Goal: Information Seeking & Learning: Learn about a topic

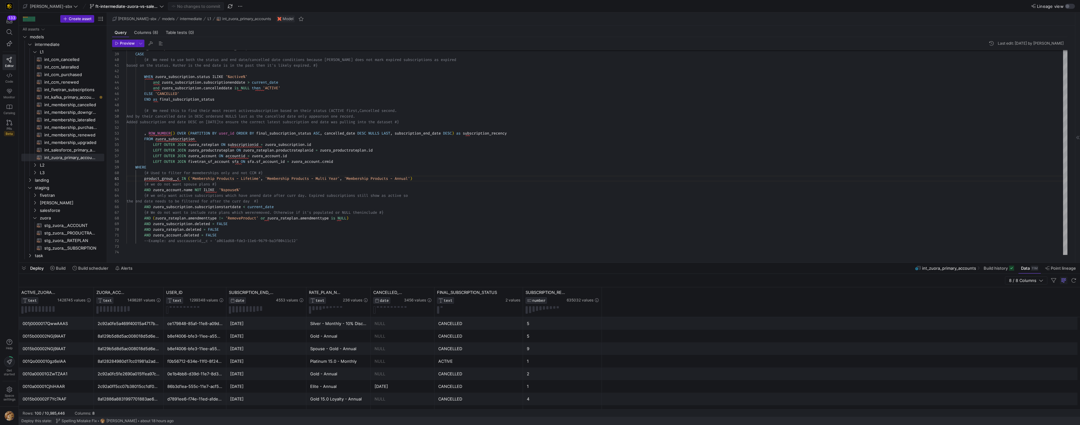
scroll to position [0, 233]
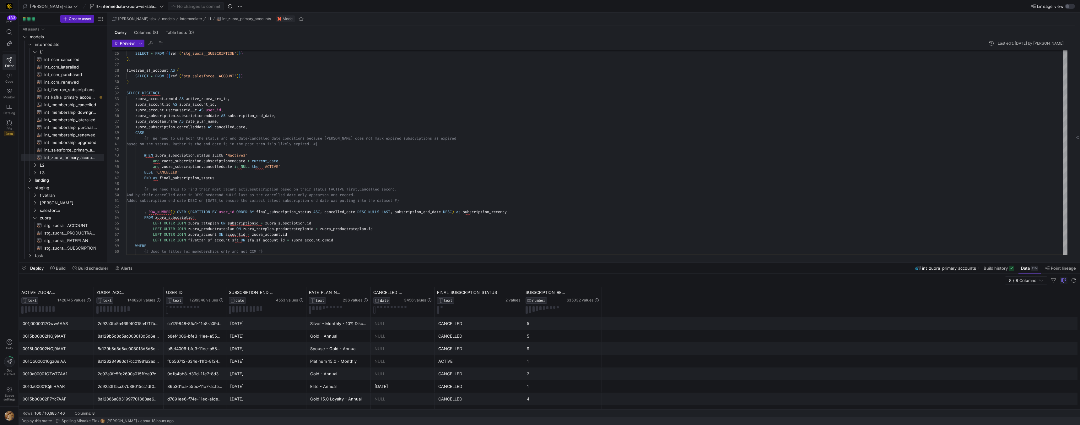
click at [250, 411] on y42-table-data-footer "Rows: 100 / 10,985,446 Columns: 8" at bounding box center [550, 413] width 1062 height 8
click at [182, 280] on div "8 / 8 Columns" at bounding box center [550, 281] width 1062 height 14
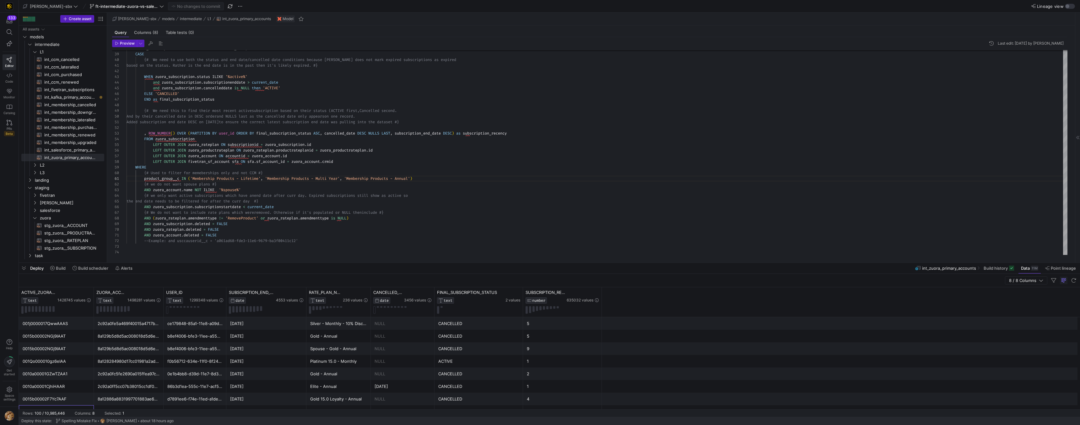
click at [74, 406] on div "0010a00001CjhiHAAR" at bounding box center [57, 411] width 68 height 12
click at [145, 31] on span "Columns (8)" at bounding box center [146, 32] width 24 height 4
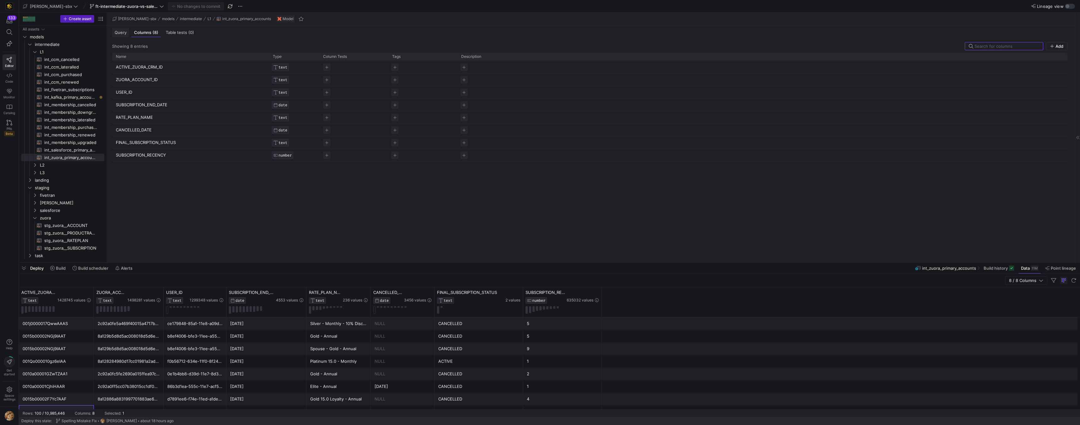
click at [119, 33] on span "Query" at bounding box center [121, 32] width 12 height 4
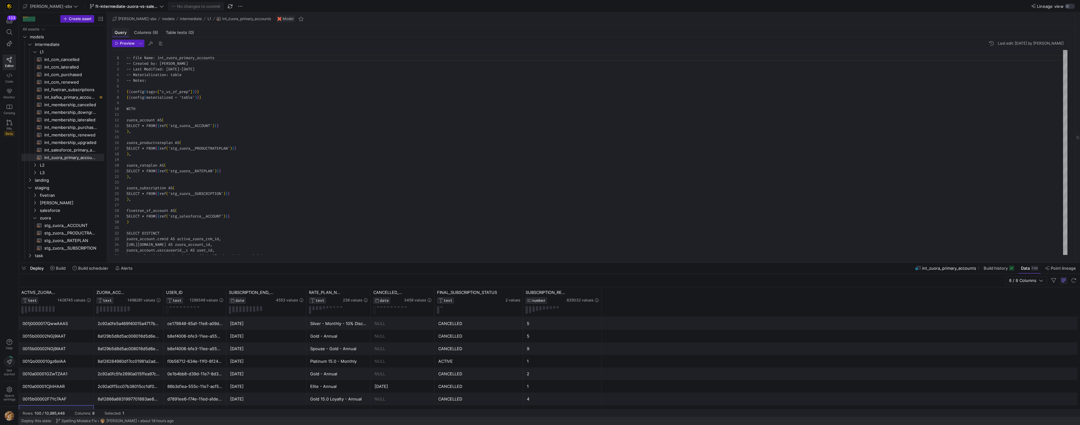
scroll to position [57, 0]
click at [128, 46] on span "button" at bounding box center [124, 43] width 24 height 7
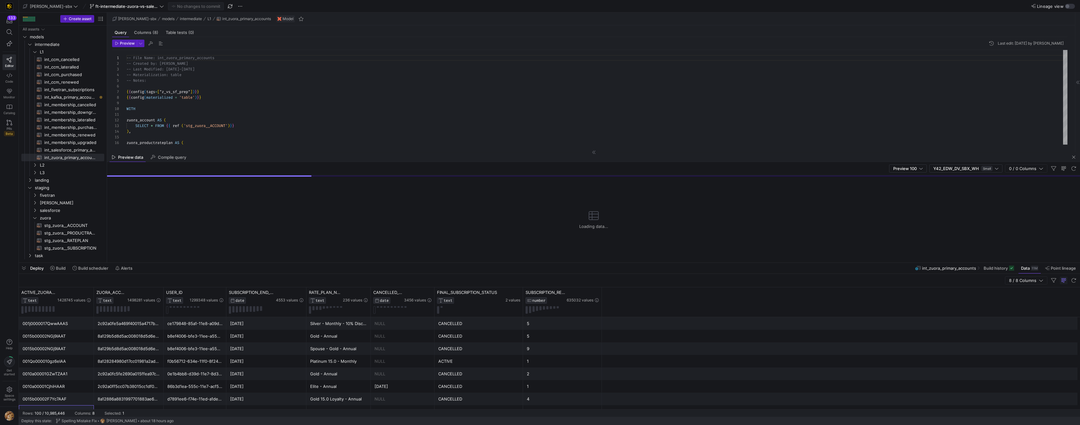
click at [270, 271] on div "Deploy Build Build scheduler Alerts int_zuora_primary_accounts Build history Da…" at bounding box center [550, 268] width 1062 height 11
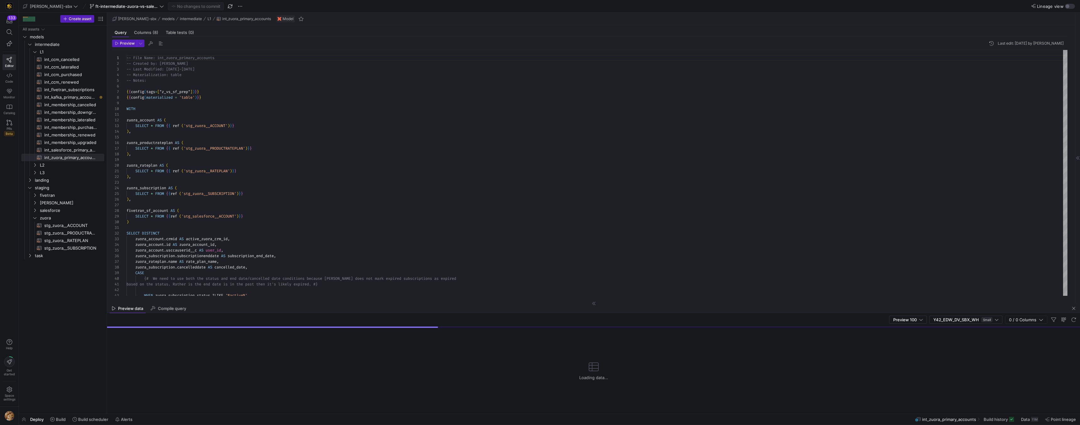
click at [261, 309] on mat-tab-group "Preview data Compile query Preview 100 Y42_EDW_DV_SBX_WH Small 0 / 0 Columns Lo…" at bounding box center [593, 358] width 973 height 110
click at [259, 314] on div "Preview 100 Y42_EDW_DV_SBX_WH Small 0 / 0 Columns" at bounding box center [593, 320] width 973 height 14
drag, startPoint x: 260, startPoint y: 311, endPoint x: 265, endPoint y: 277, distance: 34.4
click at [265, 277] on as-split "[PERSON_NAME]-sbx models intermediate L1 int_zuora_primary_accounts Model Query…" at bounding box center [593, 213] width 973 height 401
click at [373, 236] on div "-- File Name: int_zuora_primary_accounts -- Created by: [PERSON_NAME] -- Last M…" at bounding box center [597, 261] width 941 height 423
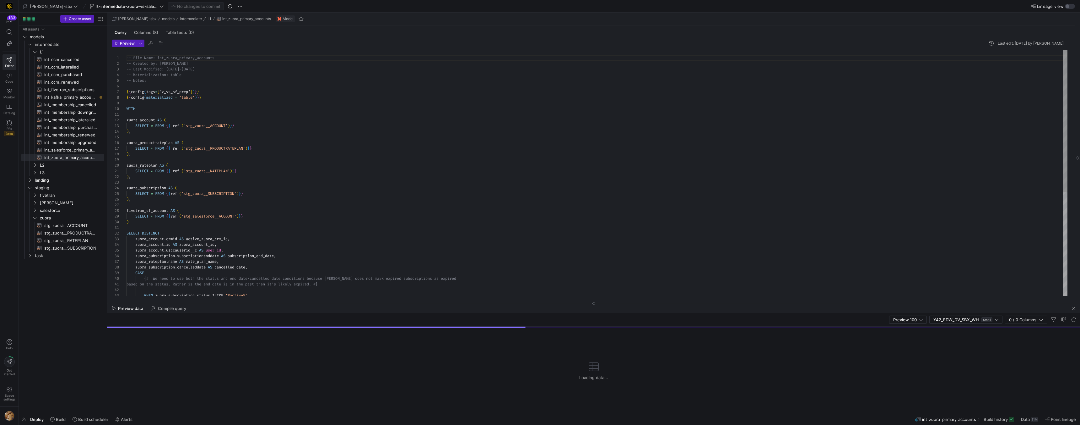
scroll to position [6, 106]
click at [324, 225] on div "-- File Name: int_zuora_primary_accounts -- Created by: [PERSON_NAME] -- Last M…" at bounding box center [597, 261] width 941 height 423
click at [312, 230] on div "-- File Name: int_zuora_primary_accounts -- Created by: [PERSON_NAME] -- Last M…" at bounding box center [597, 261] width 941 height 423
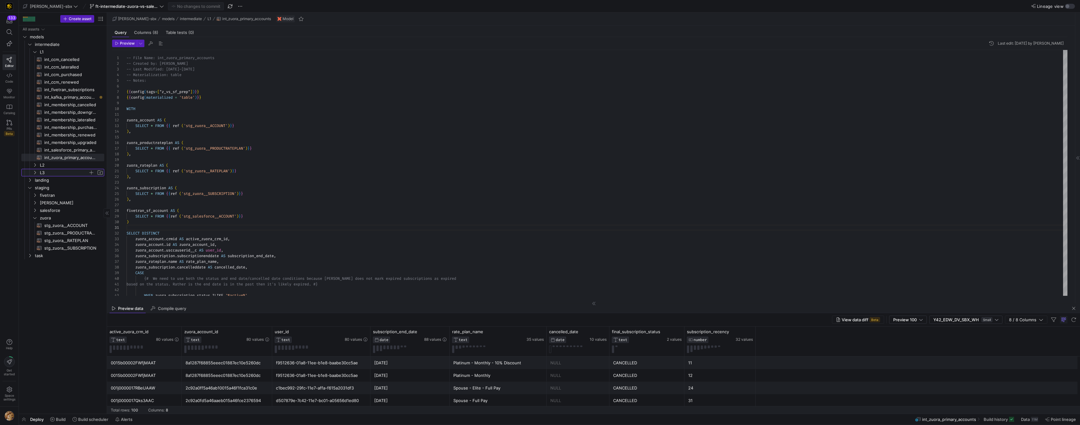
click at [50, 174] on span "L3" at bounding box center [64, 172] width 48 height 7
click at [54, 169] on span "L3" at bounding box center [64, 172] width 48 height 7
click at [57, 165] on span "L2" at bounding box center [64, 164] width 48 height 7
click at [61, 189] on span "subscriptions_postgres_kafka_joined_view​​​​​​​​​​" at bounding box center [70, 187] width 53 height 7
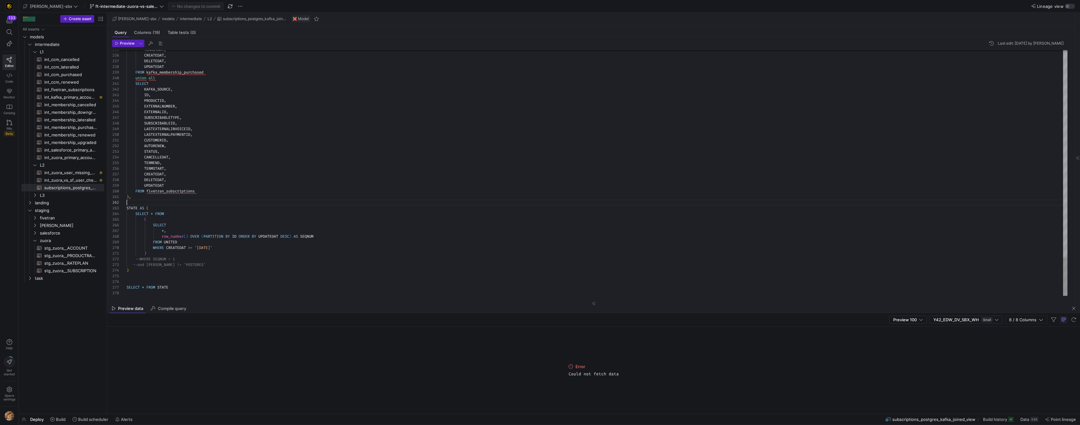
scroll to position [6, 0]
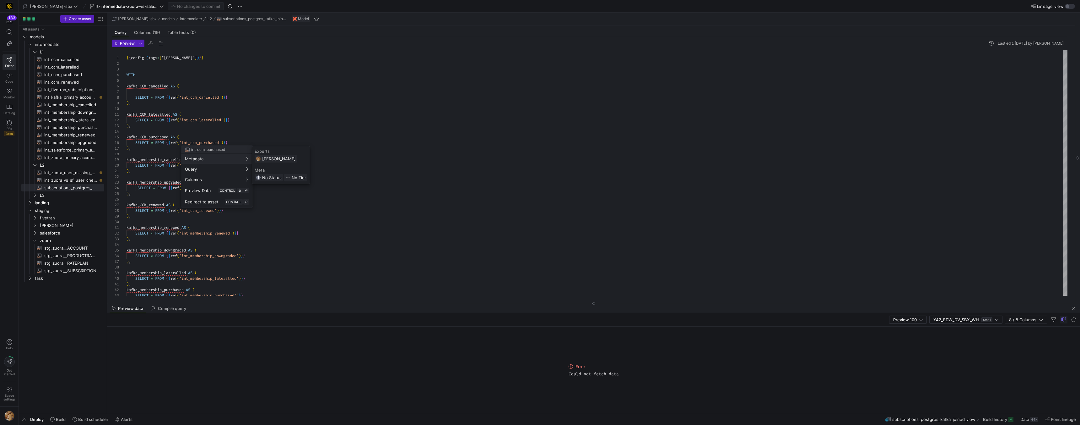
click at [316, 123] on div at bounding box center [540, 212] width 1080 height 425
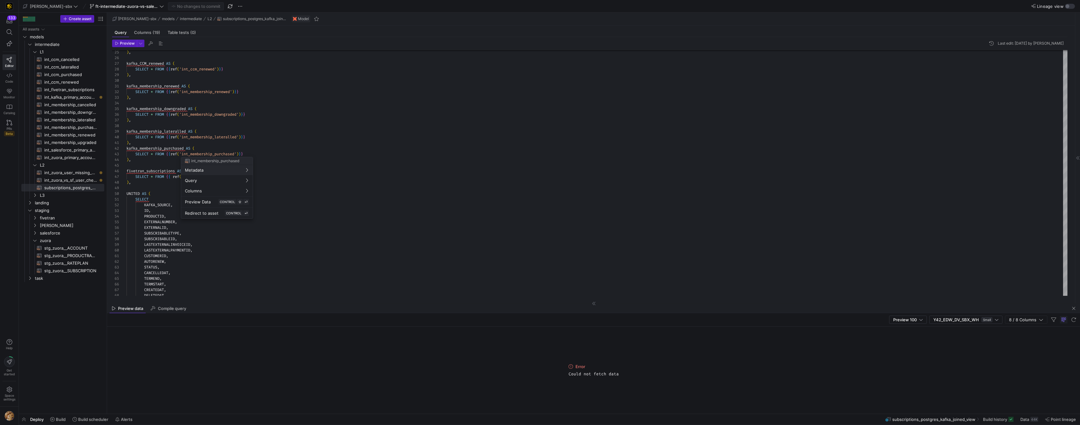
click at [219, 110] on div at bounding box center [540, 212] width 1080 height 425
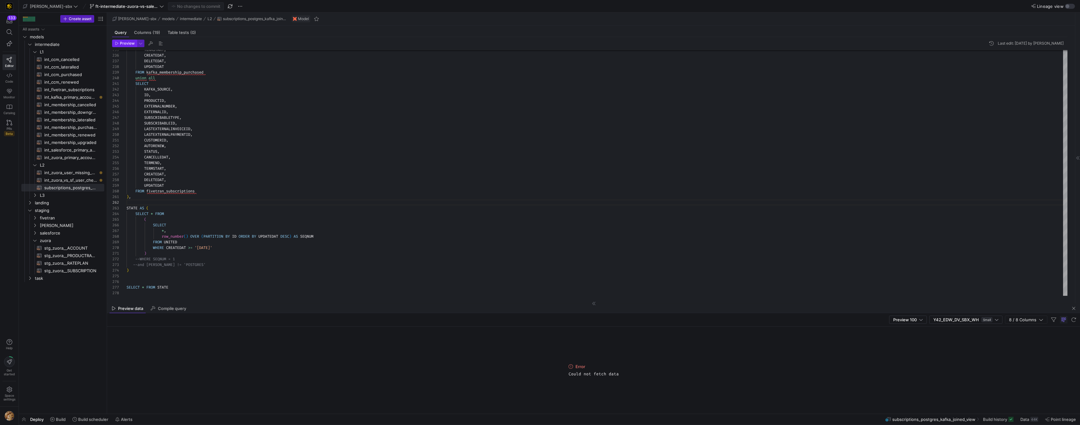
click at [126, 42] on span "Preview" at bounding box center [127, 43] width 15 height 4
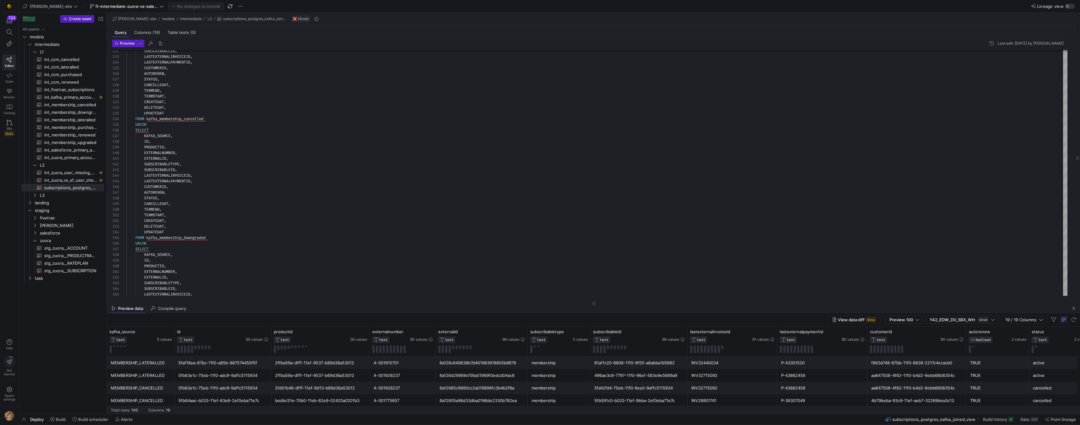
click at [286, 314] on div "View data diff Beta Preview 100 Y42_EDW_DV_SBX_WH Small 19 / 19 Columns" at bounding box center [593, 320] width 973 height 14
drag, startPoint x: 286, startPoint y: 313, endPoint x: 287, endPoint y: 307, distance: 5.7
click at [287, 307] on mat-tab-group "Preview data Compile query View data diff Beta Preview 100 Y42_EDW_DV_SBX_WH Sm…" at bounding box center [593, 358] width 973 height 110
drag, startPoint x: 198, startPoint y: 303, endPoint x: 204, endPoint y: 262, distance: 41.6
click at [204, 262] on as-split "[PERSON_NAME]-sbx models intermediate L2 subscriptions_postgres_kafka_joined_vi…" at bounding box center [593, 213] width 973 height 401
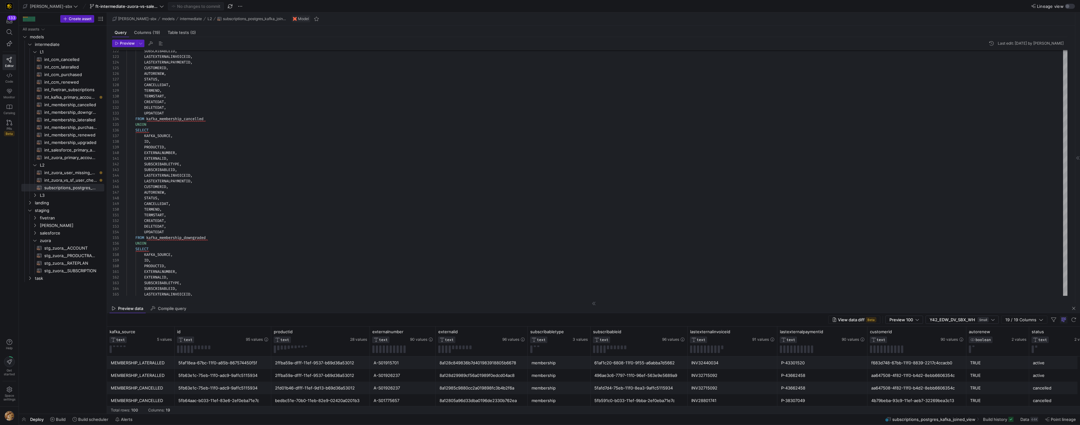
click at [543, 320] on div "View data diff Beta Preview 100 Y42_EDW_DV_SBX_WH Small 19 / 19 Columns" at bounding box center [593, 320] width 973 height 14
drag, startPoint x: 545, startPoint y: 314, endPoint x: 441, endPoint y: 233, distance: 132.7
click at [441, 232] on as-split "[PERSON_NAME]-sbx models intermediate L2 subscriptions_postgres_kafka_joined_vi…" at bounding box center [593, 213] width 973 height 401
type textarea "TERMSTART, CREATEDAT, DELETEDAT, UPDATEDAT FROM kafka_membership_downgraded UNI…"
click at [270, 257] on div "SUBSCRIBABLEID , LASTEXTERNALINVOICEID , LASTEXTERNALPAYMENTID , CUSTOMERID , A…" at bounding box center [597, 147] width 941 height 1577
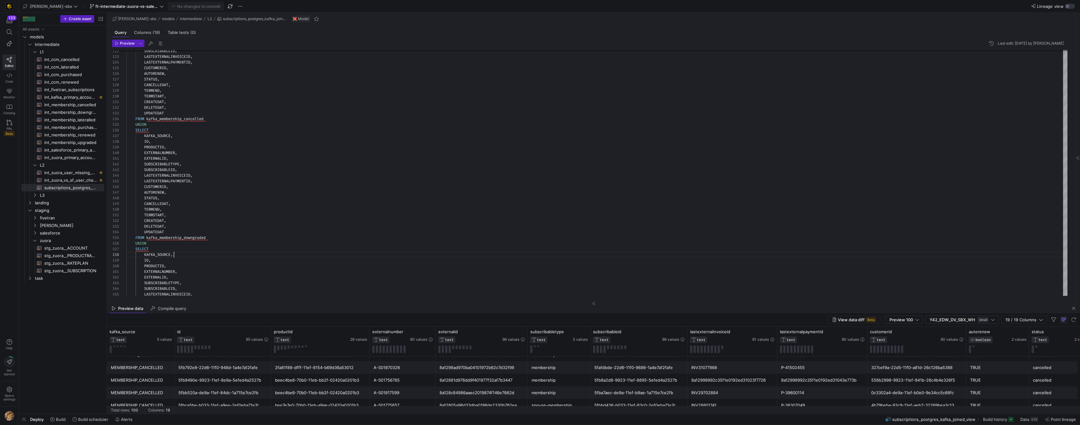
scroll to position [104, 0]
drag, startPoint x: 155, startPoint y: 405, endPoint x: 179, endPoint y: 402, distance: 25.0
click at [179, 402] on div "MEMBERSHIP_CANCELLED 5fc8fc92-e003-11ef-8392-0e57cd620372 bec9e11e-70b0-11eb-89…" at bounding box center [840, 408] width 1467 height 13
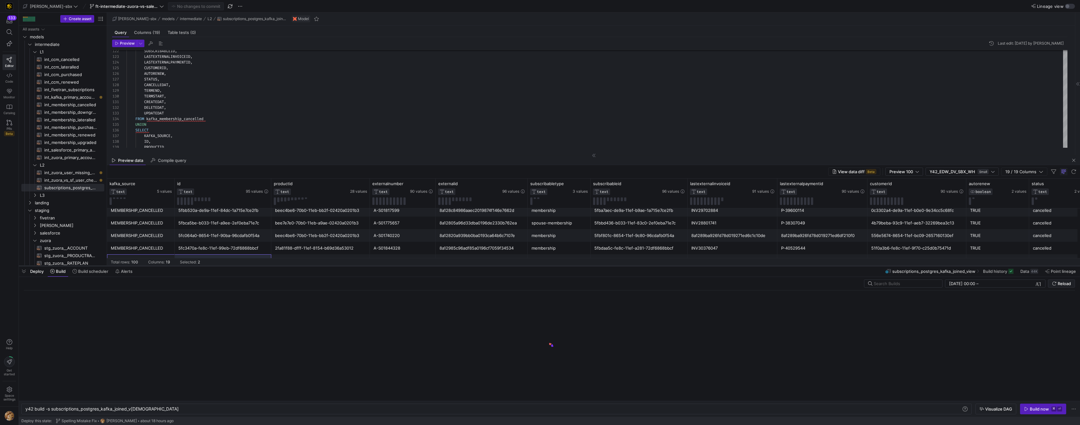
drag, startPoint x: 198, startPoint y: 413, endPoint x: 231, endPoint y: 265, distance: 151.6
click at [231, 265] on div at bounding box center [550, 265] width 1062 height 3
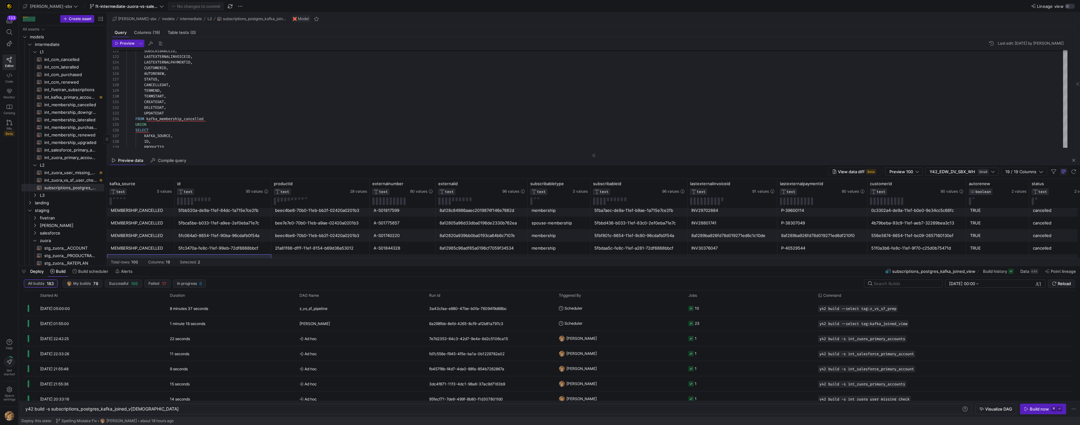
click at [24, 271] on span "button" at bounding box center [24, 271] width 10 height 11
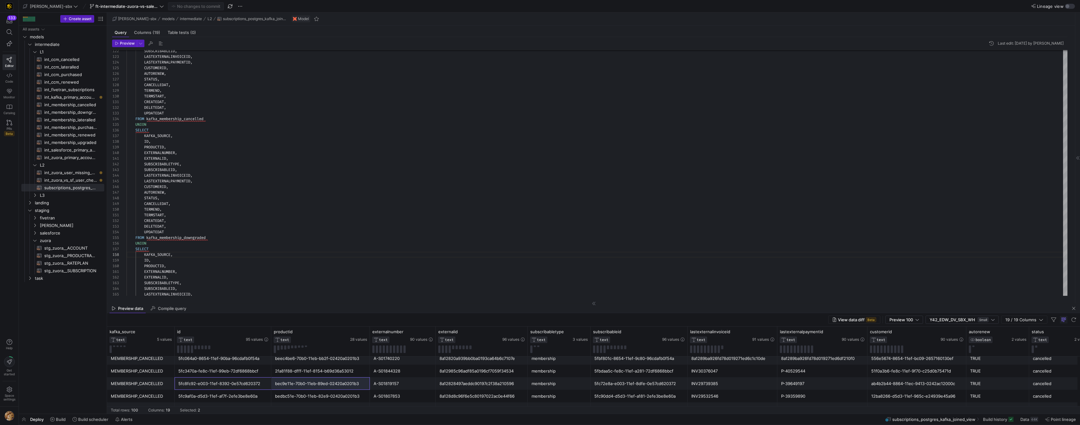
drag, startPoint x: 202, startPoint y: 405, endPoint x: 289, endPoint y: 407, distance: 87.0
click at [289, 407] on mat-sidenav-content "Drag here to set row groups Drag here to set column labels kafka_source TEXT 5 …" at bounding box center [593, 369] width 973 height 87
click at [294, 383] on div "bedbc51e-70b0-11eb-82e9-02420a0201b3" at bounding box center [320, 383] width 91 height 12
click at [1069, 335] on div "status TEXT" at bounding box center [1052, 336] width 41 height 14
click at [1072, 332] on div "status" at bounding box center [1052, 331] width 41 height 5
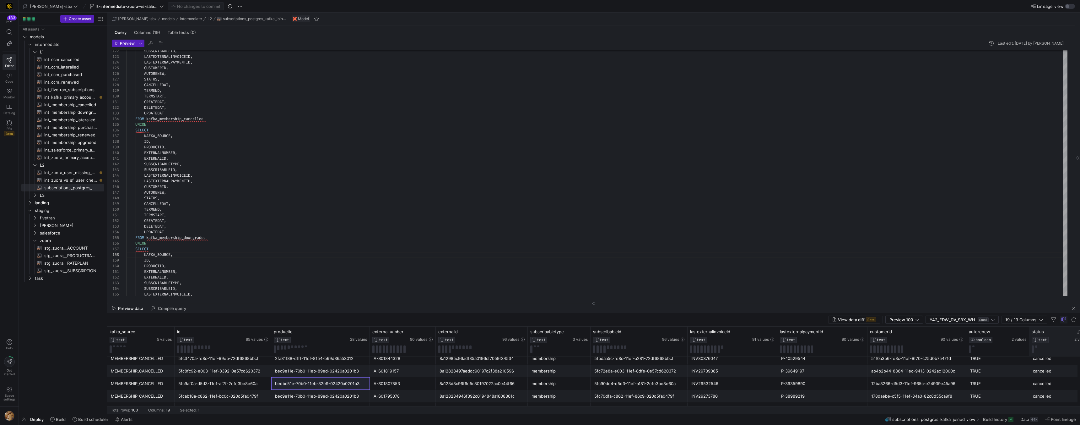
drag, startPoint x: 1075, startPoint y: 332, endPoint x: 1079, endPoint y: 332, distance: 4.1
click at [1077, 332] on div at bounding box center [1082, 331] width 15 height 5
click at [1076, 333] on div at bounding box center [1082, 331] width 15 height 5
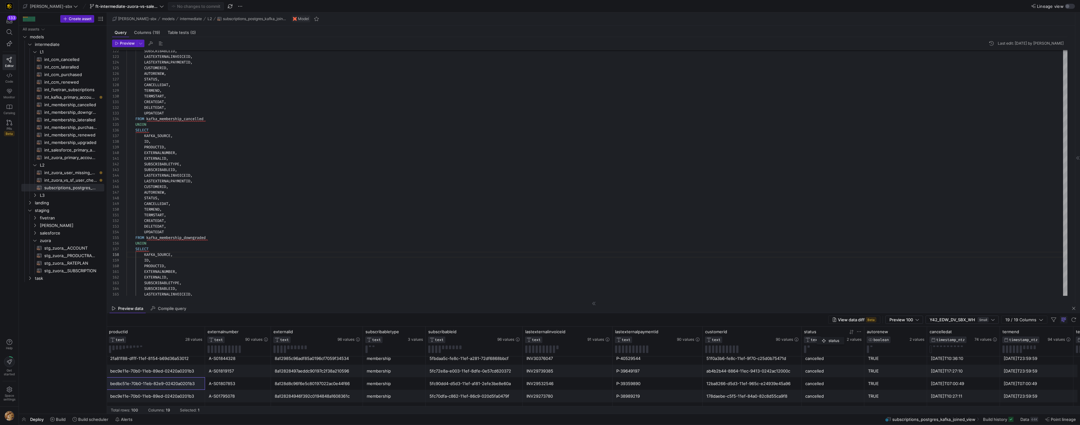
drag, startPoint x: 1078, startPoint y: 333, endPoint x: 820, endPoint y: 335, distance: 258.2
click at [820, 335] on div "status TEXT 2 values" at bounding box center [832, 336] width 57 height 14
drag, startPoint x: 716, startPoint y: 410, endPoint x: 841, endPoint y: 406, distance: 125.7
click at [785, 408] on y42-table-data-footer "Total rows: 100 Columns: 19 Selected: 1" at bounding box center [593, 410] width 973 height 8
click at [759, 416] on div "Deploy Build Build scheduler Alerts subscriptions_postgres_kafka_joined_view Bu…" at bounding box center [550, 419] width 1062 height 11
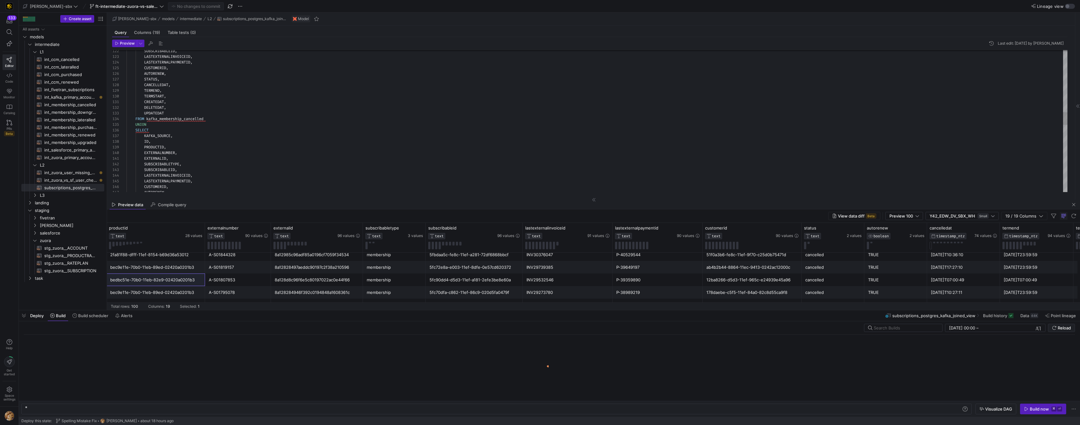
click at [769, 417] on div "Deploy this state: Spelling Mistake Fix [PERSON_NAME] about 18 hours ago" at bounding box center [549, 420] width 1057 height 8
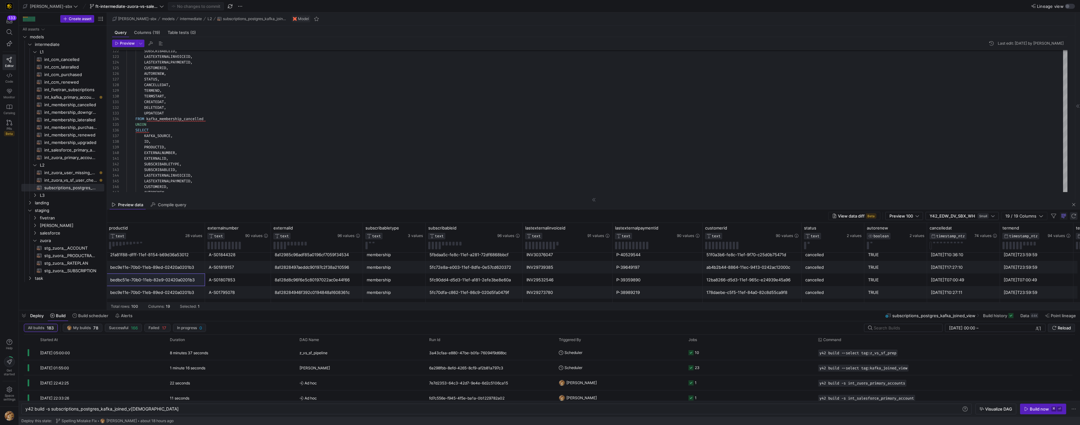
click at [1073, 215] on span "button" at bounding box center [1074, 216] width 8 height 8
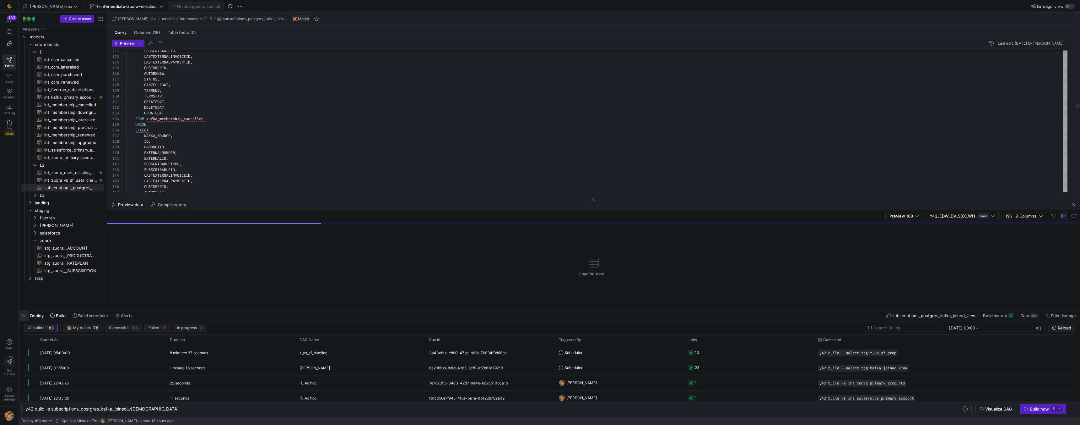
click at [25, 318] on span "button" at bounding box center [24, 315] width 10 height 11
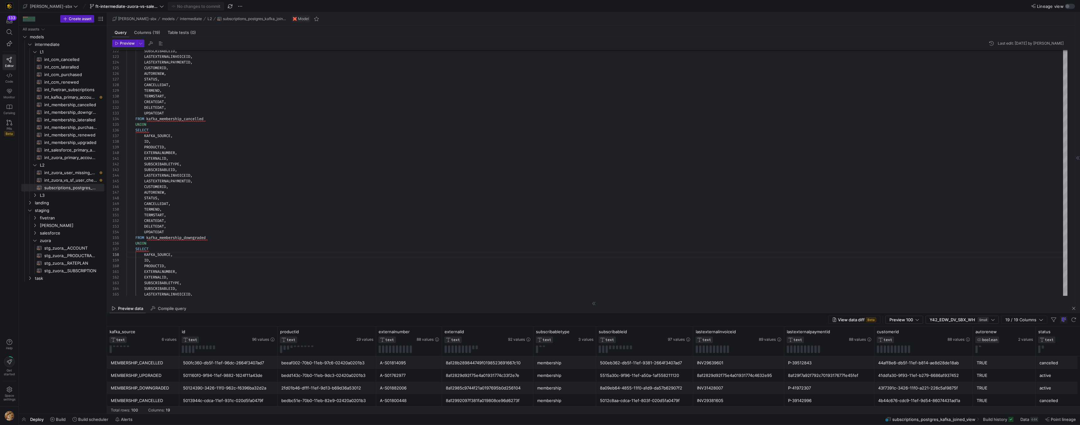
click at [148, 27] on mat-tab-group "Query Columns (19) Table tests (0) Preview Last edit: [DATE] by [PERSON_NAME] 1…" at bounding box center [590, 164] width 966 height 278
click at [148, 30] on span "Columns (19)" at bounding box center [147, 32] width 26 height 4
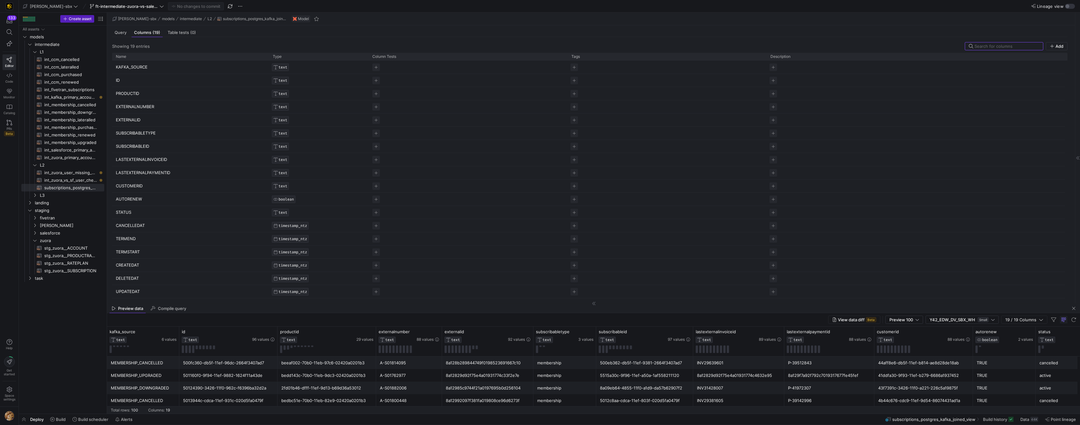
scroll to position [9, 0]
click at [50, 330] on div "All assets models intermediate landing staging task L1 int_ccm_cancelled​​​​​​​…" at bounding box center [62, 217] width 83 height 385
click at [182, 196] on p "STATUS" at bounding box center [190, 199] width 149 height 12
click at [68, 184] on link "subscriptions_postgres_kafka_joined_view​​​​​​​​​​" at bounding box center [62, 188] width 83 height 8
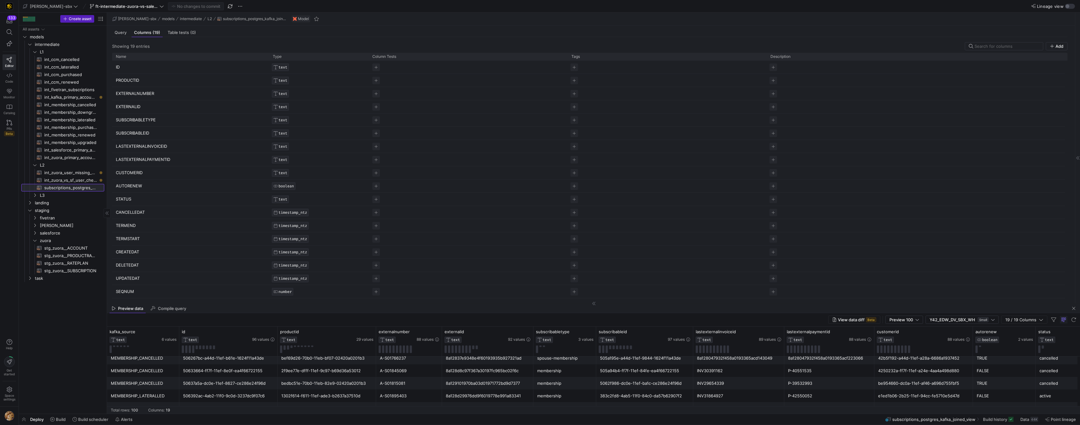
click at [68, 185] on span "subscriptions_postgres_kafka_joined_view​​​​​​​​​​" at bounding box center [70, 187] width 53 height 7
click at [49, 187] on span "subscriptions_postgres_kafka_joined_view​​​​​​​​​​" at bounding box center [70, 187] width 53 height 7
click at [47, 195] on span "L3" at bounding box center [64, 195] width 48 height 7
click at [62, 189] on span "subscriptions_postgres_kafka_joined_view​​​​​​​​​​" at bounding box center [70, 187] width 53 height 7
click at [63, 187] on span "subscriptions_postgres_kafka_joined_view​​​​​​​​​​" at bounding box center [70, 187] width 53 height 7
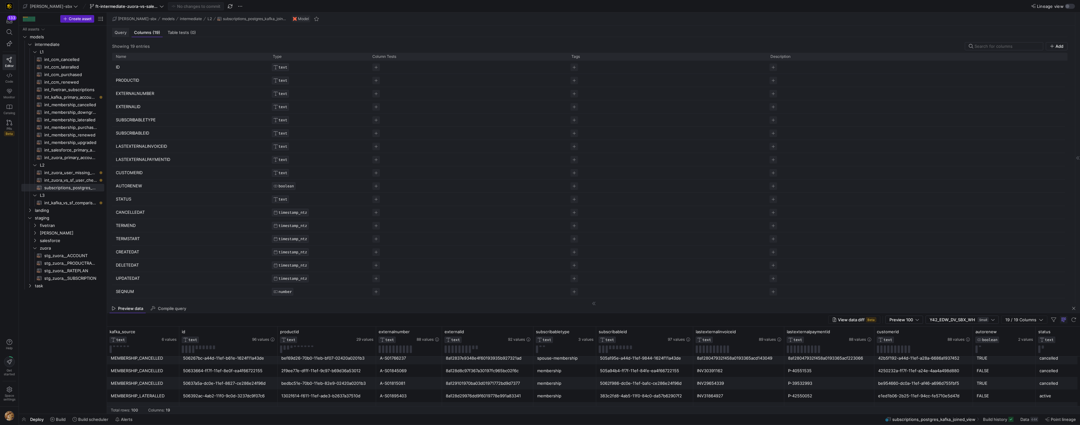
click at [121, 36] on div "Query" at bounding box center [120, 32] width 17 height 9
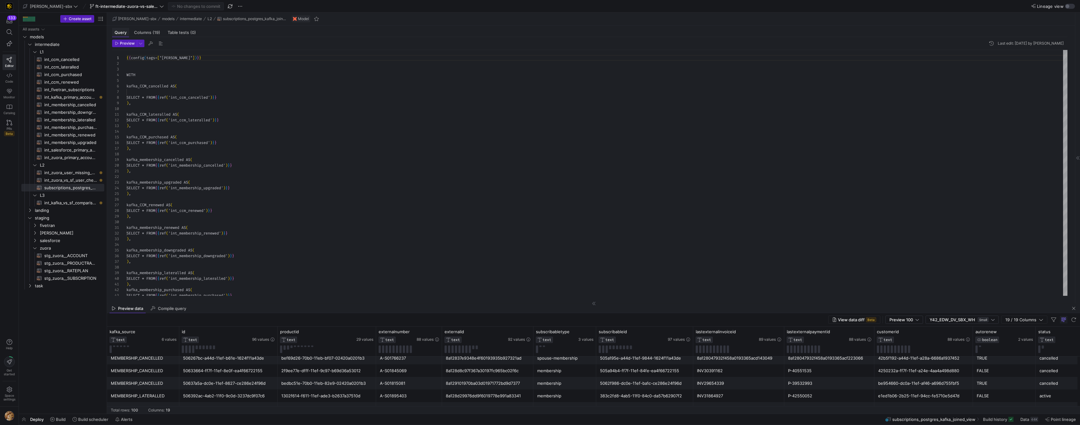
scroll to position [57, 0]
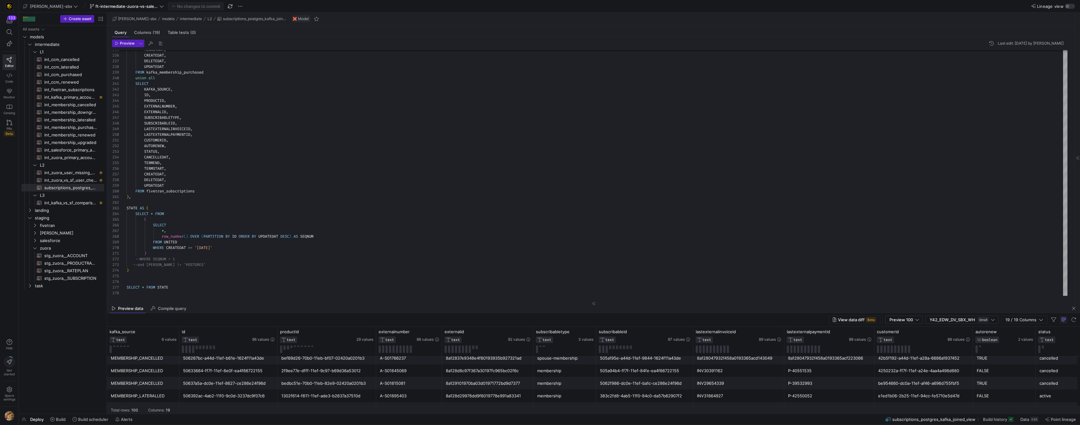
type textarea ") --WHERE SEQNUM = 1 --and KAFKA_SOURCE != 'POSTGRES' ) SELECT * FROM STATE"
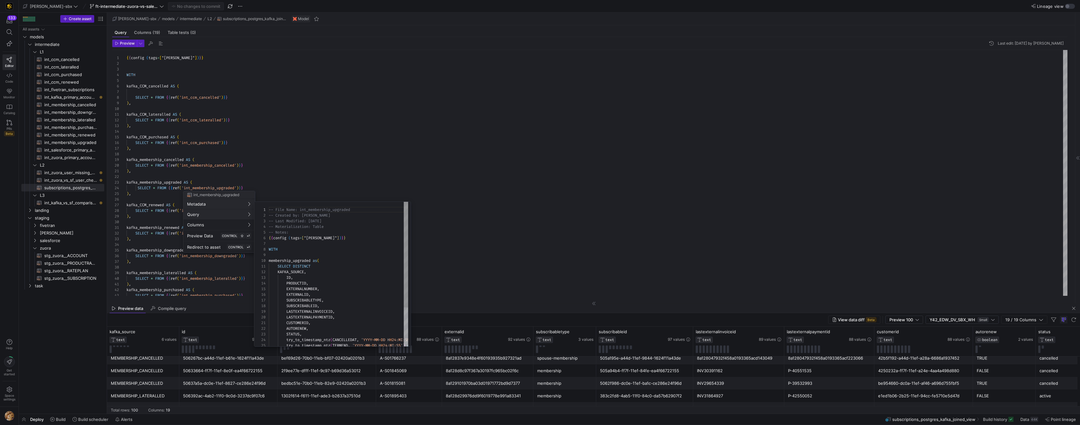
scroll to position [57, 0]
click at [347, 149] on div at bounding box center [540, 212] width 1080 height 425
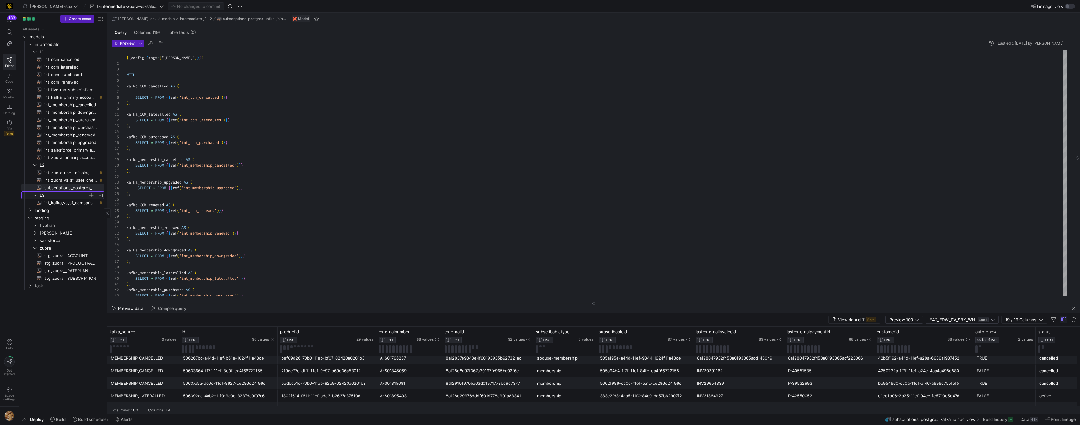
click at [56, 196] on span "L3" at bounding box center [64, 195] width 48 height 7
click at [78, 197] on span "L3" at bounding box center [64, 195] width 48 height 7
click at [92, 195] on span "button" at bounding box center [91, 195] width 6 height 6
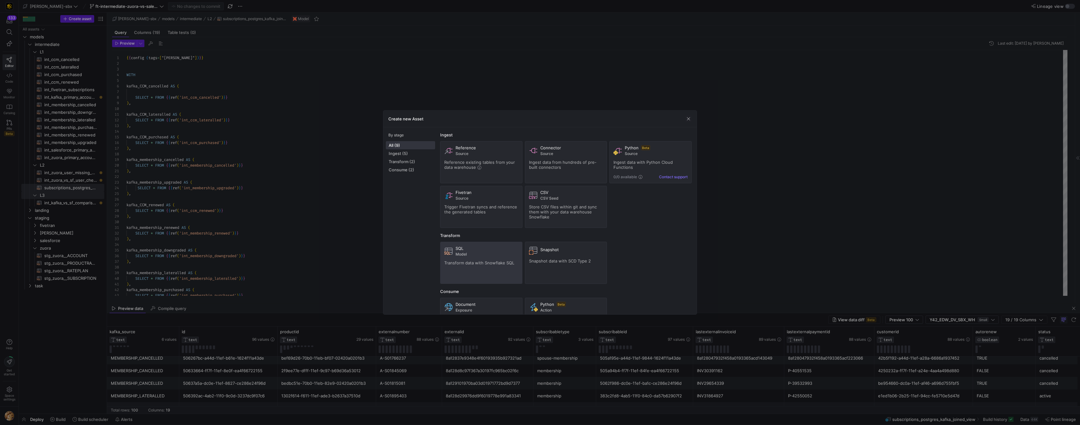
click at [475, 269] on div "SQL Model Transform data with Snowflake SQL" at bounding box center [481, 263] width 74 height 34
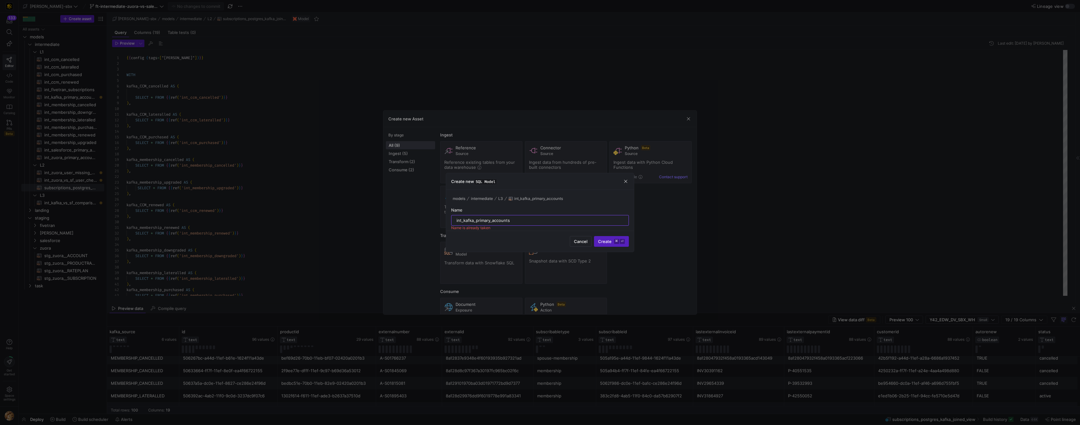
type input "int_kafka_primary_accounts"
click at [594, 236] on button "Create ⌘ ⏎" at bounding box center [611, 241] width 35 height 11
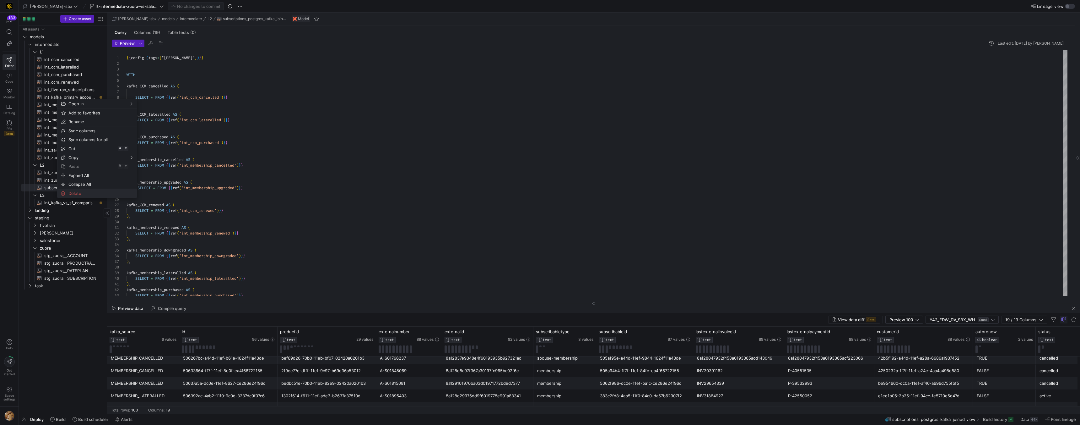
click at [78, 193] on span "Delete" at bounding box center [92, 193] width 52 height 9
click at [176, 6] on span "Commit & push (1)" at bounding box center [196, 6] width 41 height 5
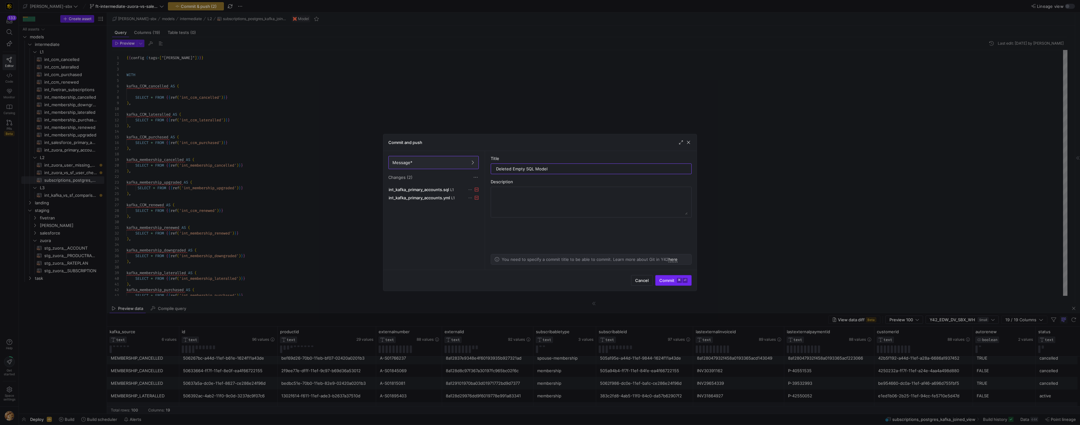
type input "Deleted Empty SQL Model"
click at [664, 279] on span "Commit ⌘ ⏎" at bounding box center [674, 280] width 28 height 5
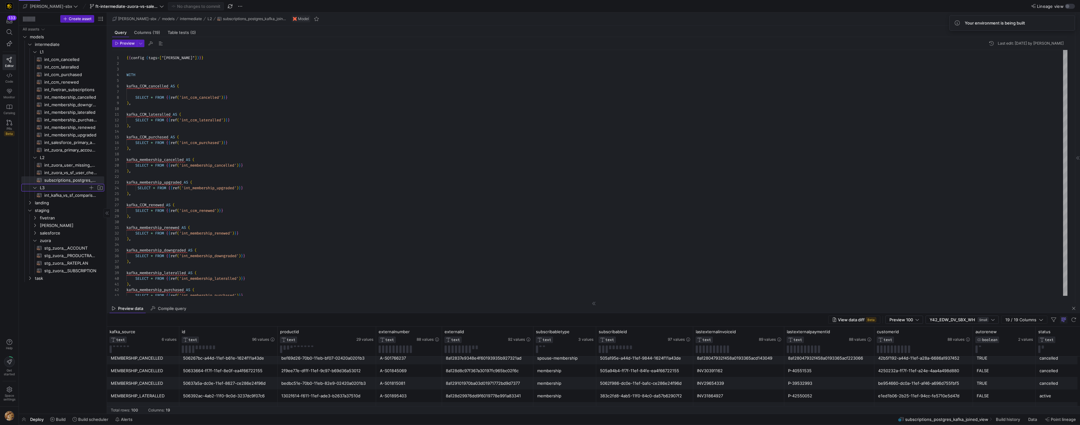
click at [72, 187] on span "L3" at bounding box center [64, 187] width 48 height 7
click at [91, 187] on span "button" at bounding box center [91, 187] width 6 height 6
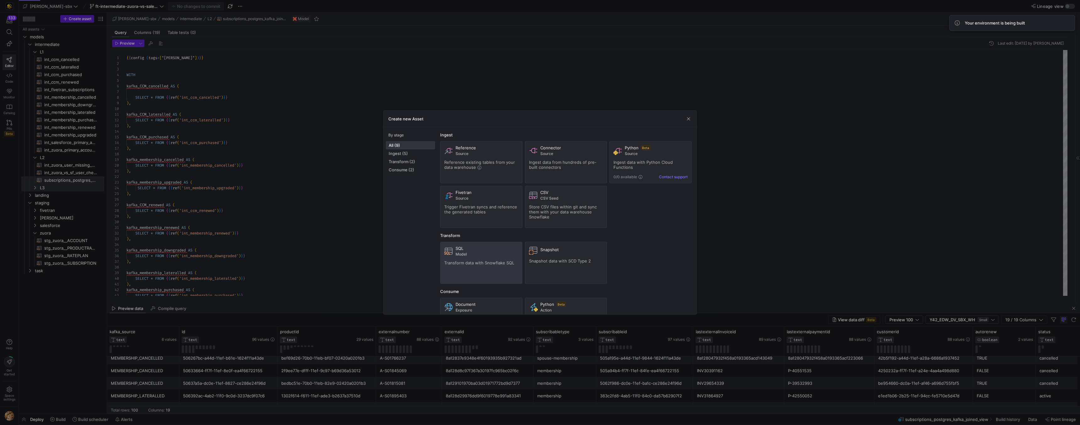
click at [498, 272] on div "SQL Model Transform data with Snowflake SQL" at bounding box center [481, 263] width 74 height 34
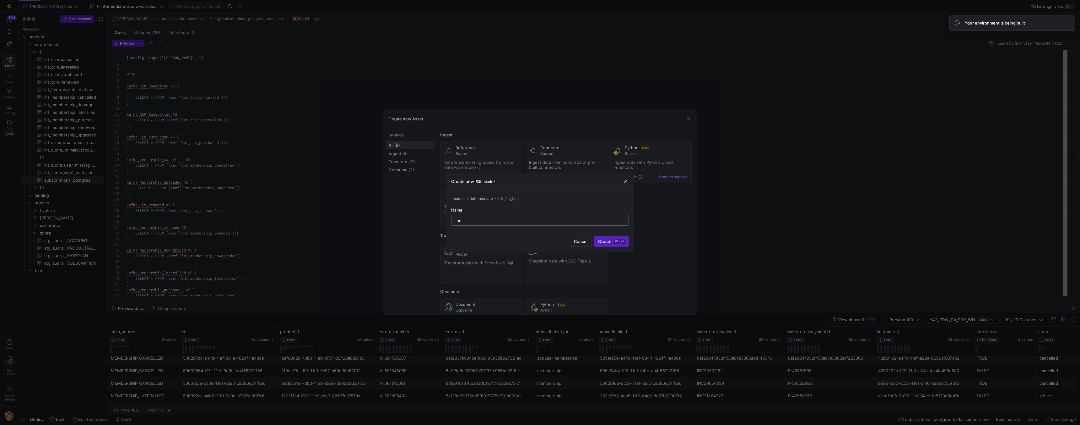
type input "o"
type input "int_kafka_primary_accounts"
click at [608, 242] on span "Create ⌘ ⏎" at bounding box center [611, 241] width 27 height 5
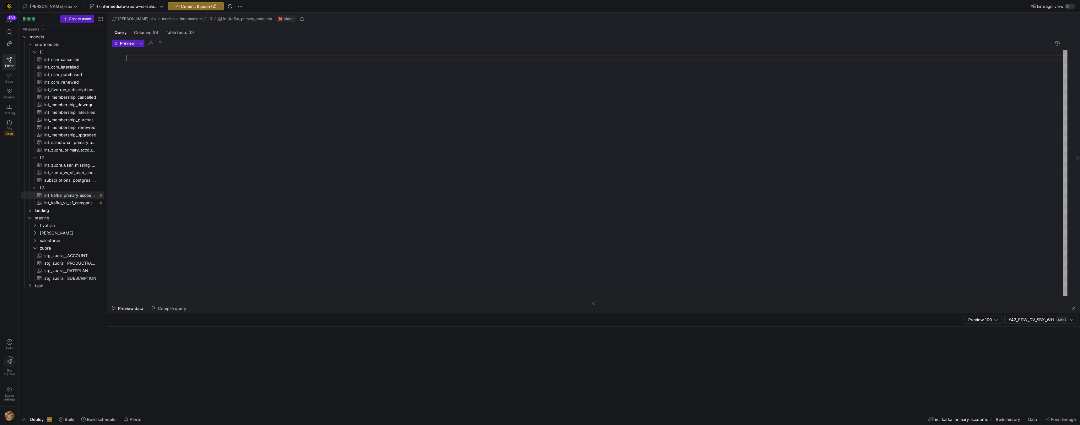
click at [138, 56] on div at bounding box center [597, 173] width 941 height 246
click at [287, 59] on div "-- this model will be used to distill down tne kaf ka data to acti" at bounding box center [597, 173] width 941 height 246
click at [229, 57] on div "-- this model will be used to distill down tne kaf ka data to active primary me…" at bounding box center [597, 173] width 941 height 246
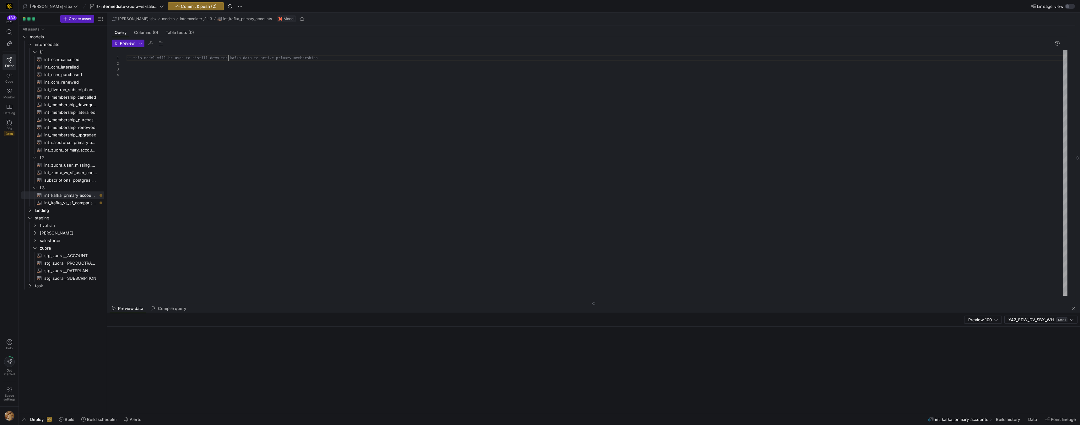
click at [229, 57] on div "-- this model will be used to distill down tne kaf ka data to active primary me…" at bounding box center [597, 173] width 941 height 246
drag, startPoint x: 159, startPoint y: 72, endPoint x: 156, endPoint y: 73, distance: 3.5
click at [159, 72] on div "-- this model will be used to distill down the kaf ka data to active primary me…" at bounding box center [597, 173] width 941 height 246
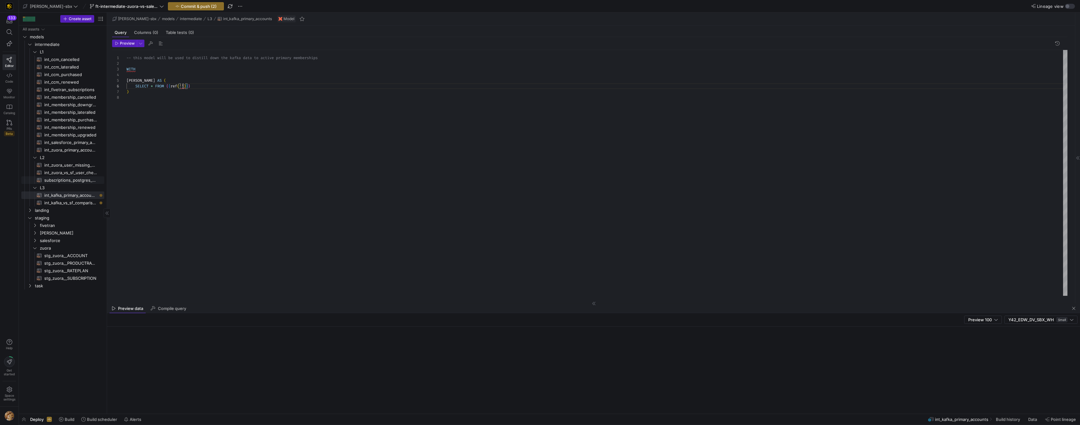
click at [71, 179] on span "subscriptions_postgres_kafka_joined_view​​​​​​​​​​" at bounding box center [70, 180] width 53 height 7
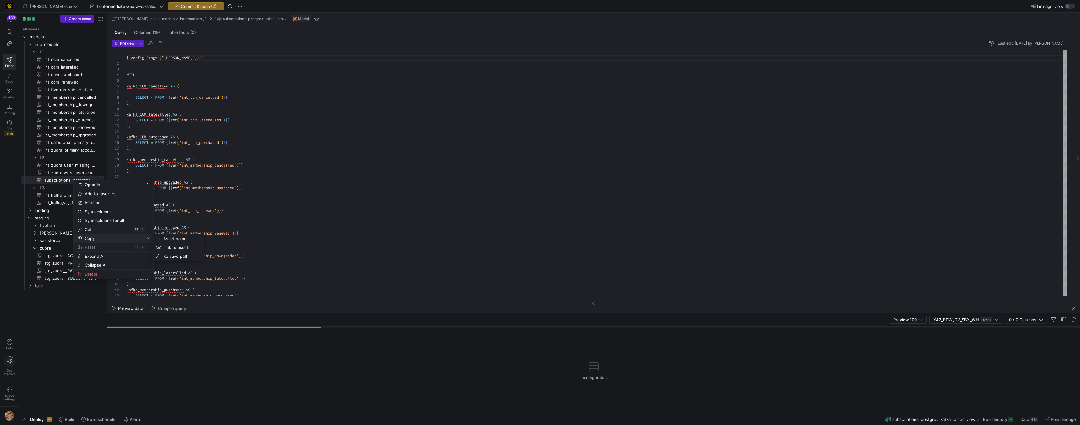
click at [98, 242] on span "Copy" at bounding box center [108, 238] width 52 height 9
click at [49, 192] on span "int_kafka_primary_accounts​​​​​​​​​​" at bounding box center [70, 195] width 53 height 7
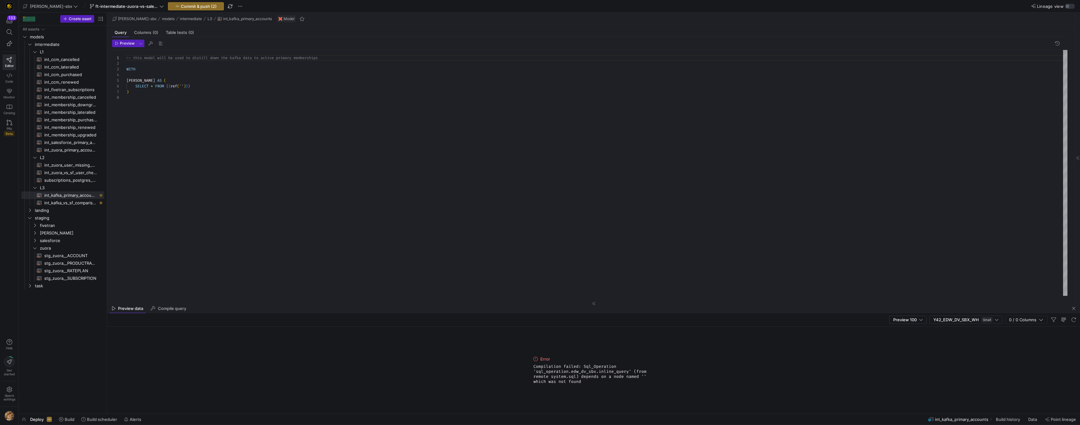
click at [182, 87] on div "-- this model will be used to distill down the kaf ka data to active primary me…" at bounding box center [597, 173] width 941 height 246
click at [66, 181] on span "subscriptions_postgres_kafka_joined_view​​​​​​​​​​" at bounding box center [70, 180] width 53 height 7
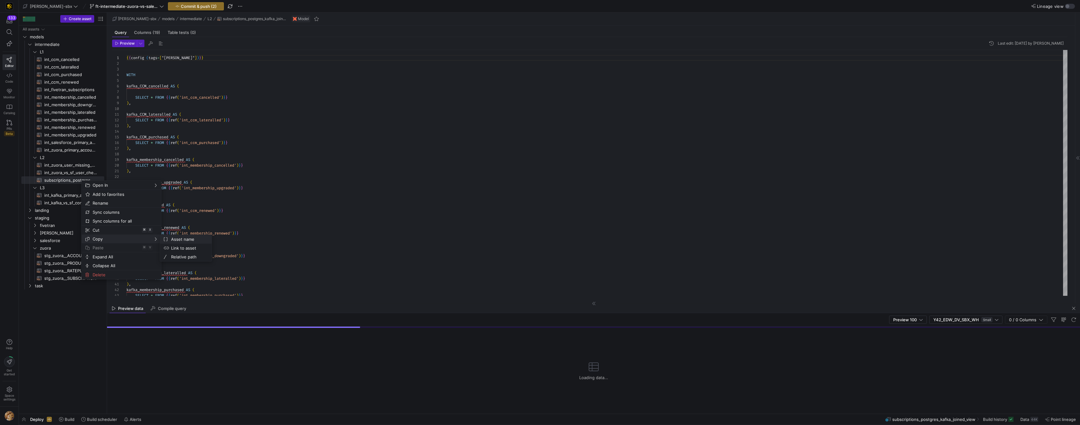
click at [175, 239] on span "Asset name" at bounding box center [188, 239] width 38 height 9
click at [71, 196] on span "int_kafka_primary_accounts​​​​​​​​​​" at bounding box center [70, 195] width 53 height 7
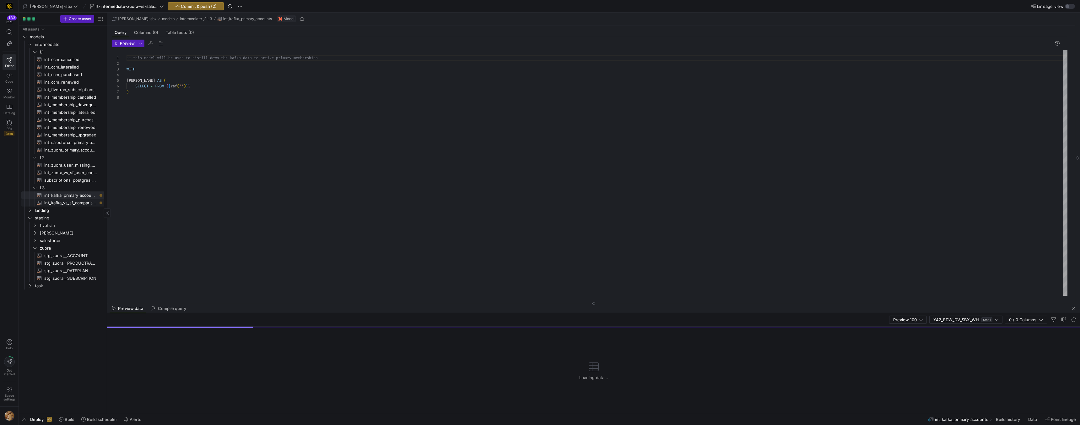
click at [73, 204] on span "int_kafka_vs_sf_comparison​​​​​​​​​​" at bounding box center [70, 202] width 53 height 7
click at [74, 199] on link "int_kafka_vs_sf_comparison​​​​​​​​​​" at bounding box center [62, 203] width 83 height 8
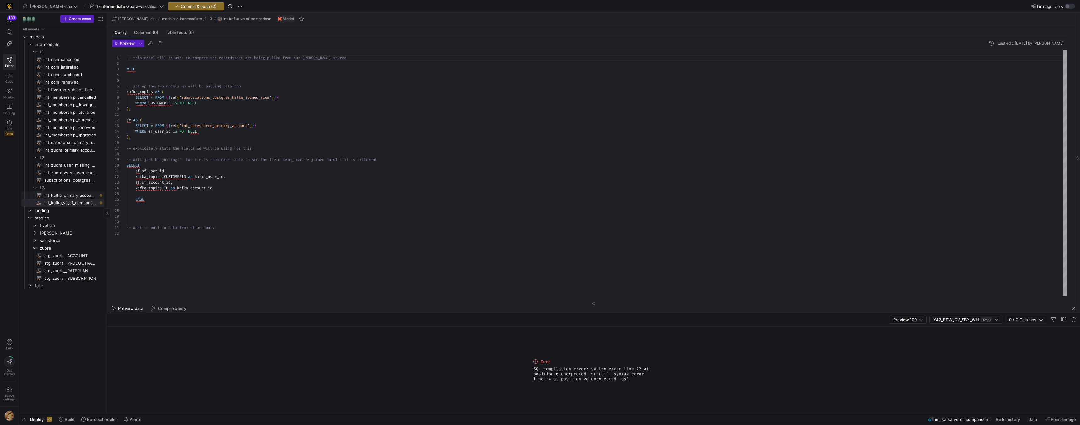
click at [74, 192] on span "int_kafka_primary_accounts​​​​​​​​​​" at bounding box center [70, 195] width 53 height 7
click at [182, 85] on div "-- this model will be used to distill down the kaf ka data to active primary me…" at bounding box center [597, 173] width 941 height 246
click at [184, 86] on div "-- this model will be used to distill down the kaf ka data to active primary me…" at bounding box center [597, 173] width 941 height 246
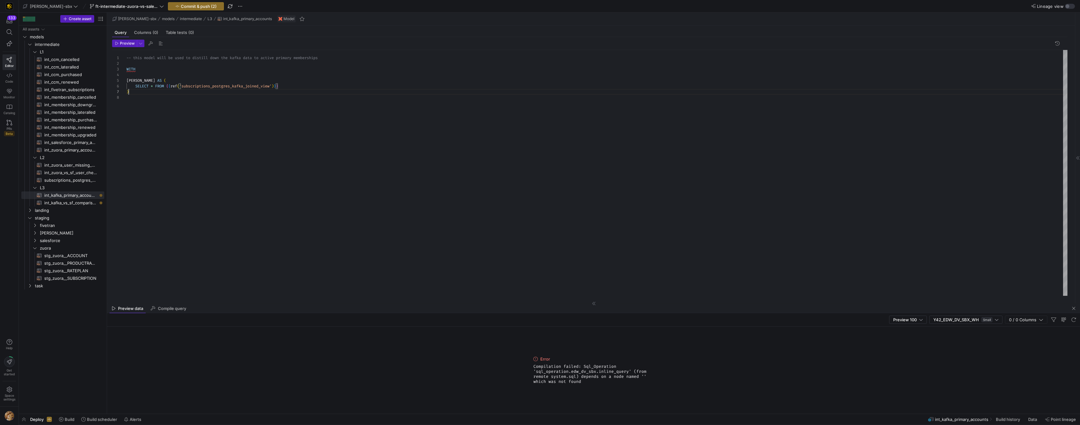
click at [165, 94] on div "-- this model will be used to distill down the kaf ka data to active primary me…" at bounding box center [597, 173] width 941 height 246
click at [76, 149] on span "int_zuora_primary_accounts​​​​​​​​​​" at bounding box center [70, 149] width 53 height 7
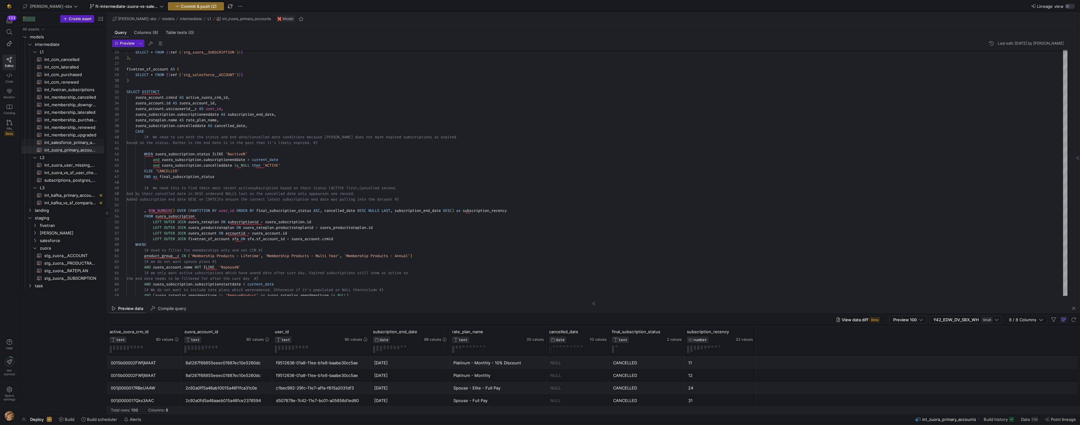
click at [57, 142] on span "int_salesforce_primary_account​​​​​​​​​​" at bounding box center [70, 142] width 53 height 7
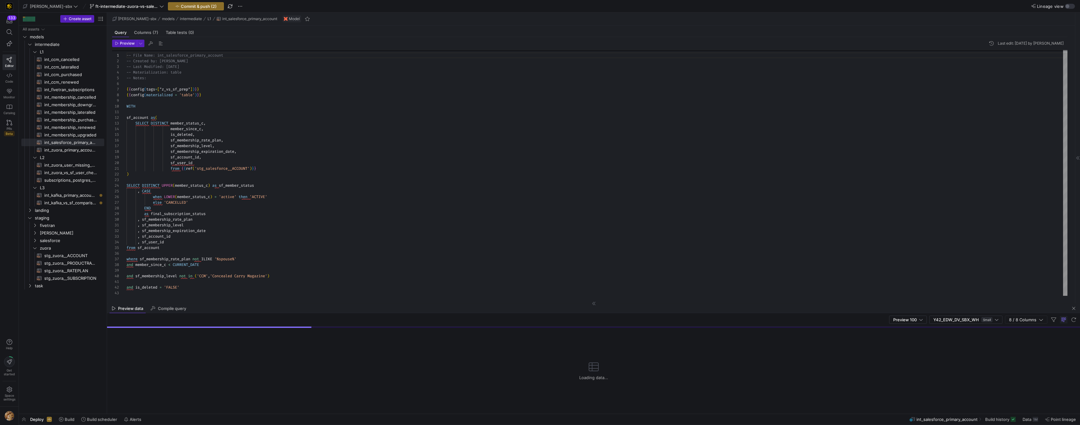
click at [172, 124] on div "-- File Name: int_salesforce_primary_account -- Created by: [PERSON_NAME] -- La…" at bounding box center [597, 171] width 941 height 248
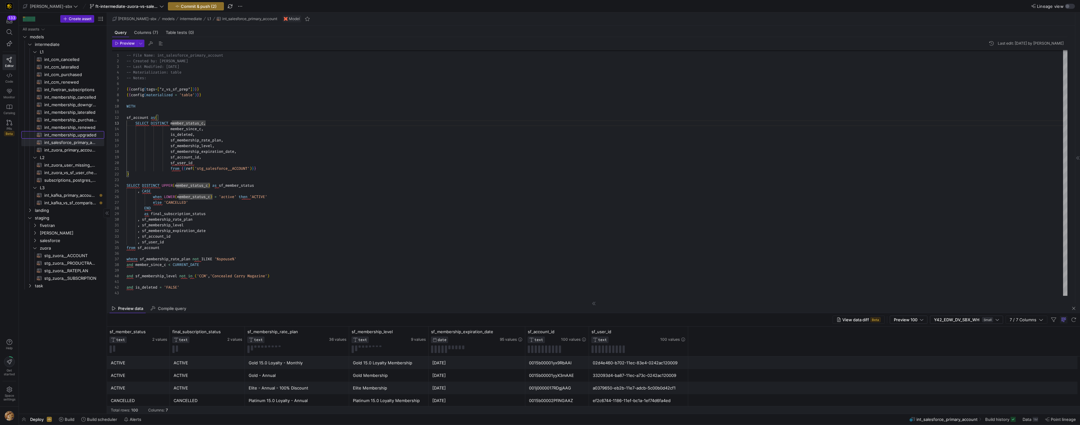
click at [79, 134] on span "int_membership_upgraded​​​​​​​​​​" at bounding box center [70, 134] width 53 height 7
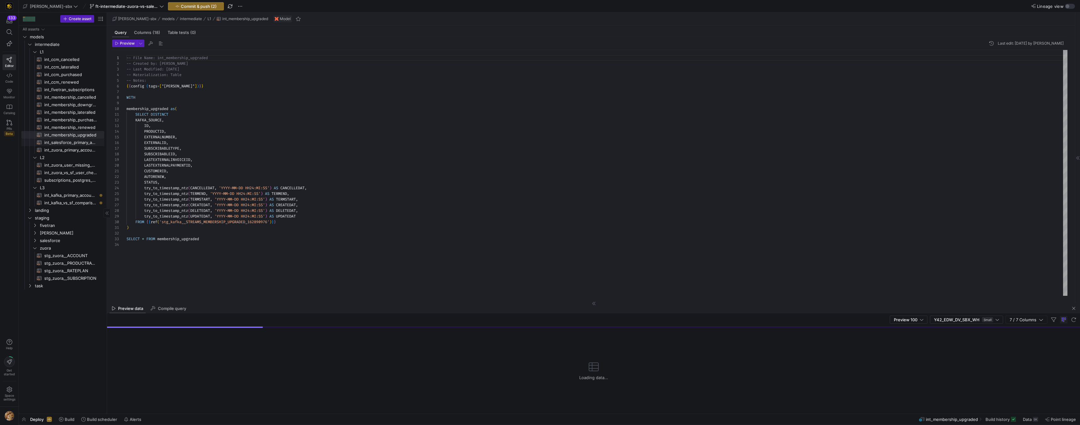
click at [76, 142] on span "int_salesforce_primary_account​​​​​​​​​​" at bounding box center [70, 142] width 53 height 7
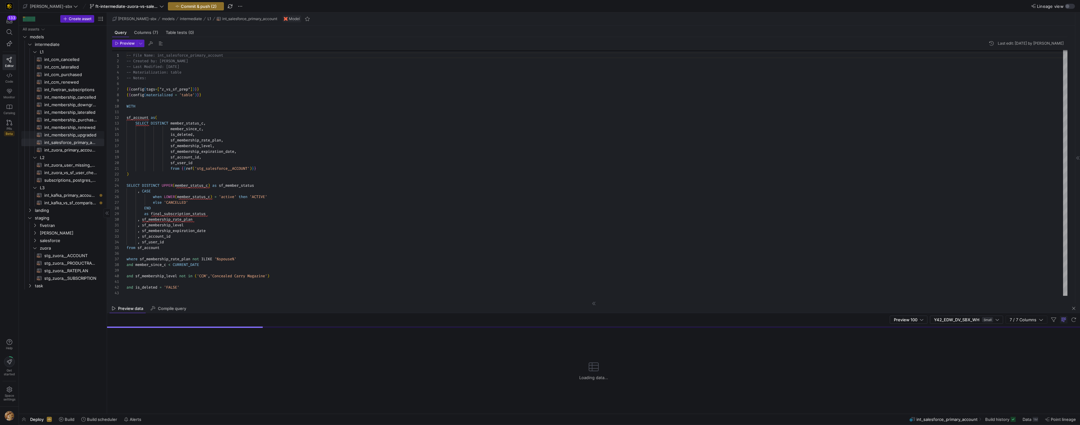
click at [77, 138] on span "int_membership_upgraded​​​​​​​​​​" at bounding box center [70, 134] width 53 height 7
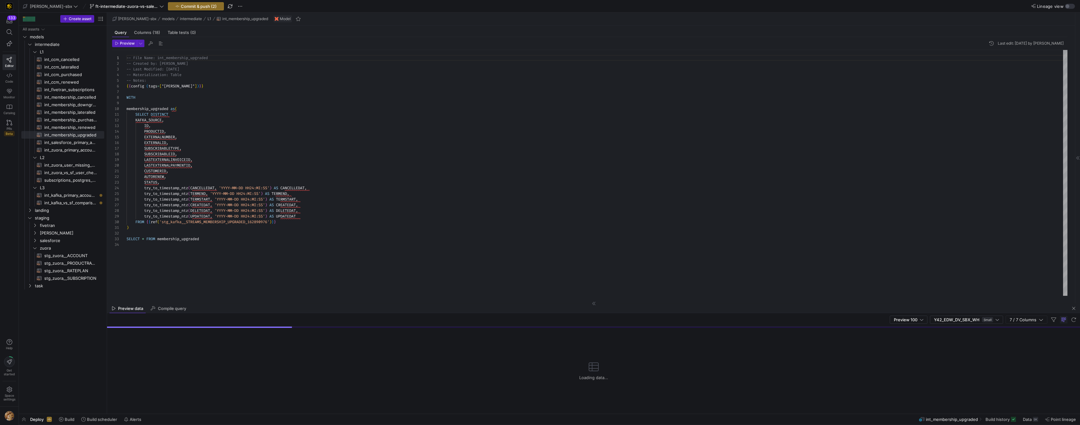
click at [133, 121] on div "-- File Name: int_membership_upgraded -- Created by: [PERSON_NAME] -- Last Modi…" at bounding box center [597, 173] width 941 height 246
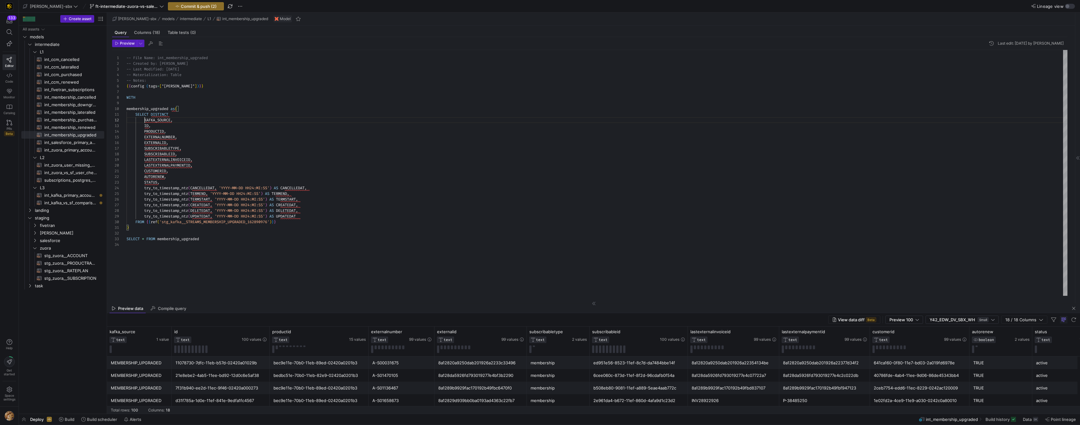
scroll to position [6, 18]
click at [84, 128] on span "int_membership_renewed​​​​​​​​​​" at bounding box center [70, 127] width 53 height 7
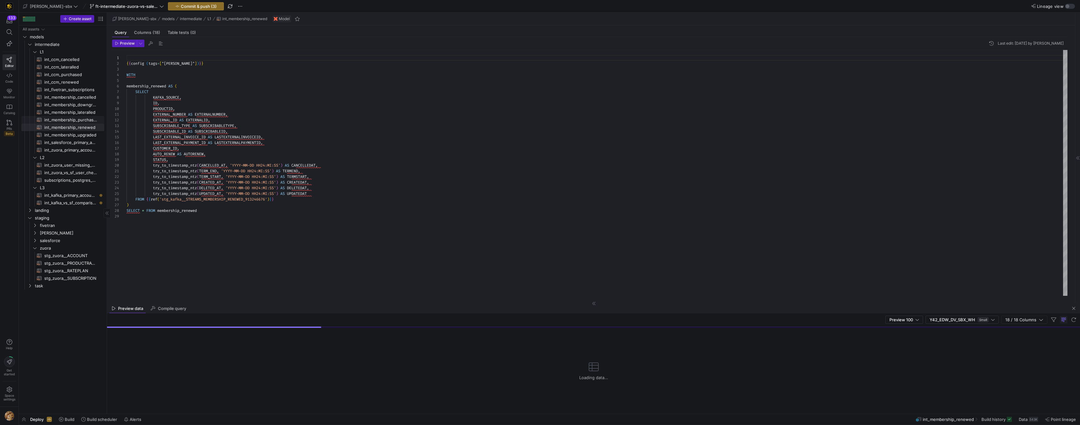
click at [69, 120] on span "int_membership_purchased​​​​​​​​​​" at bounding box center [70, 119] width 53 height 7
click at [69, 122] on span "int_membership_purchased​​​​​​​​​​" at bounding box center [70, 119] width 53 height 7
click at [69, 126] on span "int_membership_renewed​​​​​​​​​​" at bounding box center [70, 127] width 53 height 7
click at [68, 139] on span "int_salesforce_primary_account​​​​​​​​​​" at bounding box center [70, 142] width 53 height 7
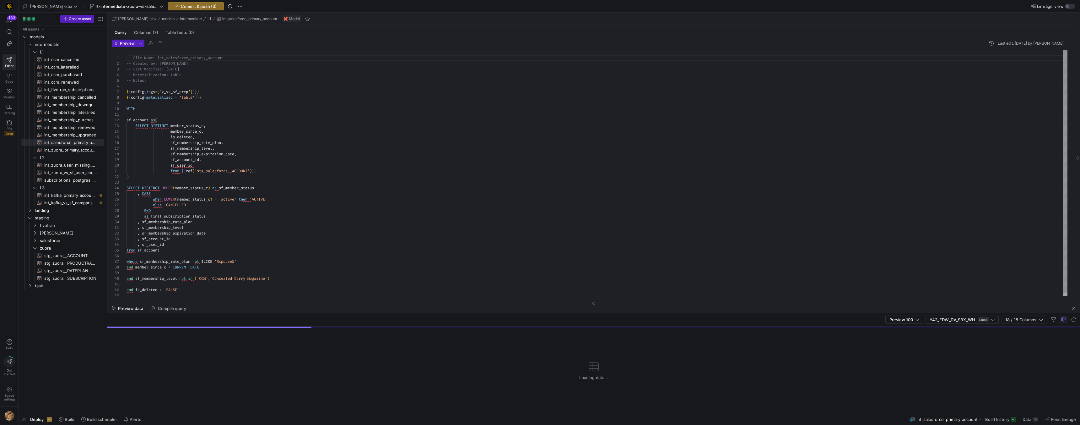
click at [170, 126] on div "-- File Name: int_salesforce_primary_account -- Created by: [PERSON_NAME] -- La…" at bounding box center [597, 174] width 941 height 248
click at [173, 127] on div "-- File Name: int_salesforce_primary_account -- Created by: [PERSON_NAME] -- La…" at bounding box center [597, 174] width 941 height 248
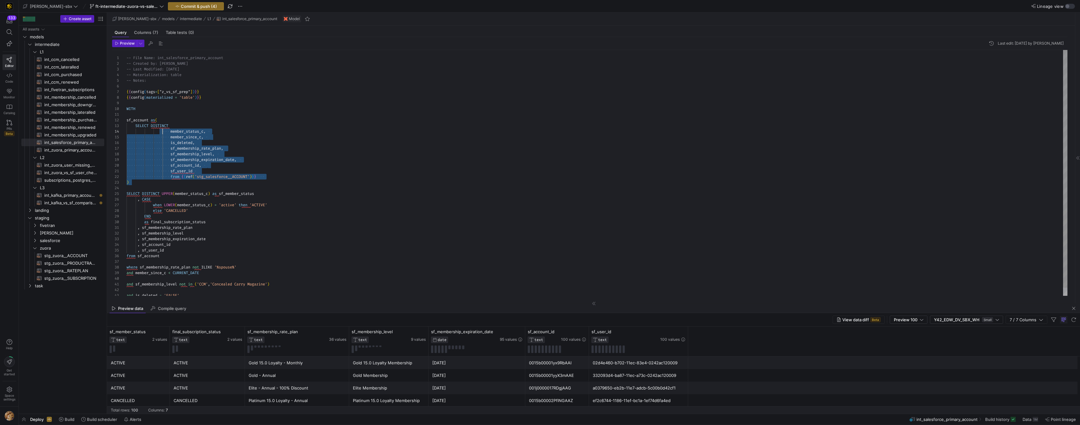
scroll to position [17, 36]
drag, startPoint x: 242, startPoint y: 178, endPoint x: 162, endPoint y: 132, distance: 92.8
click at [162, 132] on div "-- File Name: int_salesforce_primary_account -- Created by: [PERSON_NAME] -- La…" at bounding box center [597, 177] width 941 height 254
click at [223, 95] on div "-- File Name: int_salesforce_primary_account -- Created by: [PERSON_NAME] -- La…" at bounding box center [597, 177] width 941 height 254
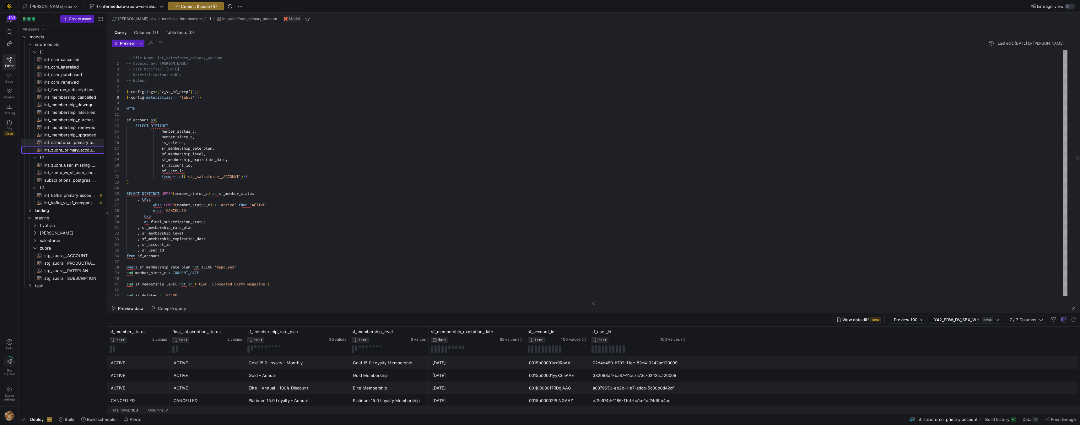
click at [70, 151] on span "int_zuora_primary_accounts​​​​​​​​​​" at bounding box center [70, 149] width 53 height 7
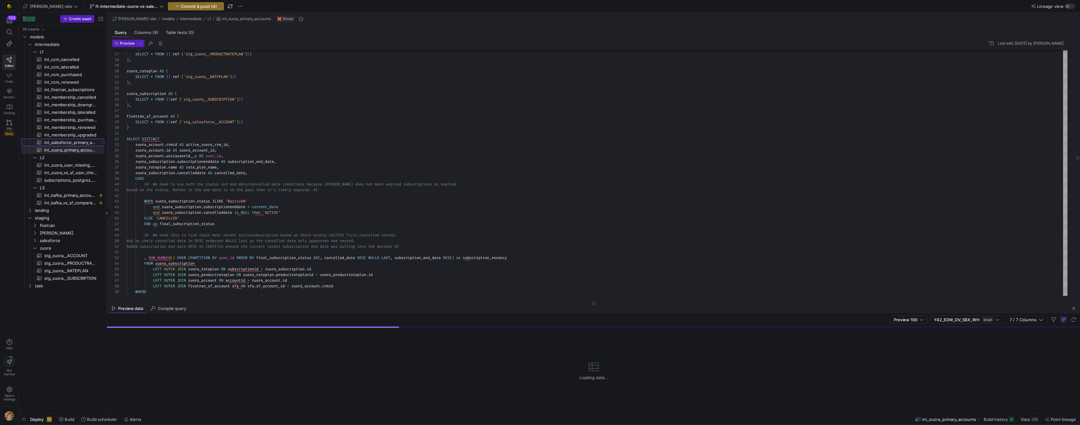
click at [56, 142] on span "int_salesforce_primary_account​​​​​​​​​​" at bounding box center [70, 142] width 53 height 7
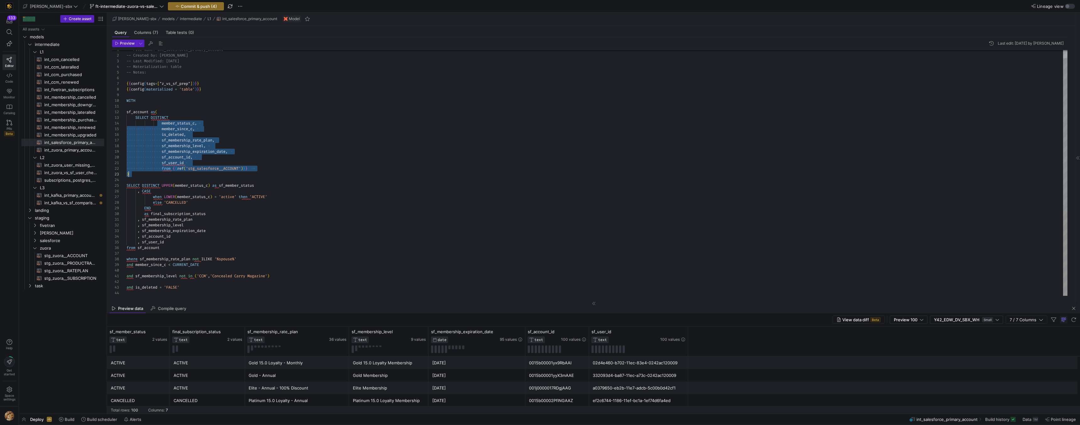
scroll to position [17, 129]
drag, startPoint x: 184, startPoint y: 140, endPoint x: 265, endPoint y: 167, distance: 86.1
click at [265, 167] on div "-- File Name: int_salesforce_primary_account -- Created by: [PERSON_NAME] -- La…" at bounding box center [597, 169] width 941 height 254
type textarea "sf_account as( SELECT DISTINCT member_status_c, member_since_c, is_deleted, sf_…"
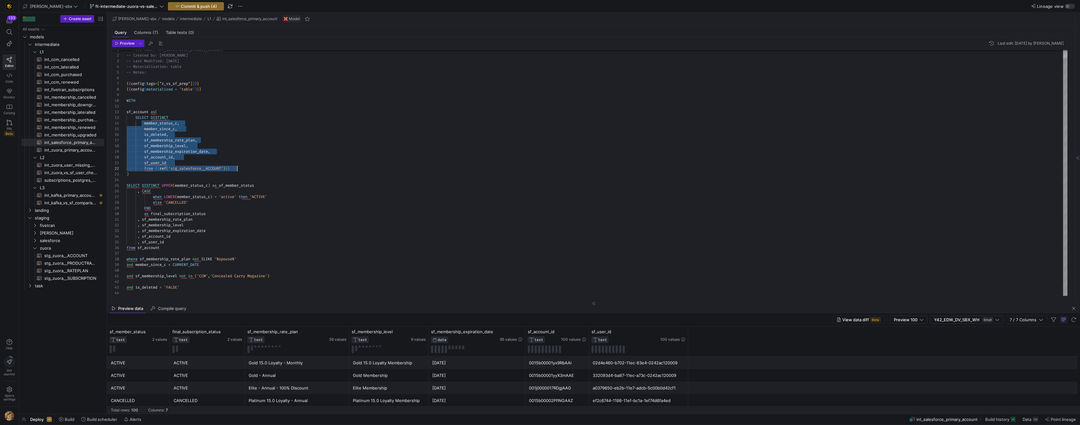
click at [244, 138] on div "-- File Name: int_salesforce_primary_account -- Created by: [PERSON_NAME] -- La…" at bounding box center [597, 169] width 941 height 254
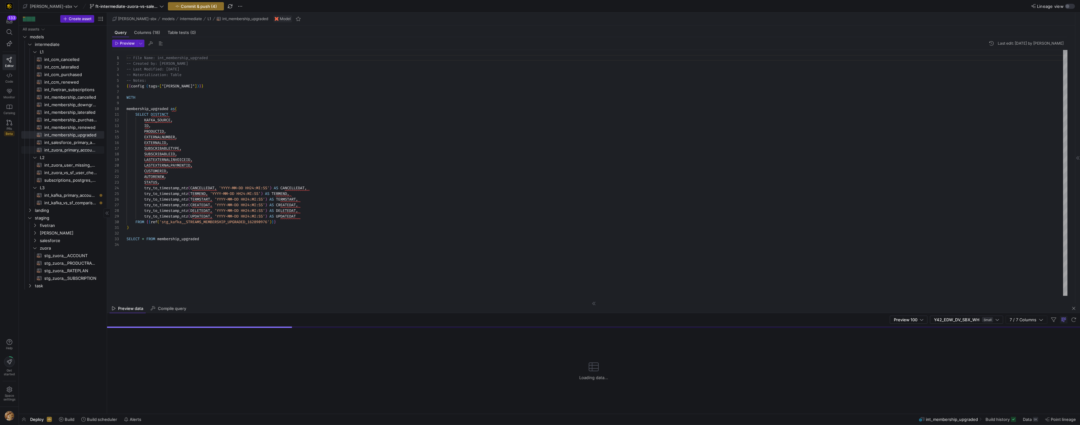
click at [62, 148] on span "int_zuora_primary_accounts​​​​​​​​​​" at bounding box center [70, 149] width 53 height 7
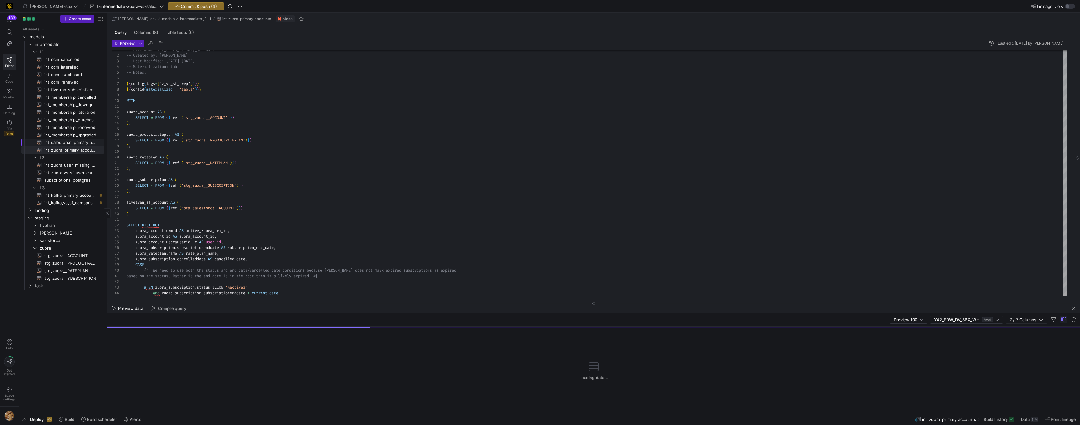
click at [65, 140] on span "int_salesforce_primary_account​​​​​​​​​​" at bounding box center [70, 142] width 53 height 7
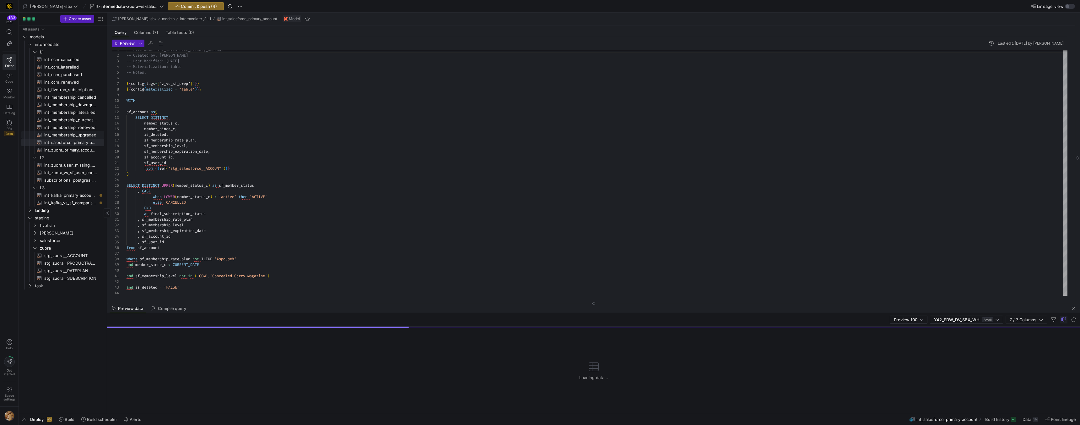
click at [67, 135] on span "int_membership_upgraded​​​​​​​​​​" at bounding box center [70, 134] width 53 height 7
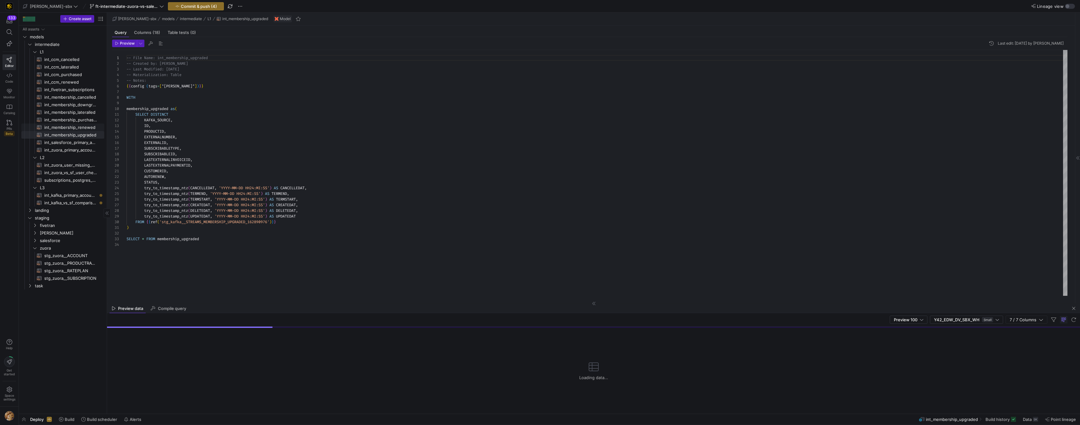
click at [69, 124] on span "int_membership_renewed​​​​​​​​​​" at bounding box center [70, 127] width 53 height 7
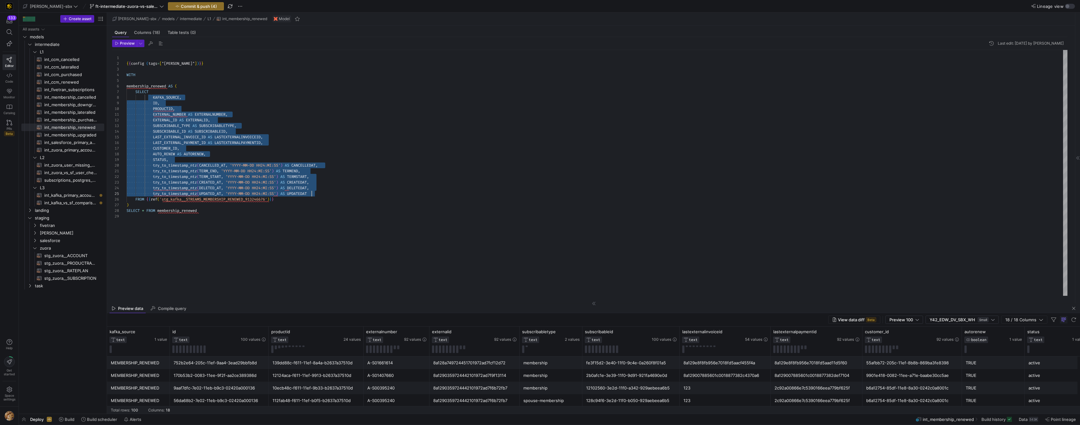
scroll to position [40, 185]
drag, startPoint x: 151, startPoint y: 97, endPoint x: 336, endPoint y: 192, distance: 208.0
click at [336, 192] on div "{ { config ( tags = [ "kafka_joined_view" ] ) } } WITH membership_renewed AS ( …" at bounding box center [597, 173] width 941 height 246
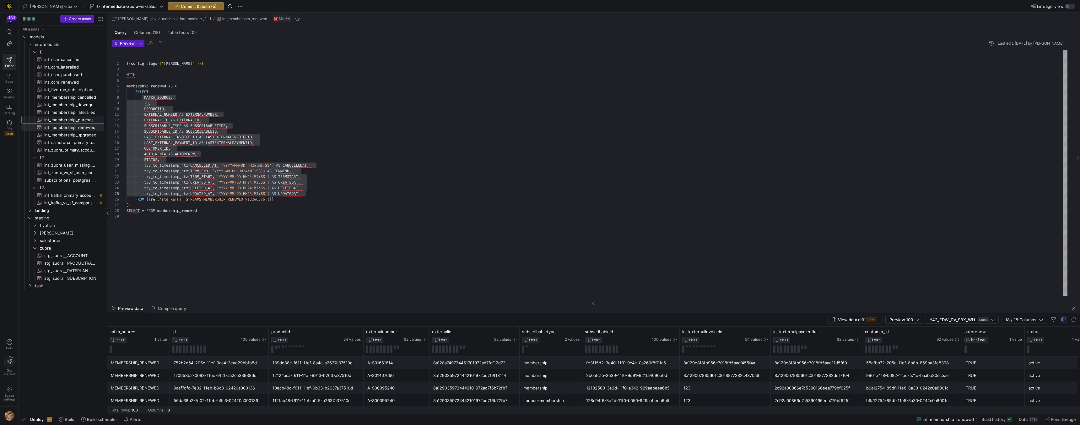
click at [78, 121] on span "int_membership_purchased​​​​​​​​​​" at bounding box center [70, 119] width 53 height 7
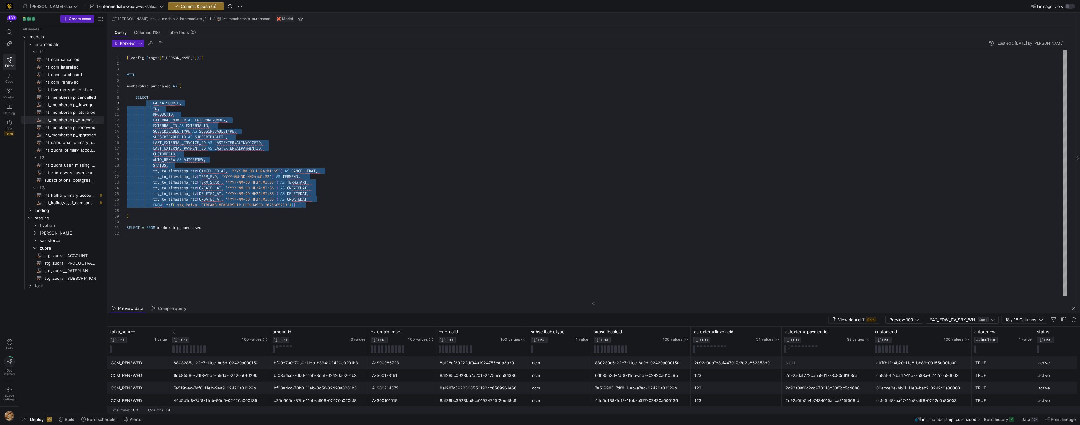
scroll to position [45, 23]
drag, startPoint x: 272, startPoint y: 199, endPoint x: 148, endPoint y: 105, distance: 155.5
click at [148, 105] on div "{ { config ( tags = [ "kafka_joined_view" ] ) } } WITH membership_purchased AS …" at bounding box center [597, 173] width 941 height 246
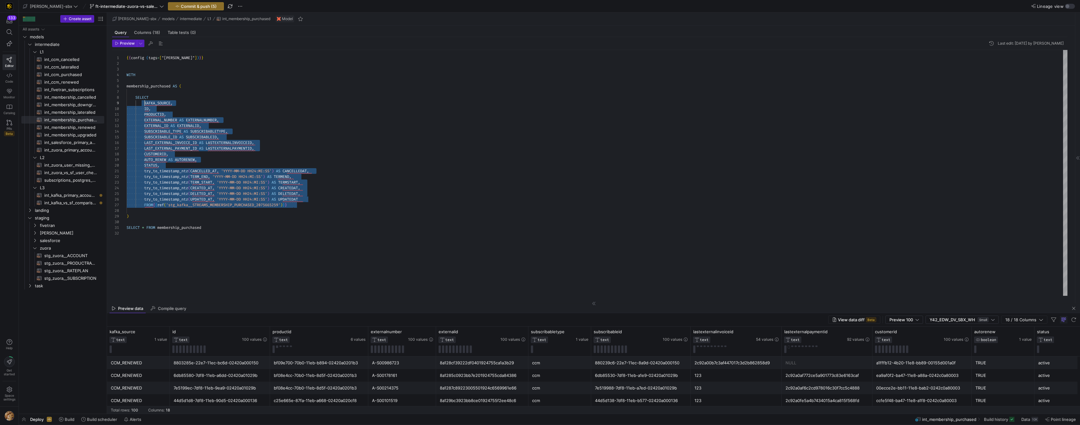
scroll to position [45, 18]
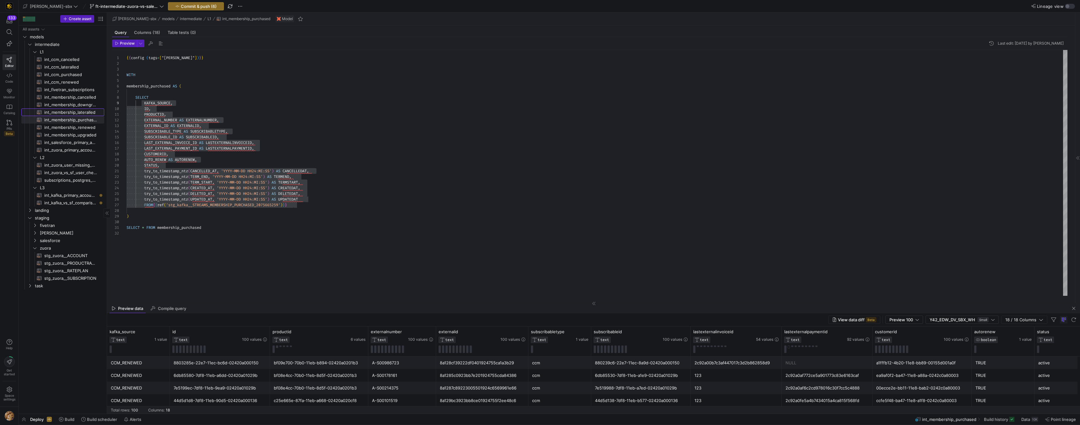
click at [73, 112] on span "int_membership_lateralled​​​​​​​​​​" at bounding box center [70, 112] width 53 height 7
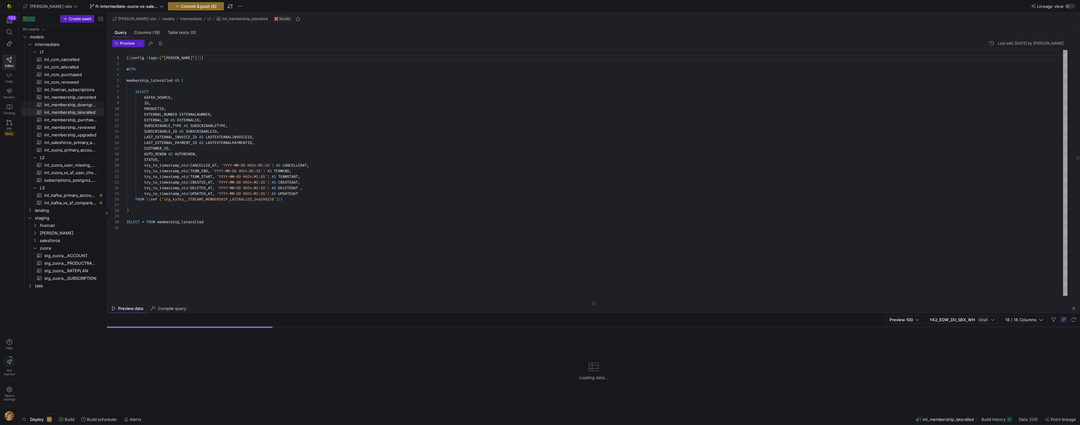
click at [74, 104] on span "int_membership_downgraded​​​​​​​​​​" at bounding box center [70, 104] width 53 height 7
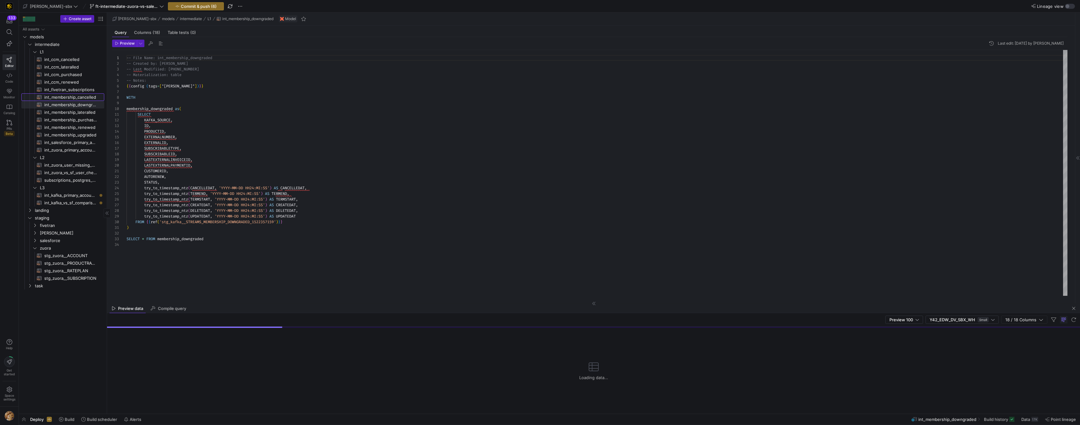
click at [74, 94] on span "int_membership_cancelled​​​​​​​​​​" at bounding box center [70, 97] width 53 height 7
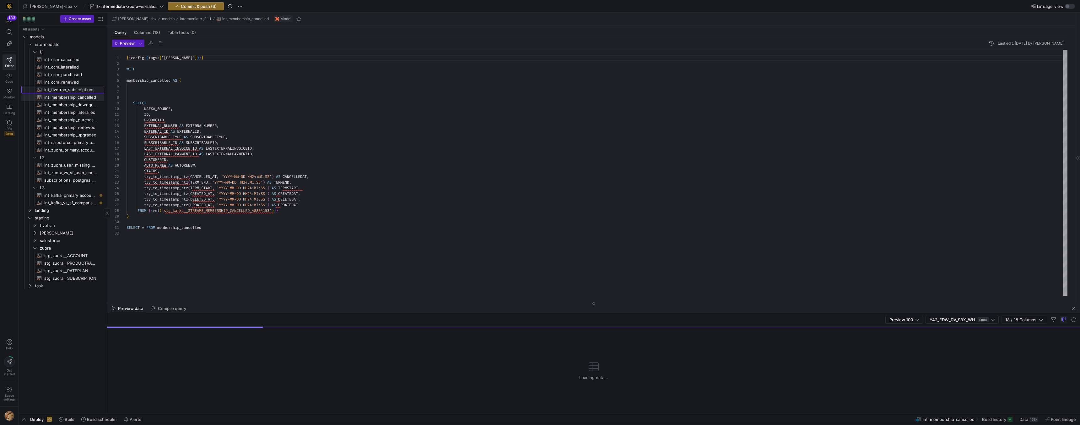
click at [74, 89] on span "int_fivetran_subscriptions​​​​​​​​​​" at bounding box center [70, 89] width 53 height 7
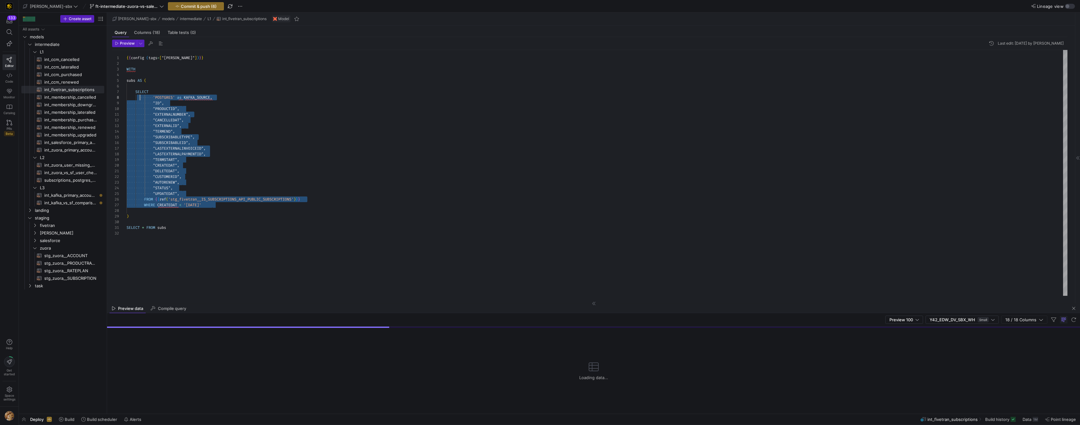
scroll to position [40, 14]
drag, startPoint x: 294, startPoint y: 202, endPoint x: 139, endPoint y: 99, distance: 185.1
click at [139, 99] on div "{ { config ( tags = [ "kafka_joined_view" ] ) } } WITH subs AS ( SELECT 'POSTGR…" at bounding box center [597, 173] width 941 height 246
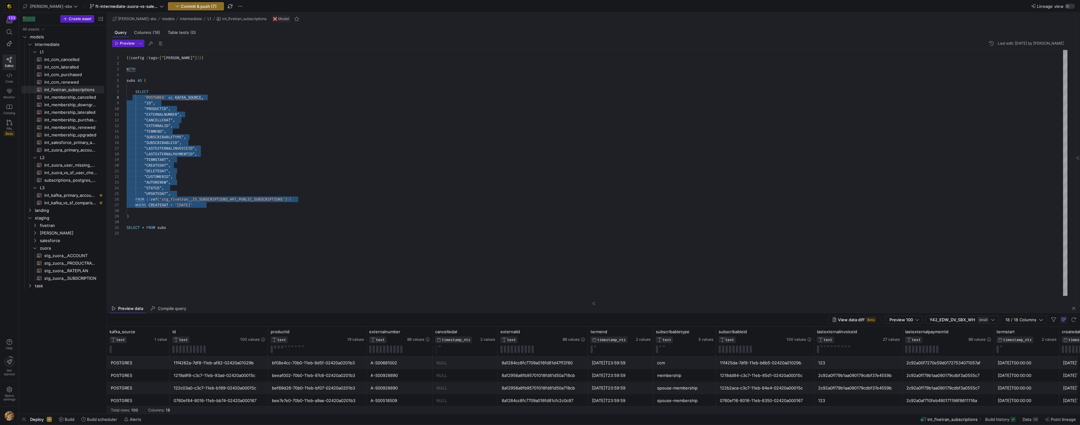
scroll to position [51, 57]
click at [326, 112] on div "{ { config ( tags = [ "kafka_joined_view" ] ) } } WITH subs AS ( SELECT 'POSTGR…" at bounding box center [597, 173] width 941 height 246
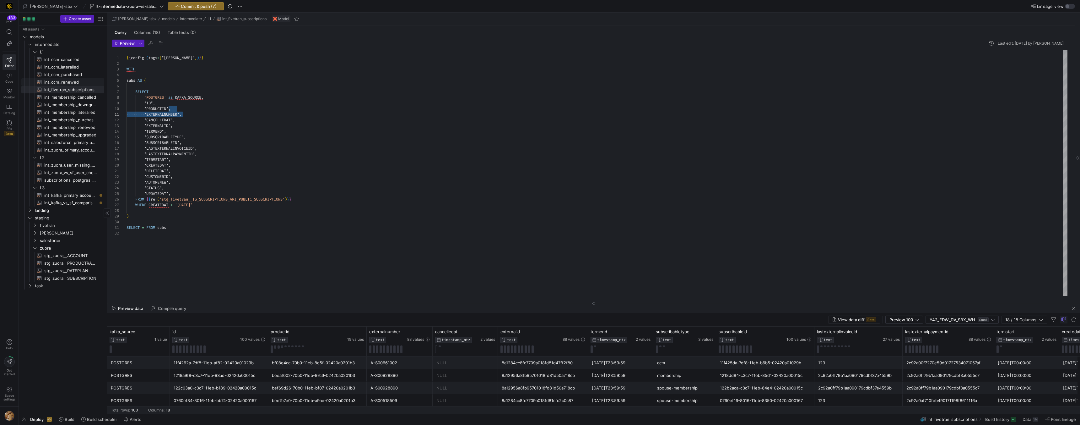
click at [62, 79] on span "int_ccm_renewed​​​​​​​​​​" at bounding box center [70, 82] width 53 height 7
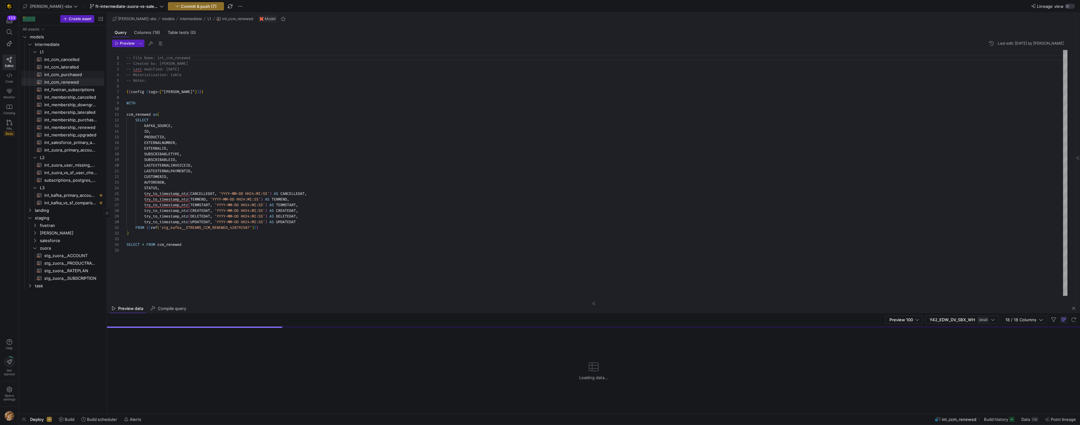
click at [68, 74] on span "int_ccm_purchased​​​​​​​​​​" at bounding box center [70, 74] width 53 height 7
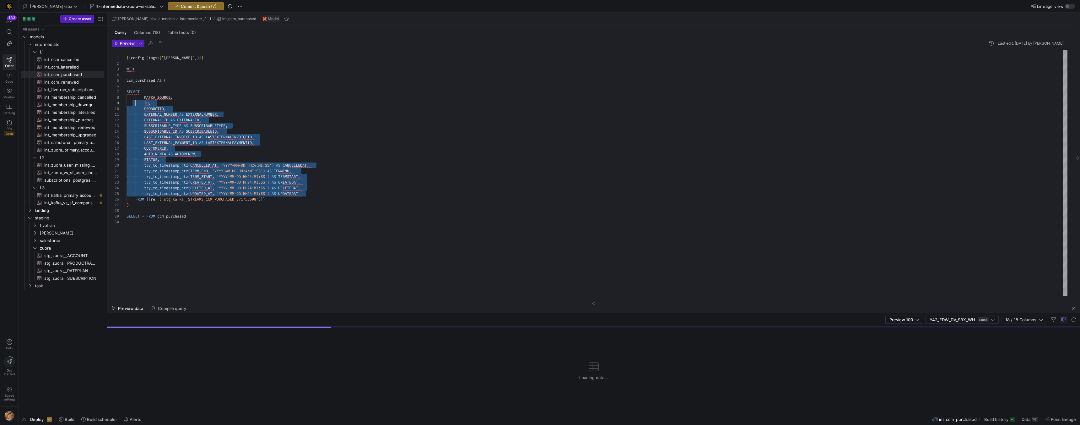
scroll to position [40, 9]
drag, startPoint x: 217, startPoint y: 184, endPoint x: 135, endPoint y: 99, distance: 117.9
click at [135, 99] on div "{ { config ( tags = [ "kafka_joined_view" ] ) } } WITH ccm_purchased AS ( SELEC…" at bounding box center [597, 173] width 941 height 246
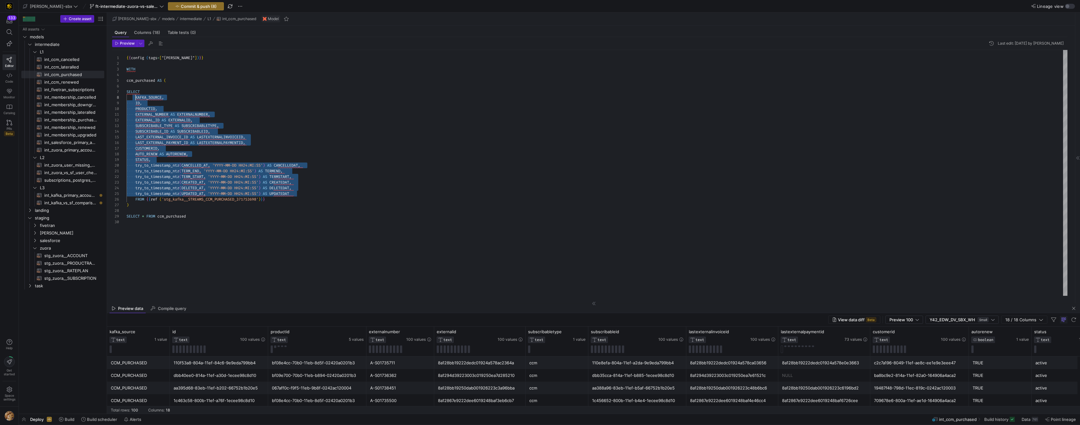
click at [136, 200] on div "{ { config ( tags = [ "kafka_joined_view" ] ) } } WITH ccm_purchased AS ( SELEC…" at bounding box center [597, 173] width 941 height 246
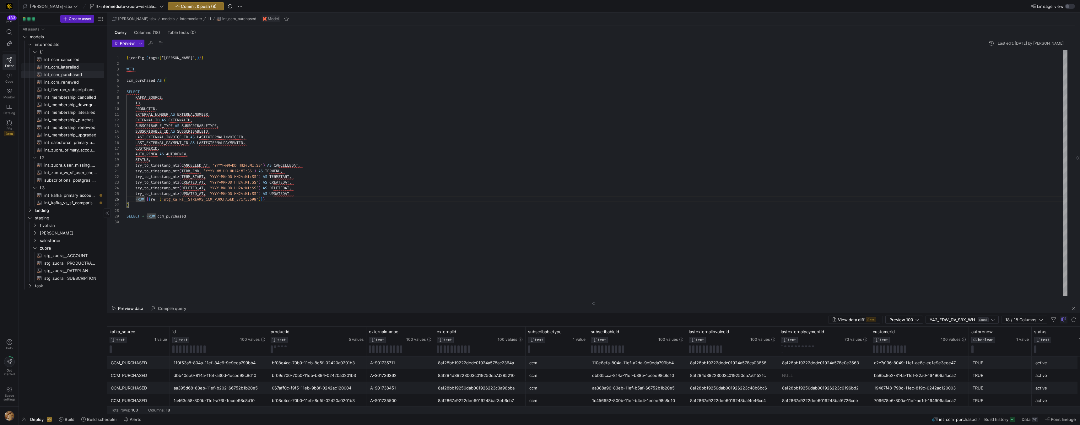
click at [78, 65] on span "int_ccm_lateralled​​​​​​​​​​" at bounding box center [70, 66] width 53 height 7
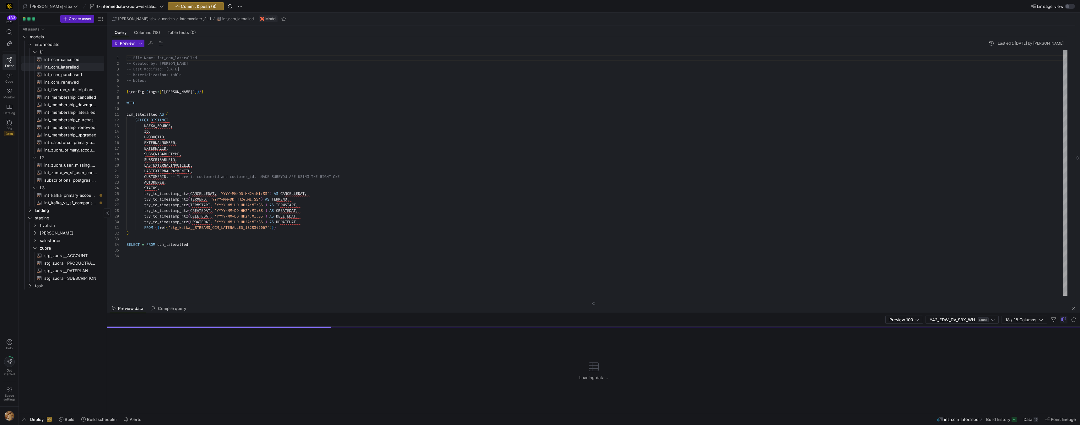
click at [72, 61] on span "int_ccm_cancelled​​​​​​​​​​" at bounding box center [70, 59] width 53 height 7
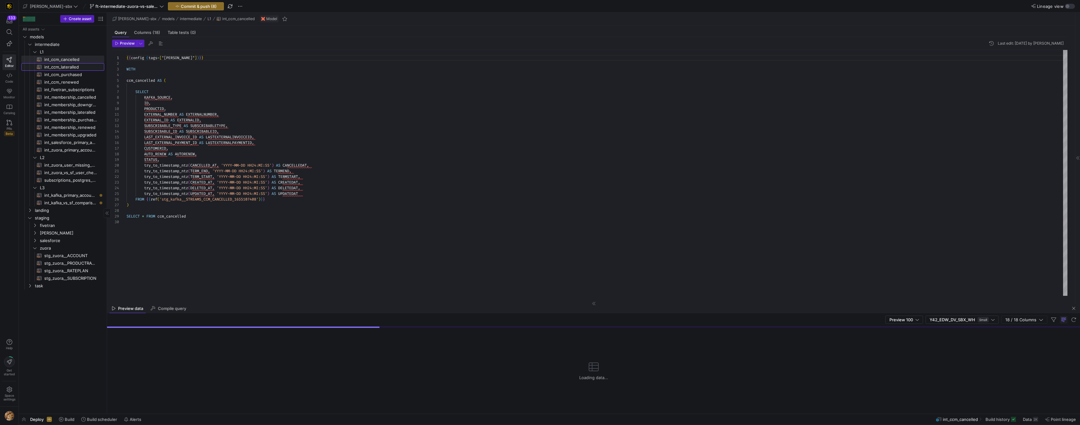
click at [68, 68] on span "int_ccm_lateralled​​​​​​​​​​" at bounding box center [70, 66] width 53 height 7
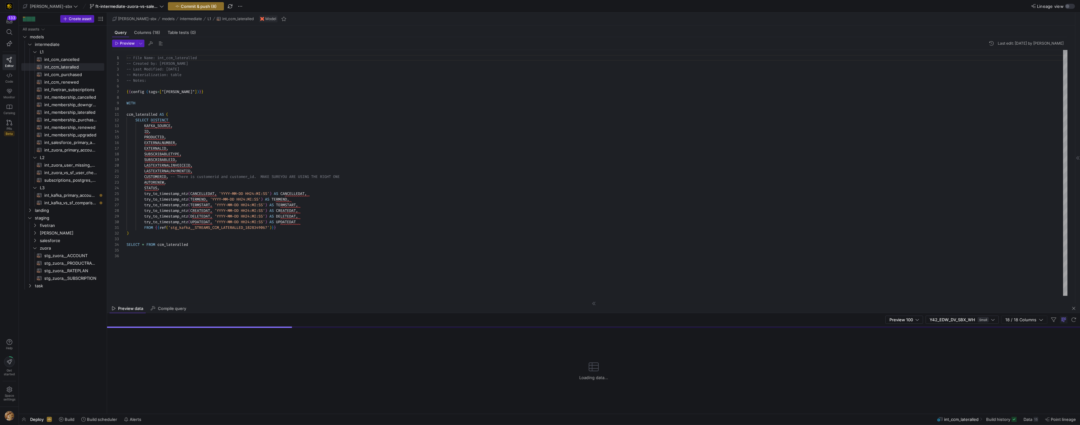
scroll to position [0, 18]
click at [145, 226] on div "-- File Name: int_ccm_lateralled -- Created by: Grant Jones -- Last Modified: 2…" at bounding box center [597, 173] width 941 height 246
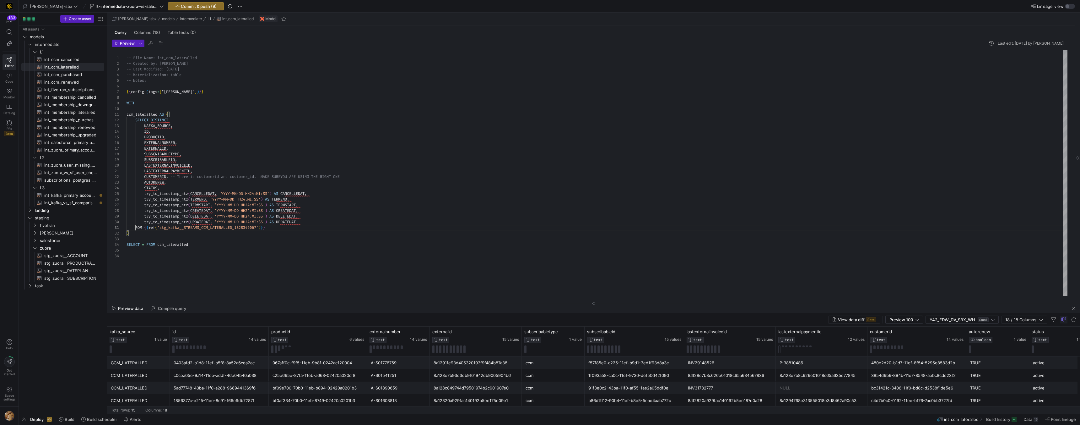
scroll to position [0, 11]
click at [78, 75] on span "int_ccm_purchased​​​​​​​​​​" at bounding box center [70, 74] width 53 height 7
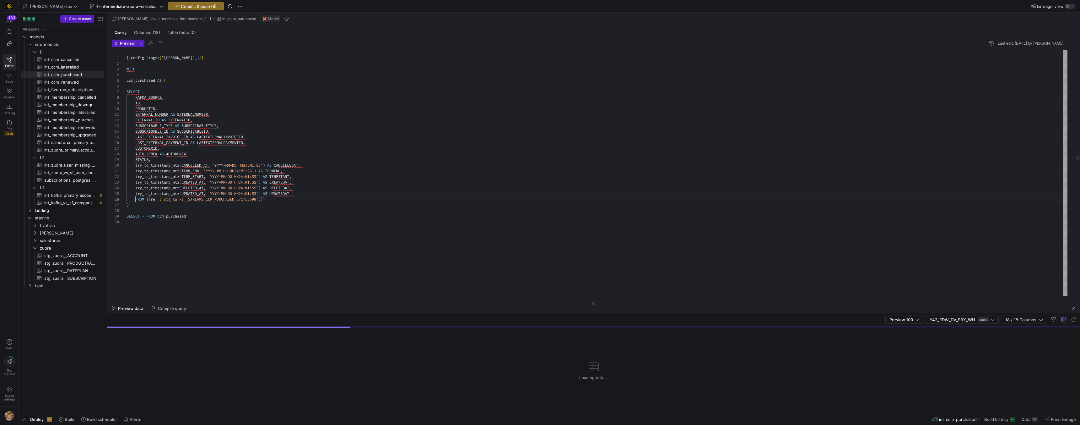
click at [136, 201] on div "{ { config ( tags = [ "kafka_joined_view" ] ) } } WITH ccm_purchased AS ( SELEC…" at bounding box center [597, 173] width 941 height 246
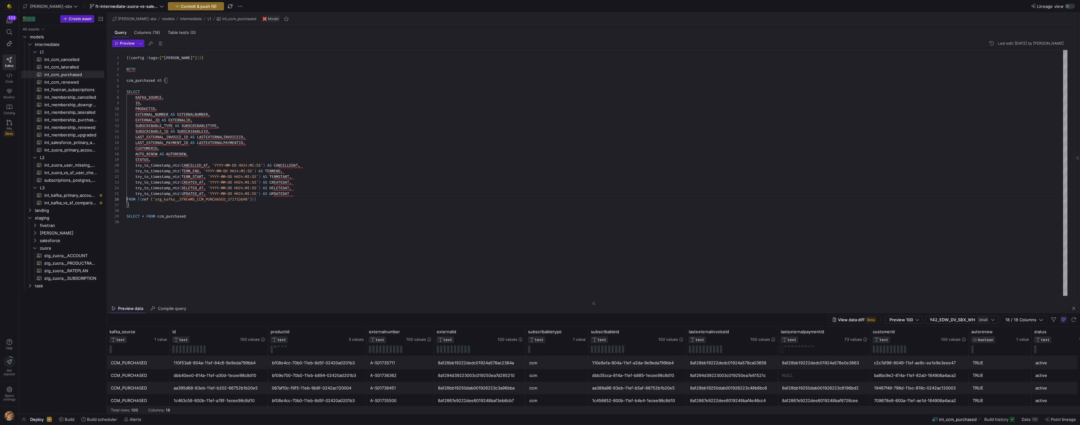
scroll to position [28, 0]
click at [53, 79] on span "int_ccm_renewed​​​​​​​​​​" at bounding box center [70, 82] width 53 height 7
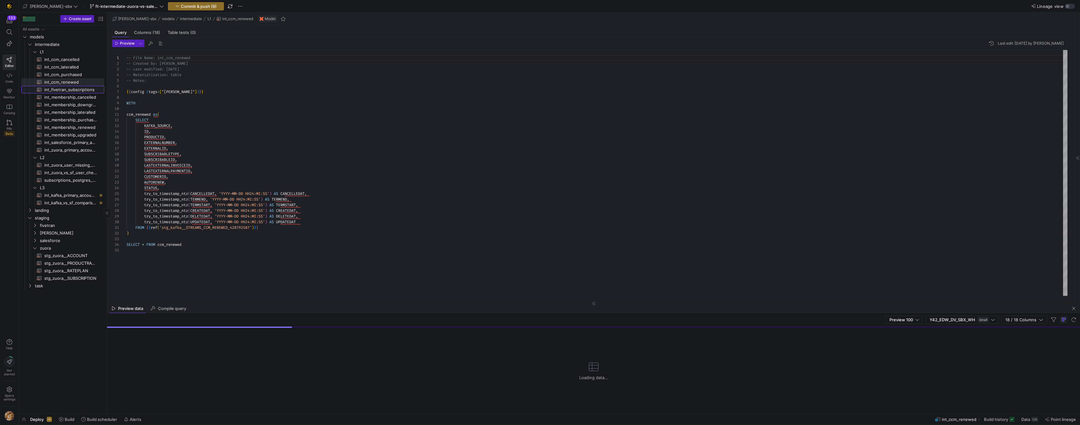
click at [67, 90] on span "int_fivetran_subscriptions​​​​​​​​​​" at bounding box center [70, 89] width 53 height 7
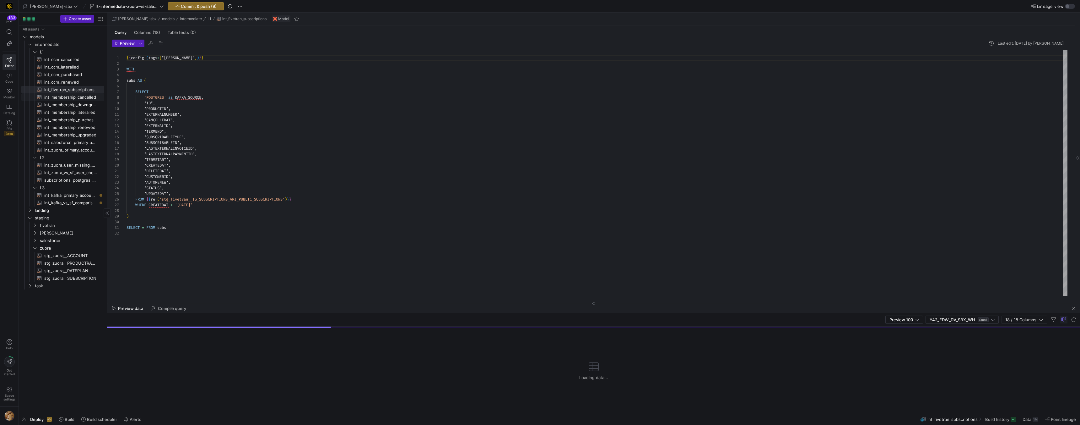
click at [66, 96] on span "int_membership_cancelled​​​​​​​​​​" at bounding box center [70, 97] width 53 height 7
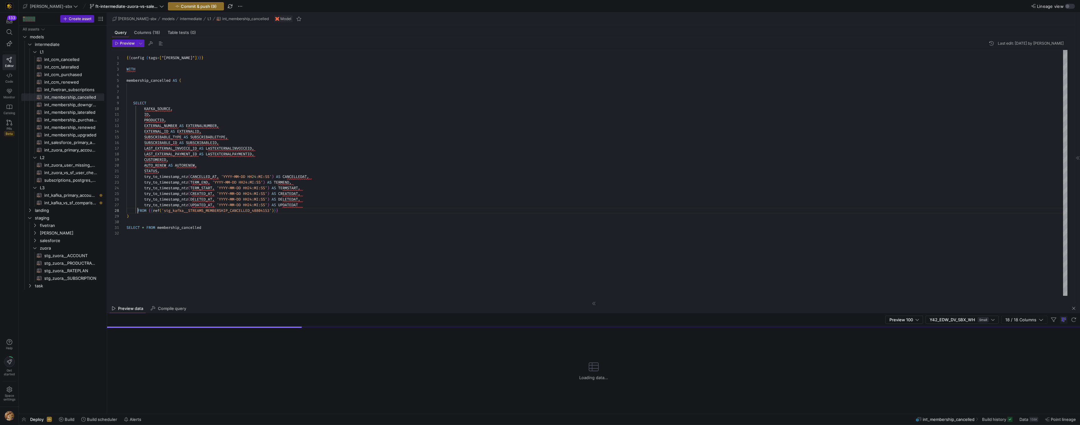
click at [138, 210] on div "{ { config ( tags = [ "kafka_joined_view" ] ) } } WITH membership_cancelled AS …" at bounding box center [597, 173] width 941 height 246
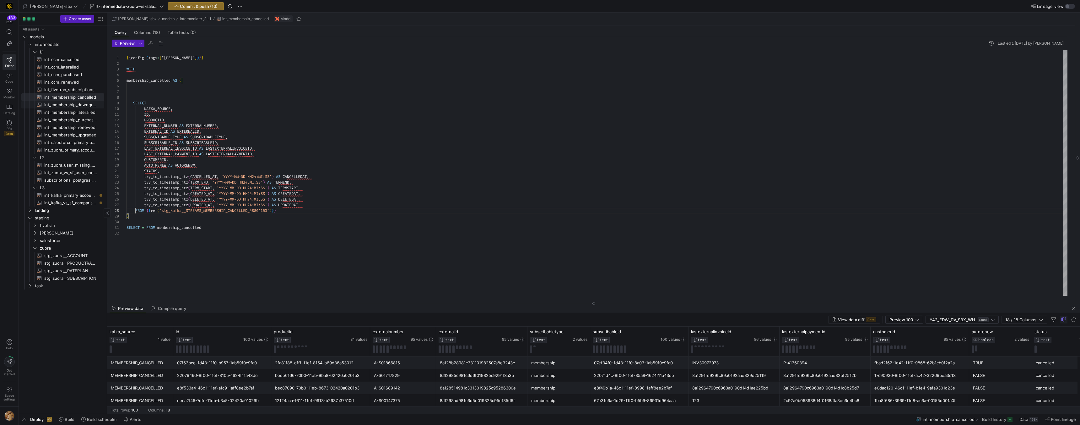
click at [86, 105] on span "int_membership_downgraded​​​​​​​​​​" at bounding box center [70, 104] width 53 height 7
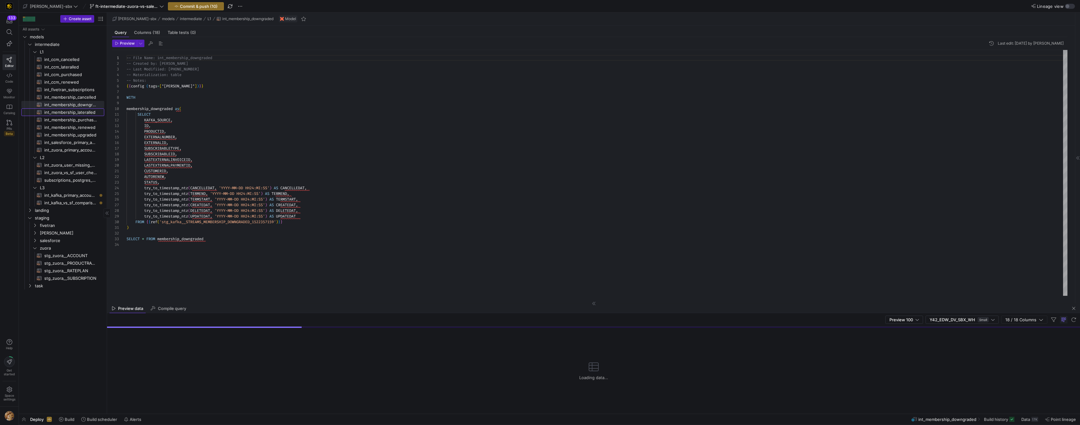
click at [54, 114] on span "int_membership_lateralled​​​​​​​​​​" at bounding box center [70, 112] width 53 height 7
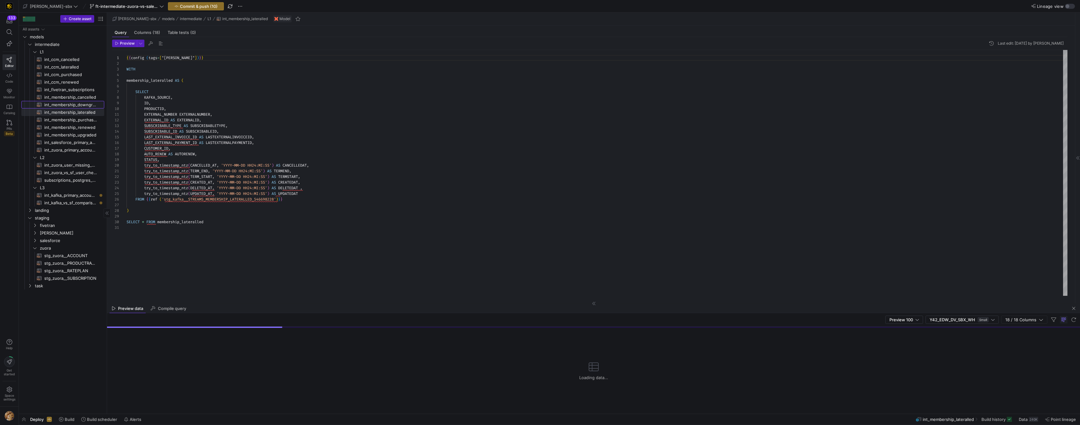
click at [68, 101] on span "int_membership_downgraded​​​​​​​​​​" at bounding box center [70, 104] width 53 height 7
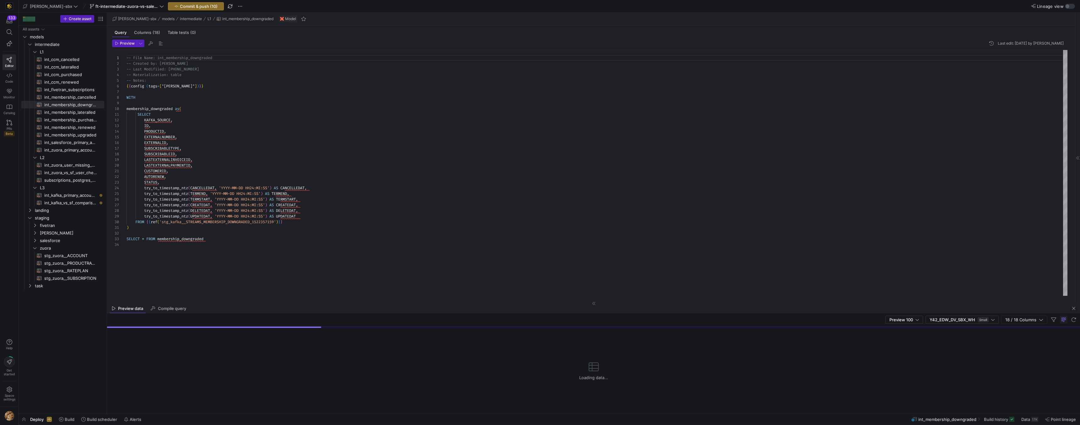
click at [136, 224] on div "-- File Name: int_membership_downgraded -- Created by: Grant Jones -- Last Modi…" at bounding box center [597, 173] width 941 height 246
click at [127, 175] on div "-- File Name: int_membership_downgraded -- Created by: Grant Jones -- Last Modi…" at bounding box center [597, 173] width 941 height 246
drag, startPoint x: 139, startPoint y: 116, endPoint x: 142, endPoint y: 128, distance: 13.0
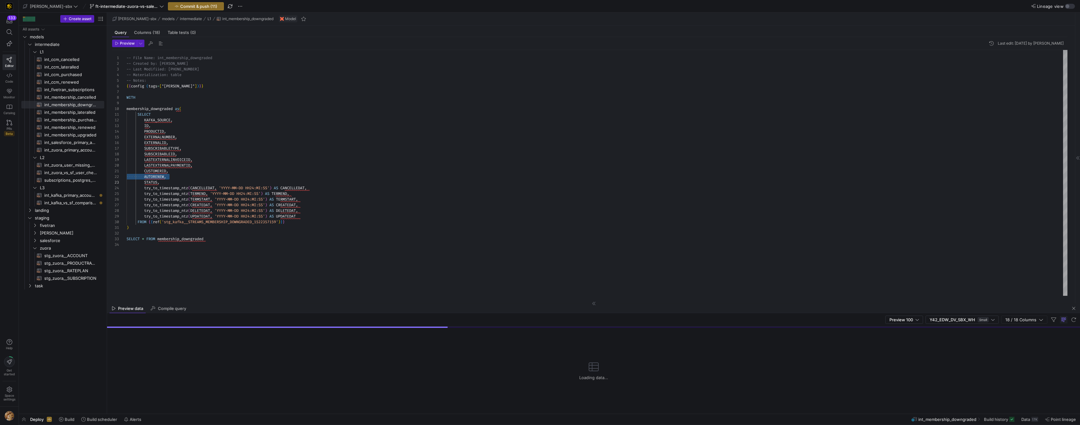
click at [139, 116] on div "-- File Name: int_membership_downgraded -- Created by: Grant Jones -- Last Modi…" at bounding box center [597, 173] width 941 height 246
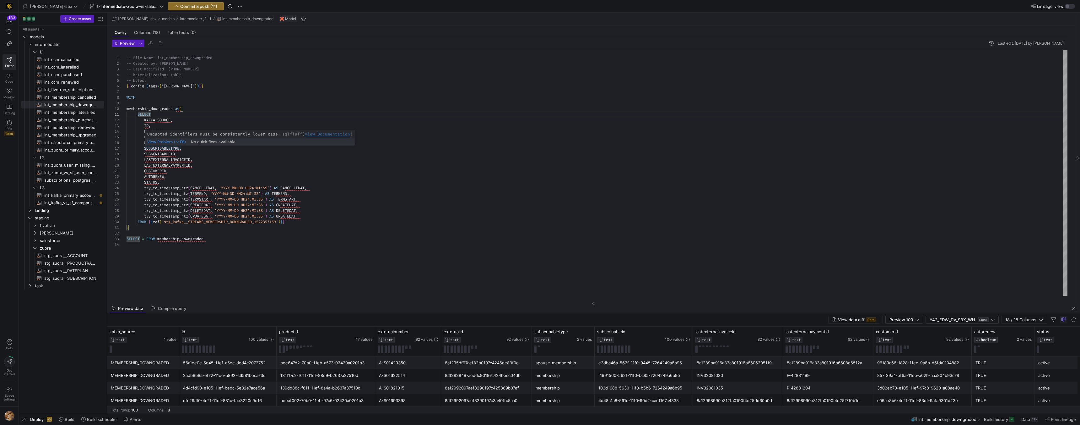
scroll to position [0, 9]
click at [139, 222] on div "-- File Name: int_membership_downgraded -- Created by: Grant Jones -- Last Modi…" at bounding box center [597, 173] width 941 height 246
click at [78, 111] on span "int_membership_lateralled​​​​​​​​​​" at bounding box center [70, 112] width 53 height 7
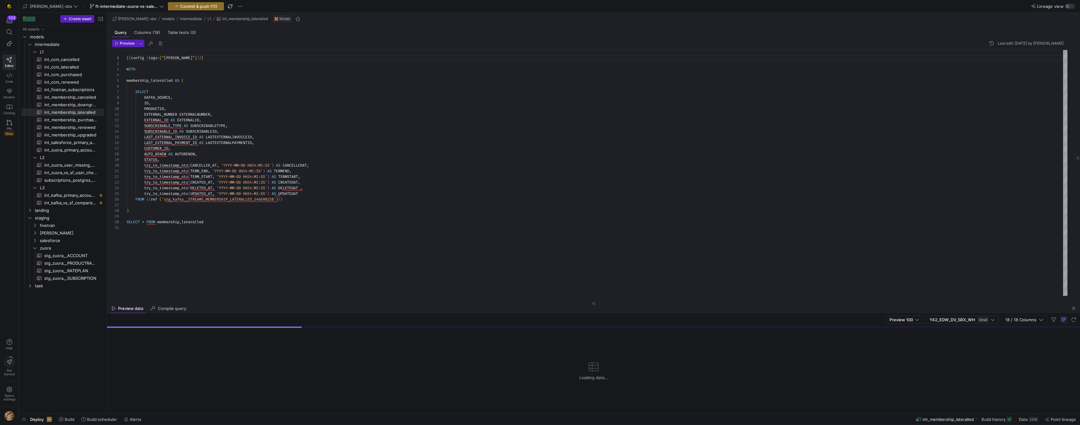
drag, startPoint x: 137, startPoint y: 93, endPoint x: 140, endPoint y: 117, distance: 25.1
click at [136, 93] on div "{ { config ( tags = [ "kafka_joined_view" ] ) } } WITH membership_lateralled AS…" at bounding box center [597, 173] width 941 height 246
click at [136, 198] on div "{ { config ( tags = [ "kafka_joined_view" ] ) } } WITH membership_lateralled AS…" at bounding box center [597, 173] width 941 height 246
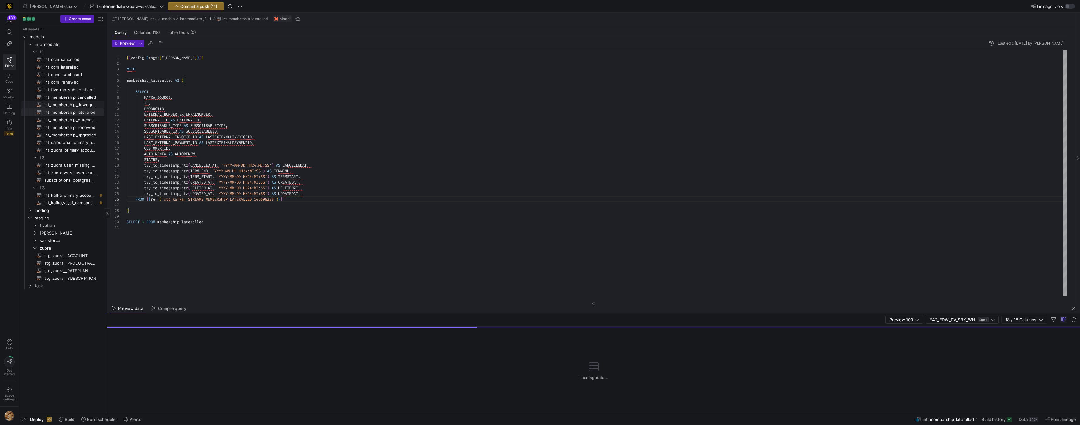
click at [79, 102] on span "int_membership_downgraded​​​​​​​​​​" at bounding box center [70, 104] width 53 height 7
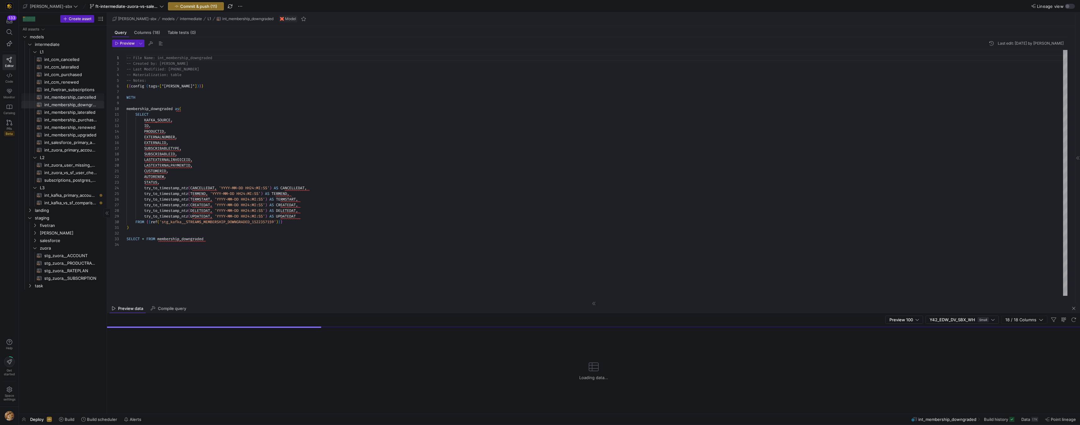
click at [61, 97] on span "int_membership_cancelled​​​​​​​​​​" at bounding box center [70, 97] width 53 height 7
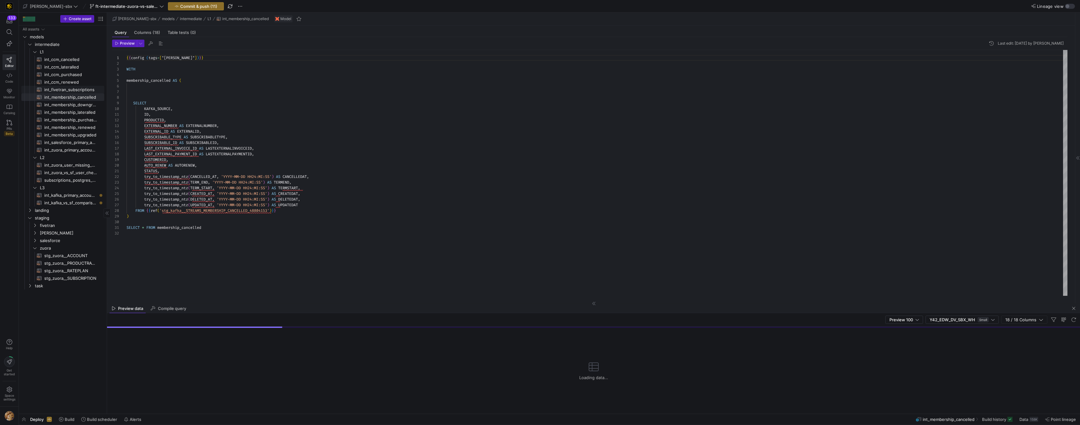
click at [63, 88] on span "int_fivetran_subscriptions​​​​​​​​​​" at bounding box center [70, 89] width 53 height 7
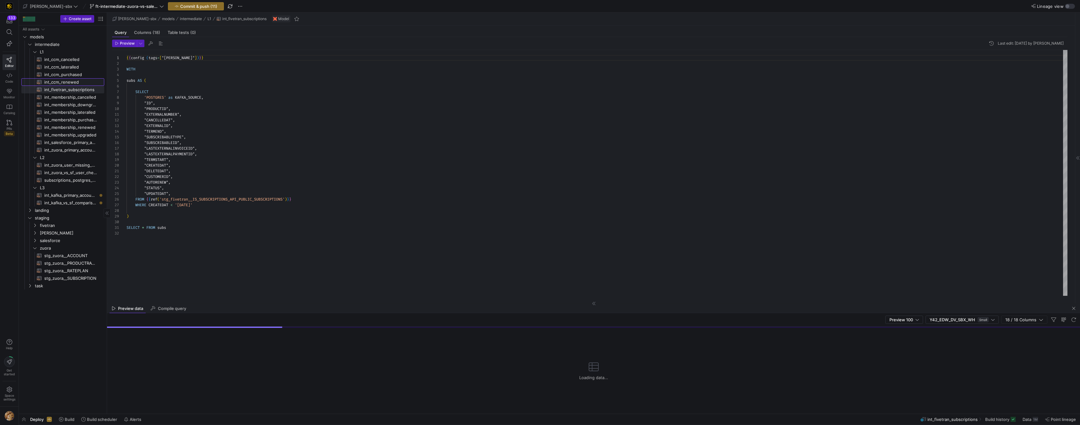
click at [63, 82] on span "int_ccm_renewed​​​​​​​​​​" at bounding box center [70, 82] width 53 height 7
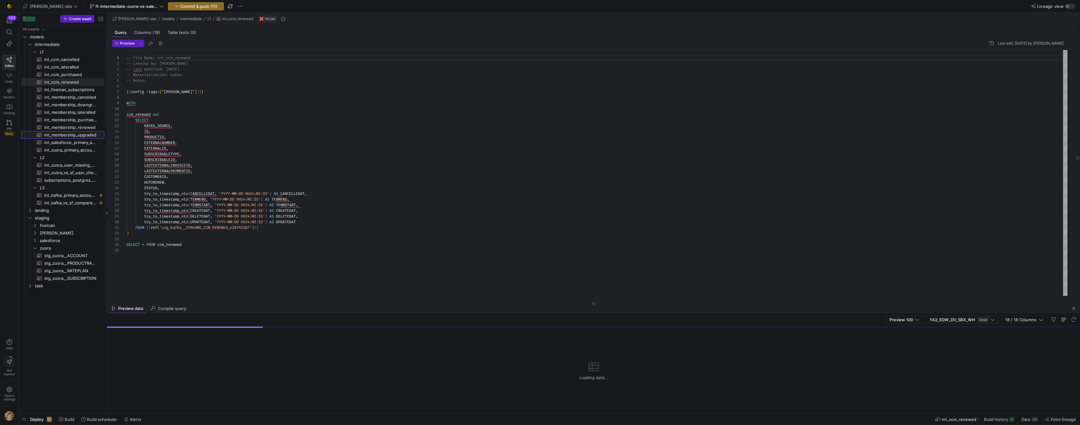
click at [73, 138] on span "int_membership_upgraded​​​​​​​​​​" at bounding box center [70, 134] width 53 height 7
click at [68, 127] on span "int_membership_renewed​​​​​​​​​​" at bounding box center [70, 127] width 53 height 7
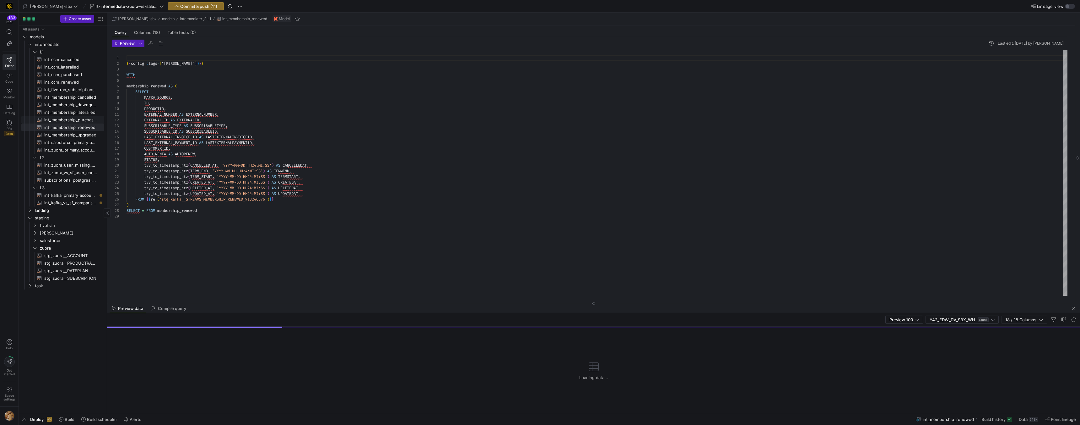
click at [76, 118] on span "int_membership_purchased​​​​​​​​​​" at bounding box center [70, 119] width 53 height 7
click at [70, 155] on span "L2" at bounding box center [64, 157] width 48 height 7
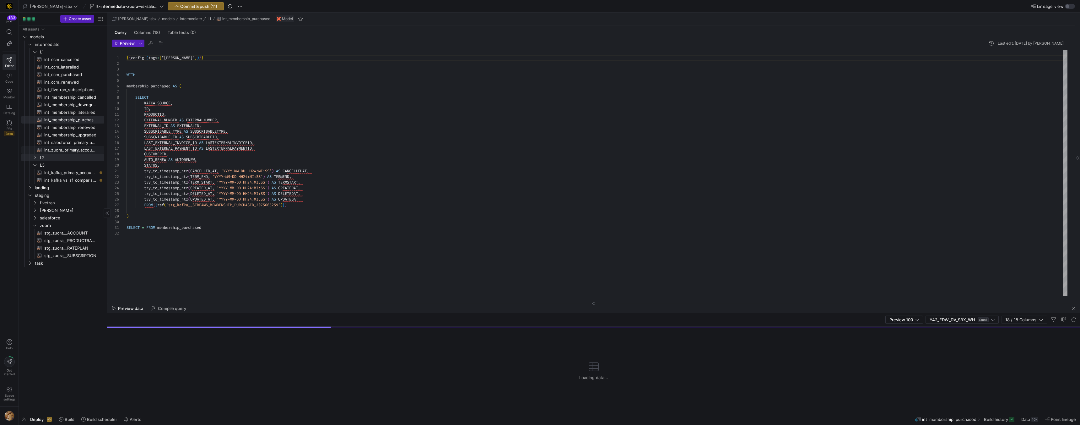
click at [71, 150] on span "int_zuora_primary_accounts​​​​​​​​​​" at bounding box center [70, 149] width 53 height 7
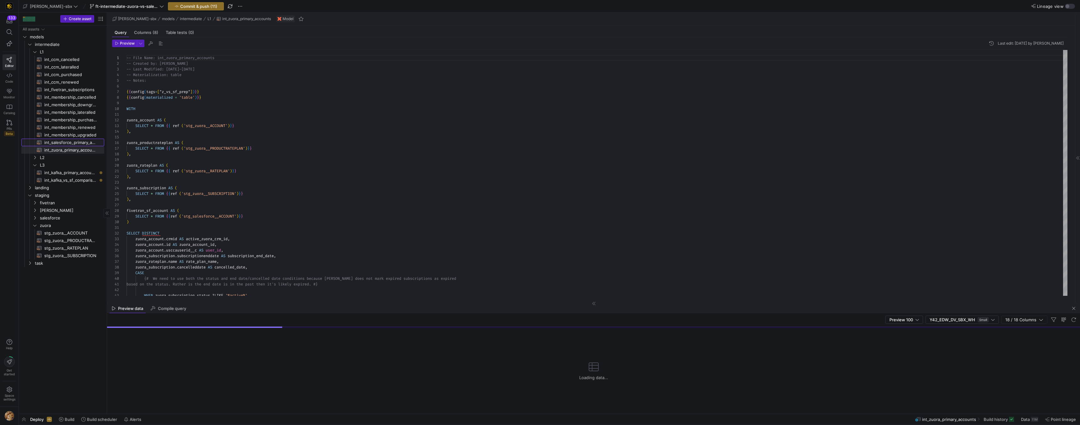
click at [70, 139] on span "int_salesforce_primary_account​​​​​​​​​​" at bounding box center [70, 142] width 53 height 7
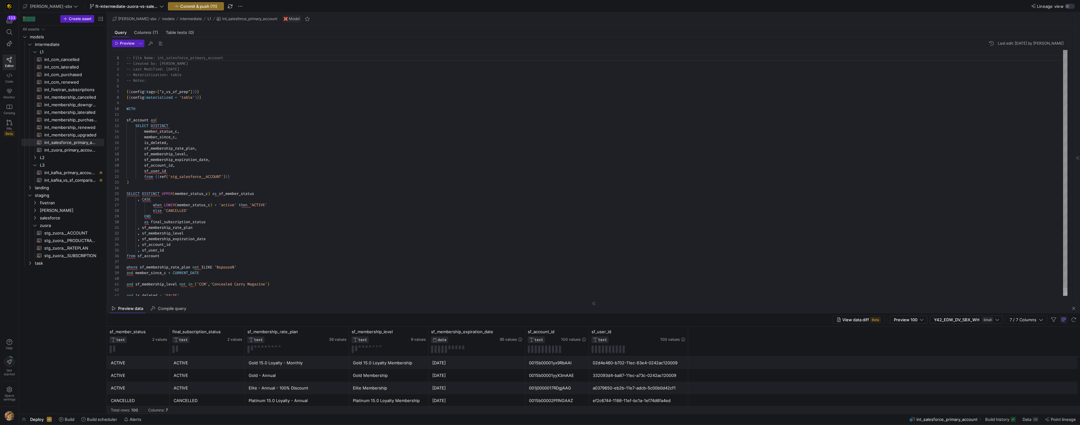
click at [151, 178] on div "-- File Name: int_salesforce_primary_account -- Created by: [PERSON_NAME] -- La…" at bounding box center [597, 177] width 941 height 254
click at [145, 174] on div "-- File Name: int_salesforce_primary_account -- Created by: Grant Jones -- Last…" at bounding box center [597, 177] width 941 height 254
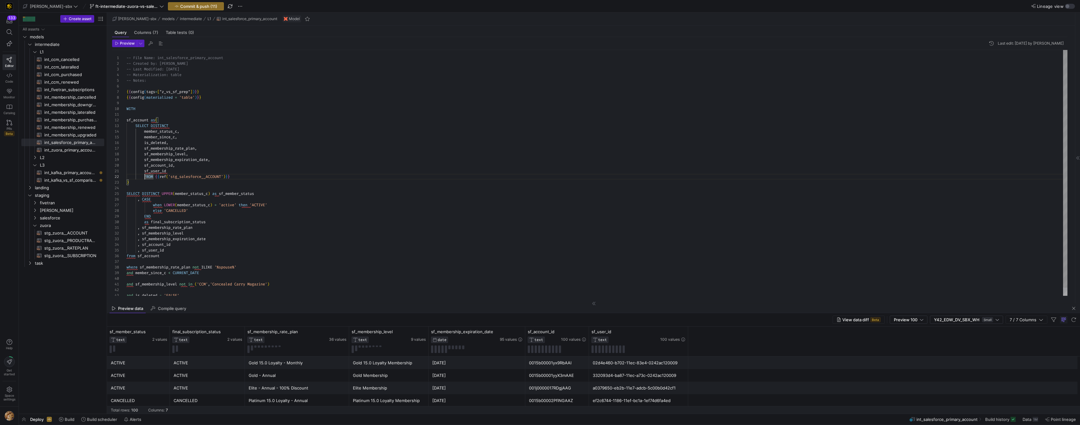
type textarea "sf_user_id FROM {{ref('stg_salesforce__ACCOUNT')}} ) SELECT DISTINCT UPPER(memb…"
click at [142, 173] on div at bounding box center [540, 212] width 1080 height 425
click at [144, 177] on div "-- File Name: int_salesforce_primary_account -- Created by: Grant Jones -- Last…" at bounding box center [597, 177] width 941 height 254
click at [67, 132] on span "int_membership_upgraded​​​​​​​​​​" at bounding box center [70, 134] width 53 height 7
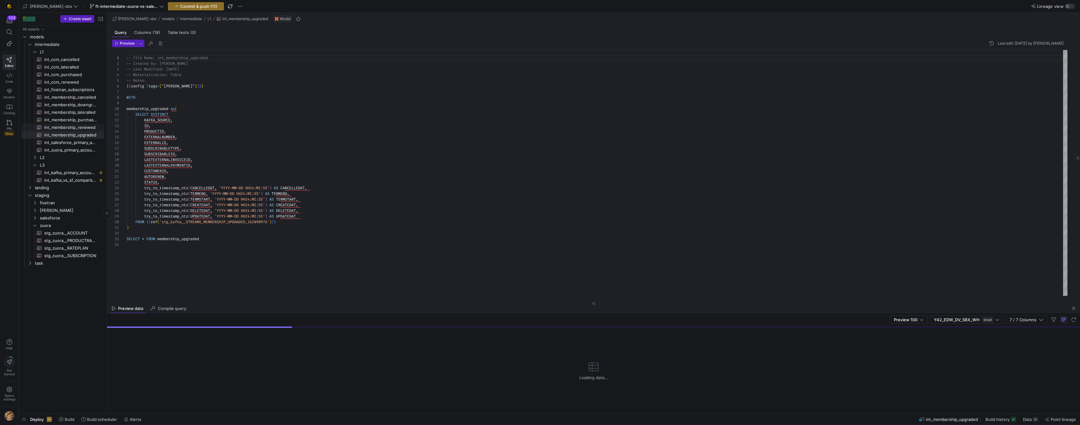
click at [68, 129] on span "int_membership_renewed​​​​​​​​​​" at bounding box center [70, 127] width 53 height 7
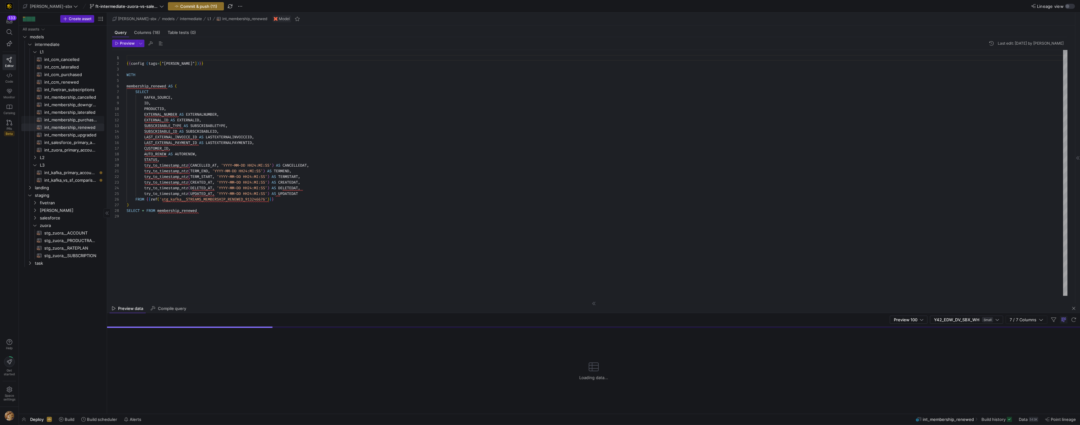
click at [68, 119] on span "int_membership_purchased​​​​​​​​​​" at bounding box center [70, 119] width 53 height 7
click at [145, 204] on div "{ { config ( tags = [ "kafka_joined_view" ] ) } } WITH membership_purchased AS …" at bounding box center [597, 173] width 941 height 246
click at [79, 110] on span "int_membership_lateralled​​​​​​​​​​" at bounding box center [70, 112] width 53 height 7
click at [71, 105] on span "int_membership_downgraded​​​​​​​​​​" at bounding box center [70, 104] width 53 height 7
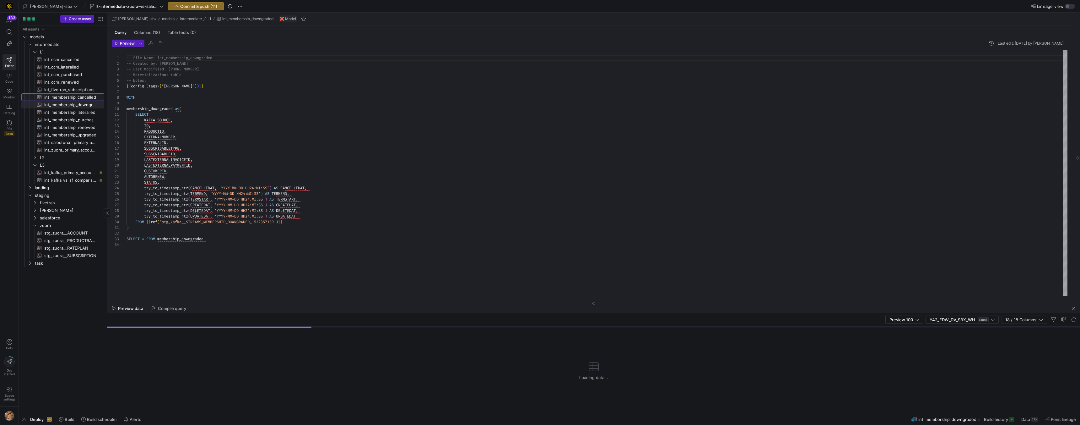
click at [70, 97] on span "int_membership_cancelled​​​​​​​​​​" at bounding box center [70, 97] width 53 height 7
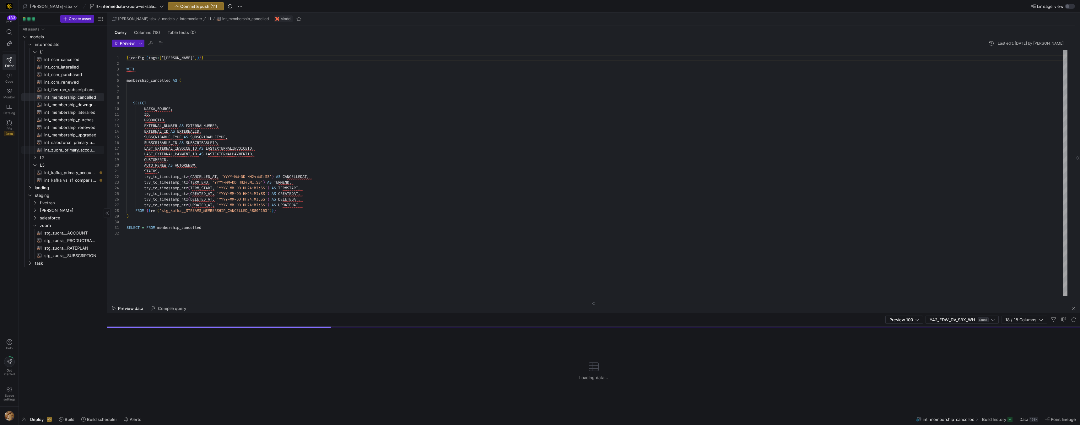
click at [82, 146] on span "int_zuora_primary_accounts​​​​​​​​​​" at bounding box center [70, 149] width 53 height 7
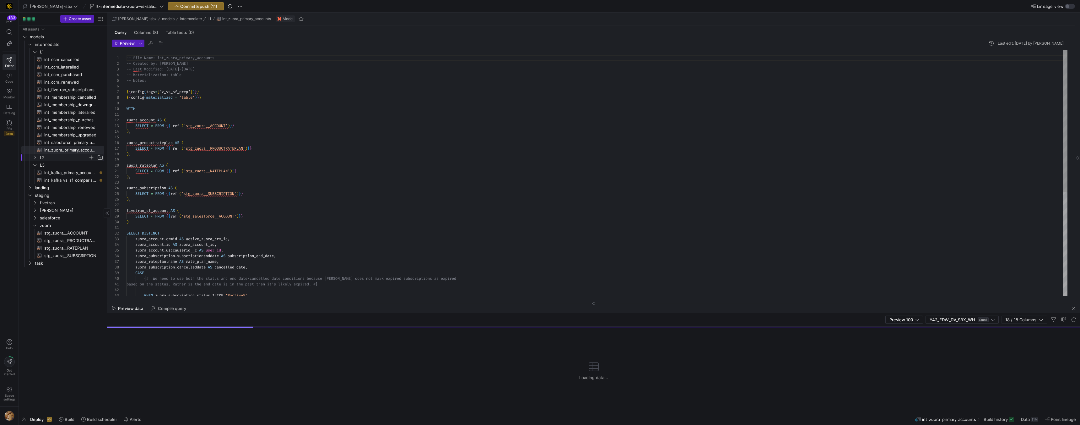
click at [35, 154] on span "L2" at bounding box center [68, 157] width 72 height 7
click at [63, 165] on span "int_zuora_user_missing_check​​​​​​​​​​" at bounding box center [70, 164] width 53 height 7
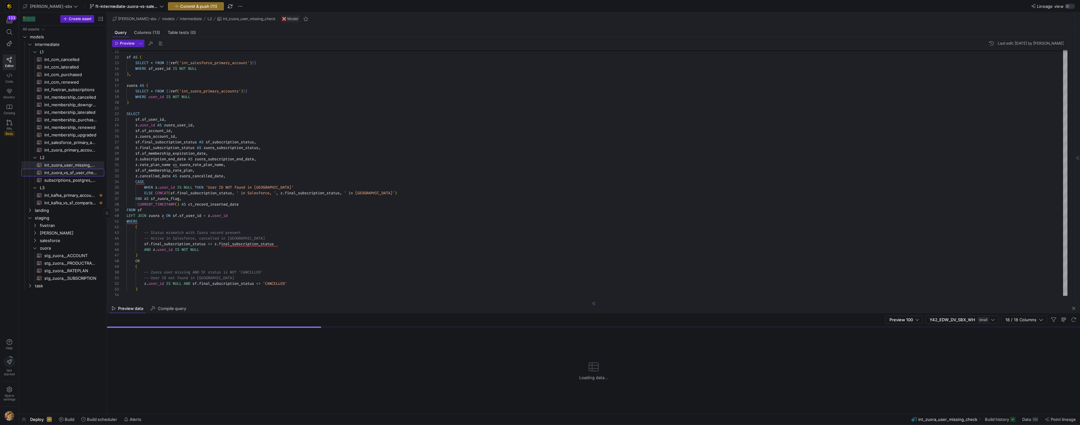
click at [58, 171] on span "int_zuora_vs_sf_user_check​​​​​​​​​​" at bounding box center [70, 172] width 53 height 7
click at [57, 181] on span "subscriptions_postgres_kafka_joined_view​​​​​​​​​​" at bounding box center [70, 180] width 53 height 7
type textarea "{{config (tags=["kafka_joined_view"])}} WITH kafka_CCM_cancelled AS ( SELECT * …"
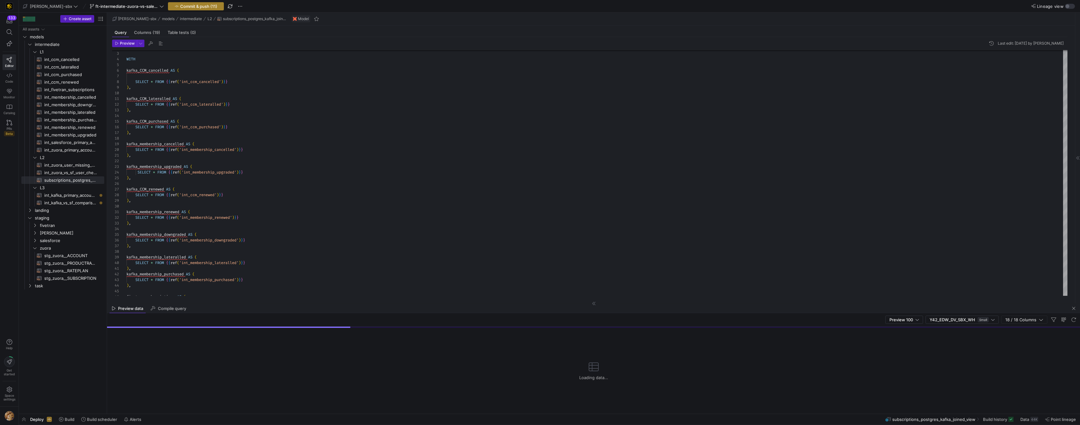
click at [186, 6] on span "Commit & push (11)" at bounding box center [198, 6] width 37 height 5
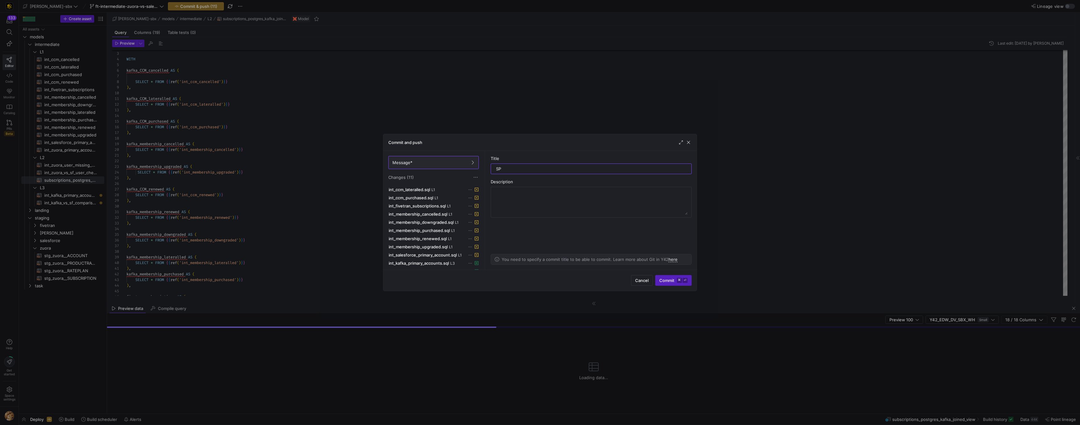
type input "S"
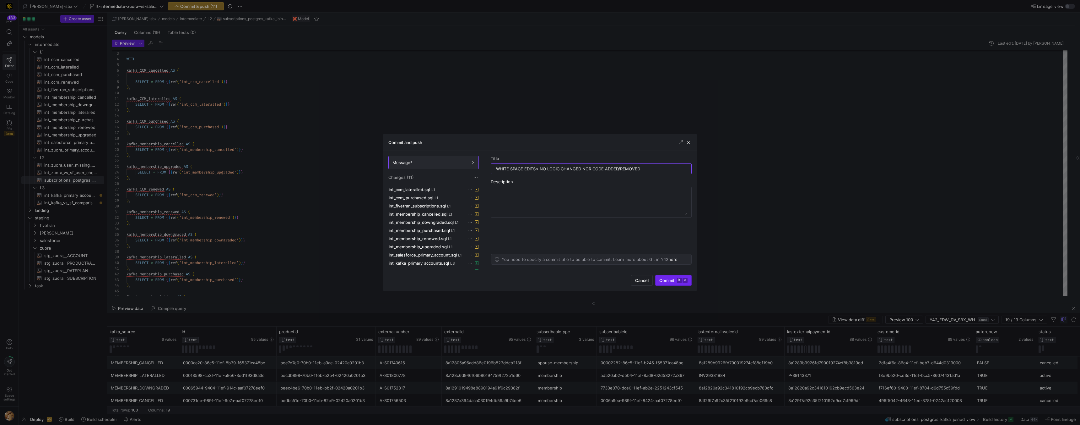
type input "WHITE SPACE EDITS< NO LOGIC CHANGED NOR CODE ADDED/REMOVED"
click at [672, 280] on span "Commit ⌘ ⏎" at bounding box center [674, 280] width 28 height 5
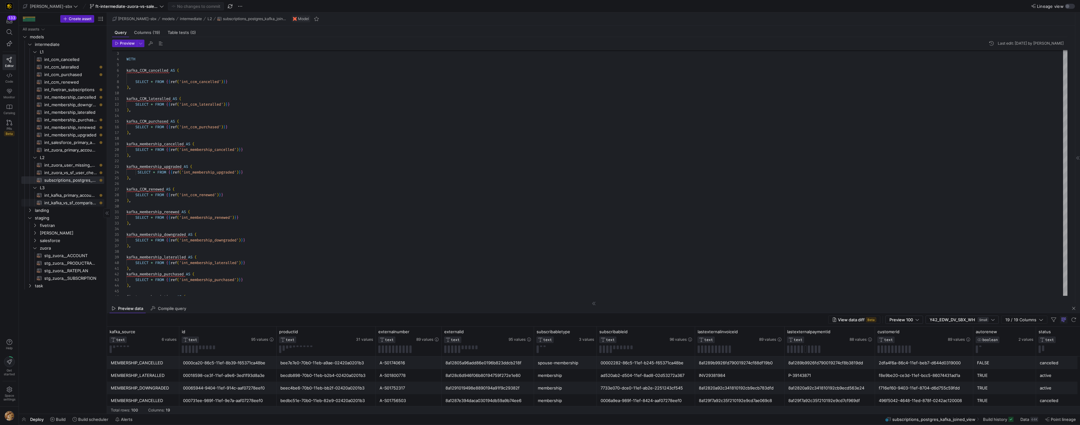
click at [79, 202] on span "int_kafka_vs_sf_comparison​​​​​​​​​​" at bounding box center [70, 202] width 53 height 7
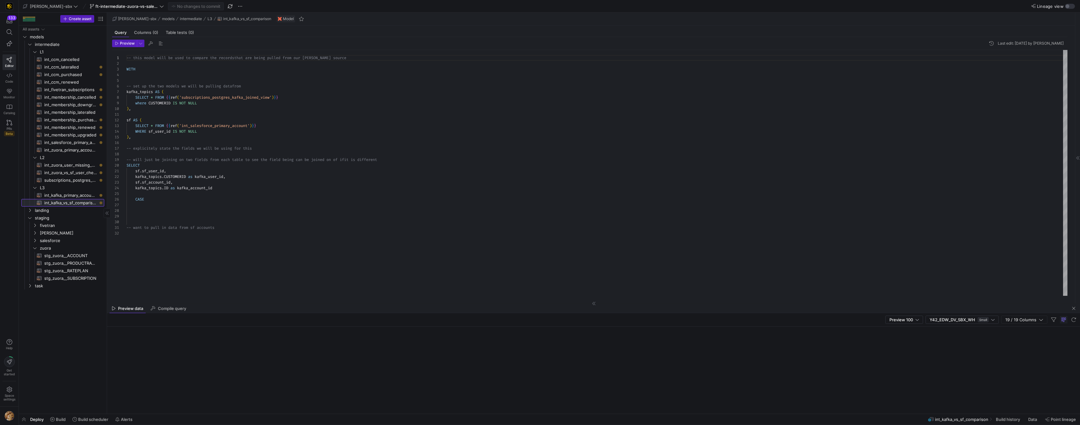
scroll to position [57, 0]
click at [84, 194] on span "int_kafka_primary_accounts​​​​​​​​​​" at bounding box center [70, 195] width 53 height 7
click at [72, 147] on span "int_zuora_primary_accounts​​​​​​​​​​" at bounding box center [70, 149] width 53 height 7
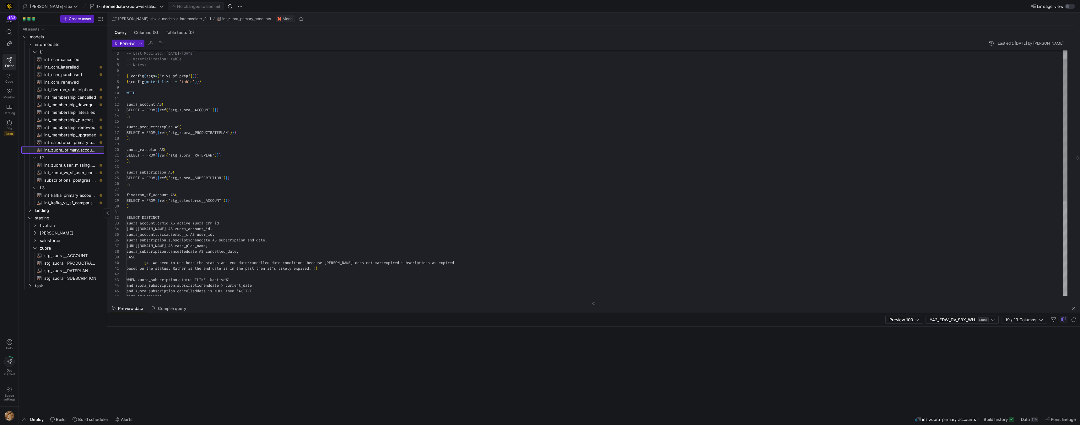
scroll to position [57, 0]
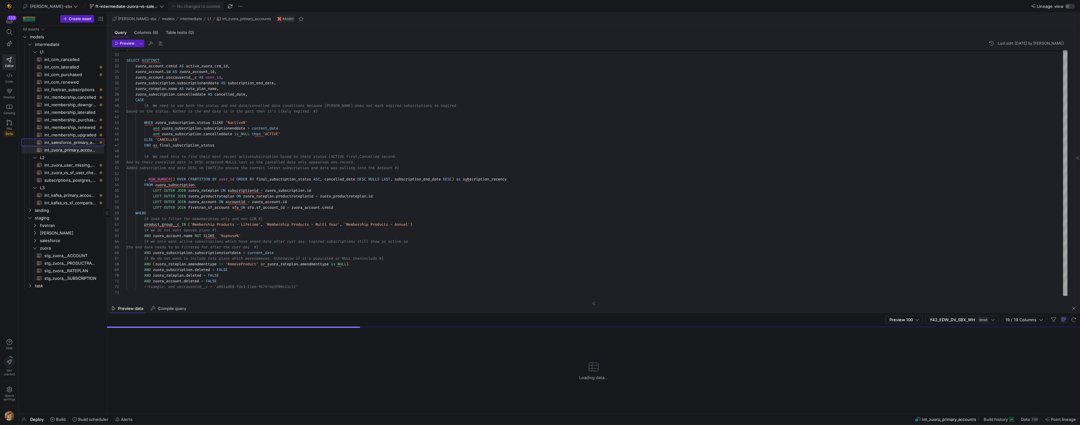
click at [68, 142] on span "int_salesforce_primary_account​​​​​​​​​​" at bounding box center [70, 142] width 53 height 7
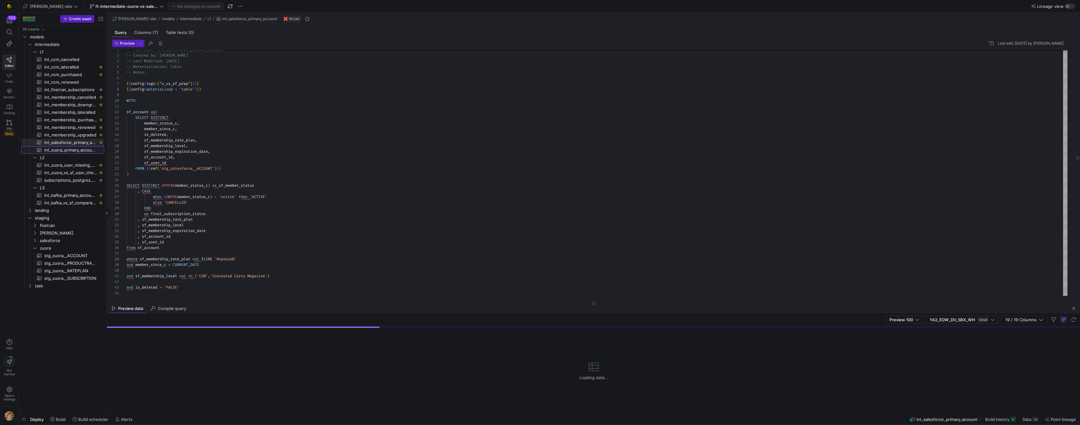
click at [64, 150] on span "int_zuora_primary_accounts​​​​​​​​​​" at bounding box center [70, 149] width 53 height 7
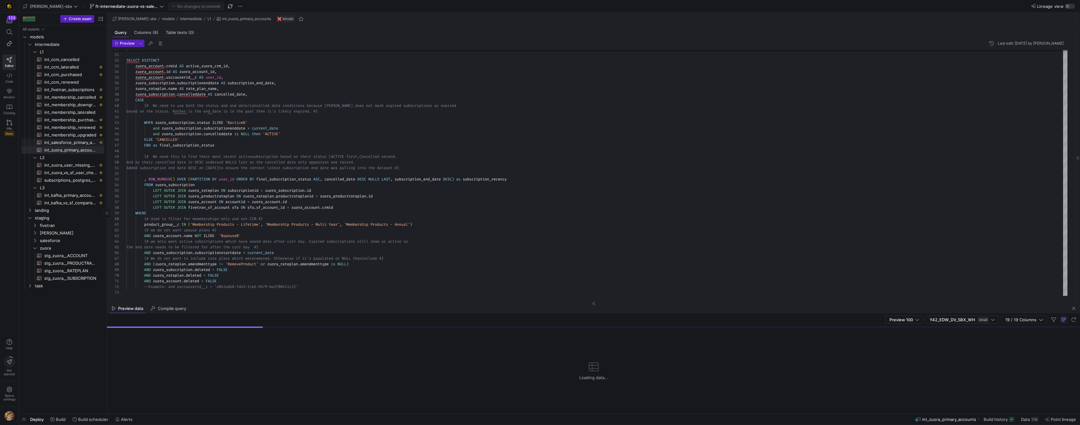
click at [69, 144] on span "int_salesforce_primary_account​​​​​​​​​​" at bounding box center [70, 142] width 53 height 7
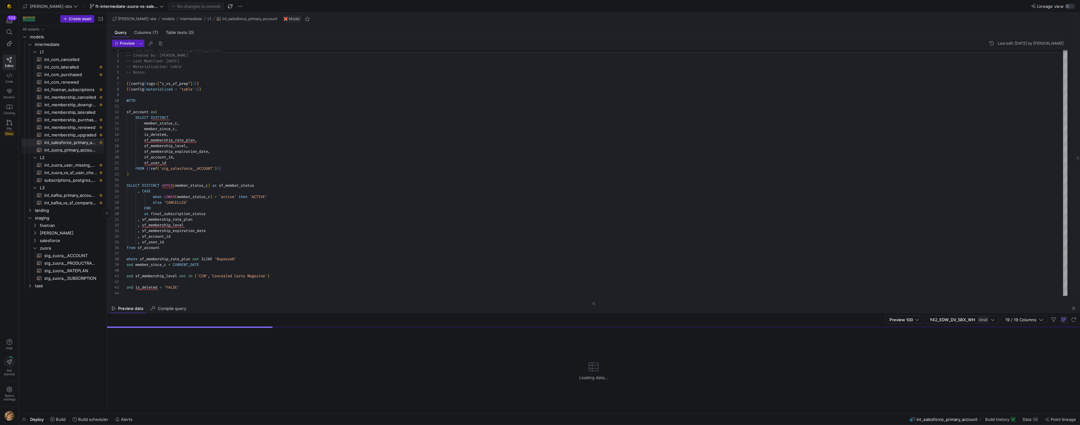
click at [67, 148] on span "int_zuora_primary_accounts​​​​​​​​​​" at bounding box center [70, 149] width 53 height 7
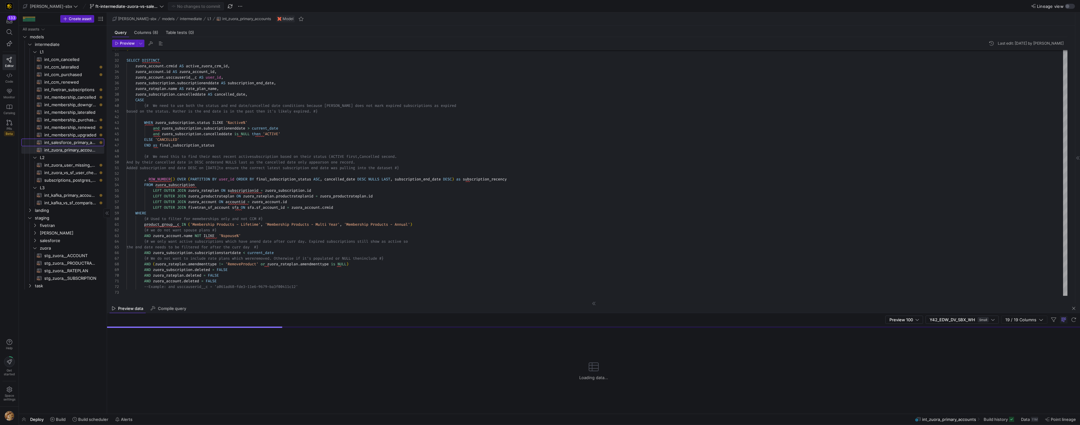
click at [68, 142] on span "int_salesforce_primary_account​​​​​​​​​​" at bounding box center [70, 142] width 53 height 7
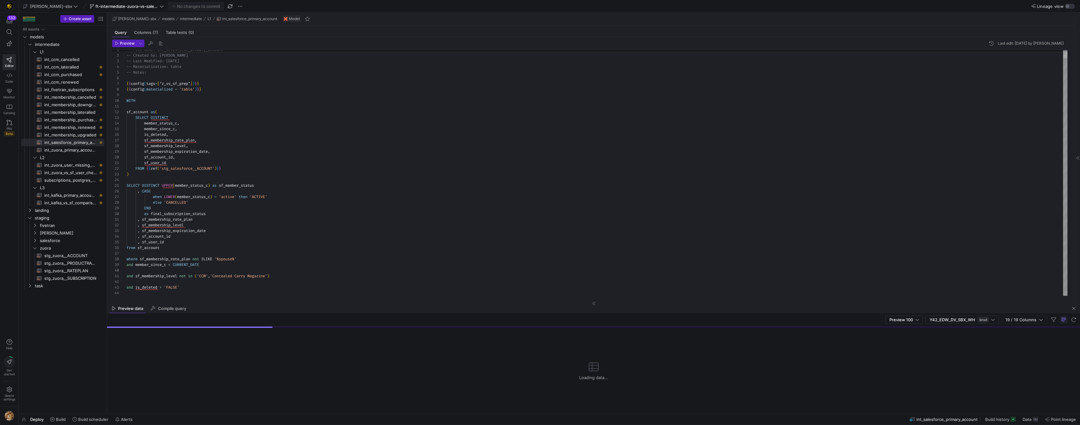
scroll to position [0, 36]
drag, startPoint x: 164, startPoint y: 161, endPoint x: 141, endPoint y: 127, distance: 41.0
click at [141, 127] on div "-- File Name: int_salesforce_primary_account -- Created by: Grant Jones -- Last…" at bounding box center [597, 169] width 941 height 254
click at [209, 117] on div "-- File Name: int_salesforce_primary_account -- Created by: Grant Jones -- Last…" at bounding box center [597, 169] width 941 height 254
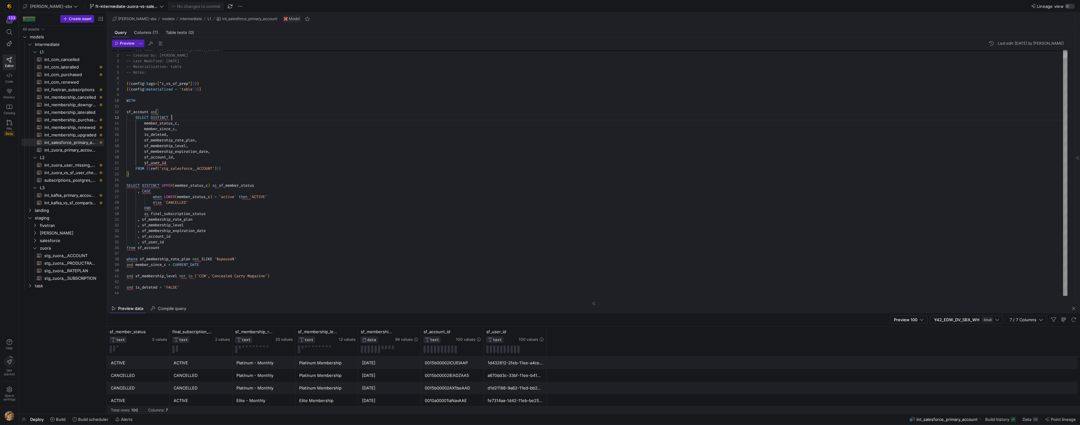
scroll to position [11, 45]
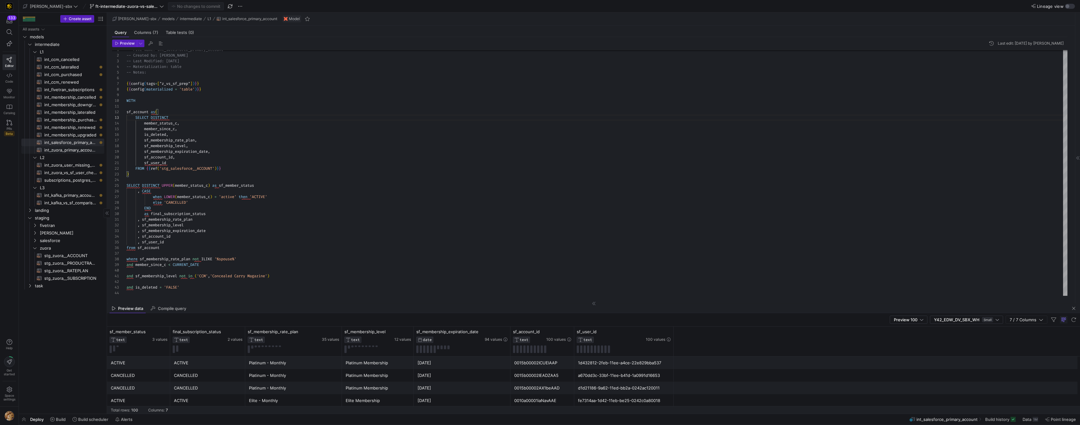
click at [73, 149] on span "int_zuora_primary_accounts​​​​​​​​​​" at bounding box center [70, 149] width 53 height 7
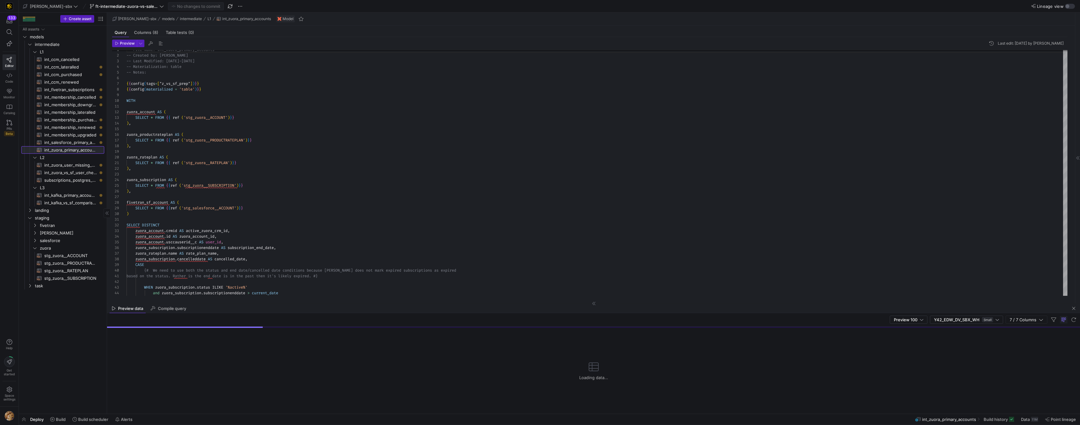
click at [75, 146] on link "int_zuora_primary_accounts​​​​​​​​​​" at bounding box center [62, 150] width 83 height 8
click at [73, 152] on span "int_zuora_primary_accounts​​​​​​​​​​" at bounding box center [70, 149] width 53 height 7
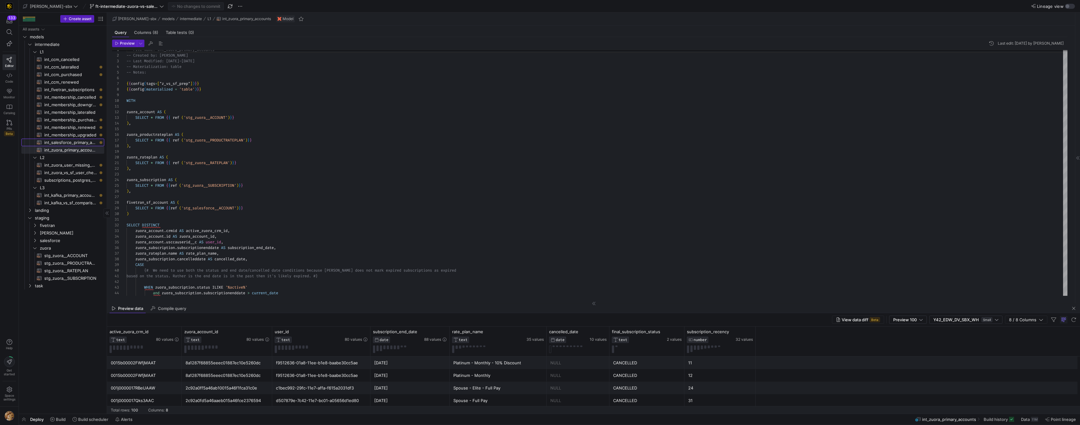
click at [74, 140] on span "int_salesforce_primary_account​​​​​​​​​​" at bounding box center [70, 142] width 53 height 7
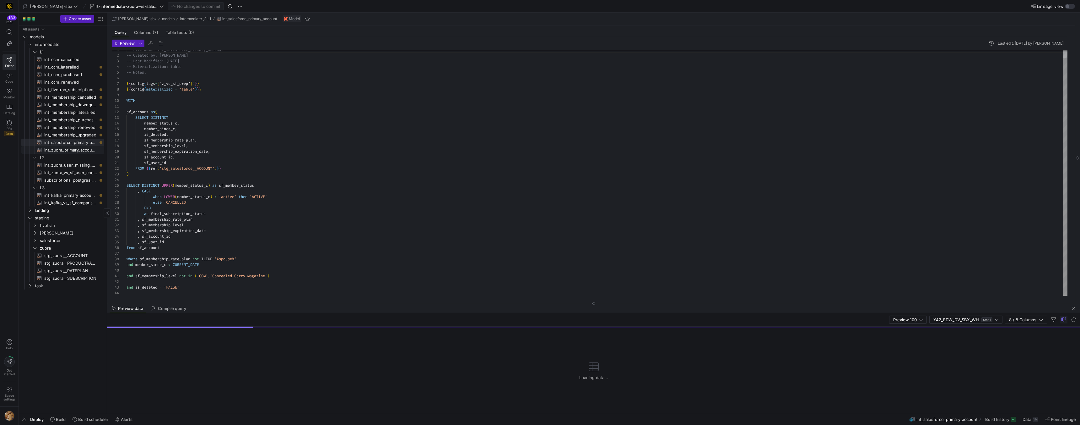
click at [73, 147] on span "int_zuora_primary_accounts​​​​​​​​​​" at bounding box center [70, 149] width 53 height 7
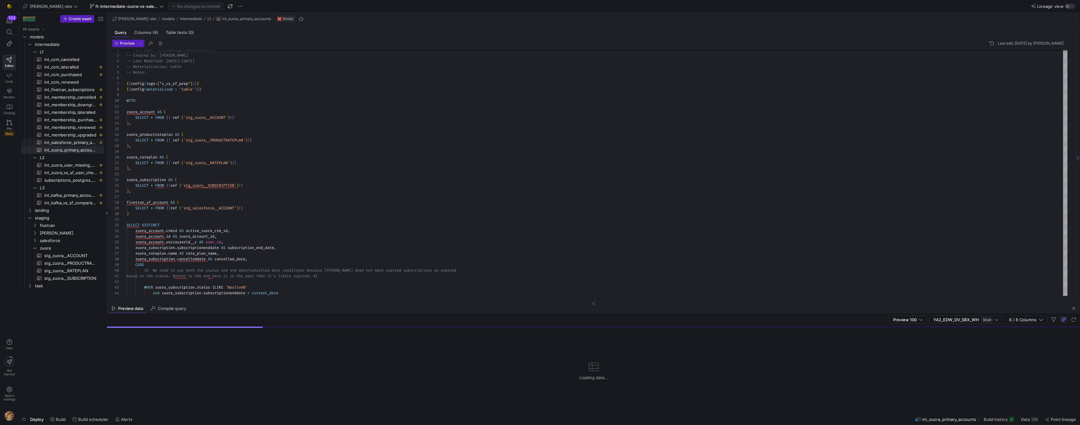
click at [74, 142] on span "int_salesforce_primary_account​​​​​​​​​​" at bounding box center [70, 142] width 53 height 7
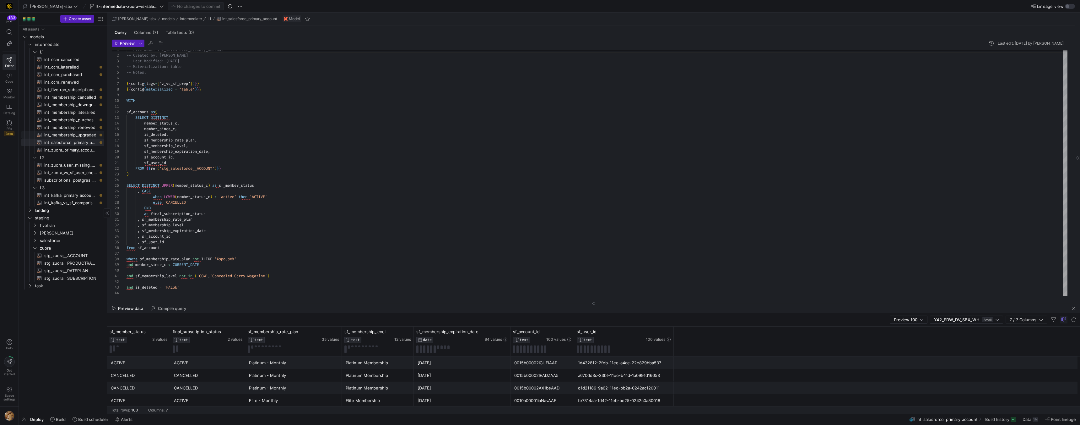
click at [82, 135] on span "int_membership_upgraded​​​​​​​​​​" at bounding box center [70, 134] width 53 height 7
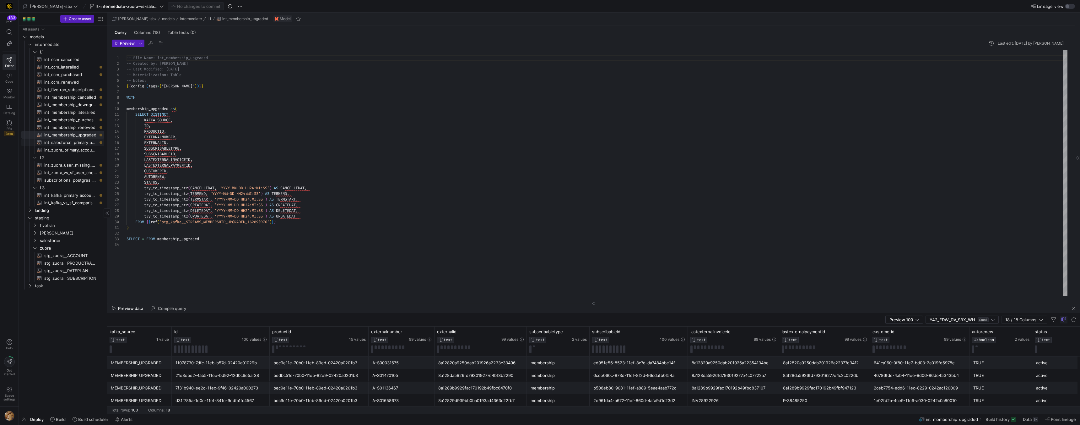
click at [71, 145] on span "int_salesforce_primary_account​​​​​​​​​​" at bounding box center [70, 142] width 53 height 7
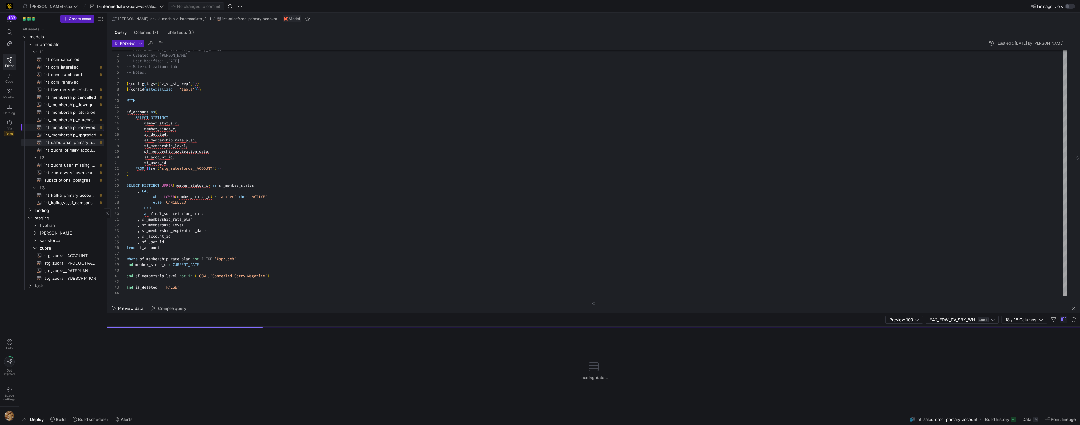
click at [70, 128] on span "int_membership_renewed​​​​​​​​​​" at bounding box center [70, 127] width 53 height 7
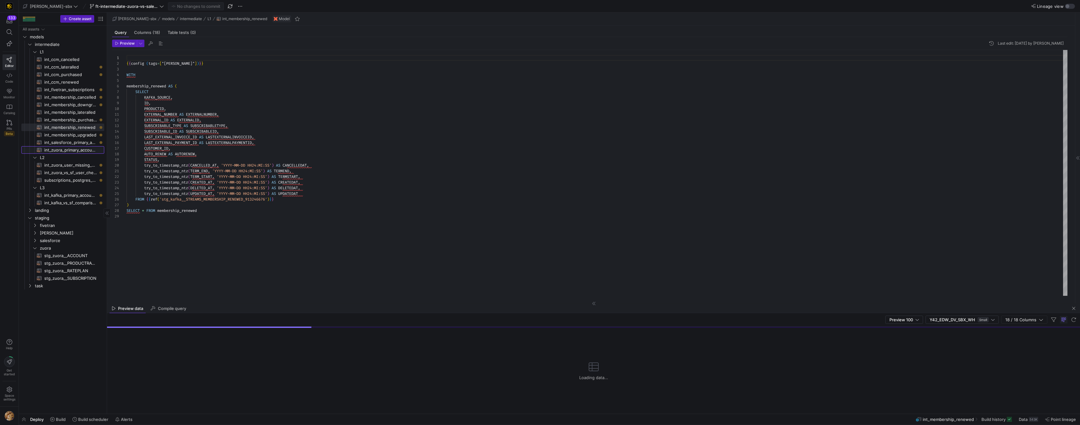
click at [62, 149] on span "int_zuora_primary_accounts​​​​​​​​​​" at bounding box center [70, 149] width 53 height 7
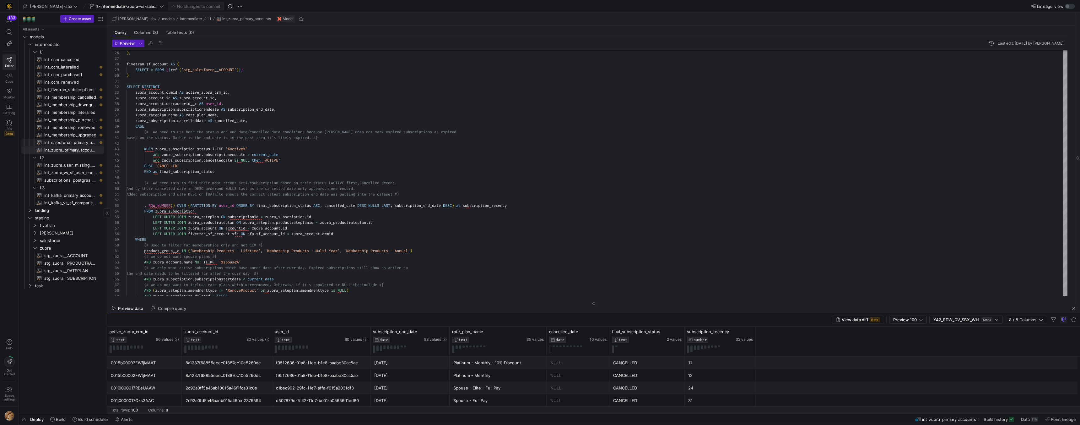
click at [81, 143] on span "int_salesforce_primary_account​​​​​​​​​​" at bounding box center [70, 142] width 53 height 7
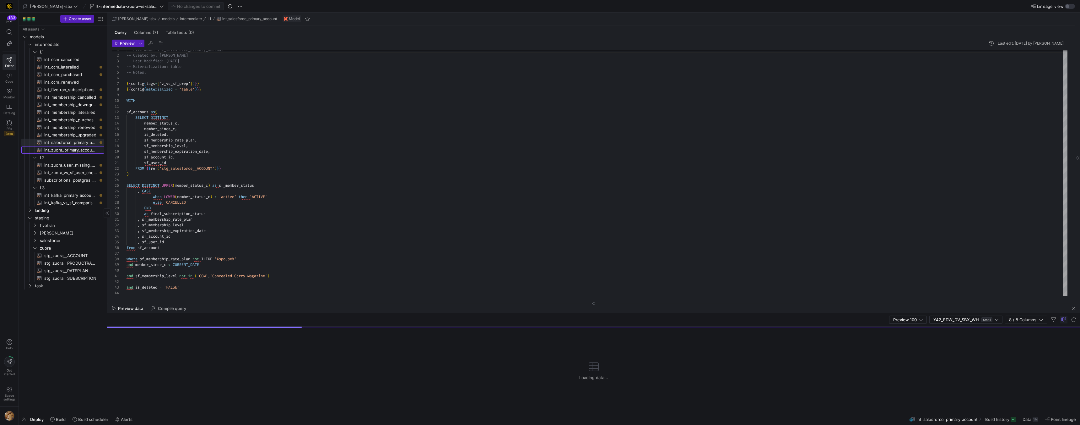
click at [76, 149] on span "int_zuora_primary_accounts​​​​​​​​​​" at bounding box center [70, 149] width 53 height 7
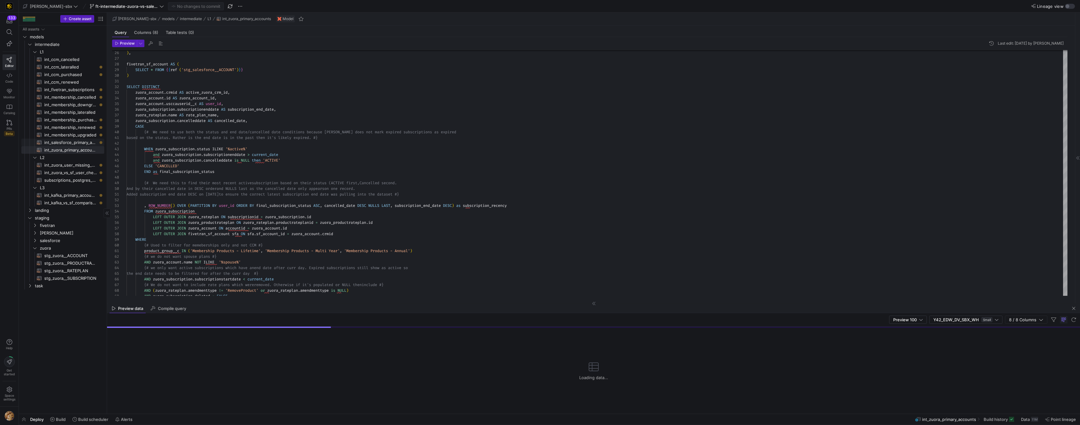
click at [74, 142] on span "int_salesforce_primary_account​​​​​​​​​​" at bounding box center [70, 142] width 53 height 7
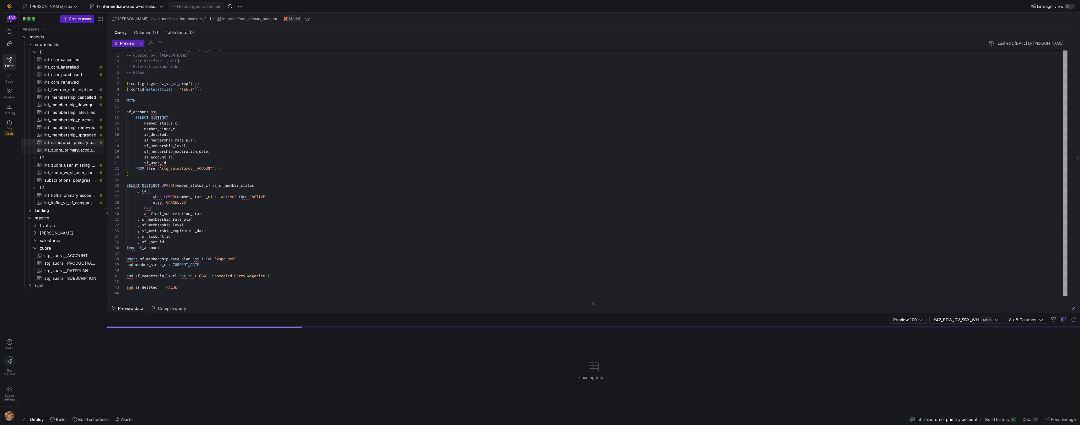
click at [73, 149] on span "int_zuora_primary_accounts​​​​​​​​​​" at bounding box center [70, 149] width 53 height 7
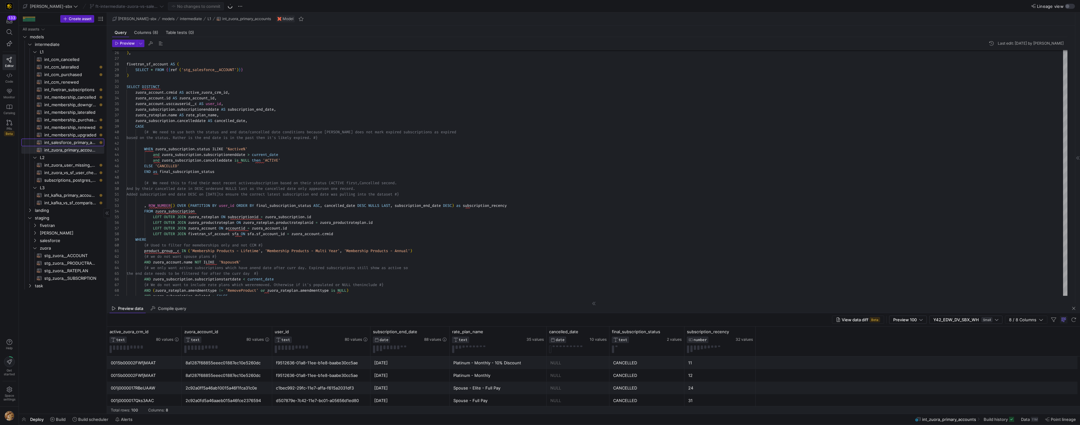
click at [79, 143] on span "int_salesforce_primary_account​​​​​​​​​​" at bounding box center [70, 142] width 53 height 7
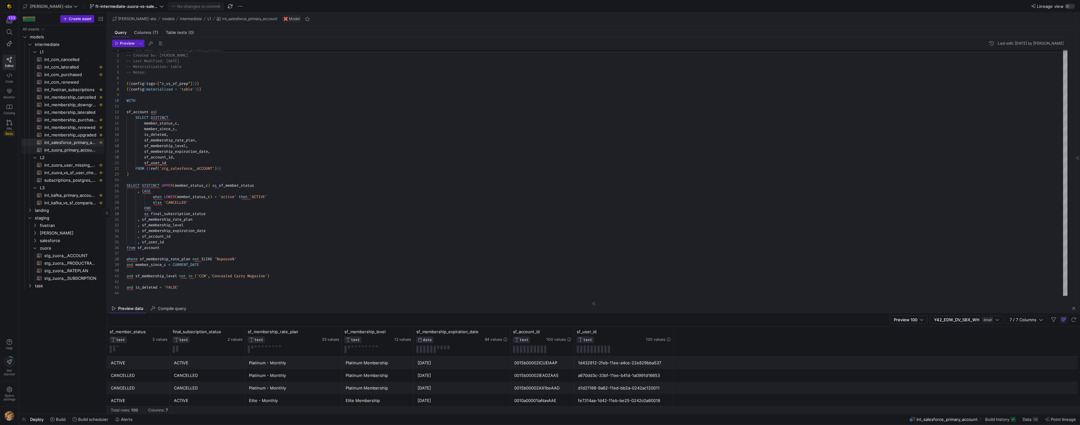
click at [74, 149] on span "int_zuora_primary_accounts​​​​​​​​​​" at bounding box center [70, 149] width 53 height 7
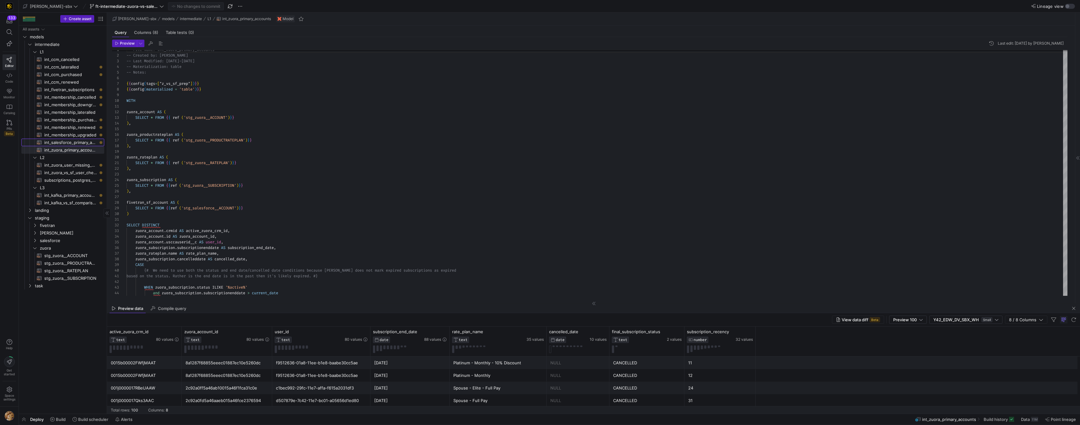
click at [79, 143] on span "int_salesforce_primary_account​​​​​​​​​​" at bounding box center [70, 142] width 53 height 7
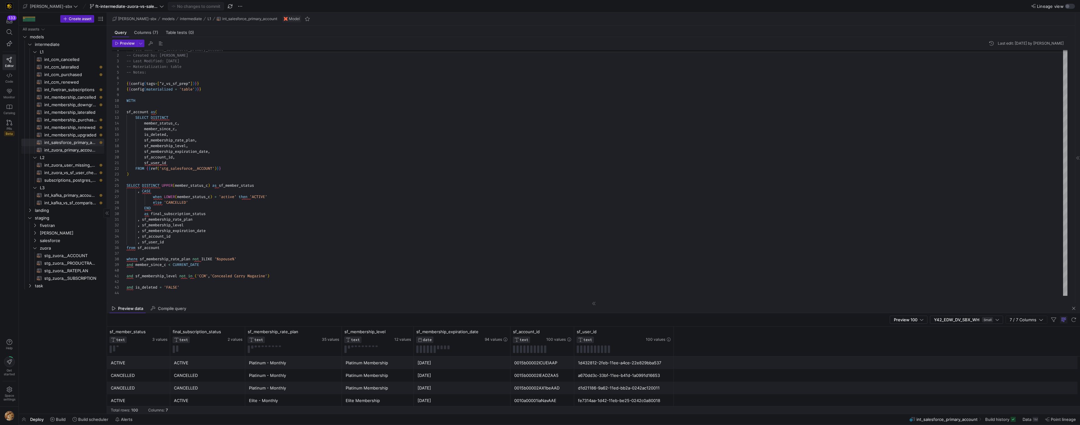
click at [60, 149] on span "int_zuora_primary_accounts​​​​​​​​​​" at bounding box center [70, 149] width 53 height 7
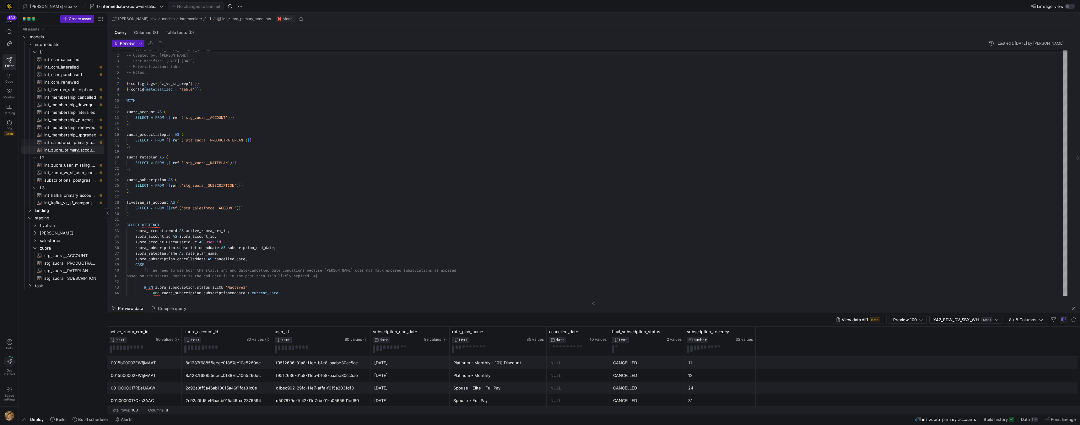
click at [59, 141] on span "int_salesforce_primary_account​​​​​​​​​​" at bounding box center [70, 142] width 53 height 7
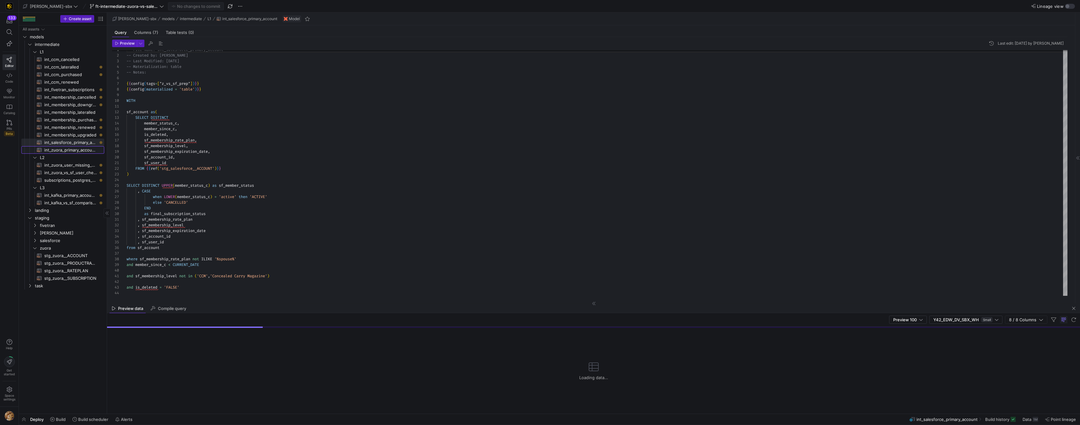
click at [59, 148] on span "int_zuora_primary_accounts​​​​​​​​​​" at bounding box center [70, 149] width 53 height 7
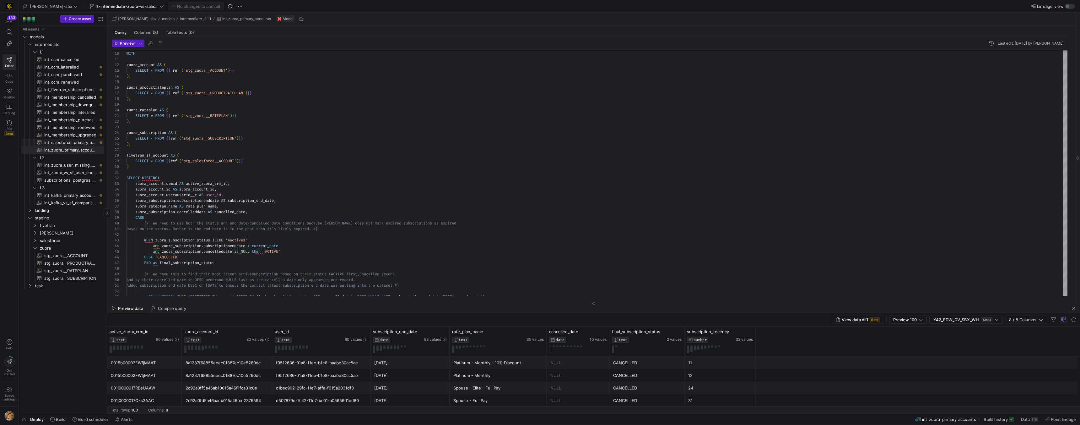
click at [84, 143] on span "int_salesforce_primary_account​​​​​​​​​​" at bounding box center [70, 142] width 53 height 7
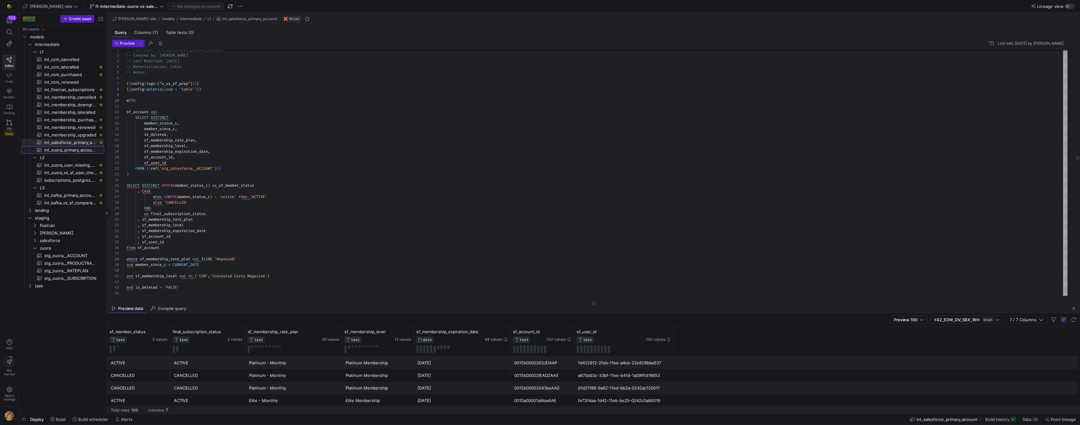
click at [75, 152] on span "int_zuora_primary_accounts​​​​​​​​​​" at bounding box center [70, 149] width 53 height 7
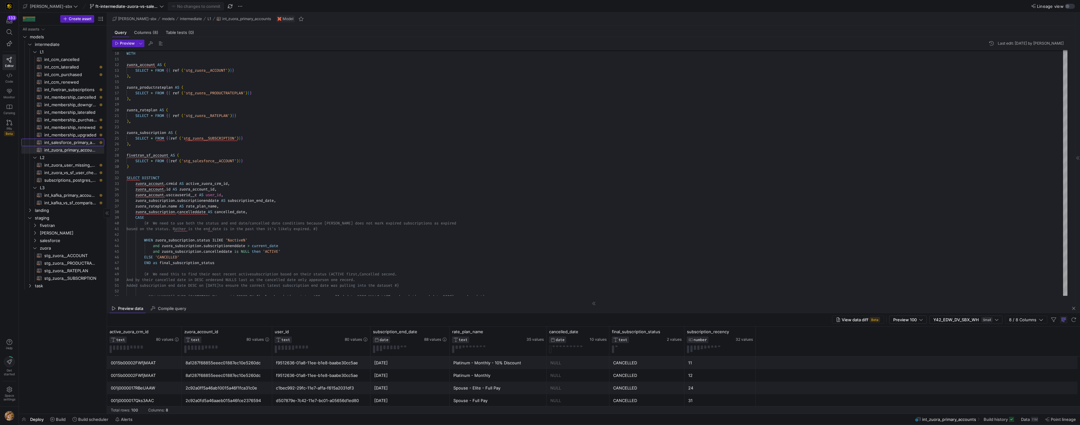
click at [68, 143] on span "int_salesforce_primary_account​​​​​​​​​​" at bounding box center [70, 142] width 53 height 7
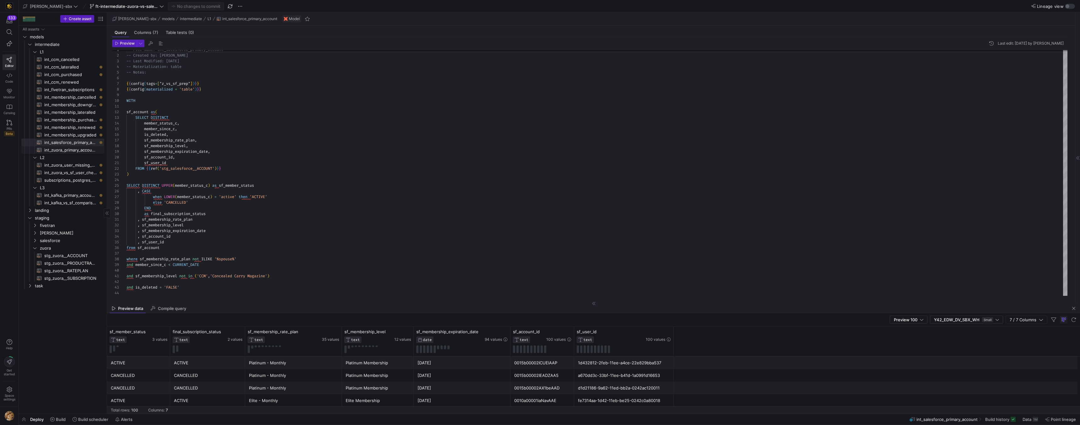
click at [77, 151] on span "int_zuora_primary_accounts​​​​​​​​​​" at bounding box center [70, 149] width 53 height 7
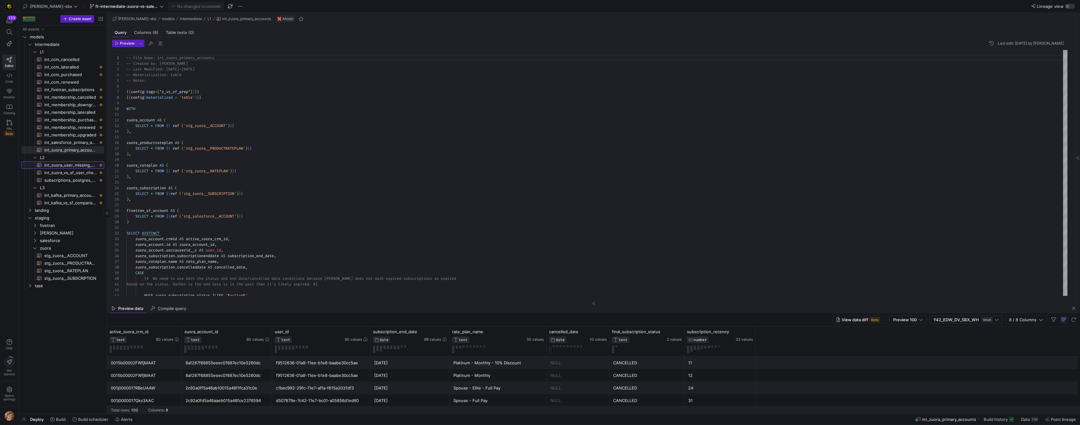
click at [81, 168] on span "int_zuora_user_missing_check​​​​​​​​​​" at bounding box center [70, 164] width 53 height 7
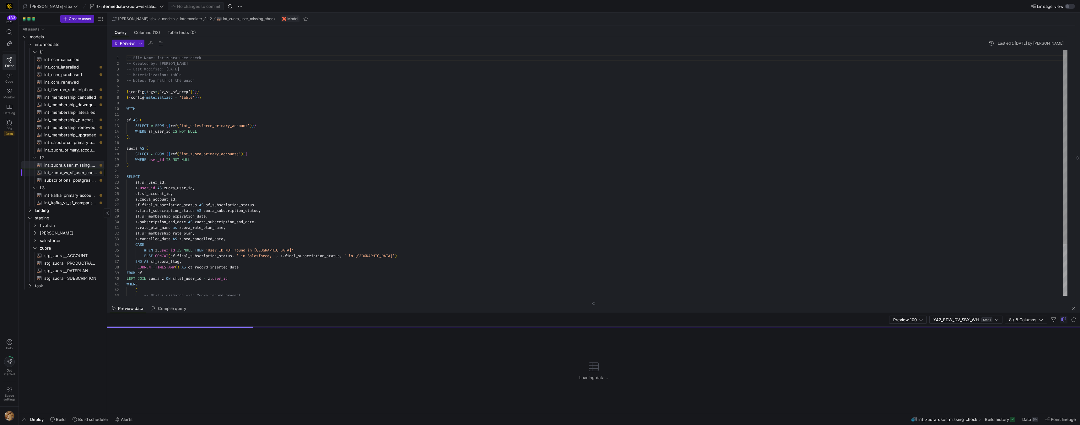
click at [81, 171] on span "int_zuora_vs_sf_user_check​​​​​​​​​​" at bounding box center [70, 172] width 53 height 7
click at [80, 177] on span "subscriptions_postgres_kafka_joined_view​​​​​​​​​​" at bounding box center [70, 180] width 53 height 7
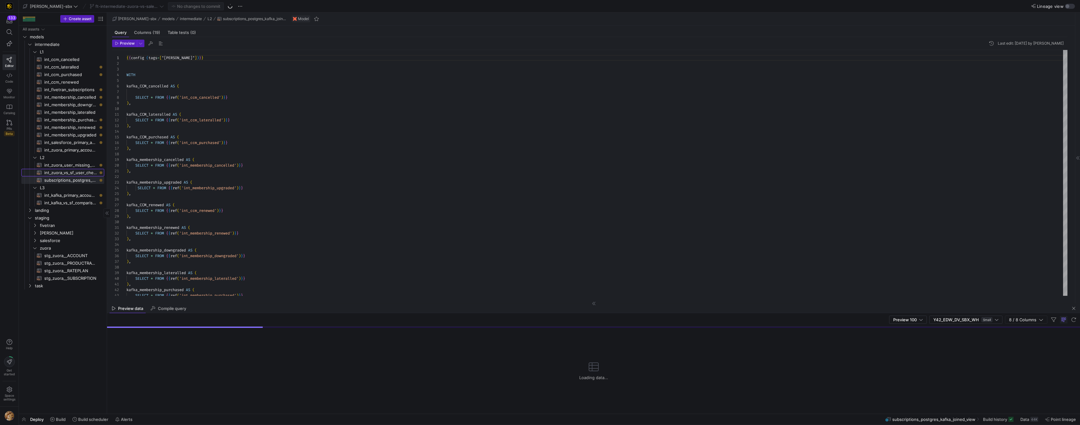
click at [82, 170] on span "int_zuora_vs_sf_user_check​​​​​​​​​​" at bounding box center [70, 172] width 53 height 7
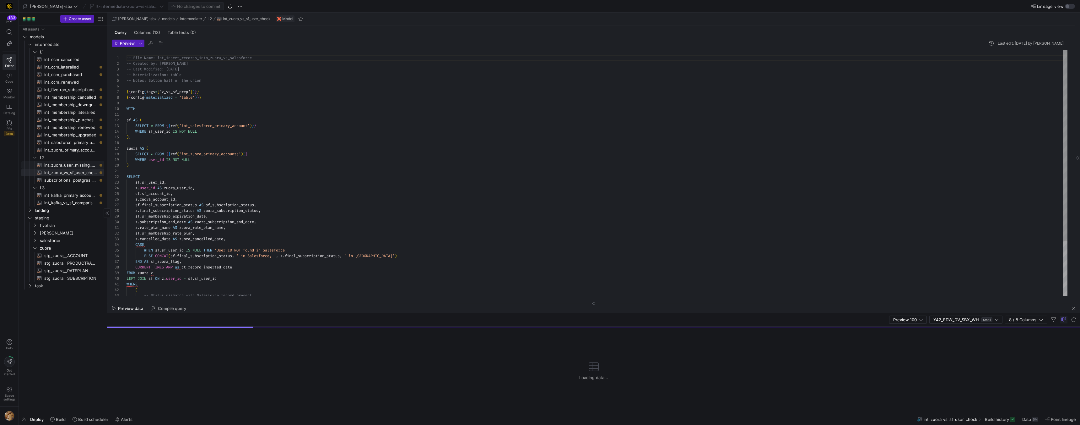
click at [82, 166] on span "int_zuora_user_missing_check​​​​​​​​​​" at bounding box center [70, 164] width 53 height 7
click at [80, 177] on span "subscriptions_postgres_kafka_joined_view​​​​​​​​​​" at bounding box center [70, 180] width 53 height 7
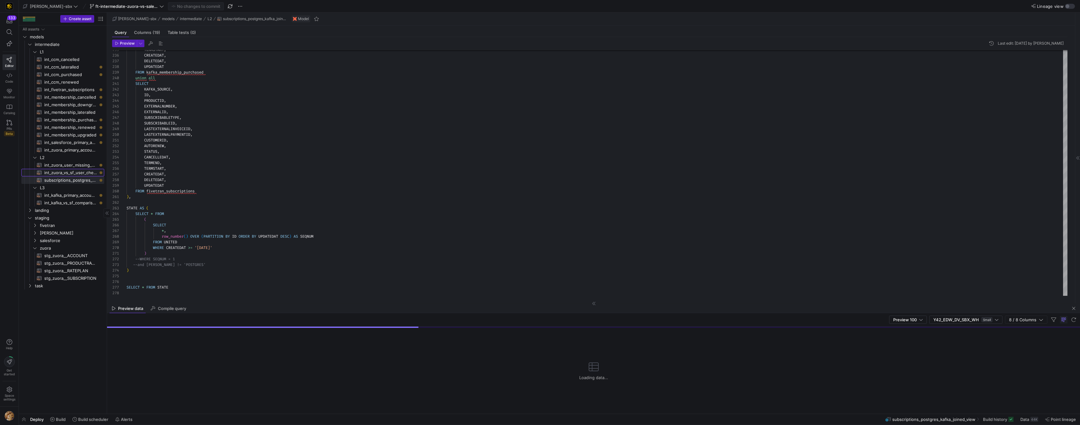
click at [50, 171] on span "int_zuora_vs_sf_user_check​​​​​​​​​​" at bounding box center [70, 172] width 53 height 7
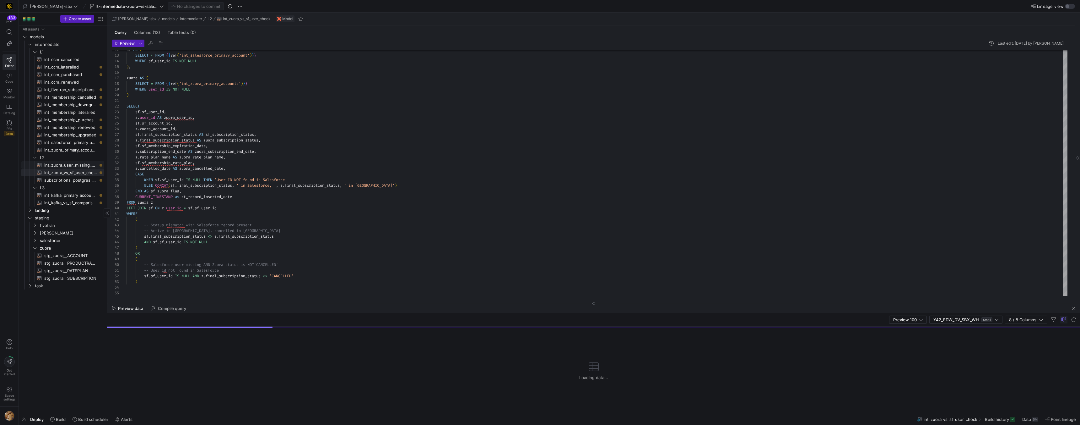
click at [64, 166] on span "int_zuora_user_missing_check​​​​​​​​​​" at bounding box center [70, 164] width 53 height 7
click at [58, 199] on span "int_kafka_vs_sf_comparison​​​​​​​​​​" at bounding box center [70, 202] width 53 height 7
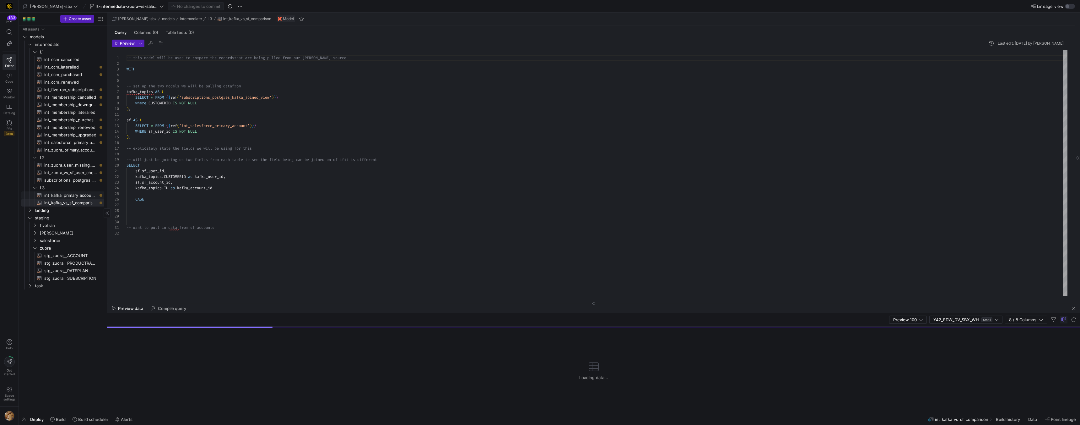
click at [62, 193] on span "int_kafka_primary_accounts​​​​​​​​​​" at bounding box center [70, 195] width 53 height 7
click at [171, 94] on div "-- this model will be used to distill down the kaf ka data to active primary me…" at bounding box center [597, 173] width 941 height 246
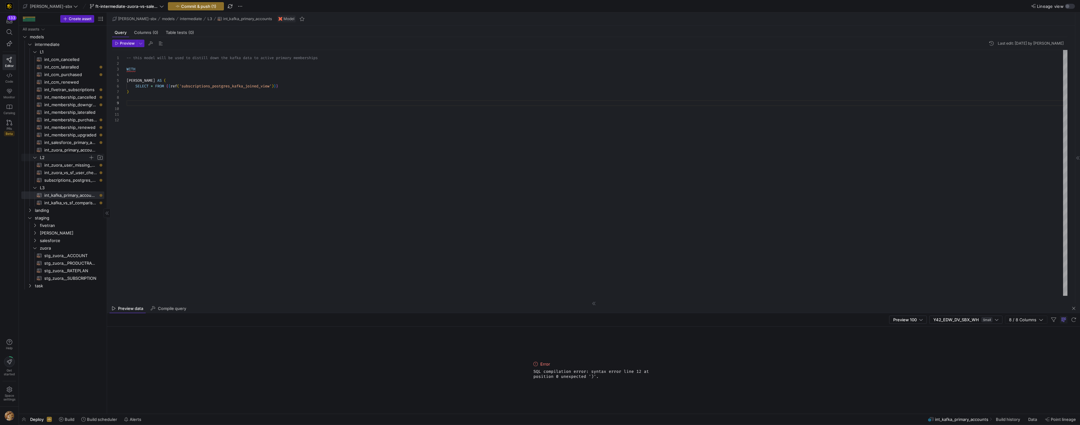
click at [35, 157] on icon "Press SPACE to select this row." at bounding box center [35, 157] width 4 height 4
click at [62, 147] on span "int_zuora_primary_accounts​​​​​​​​​​" at bounding box center [70, 149] width 53 height 7
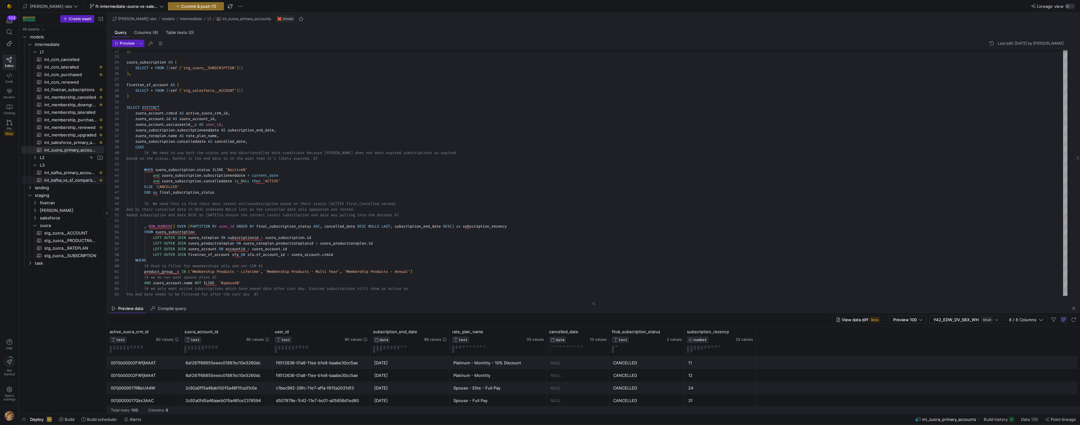
click at [53, 183] on link "int_kafka_vs_sf_comparison​​​​​​​​​​" at bounding box center [62, 180] width 83 height 8
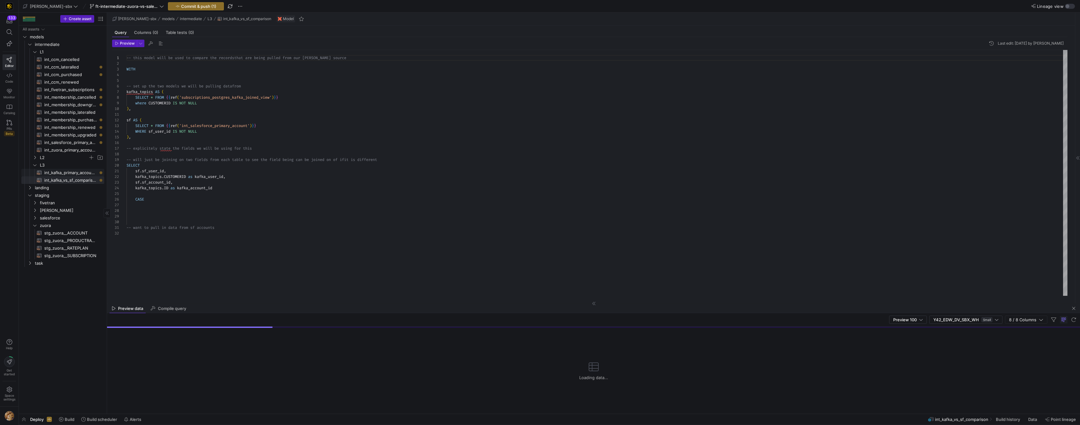
click at [56, 174] on span "int_kafka_primary_accounts​​​​​​​​​​" at bounding box center [70, 172] width 53 height 7
click at [62, 150] on span "int_zuora_primary_accounts​​​​​​​​​​" at bounding box center [70, 149] width 53 height 7
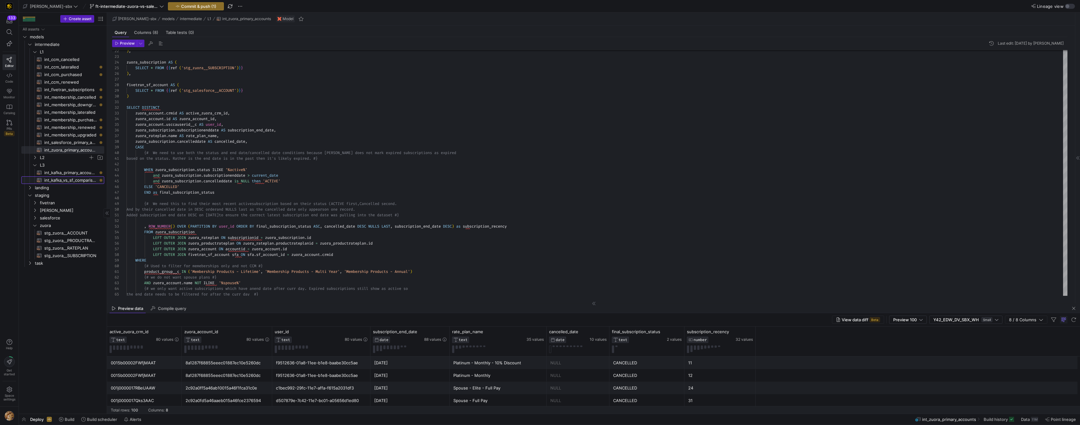
click at [70, 182] on span "int_kafka_vs_sf_comparison​​​​​​​​​​" at bounding box center [70, 180] width 53 height 7
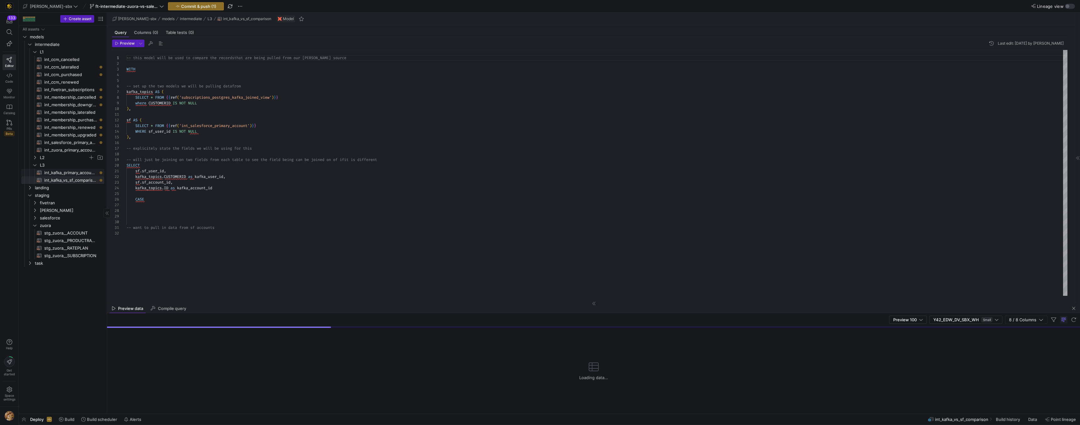
click at [56, 171] on span "int_kafka_primary_accounts​​​​​​​​​​" at bounding box center [70, 172] width 53 height 7
click at [73, 150] on span "int_zuora_primary_accounts​​​​​​​​​​" at bounding box center [70, 149] width 53 height 7
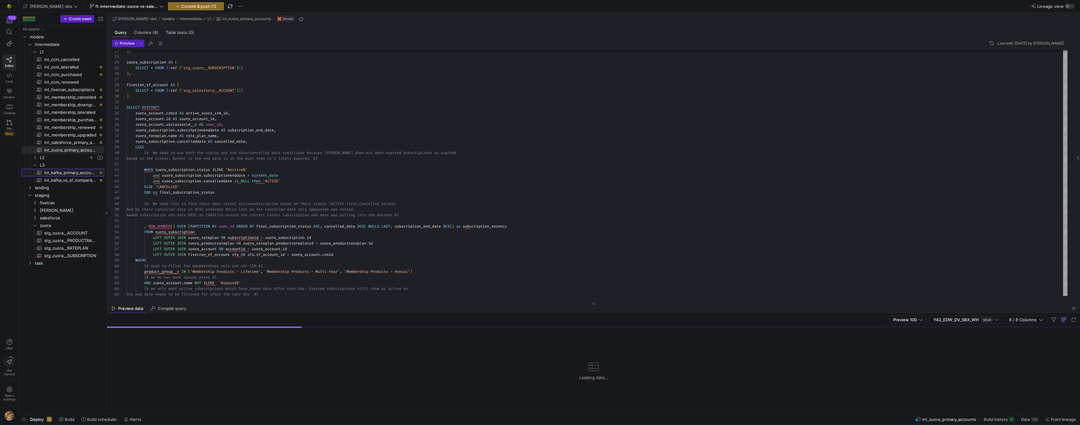
click at [69, 172] on span "int_kafka_primary_accounts​​​​​​​​​​" at bounding box center [70, 172] width 53 height 7
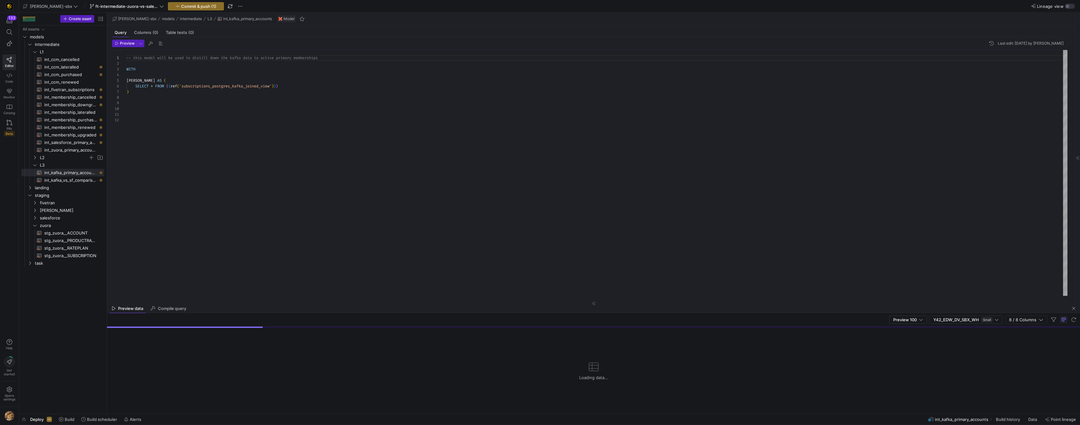
click at [177, 100] on div "-- this model will be used to distill down the kaf ka data to active primary me…" at bounding box center [597, 173] width 941 height 246
click at [77, 150] on span "int_zuora_primary_accounts​​​​​​​​​​" at bounding box center [70, 149] width 53 height 7
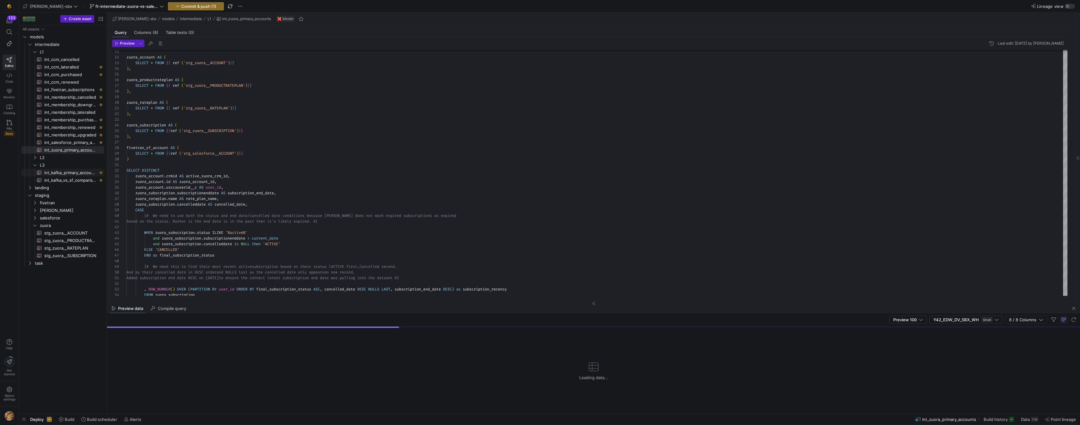
click at [70, 171] on span "int_kafka_primary_accounts​​​​​​​​​​" at bounding box center [70, 172] width 53 height 7
type textarea "-- this model will be used to distill down the kafka data to active primary mem…"
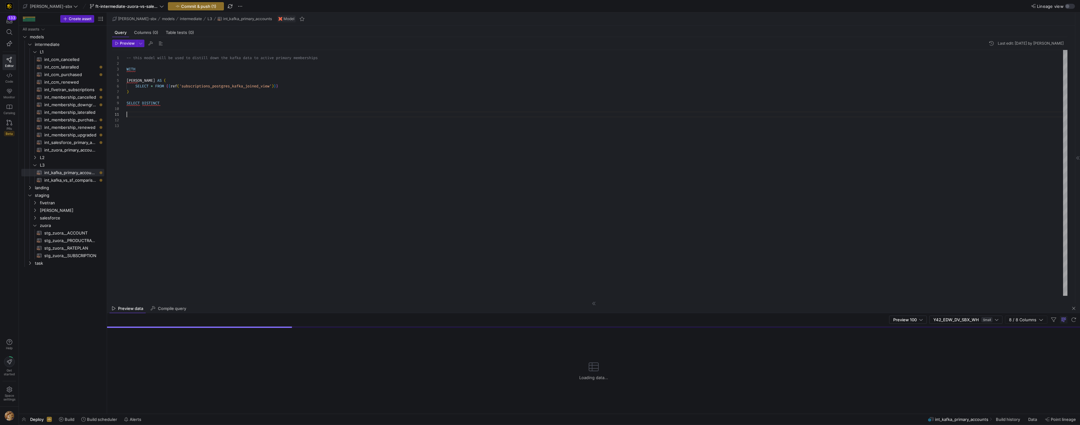
click at [148, 114] on div "-- this model will be used to distill down the kaf ka data to active primary me…" at bounding box center [597, 173] width 941 height 246
click at [144, 107] on div "-- this model will be used to distill down the kaf ka data to active primary me…" at bounding box center [597, 173] width 941 height 246
type textarea "-- this model will be used to distill down the kafka data to active primary mem…"
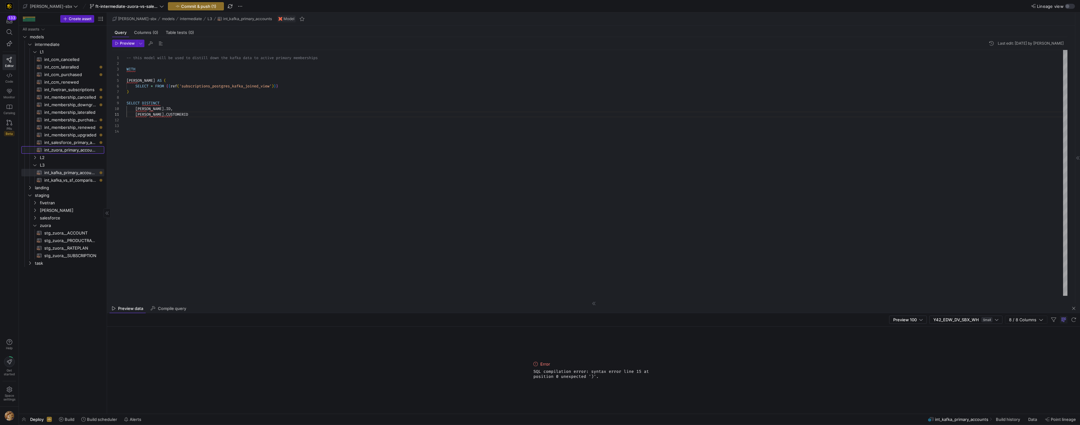
click at [84, 153] on span "int_zuora_primary_accounts​​​​​​​​​​" at bounding box center [70, 149] width 53 height 7
type textarea "-- File Name: int_zuora_primary_accounts -- Created by: [PERSON_NAME] -- Last M…"
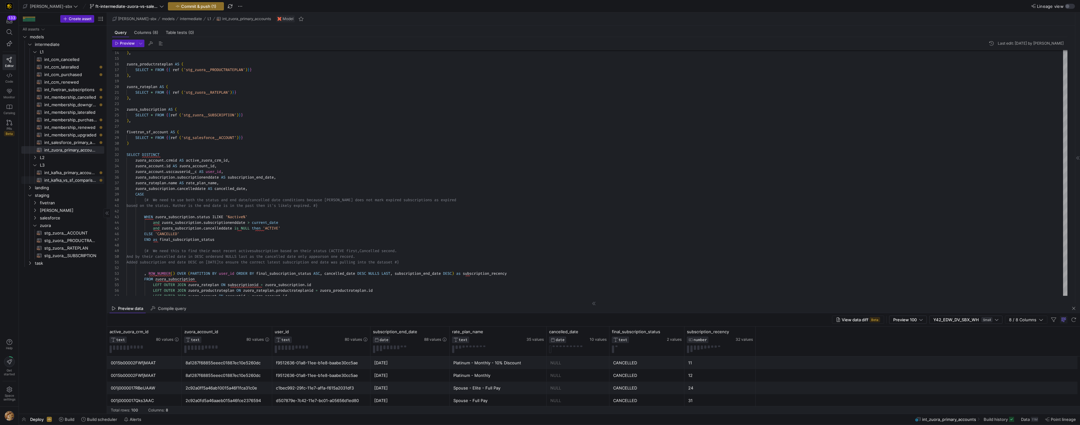
click at [62, 178] on span "int_kafka_vs_sf_comparison​​​​​​​​​​" at bounding box center [70, 180] width 53 height 7
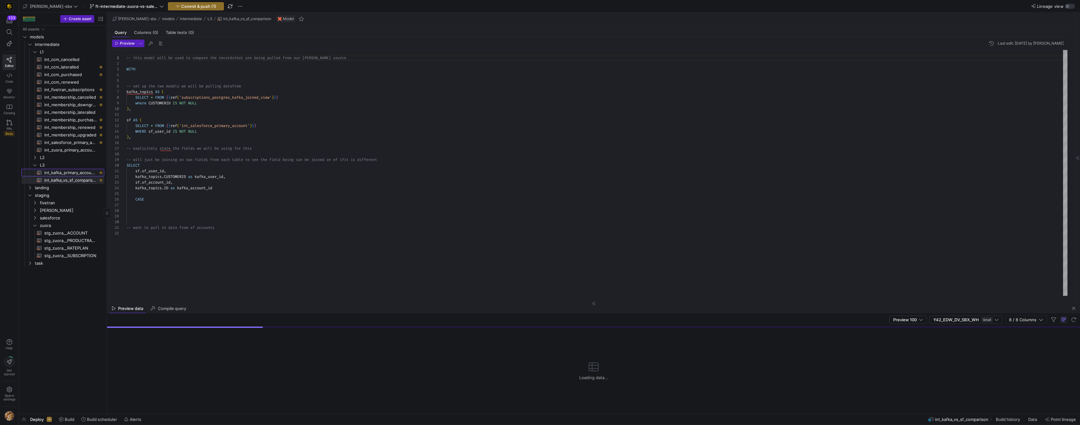
click at [64, 173] on span "int_kafka_primary_accounts​​​​​​​​​​" at bounding box center [70, 172] width 53 height 7
click at [63, 180] on span "int_kafka_vs_sf_comparison​​​​​​​​​​" at bounding box center [70, 180] width 53 height 7
click at [57, 157] on span "L2" at bounding box center [64, 157] width 48 height 7
click at [54, 182] on span "subscriptions_postgres_kafka_joined_view​​​​​​​​​​" at bounding box center [70, 180] width 53 height 7
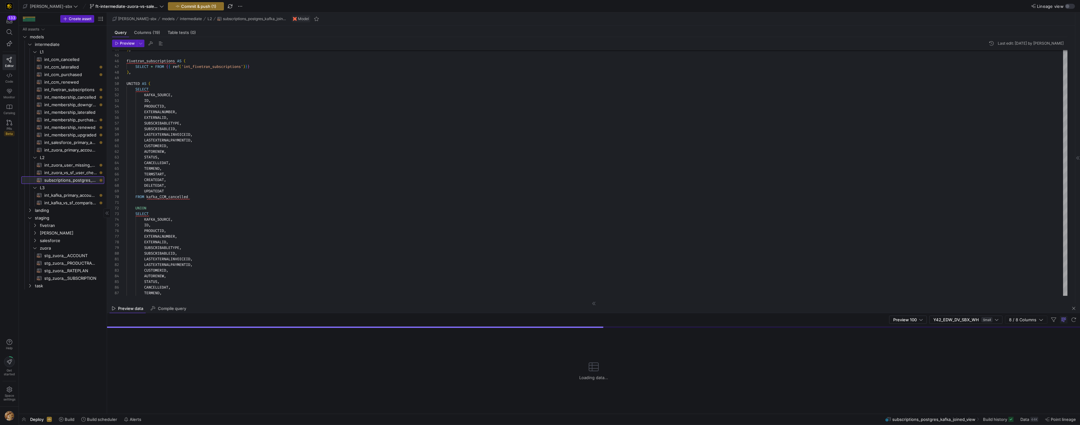
click at [61, 182] on span "subscriptions_postgres_kafka_joined_view​​​​​​​​​​" at bounding box center [70, 180] width 53 height 7
click at [68, 174] on span "int_zuora_vs_sf_user_check​​​​​​​​​​" at bounding box center [70, 172] width 53 height 7
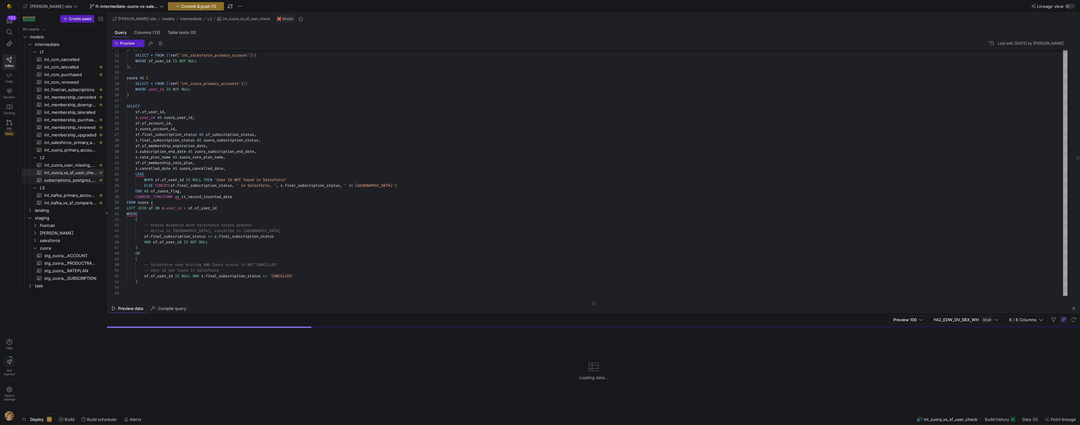
click at [67, 179] on span "subscriptions_postgres_kafka_joined_view​​​​​​​​​​" at bounding box center [70, 180] width 53 height 7
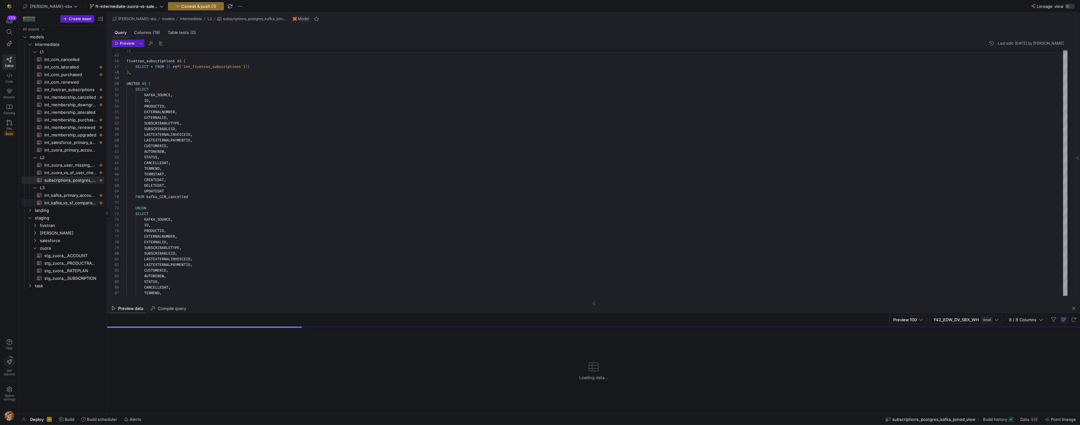
click at [63, 202] on span "int_kafka_vs_sf_comparison​​​​​​​​​​" at bounding box center [70, 202] width 53 height 7
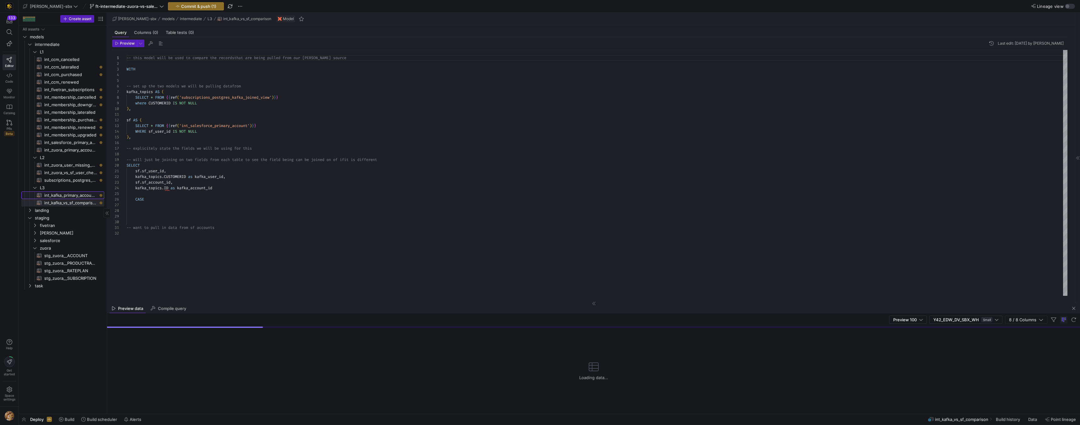
click at [67, 192] on span "int_kafka_primary_accounts​​​​​​​​​​" at bounding box center [70, 195] width 53 height 7
click at [180, 116] on div "-- this model will be used to distill down the kaf ka data to active primary me…" at bounding box center [597, 173] width 941 height 246
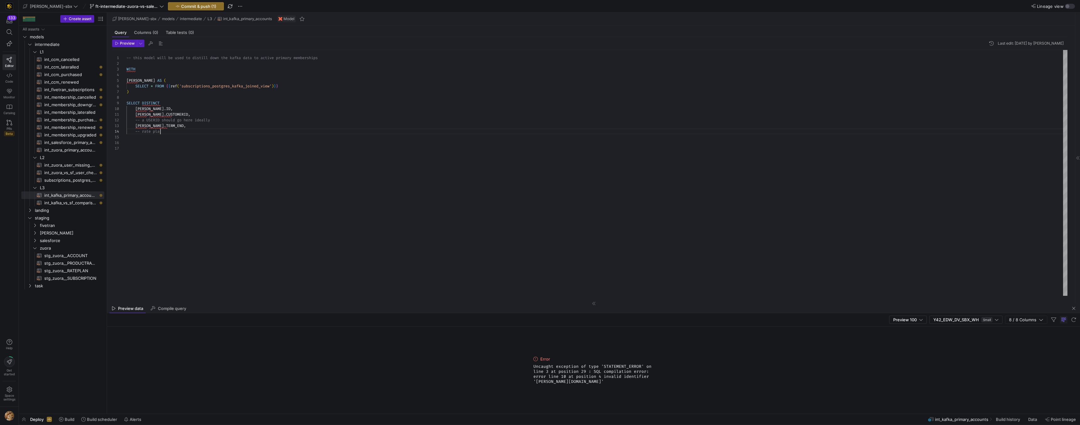
scroll to position [17, 36]
click at [65, 176] on div "All assets models intermediate landing staging task L1 int_ccm_cancelled​​​​​​​…" at bounding box center [62, 157] width 83 height 264
click at [61, 179] on span "subscriptions_postgres_kafka_joined_view​​​​​​​​​​" at bounding box center [70, 180] width 53 height 7
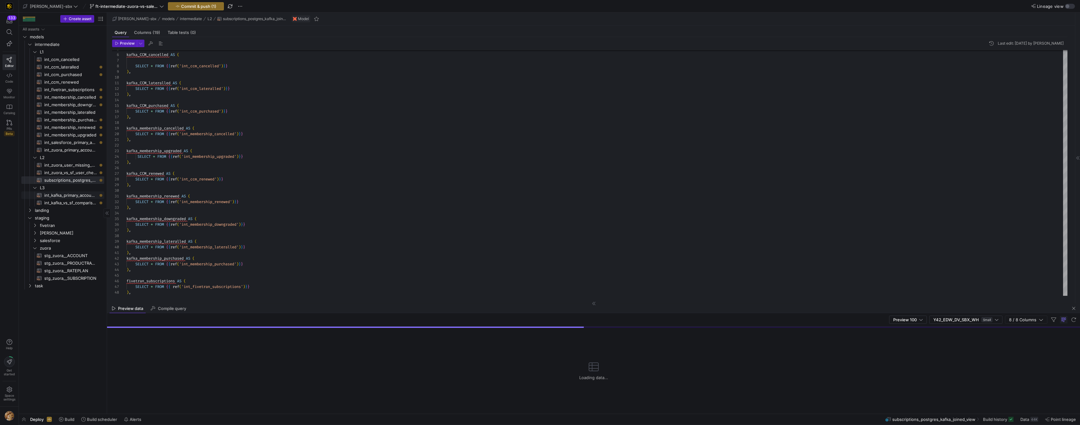
click at [65, 197] on span "int_kafka_primary_accounts​​​​​​​​​​" at bounding box center [70, 195] width 53 height 7
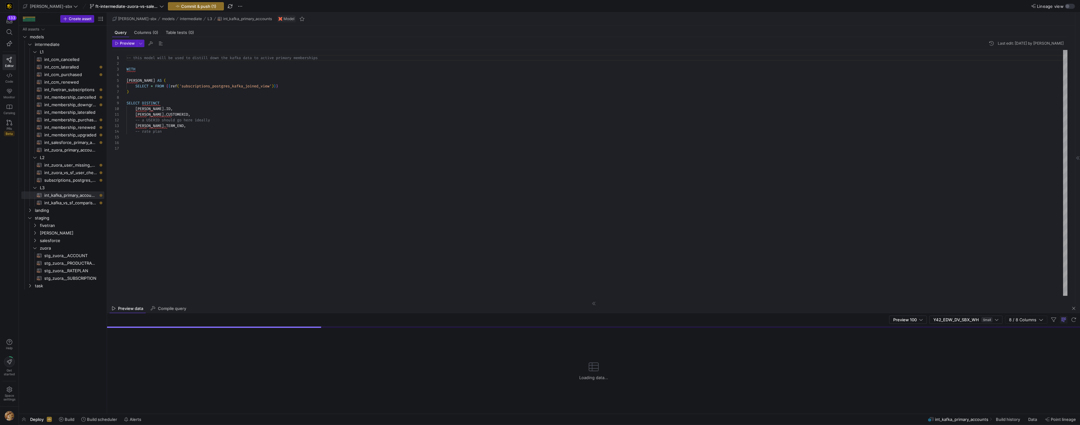
click at [193, 133] on div "-- this model will be used to distill down the kaf ka data to active primary me…" at bounding box center [597, 173] width 941 height 246
type textarea "kafka.CUSTOMERID, -- a USERID should go here ideally kafka.TERM_END, -- rate pl…"
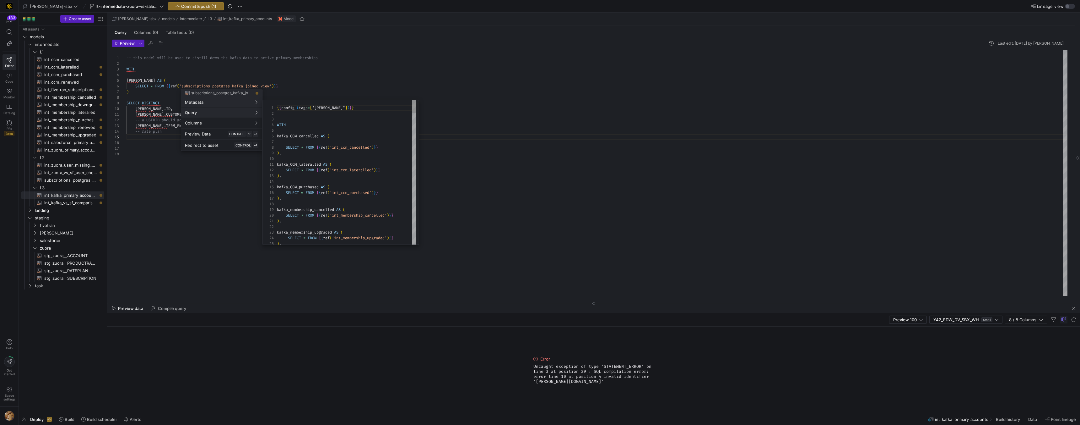
scroll to position [57, 0]
click at [141, 136] on div at bounding box center [540, 212] width 1080 height 425
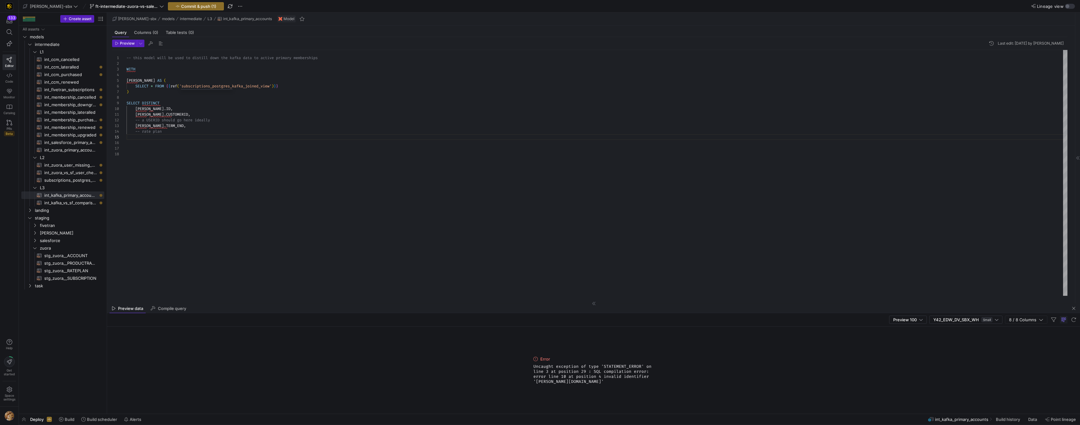
click at [141, 136] on div "-- this model will be used to distill down the kaf ka data to active primary me…" at bounding box center [597, 173] width 941 height 246
click at [58, 147] on span "int_zuora_primary_accounts​​​​​​​​​​" at bounding box center [70, 149] width 53 height 7
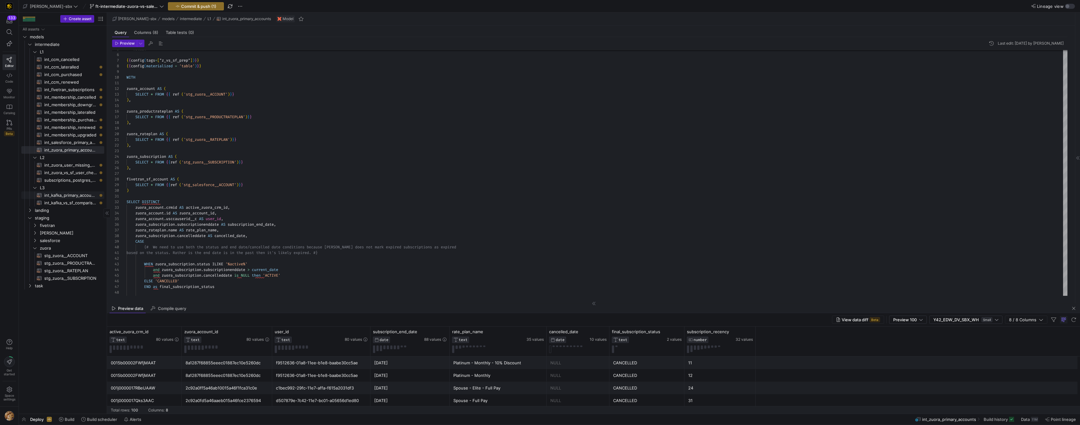
click at [58, 196] on span "int_kafka_primary_accounts​​​​​​​​​​" at bounding box center [70, 195] width 53 height 7
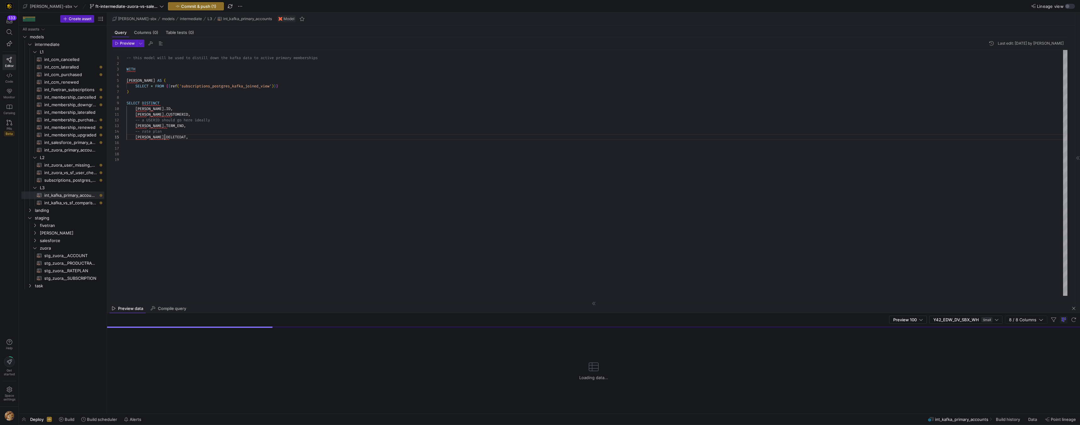
click at [164, 136] on div "-- this model will be used to distill down the kaf ka data to active primary me…" at bounding box center [597, 173] width 941 height 246
click at [163, 138] on div "-- this model will be used to distill down the kaf ka data to active primary me…" at bounding box center [597, 173] width 941 height 246
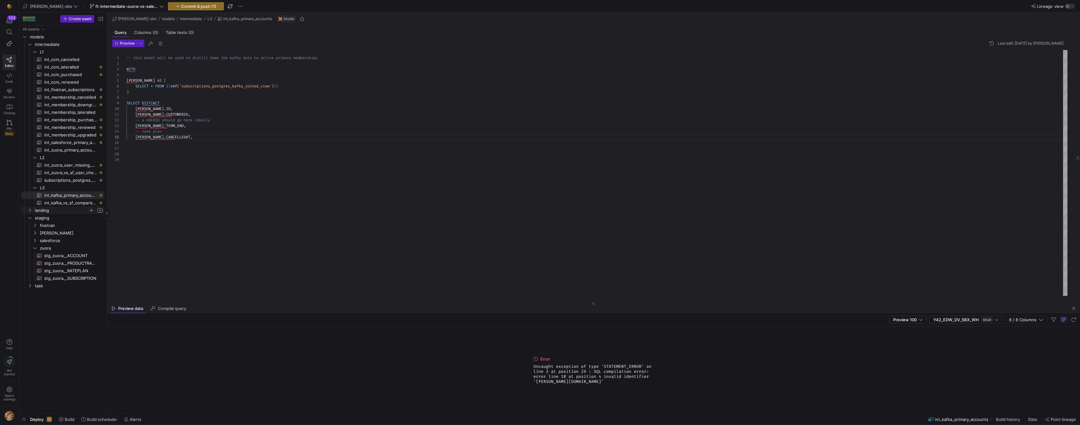
type textarea "kafka.CUSTOMERID, -- a USERID should go here ideally kafka.TERM_END, -- rate pl…"
click at [32, 209] on icon "Press SPACE to select this row." at bounding box center [30, 210] width 4 height 4
click at [33, 227] on y42-icon "Press SPACE to select this row." at bounding box center [34, 225] width 5 height 5
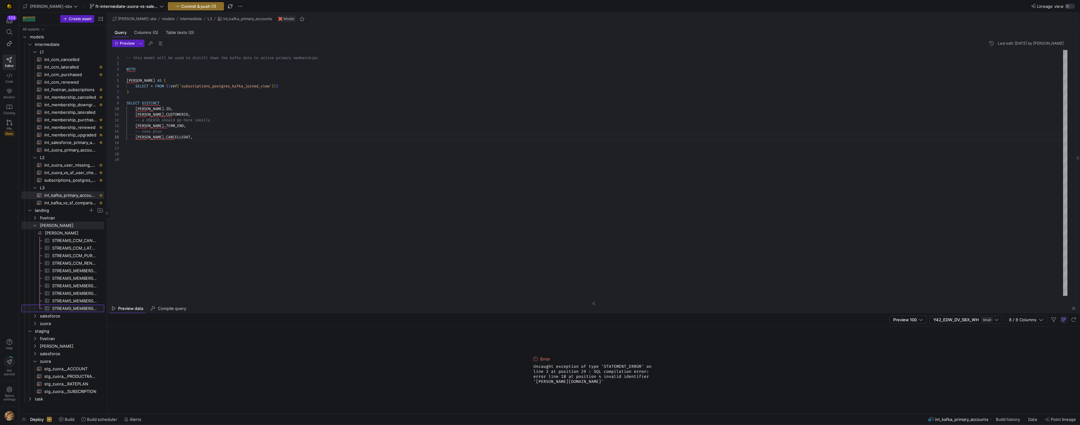
click at [72, 309] on span "STREAMS_MEMBERSHIP_UPGRADED_162890976​​​​​​​​​" at bounding box center [74, 308] width 45 height 7
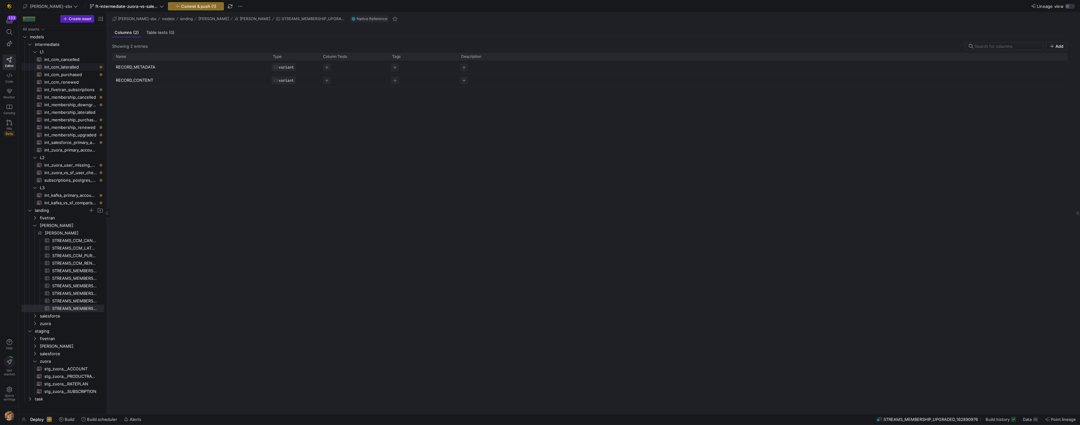
click at [64, 59] on span "int_ccm_cancelled​​​​​​​​​​" at bounding box center [70, 59] width 53 height 7
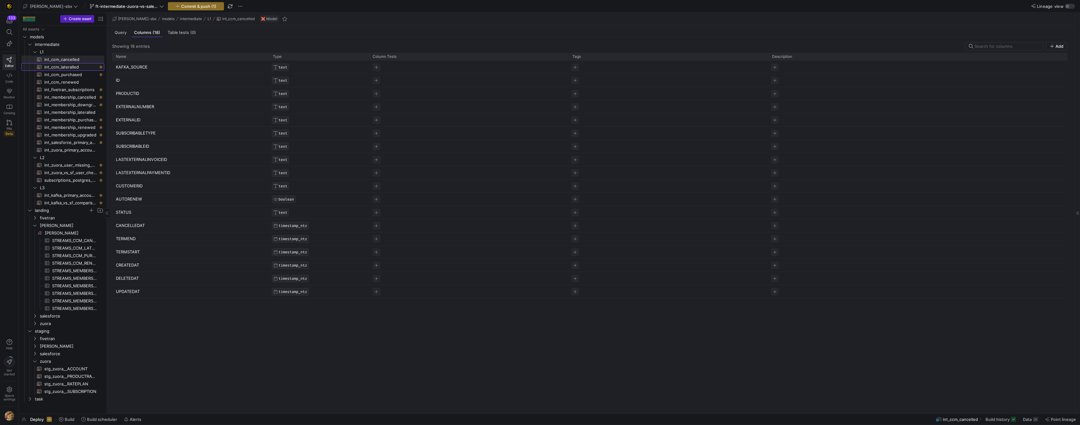
click at [68, 68] on span "int_ccm_lateralled​​​​​​​​​​" at bounding box center [70, 66] width 53 height 7
click at [68, 79] on span "int_ccm_renewed​​​​​​​​​​" at bounding box center [70, 82] width 53 height 7
click at [68, 73] on span "int_ccm_purchased​​​​​​​​​​" at bounding box center [70, 74] width 53 height 7
click at [72, 68] on span "int_ccm_lateralled​​​​​​​​​​" at bounding box center [70, 66] width 53 height 7
click at [128, 123] on p "EXTERNALID" at bounding box center [190, 120] width 149 height 12
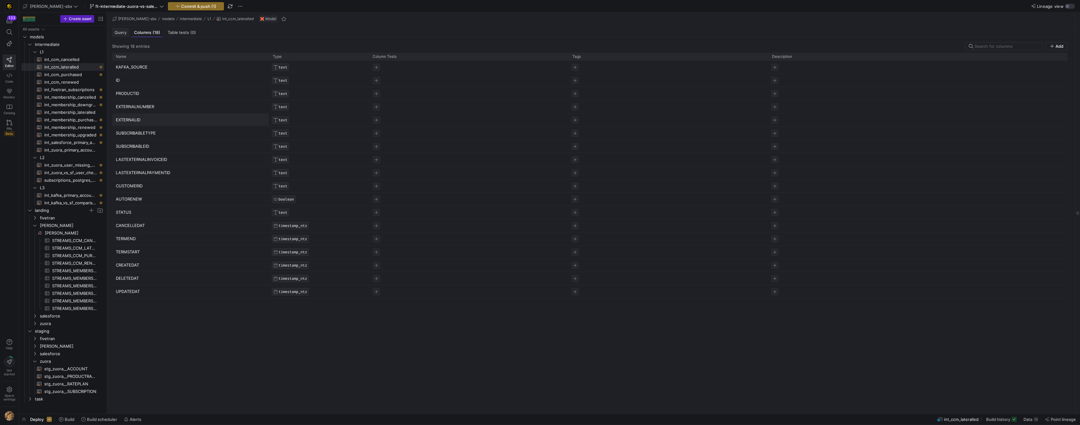
click at [119, 34] on span "Query" at bounding box center [121, 32] width 12 height 4
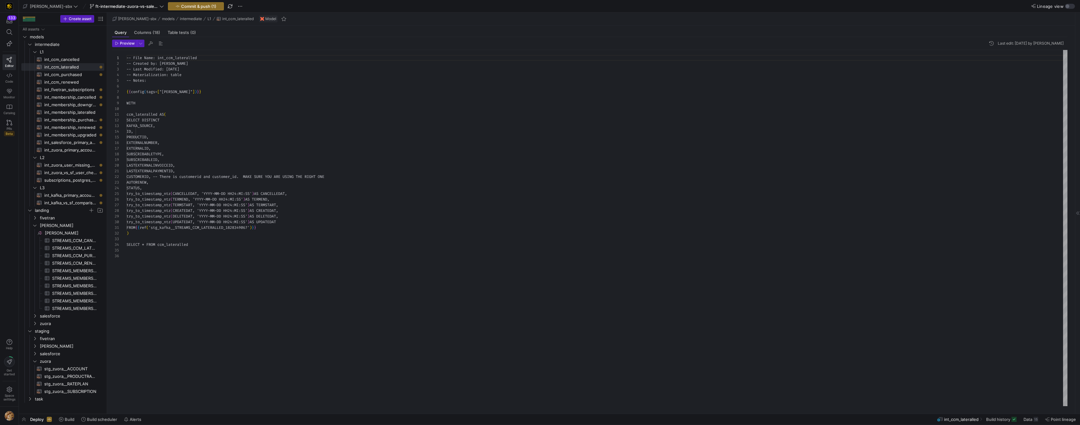
scroll to position [57, 0]
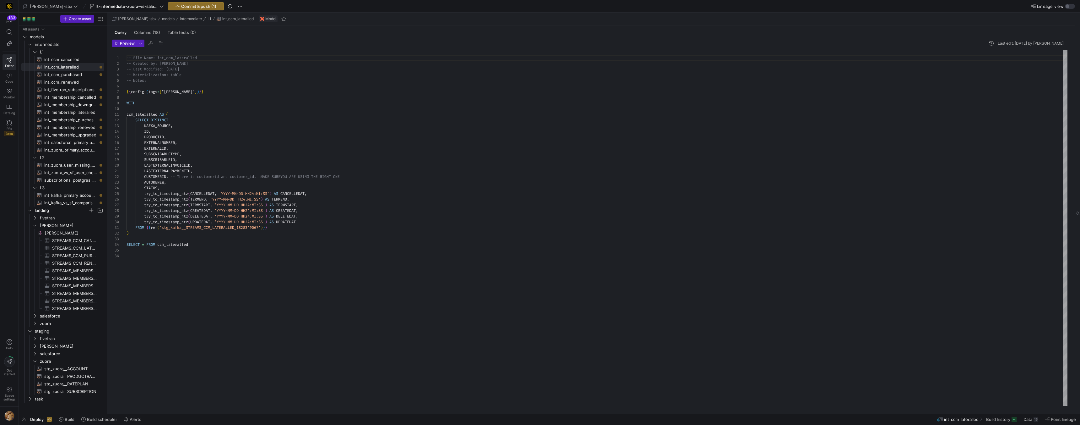
click at [124, 47] on header "Preview Last edit: Wednesday 13 August 2025 by Alejandro Baeza" at bounding box center [590, 45] width 956 height 10
click at [68, 125] on span "int_membership_renewed​​​​​​​​​​" at bounding box center [70, 127] width 53 height 7
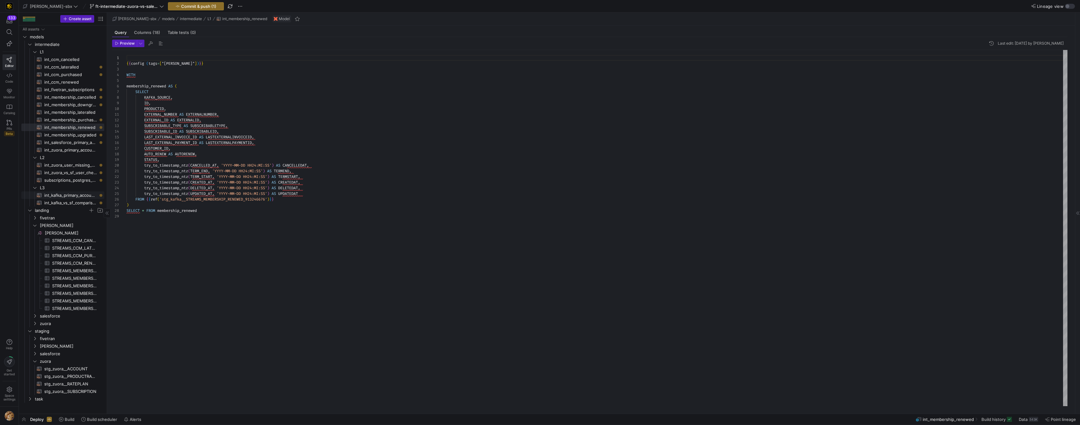
click at [66, 195] on span "int_kafka_primary_accounts​​​​​​​​​​" at bounding box center [70, 195] width 53 height 7
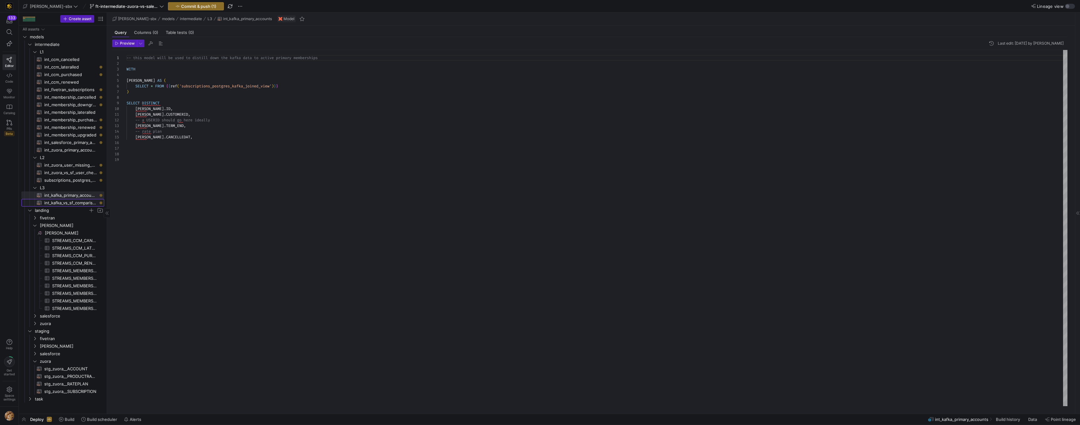
click at [63, 203] on span "int_kafka_vs_sf_comparison​​​​​​​​​​" at bounding box center [70, 202] width 53 height 7
click at [70, 180] on span "subscriptions_postgres_kafka_joined_view​​​​​​​​​​" at bounding box center [70, 180] width 53 height 7
type textarea "{{config (tags=["kafka_joined_view"])}} WITH kafka_CCM_cancelled AS ( SELECT * …"
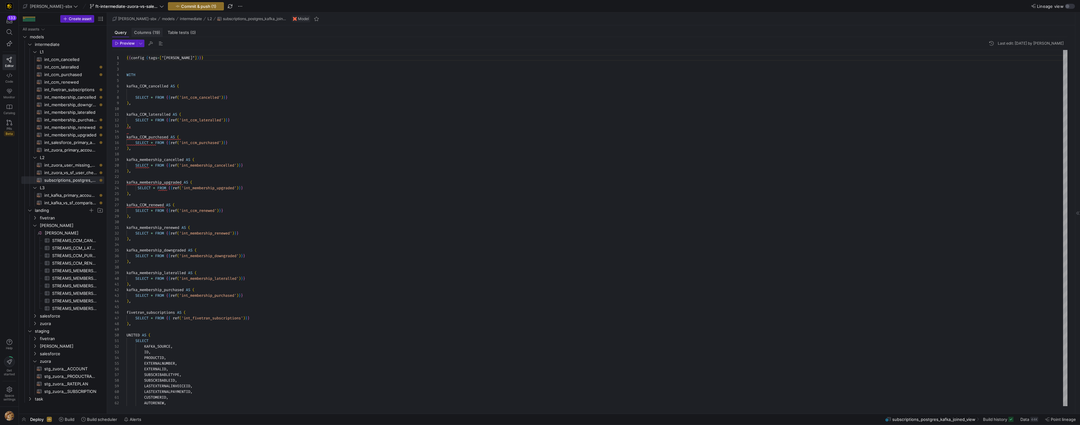
click at [149, 33] on span "Columns (19)" at bounding box center [147, 32] width 26 height 4
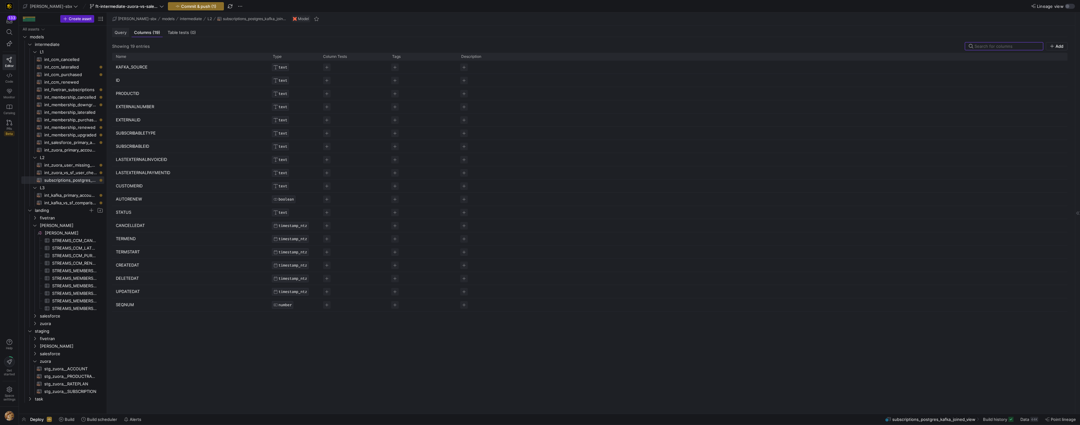
click at [128, 32] on div "Query" at bounding box center [120, 32] width 17 height 9
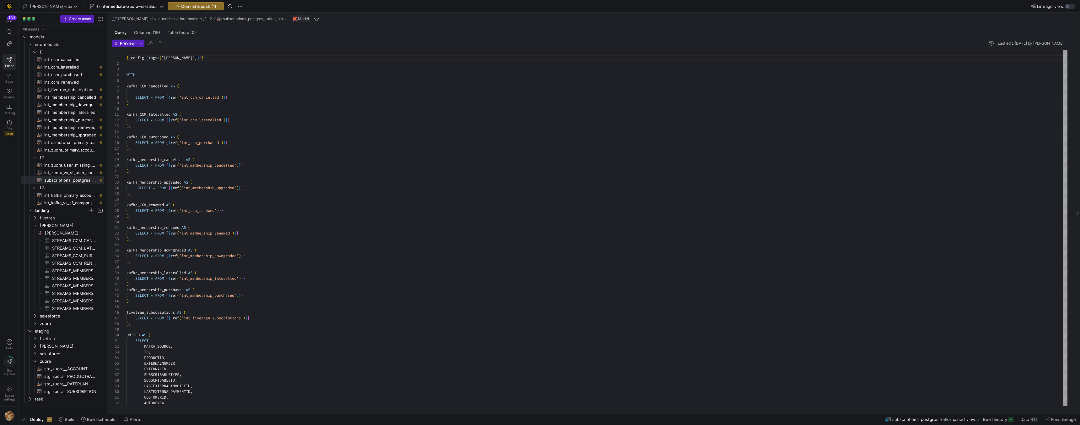
scroll to position [57, 0]
click at [129, 40] on span "button" at bounding box center [124, 43] width 24 height 7
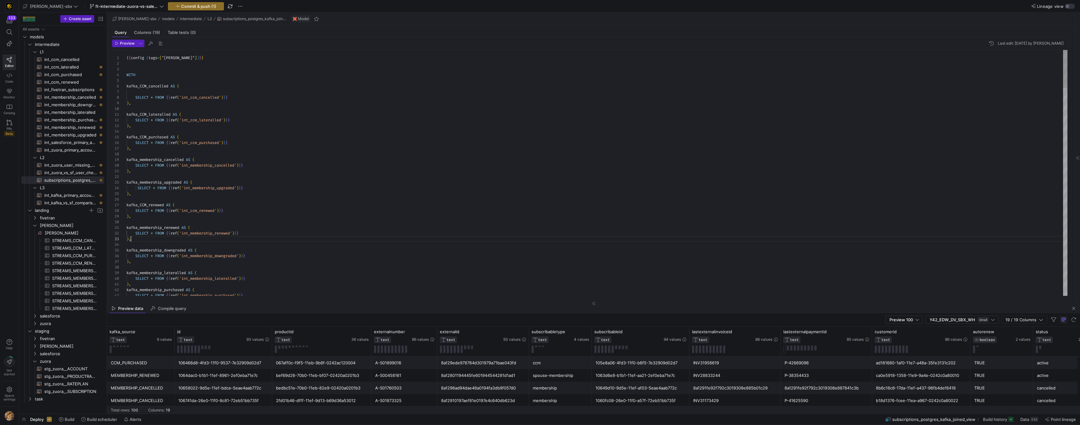
scroll to position [0, 66]
drag, startPoint x: 982, startPoint y: 239, endPoint x: 967, endPoint y: 233, distance: 15.9
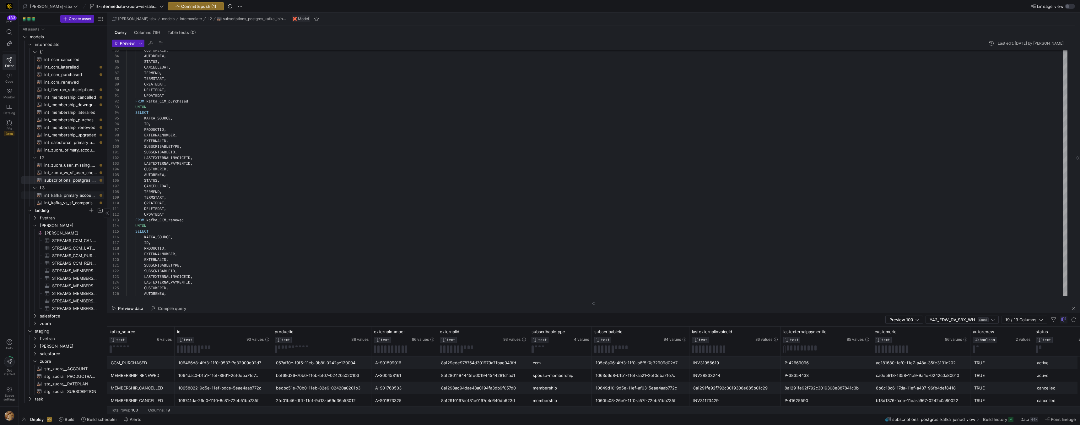
click at [69, 196] on span "int_kafka_primary_accounts​​​​​​​​​​" at bounding box center [70, 195] width 53 height 7
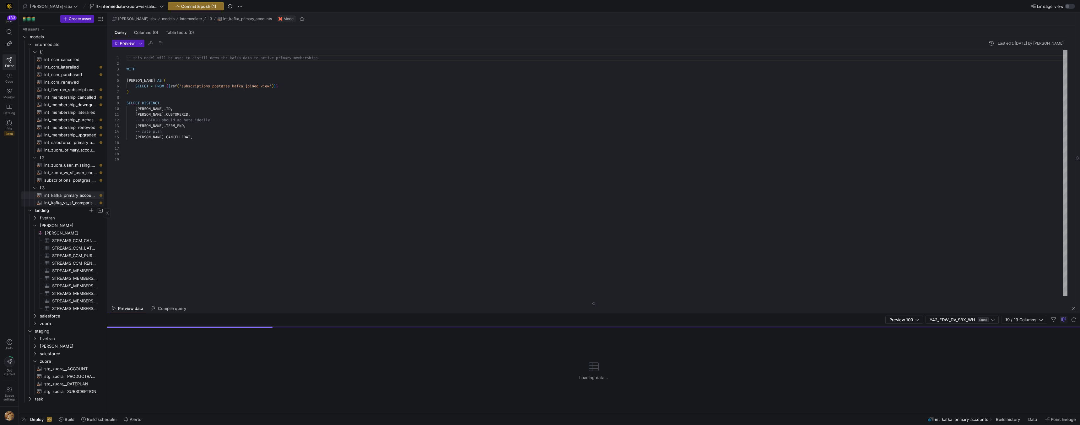
click at [71, 203] on span "int_kafka_vs_sf_comparison​​​​​​​​​​" at bounding box center [70, 202] width 53 height 7
click at [72, 197] on span "int_kafka_primary_accounts​​​​​​​​​​" at bounding box center [70, 195] width 53 height 7
click at [71, 79] on span "int_ccm_renewed​​​​​​​​​​" at bounding box center [70, 82] width 53 height 7
type textarea "-- File Name: int_ccm_renewed -- Created by: Grant Jones -- Last modified: 2025…"
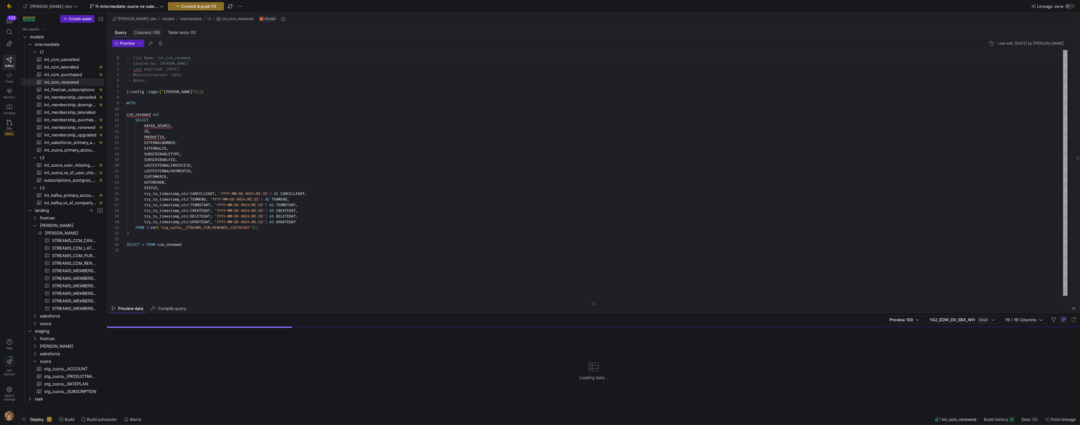
click at [155, 33] on span "(18)" at bounding box center [157, 32] width 8 height 4
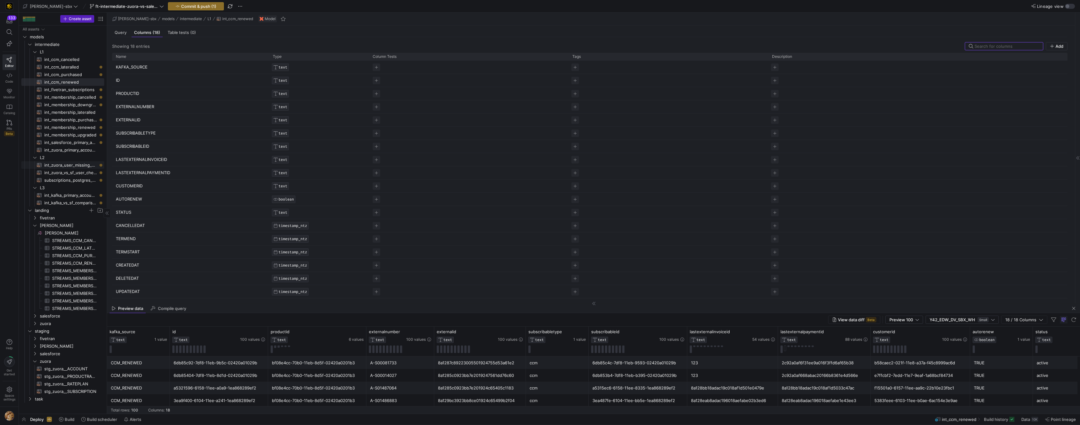
click at [62, 166] on span "int_zuora_user_missing_check​​​​​​​​​​" at bounding box center [70, 164] width 53 height 7
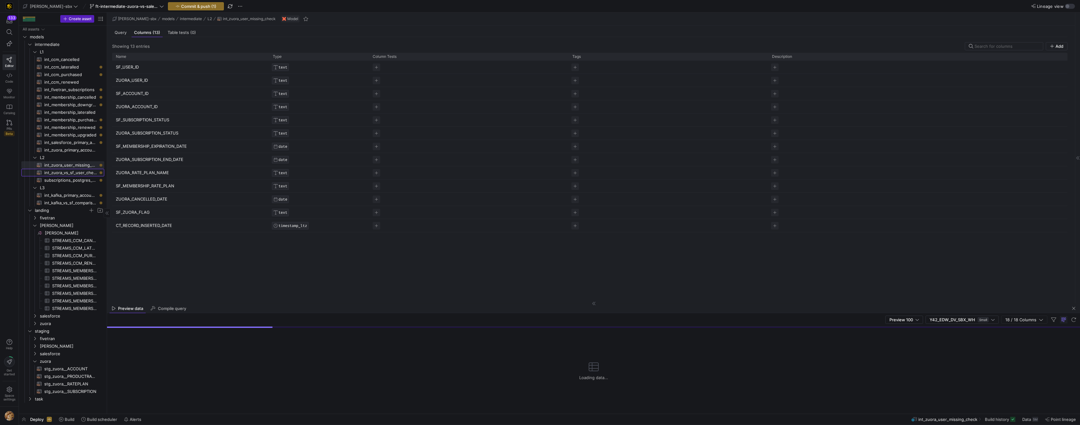
click at [61, 173] on span "int_zuora_vs_sf_user_check​​​​​​​​​​" at bounding box center [70, 172] width 53 height 7
click at [68, 162] on span "int_zuora_user_missing_check​​​​​​​​​​" at bounding box center [70, 164] width 53 height 7
click at [65, 175] on span "int_zuora_vs_sf_user_check​​​​​​​​​​" at bounding box center [70, 172] width 53 height 7
click at [121, 32] on span "Query" at bounding box center [121, 32] width 12 height 4
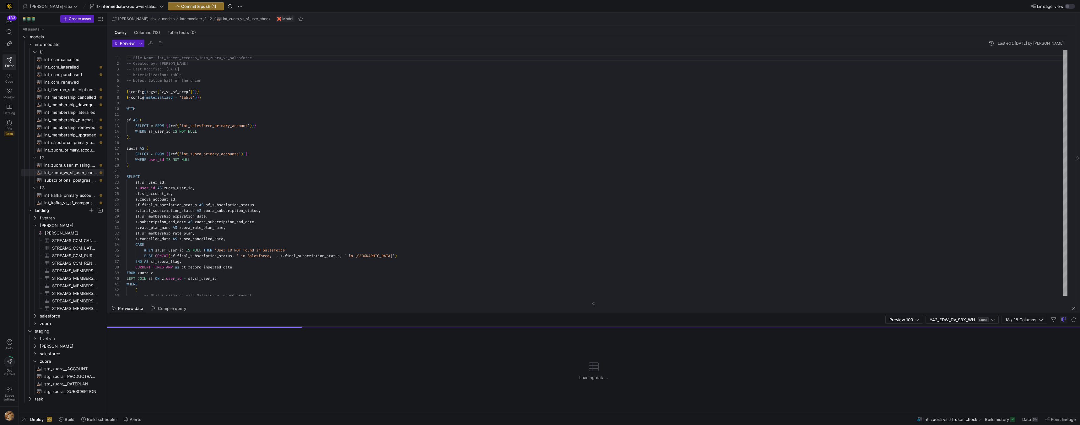
scroll to position [57, 0]
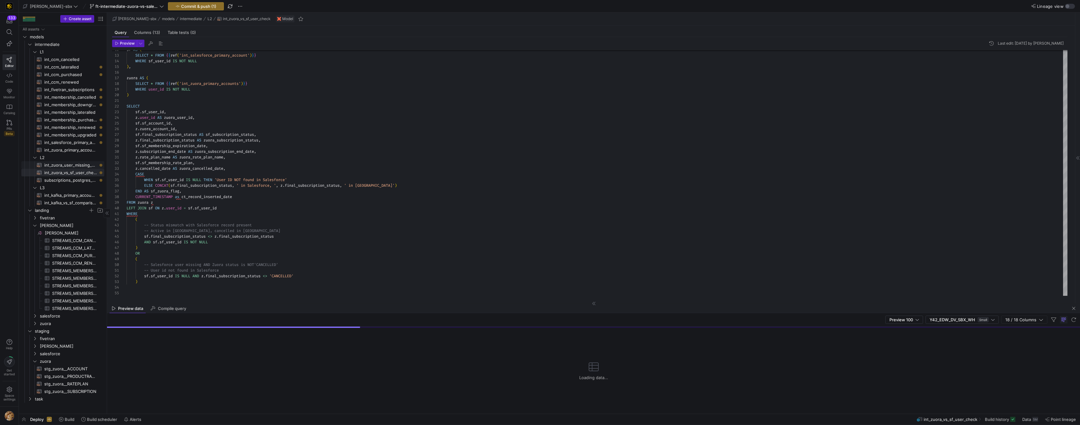
click at [71, 166] on span "int_zuora_user_missing_check​​​​​​​​​​" at bounding box center [70, 164] width 53 height 7
click at [69, 149] on span "int_zuora_primary_accounts​​​​​​​​​​" at bounding box center [70, 149] width 53 height 7
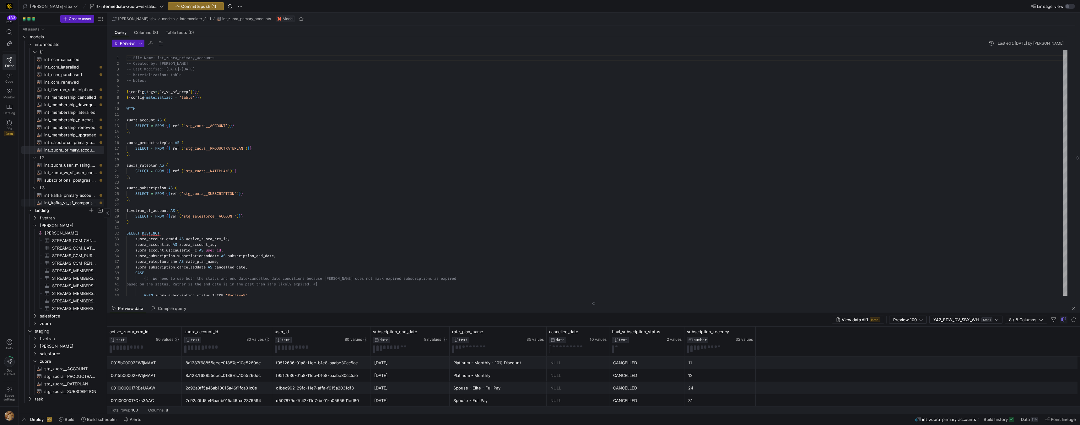
click at [72, 204] on span "int_kafka_vs_sf_comparison​​​​​​​​​​" at bounding box center [70, 202] width 53 height 7
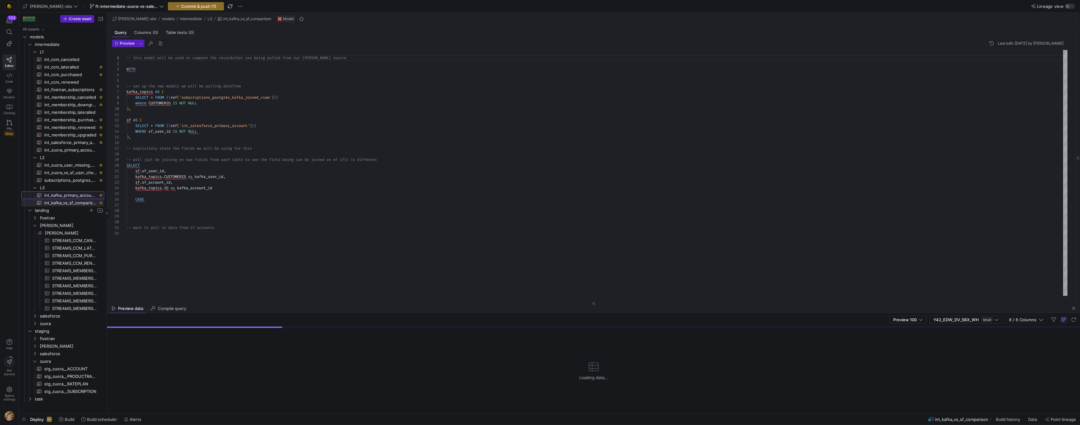
click at [74, 194] on span "int_kafka_primary_accounts​​​​​​​​​​" at bounding box center [70, 195] width 53 height 7
drag, startPoint x: 167, startPoint y: 130, endPoint x: 161, endPoint y: 131, distance: 5.7
click at [161, 131] on div "-- this model will be used to distill down the kaf ka data to active primary me…" at bounding box center [597, 173] width 941 height 246
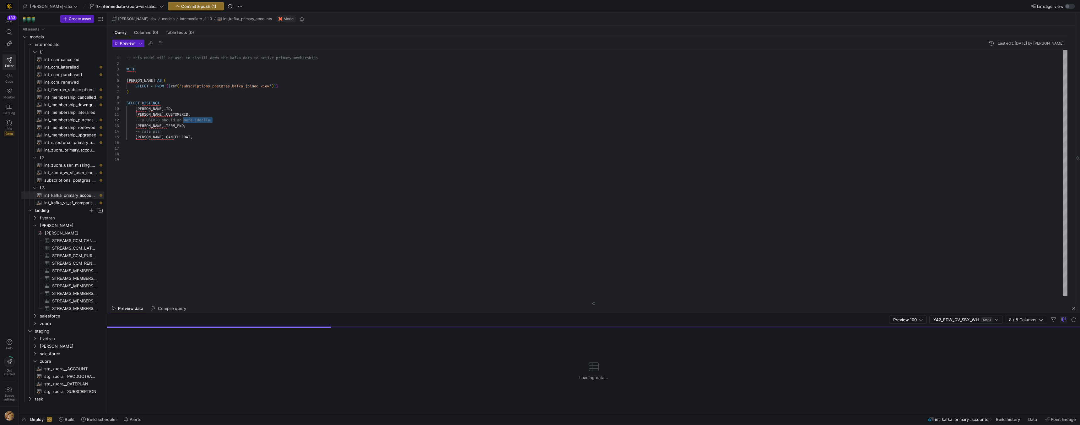
scroll to position [6, 0]
drag, startPoint x: 182, startPoint y: 121, endPoint x: 126, endPoint y: 120, distance: 56.2
click at [127, 120] on div "-- this model will be used to distill down the kaf ka data to active primary me…" at bounding box center [597, 173] width 941 height 246
type textarea "-- this model will be used to distill down the kafka data to active primary mem…"
drag, startPoint x: 232, startPoint y: 110, endPoint x: 227, endPoint y: 112, distance: 5.3
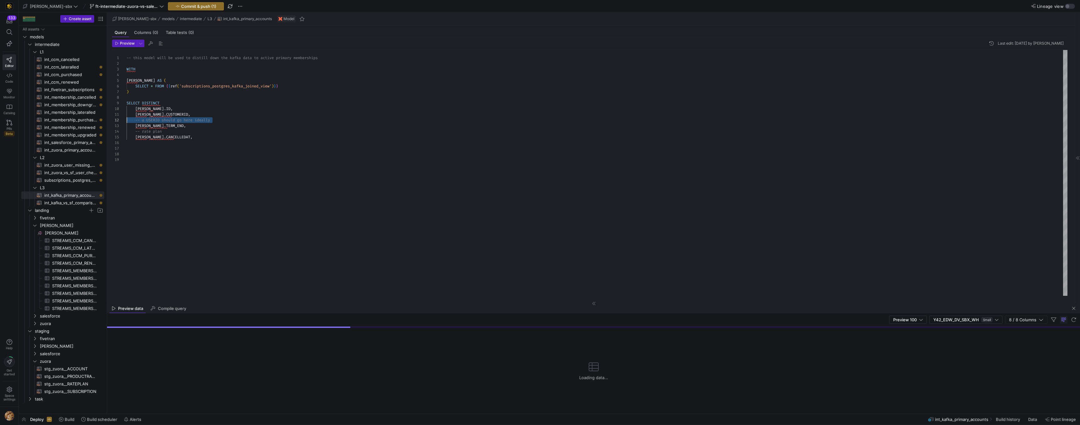
click at [232, 110] on div "-- this model will be used to distill down the kaf ka data to active primary me…" at bounding box center [597, 173] width 941 height 246
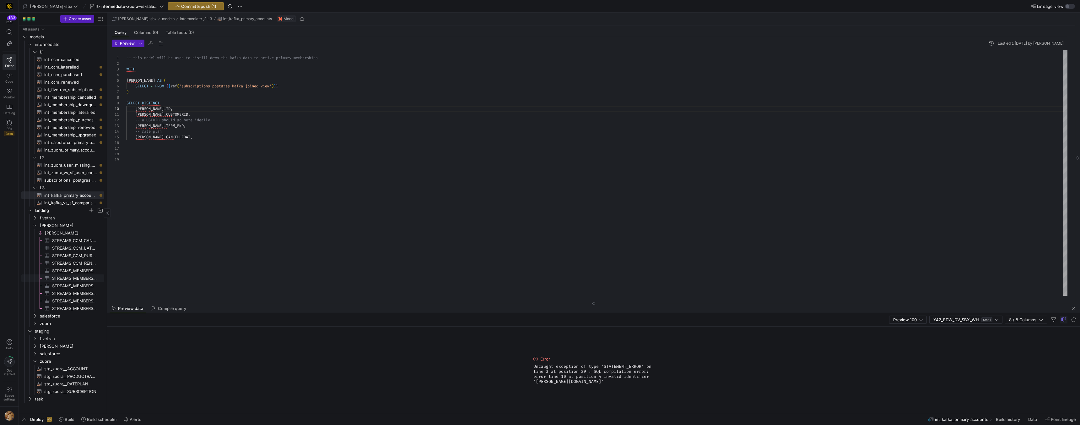
click at [68, 276] on span "STREAMS_MEMBERSHIP_DOWNGRADED_1522357159​​​​​​​​​" at bounding box center [74, 277] width 45 height 7
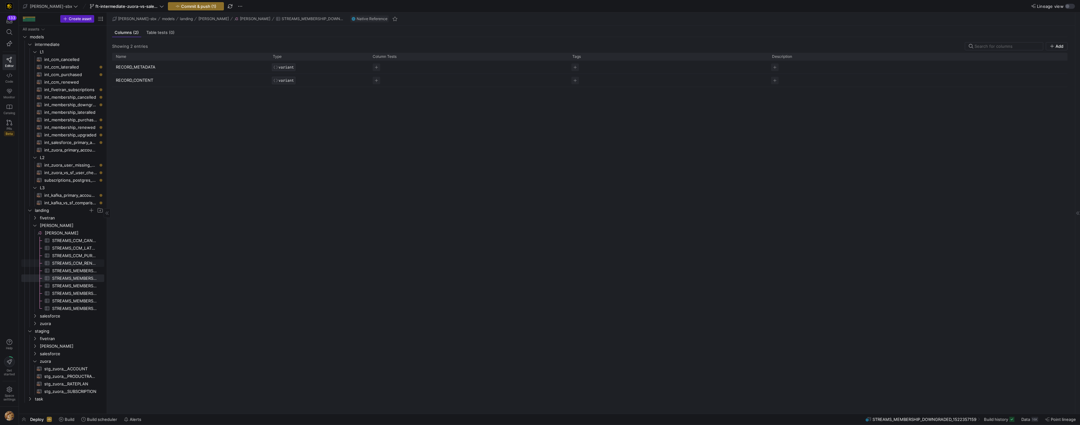
click at [71, 259] on span "STREAMS_CCM_RENEWED_428792587​​​​​​​​​" at bounding box center [74, 262] width 45 height 7
click at [70, 269] on span "STREAMS_MEMBERSHIP_CANCELLED_48804153​​​​​​​​​" at bounding box center [74, 270] width 45 height 7
click at [71, 276] on span "STREAMS_MEMBERSHIP_DOWNGRADED_1522357159​​​​​​​​​" at bounding box center [74, 277] width 45 height 7
click at [71, 282] on span "STREAMS_MEMBERSHIP_LATERALLED_546698228​​​​​​​​​" at bounding box center [74, 285] width 45 height 7
click at [152, 34] on span "Table tests (0)" at bounding box center [160, 32] width 28 height 4
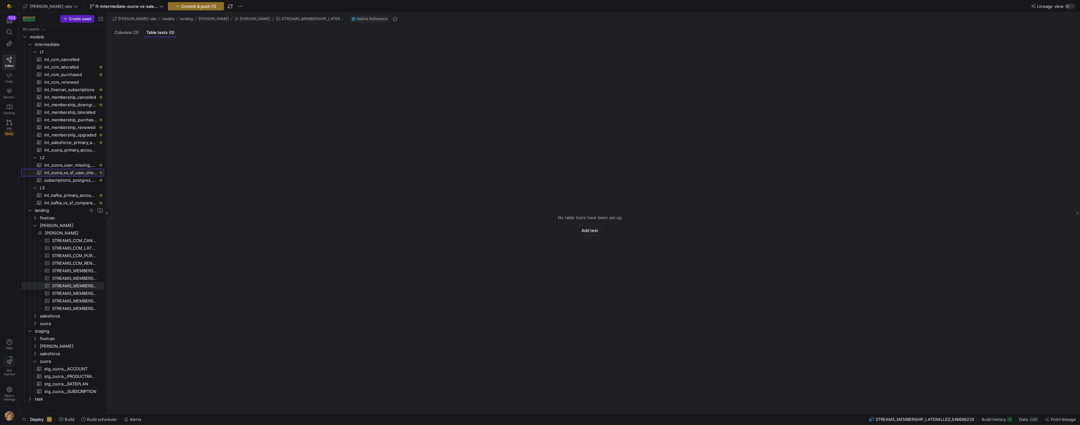
click at [61, 175] on span "int_zuora_vs_sf_user_check​​​​​​​​​​" at bounding box center [70, 172] width 53 height 7
click at [73, 163] on span "int_zuora_user_missing_check​​​​​​​​​​" at bounding box center [70, 164] width 53 height 7
click at [75, 169] on span "int_zuora_vs_sf_user_check​​​​​​​​​​" at bounding box center [70, 172] width 53 height 7
click at [71, 178] on span "subscriptions_postgres_kafka_joined_view​​​​​​​​​​" at bounding box center [70, 180] width 53 height 7
click at [71, 173] on span "int_zuora_vs_sf_user_check​​​​​​​​​​" at bounding box center [70, 172] width 53 height 7
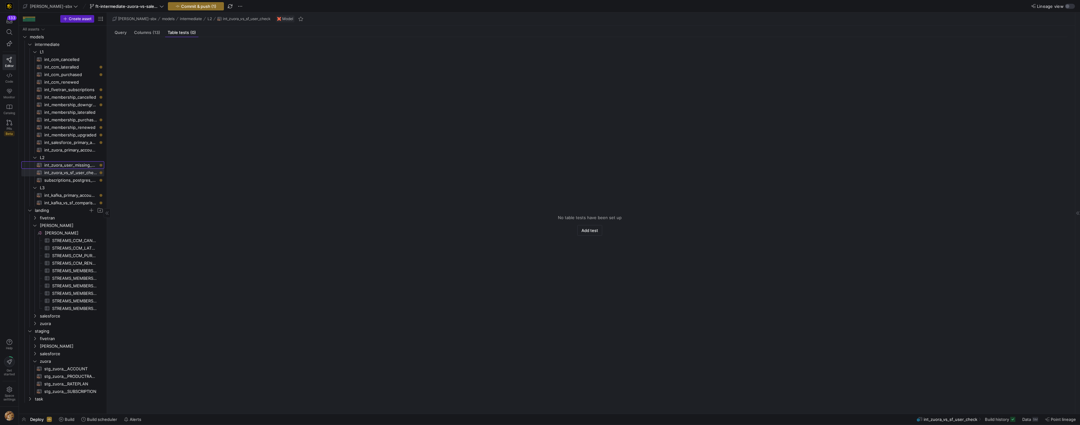
click at [72, 166] on span "int_zuora_user_missing_check​​​​​​​​​​" at bounding box center [70, 164] width 53 height 7
click at [71, 173] on span "int_zuora_vs_sf_user_check​​​​​​​​​​" at bounding box center [70, 172] width 53 height 7
drag, startPoint x: 70, startPoint y: 178, endPoint x: 71, endPoint y: 170, distance: 8.5
click at [70, 177] on span "subscriptions_postgres_kafka_joined_view​​​​​​​​​​" at bounding box center [70, 180] width 53 height 7
click at [71, 170] on span "int_zuora_vs_sf_user_check​​​​​​​​​​" at bounding box center [70, 172] width 53 height 7
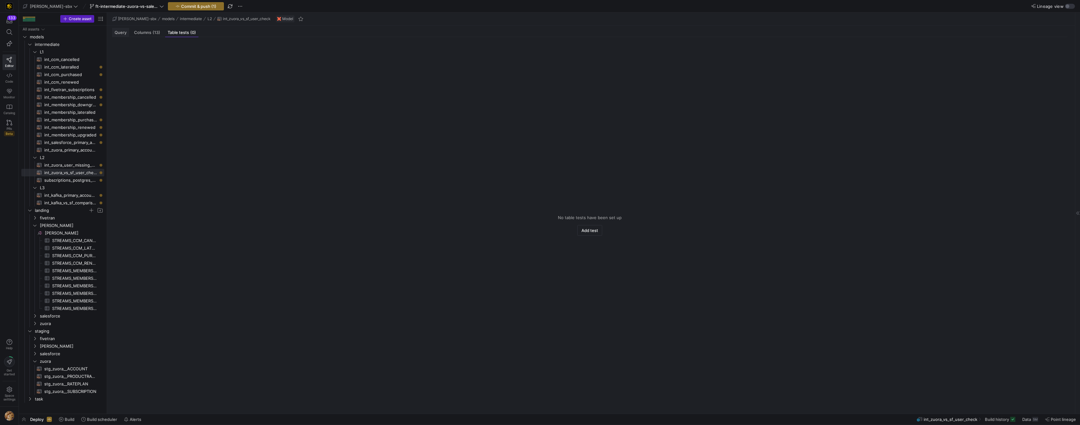
click at [119, 32] on span "Query" at bounding box center [121, 32] width 12 height 4
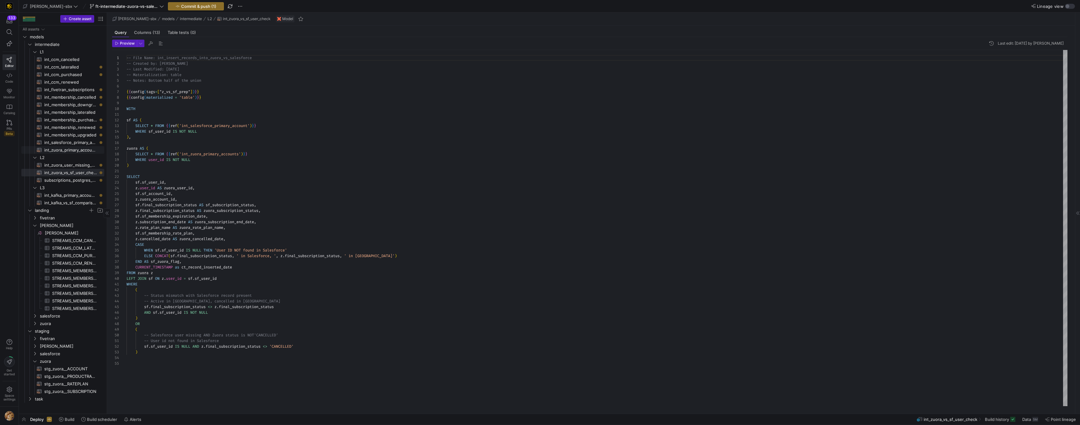
scroll to position [57, 0]
click at [65, 205] on span "int_kafka_vs_sf_comparison​​​​​​​​​​" at bounding box center [70, 202] width 53 height 7
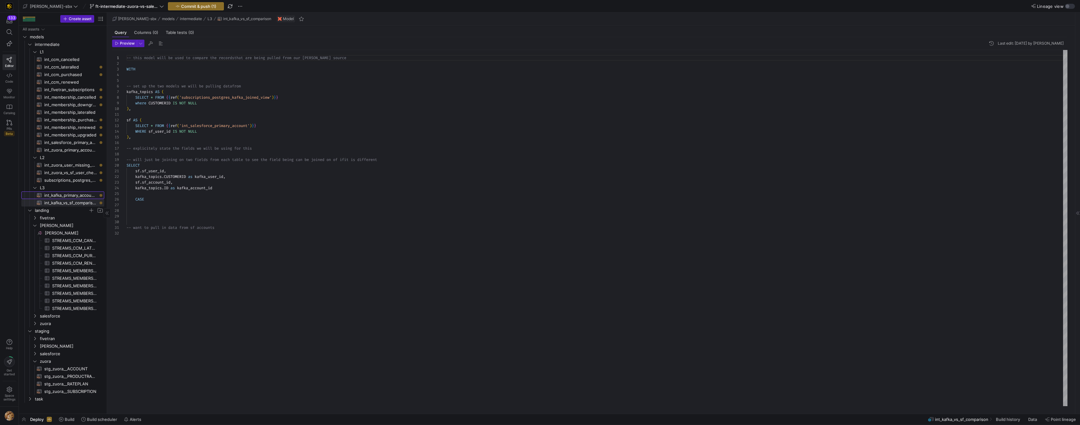
click at [72, 194] on span "int_kafka_primary_accounts​​​​​​​​​​" at bounding box center [70, 195] width 53 height 7
click at [211, 119] on div "-- this model will be used to distill down the kaf ka data to active primary me…" at bounding box center [597, 228] width 941 height 356
click at [184, 111] on div "-- this model will be used to distill down the kaf ka data to active primary me…" at bounding box center [597, 228] width 941 height 356
click at [177, 113] on div "-- this model will be used to distill down the kaf ka data to active primary me…" at bounding box center [597, 228] width 941 height 356
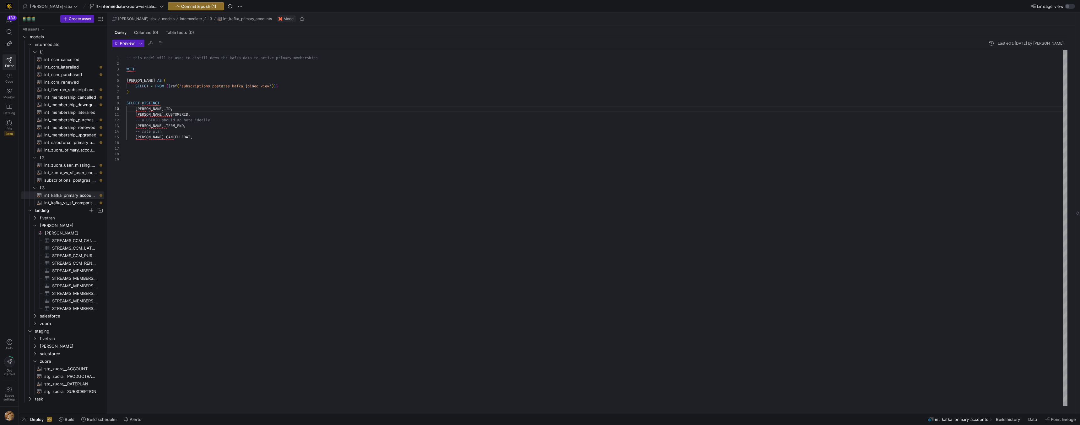
scroll to position [0, 47]
click at [177, 106] on div "-- this model will be used to distill down the kaf ka data to active primary me…" at bounding box center [597, 228] width 941 height 356
click at [70, 178] on span "subscriptions_postgres_kafka_joined_view​​​​​​​​​​" at bounding box center [70, 180] width 53 height 7
type textarea "{{config (tags=["kafka_joined_view"])}} WITH kafka_CCM_cancelled AS ( SELECT * …"
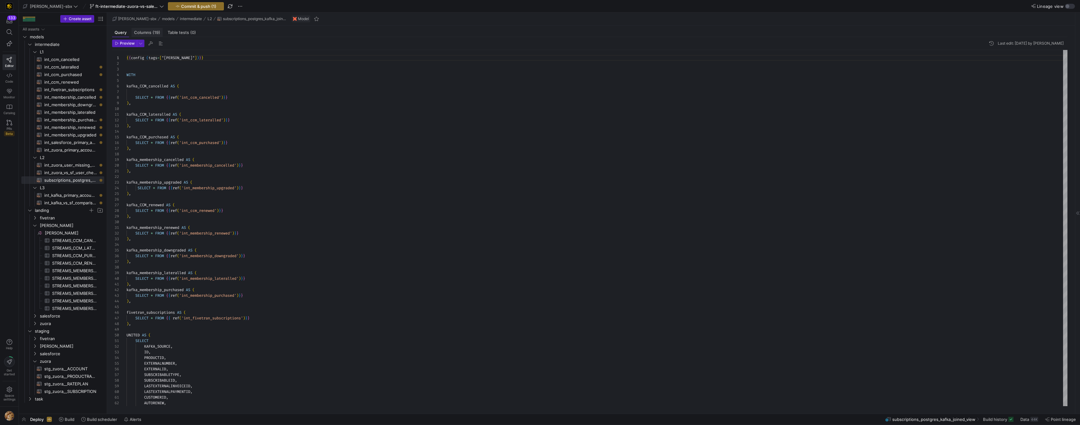
click at [150, 35] on div "Columns (19)" at bounding box center [147, 32] width 31 height 9
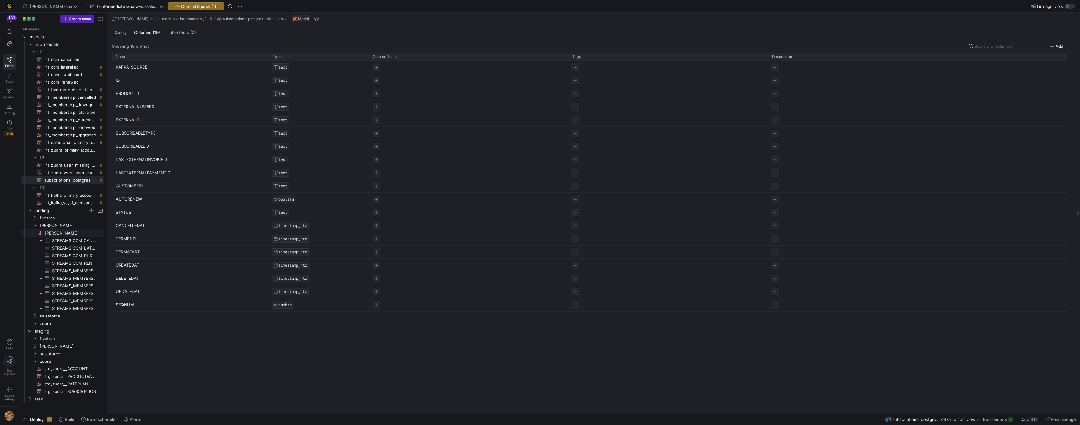
drag, startPoint x: 121, startPoint y: 312, endPoint x: 124, endPoint y: 226, distance: 86.7
click at [111, 228] on div "Showing 19 entries Add Drag here to set row groups Drag here to set column labe…" at bounding box center [590, 222] width 966 height 371
drag, startPoint x: 154, startPoint y: 234, endPoint x: 152, endPoint y: 226, distance: 8.6
click at [155, 234] on div "KAFKA_SOURCE TEXT ID TEXT PRODUCTID TEXT EXTERNALNUMBER TEXT EXTERNALID TEXT SU…" at bounding box center [590, 186] width 956 height 251
click at [143, 173] on p "LASTEXTERNALPAYMENTID" at bounding box center [190, 172] width 149 height 12
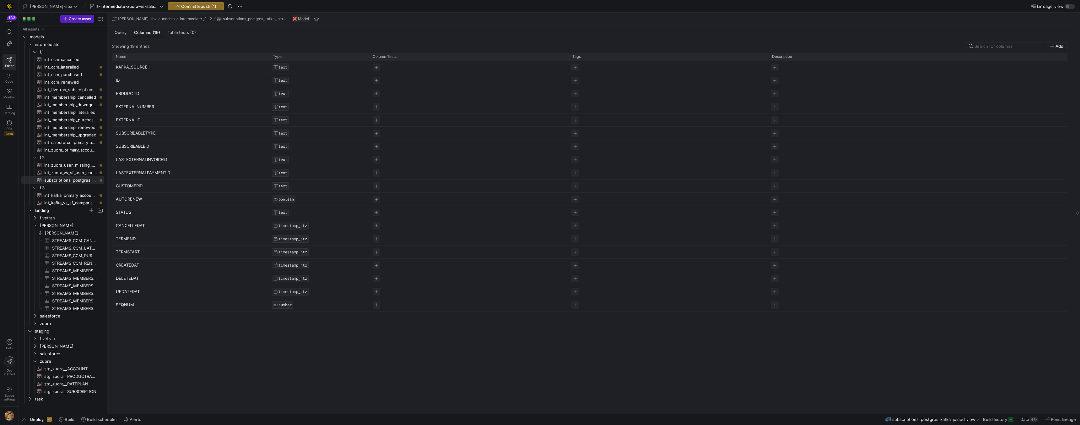
click at [145, 160] on p "LASTEXTERNALINVOICEID" at bounding box center [190, 159] width 149 height 12
click at [139, 147] on p "SUBSCRIBABLEID" at bounding box center [190, 146] width 149 height 12
click at [126, 35] on span "Query" at bounding box center [121, 32] width 12 height 4
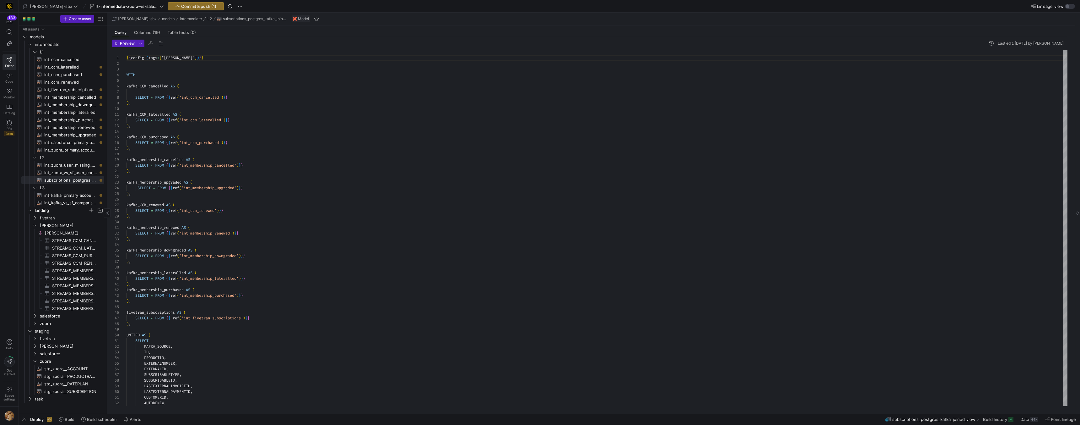
scroll to position [57, 0]
click at [119, 41] on span "Preview" at bounding box center [125, 43] width 20 height 4
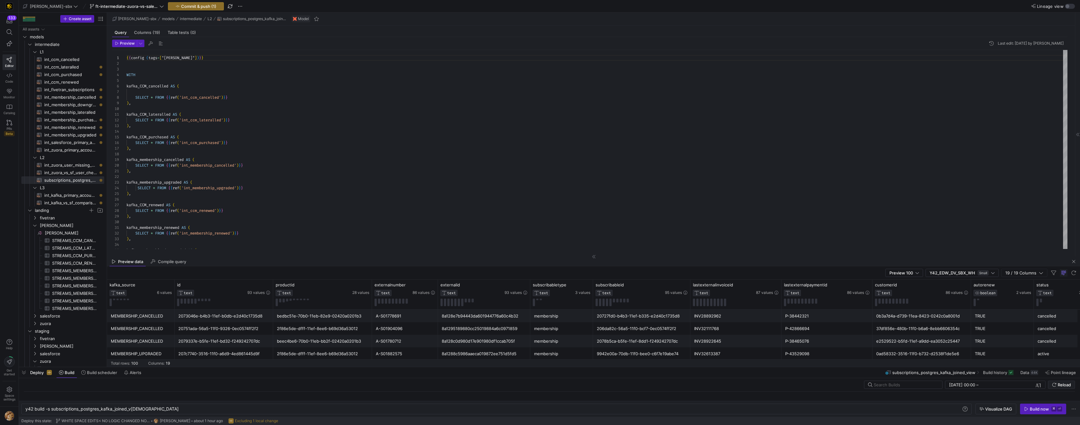
scroll to position [0, 114]
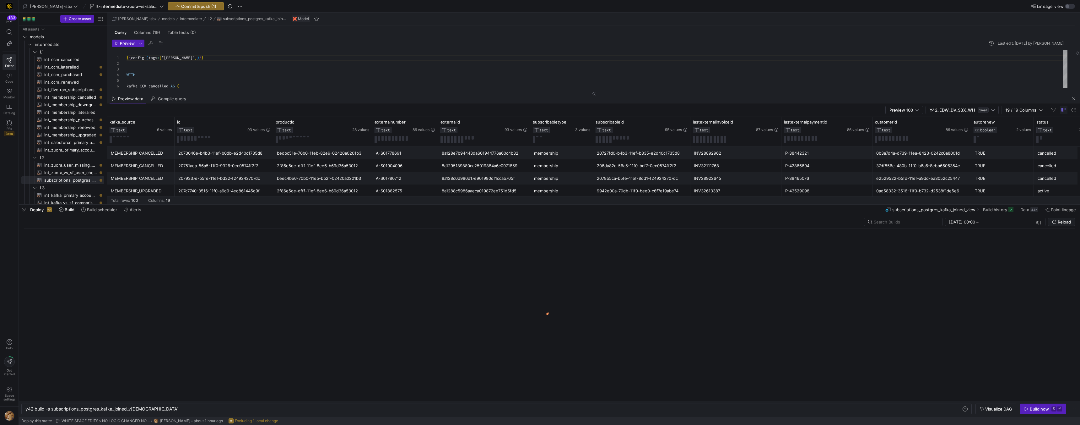
drag, startPoint x: 697, startPoint y: 413, endPoint x: 654, endPoint y: 203, distance: 214.1
click at [654, 203] on div at bounding box center [550, 204] width 1062 height 3
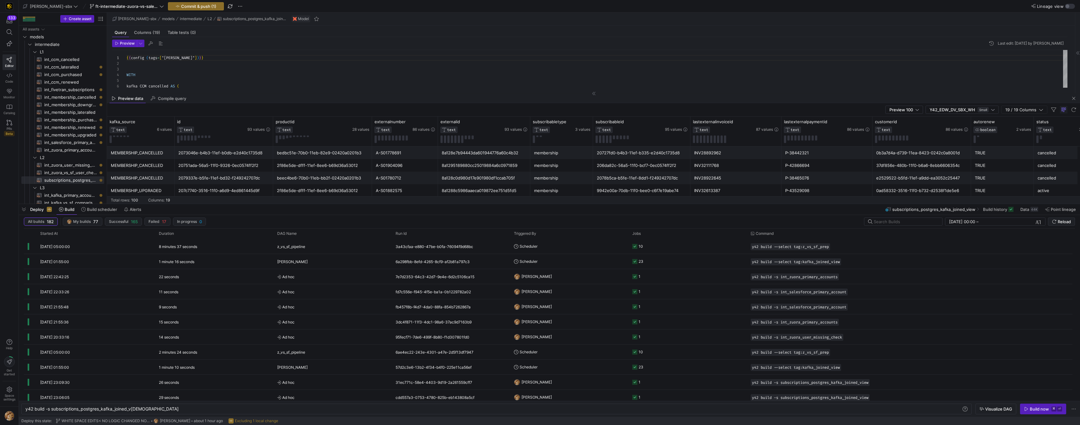
click at [496, 113] on div "Preview 100 Y42_EDW_DV_SBX_WH Small 19 / 19 Columns" at bounding box center [593, 110] width 973 height 14
click at [597, 93] on div at bounding box center [593, 93] width 973 height 0
click at [592, 94] on icon at bounding box center [594, 94] width 4 height 4
click at [592, 93] on icon at bounding box center [594, 94] width 4 height 4
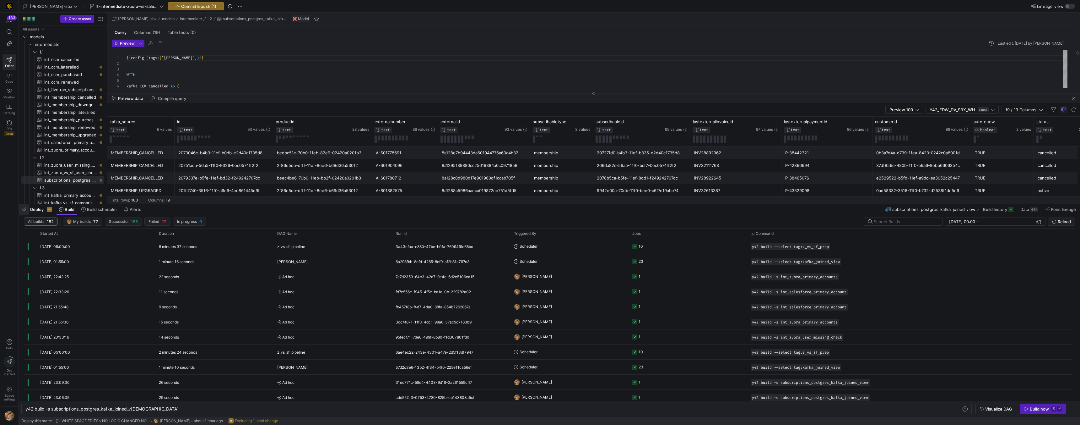
click at [27, 210] on span "button" at bounding box center [24, 209] width 10 height 11
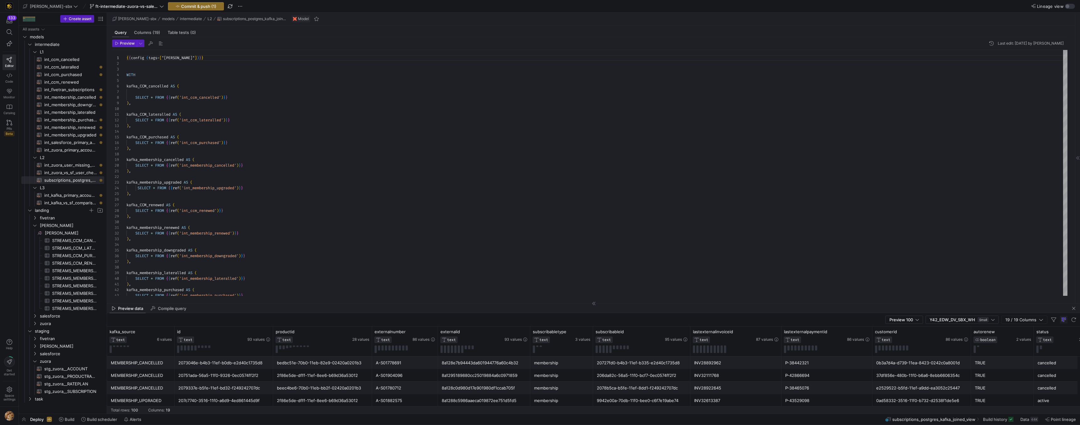
click at [564, 370] on div "membership" at bounding box center [561, 375] width 55 height 12
click at [424, 322] on div "Preview 100 Y42_EDW_DV_SBX_WH Small 19 / 19 Columns" at bounding box center [593, 320] width 973 height 14
click at [341, 365] on div "bedbc51e-70b0-11eb-82e9-02420a0201b3" at bounding box center [322, 362] width 91 height 12
click at [983, 362] on div "TRUE" at bounding box center [1002, 367] width 55 height 12
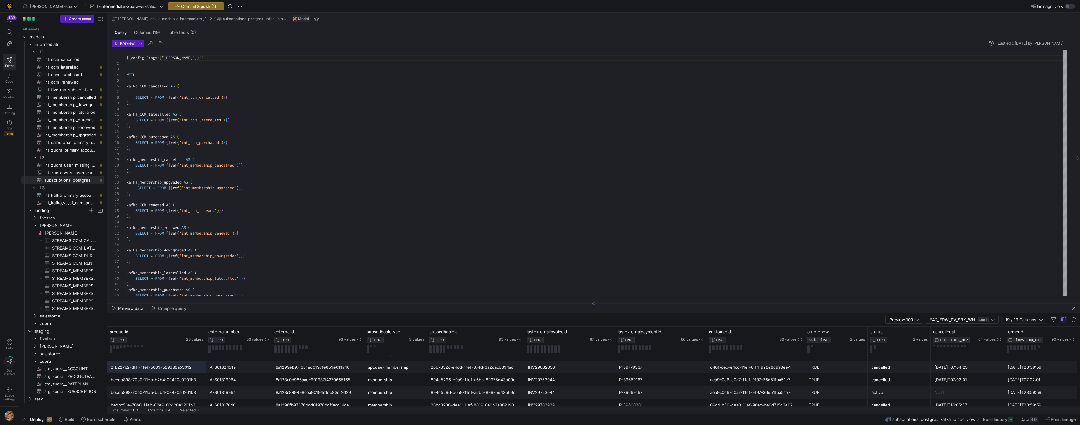
click at [294, 317] on div "Preview 100 Y42_EDW_DV_SBX_WH Small 19 / 19 Columns" at bounding box center [593, 320] width 973 height 14
drag, startPoint x: 294, startPoint y: 314, endPoint x: 293, endPoint y: 297, distance: 16.3
click at [293, 297] on as-split "edw-dv-sbx models intermediate L2 subscriptions_postgres_kafka_joined_view Mode…" at bounding box center [593, 213] width 973 height 401
click at [278, 302] on mat-tab-group "Query Columns (19) Table tests (0) Preview Last edit: Monday 11 August 2025 by …" at bounding box center [590, 164] width 966 height 278
click at [263, 314] on div "Preview 100 Y42_EDW_DV_SBX_WH Small 19 / 19 Columns" at bounding box center [593, 320] width 973 height 14
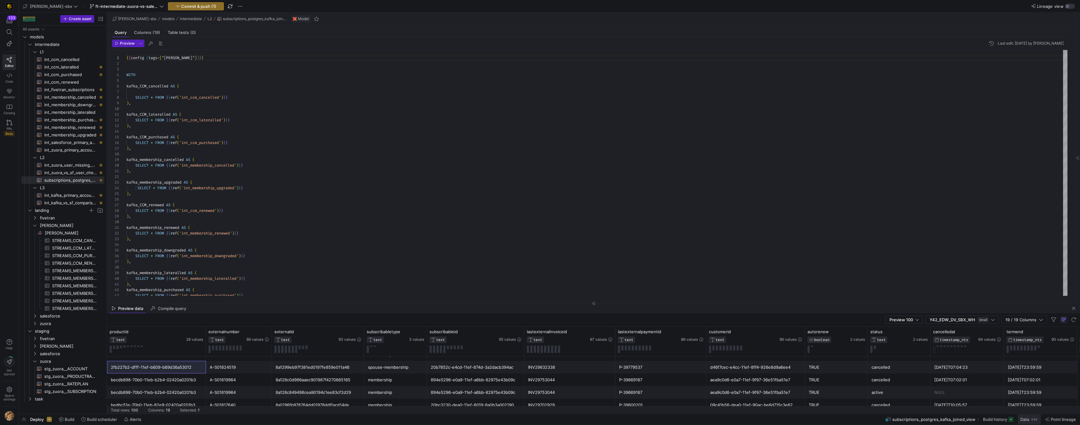
click at [1022, 416] on span at bounding box center [1029, 419] width 23 height 10
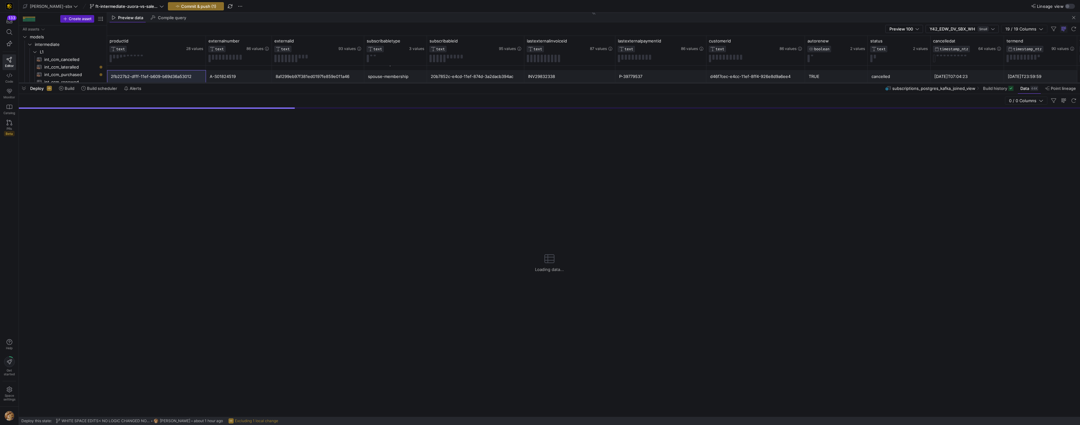
drag, startPoint x: 246, startPoint y: 310, endPoint x: 267, endPoint y: 83, distance: 228.0
click at [267, 83] on div at bounding box center [550, 83] width 1062 height 3
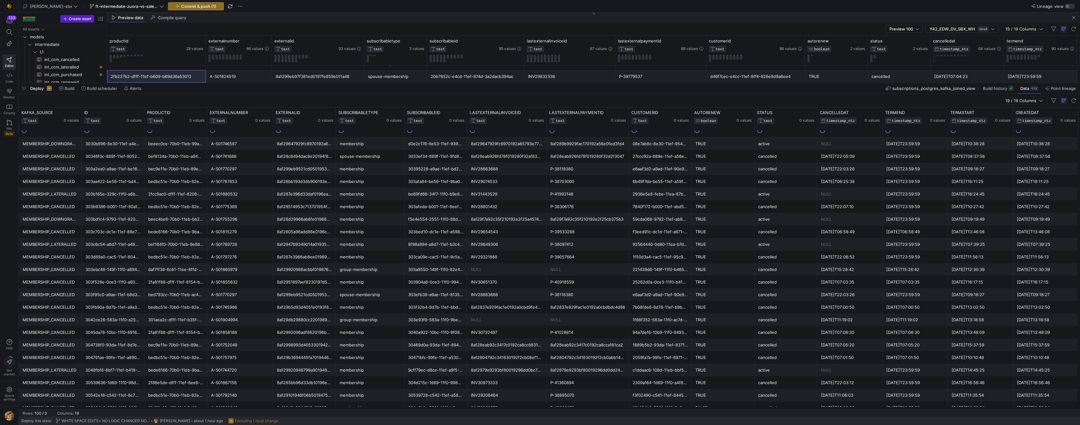
drag, startPoint x: 652, startPoint y: 409, endPoint x: 643, endPoint y: 410, distance: 9.6
click at [658, 409] on y42-table-data-footer "Rows: 100 / 0 Columns: 19" at bounding box center [550, 413] width 1062 height 8
drag, startPoint x: 837, startPoint y: 413, endPoint x: 788, endPoint y: 414, distance: 49.0
click at [790, 414] on y42-table-data-footer "Rows: 100 / 0 Columns: 19" at bounding box center [550, 413] width 1062 height 8
drag, startPoint x: 78, startPoint y: 410, endPoint x: 148, endPoint y: 402, distance: 70.5
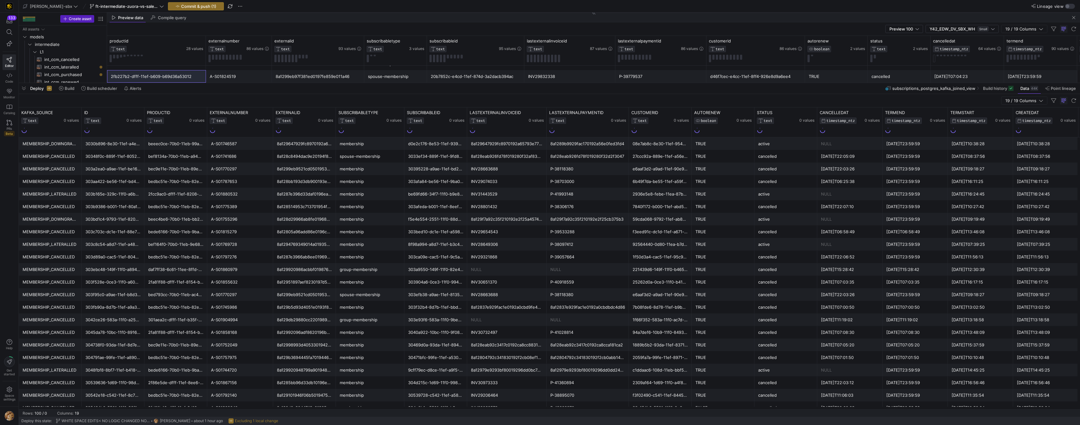
click at [126, 408] on mat-sidenav-content "Drag here to set row groups Drag here to set column labels KAFKA_SOURCE TEXT 0 …" at bounding box center [550, 261] width 1062 height 309
click at [95, 6] on span "ft-intermediate-zuora-vs-salesforce-08052025" at bounding box center [126, 6] width 63 height 5
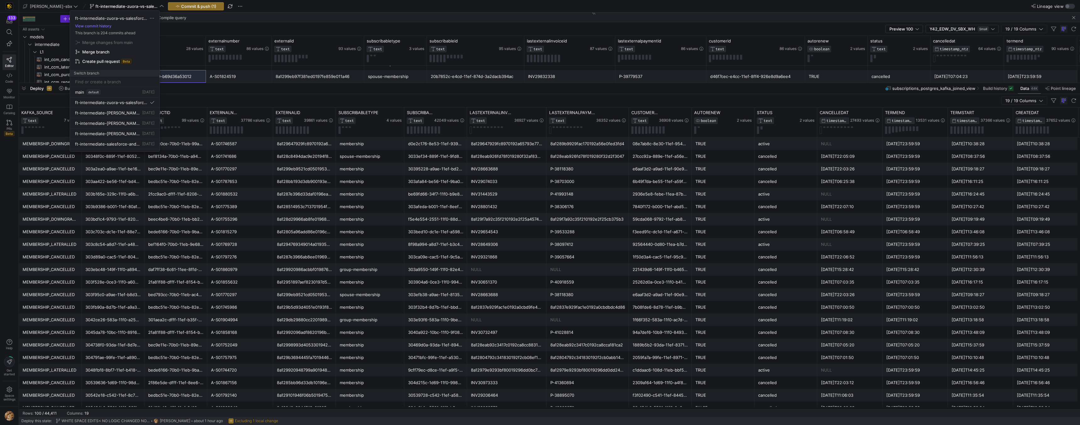
click at [94, 6] on body "133 Editor Code Monitor Catalog PRs Beta Help Get started Space settings edw-dv…" at bounding box center [540, 212] width 1080 height 425
click at [98, 8] on div at bounding box center [540, 212] width 1080 height 425
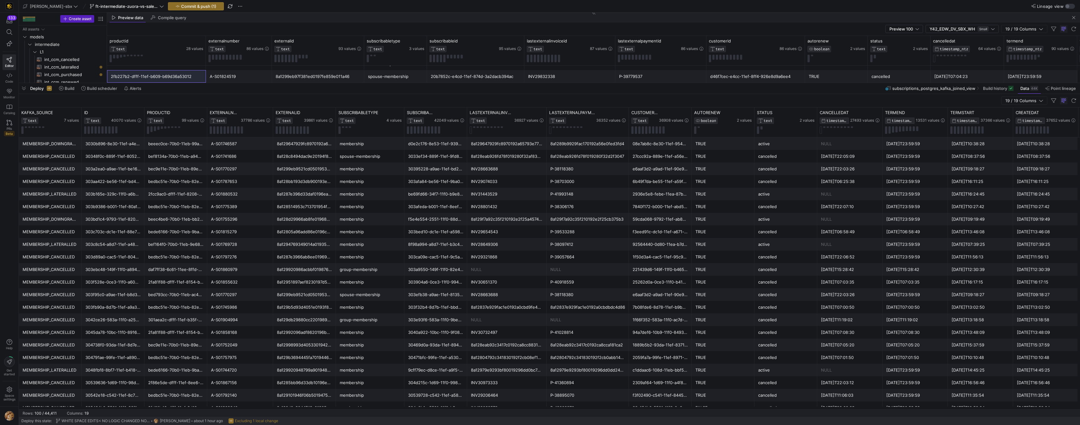
drag, startPoint x: 235, startPoint y: 18, endPoint x: 279, endPoint y: 18, distance: 44.3
click at [279, 18] on div "Preview data Compile query" at bounding box center [593, 17] width 973 height 9
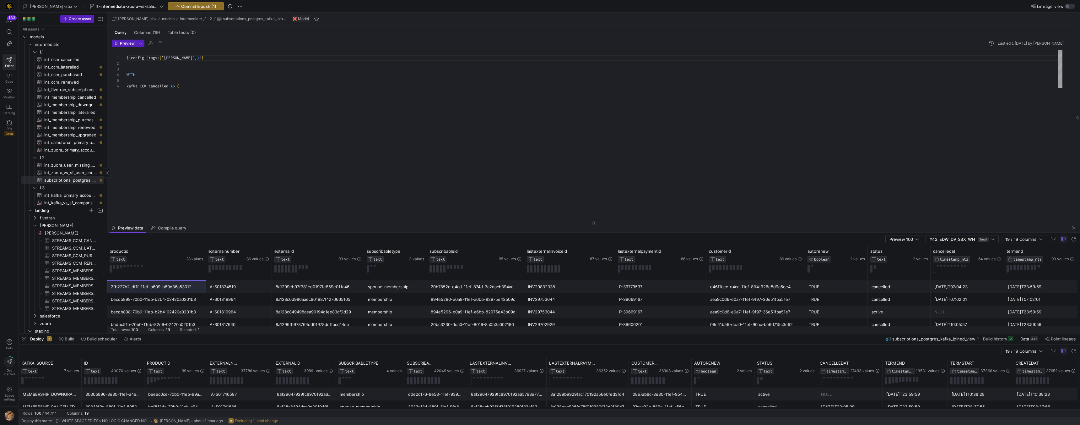
drag, startPoint x: 144, startPoint y: 83, endPoint x: 103, endPoint y: 277, distance: 198.6
click at [144, 332] on div at bounding box center [550, 333] width 1062 height 3
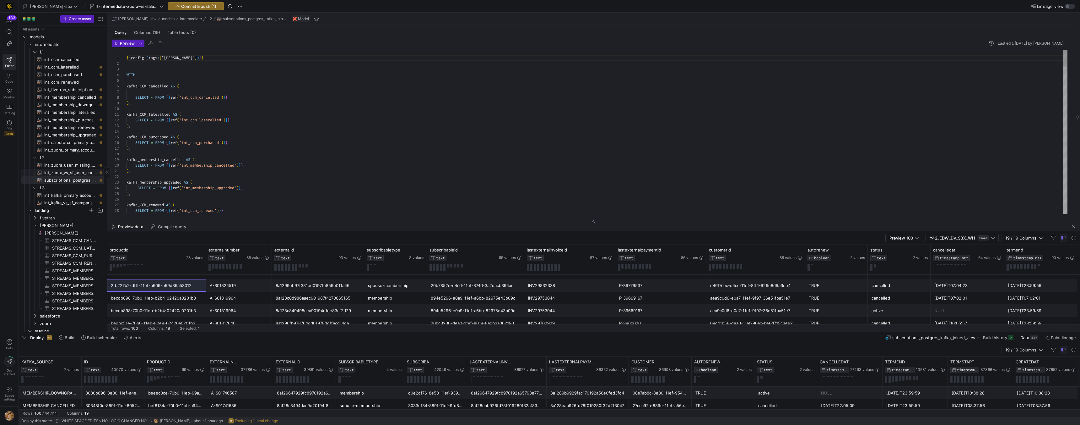
click at [69, 172] on span "int_zuora_vs_sf_user_check​​​​​​​​​​" at bounding box center [70, 172] width 53 height 7
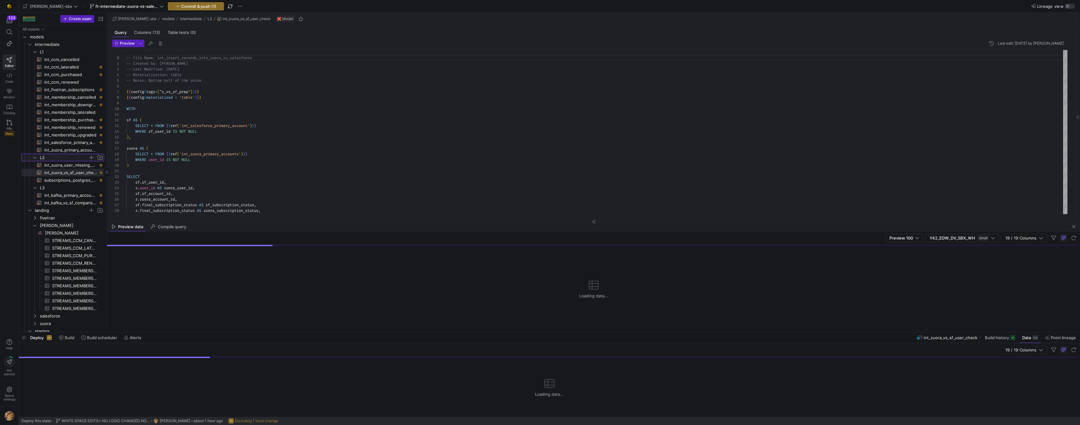
click at [66, 155] on span "L2" at bounding box center [64, 157] width 48 height 7
click at [69, 149] on span "int_zuora_primary_accounts​​​​​​​​​​" at bounding box center [70, 149] width 53 height 7
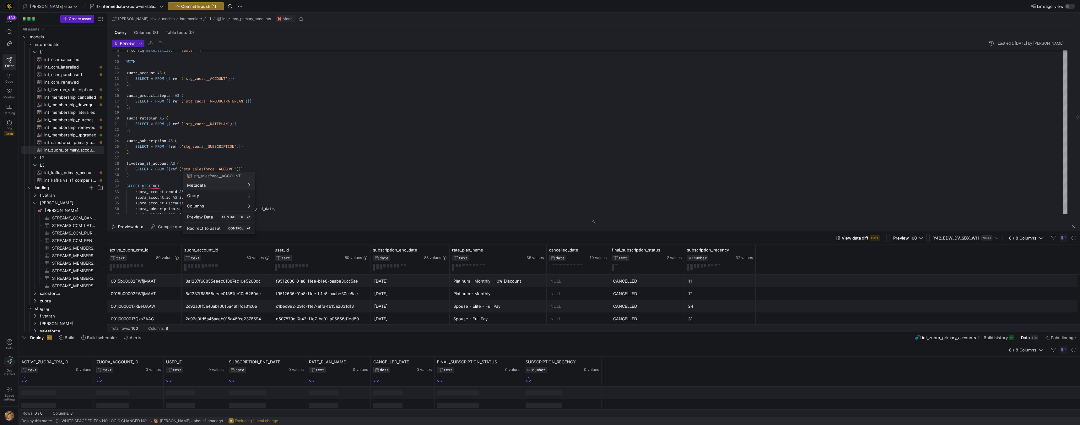
click at [199, 153] on div at bounding box center [540, 212] width 1080 height 425
drag, startPoint x: 139, startPoint y: 175, endPoint x: 121, endPoint y: 163, distance: 21.8
click at [127, 163] on div "{ { config ( materialized = 'table' ) } } WITH zuora_account AS ( SELECT * FROM…" at bounding box center [597, 214] width 941 height 423
click at [280, 128] on div "{ { config ( materialized = 'table' ) } } WITH zuora_account AS ( SELECT * FROM…" at bounding box center [597, 214] width 941 height 423
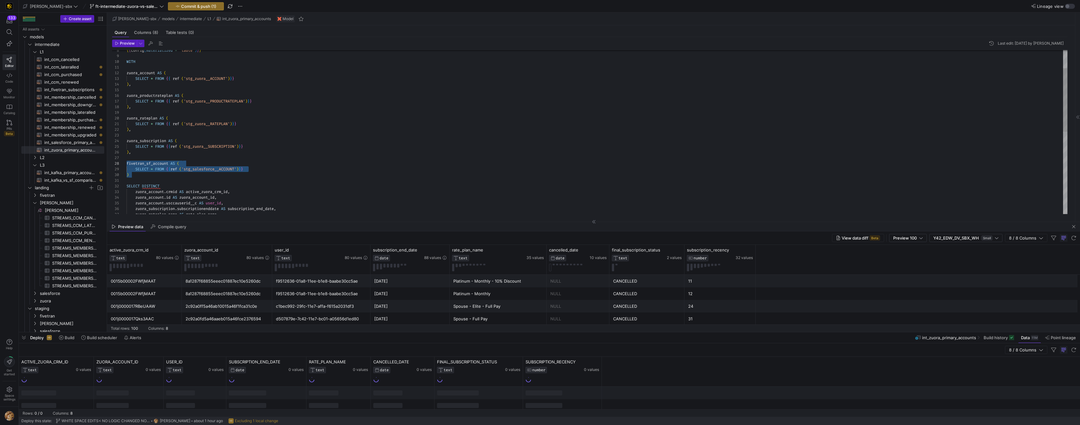
scroll to position [6, 4]
click at [68, 180] on span "int_kafka_vs_sf_comparison​​​​​​​​​​" at bounding box center [70, 180] width 53 height 7
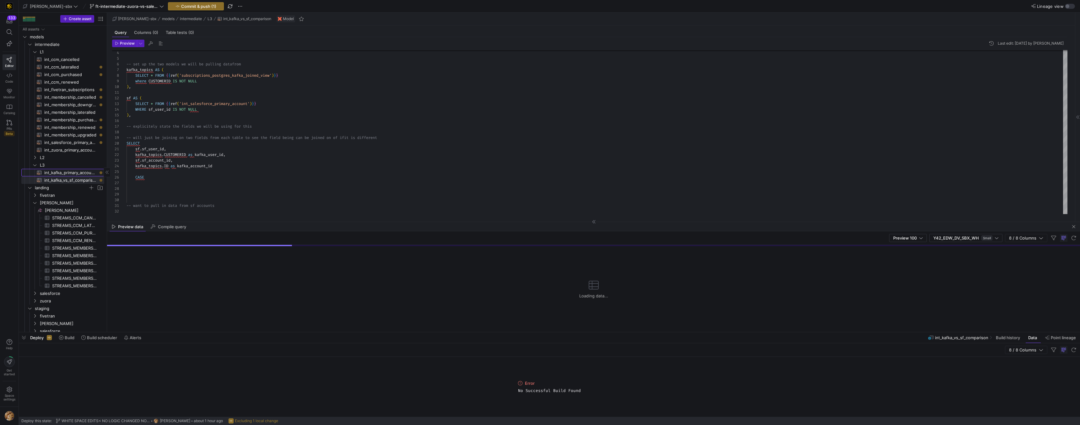
click at [51, 171] on span "int_kafka_primary_accounts​​​​​​​​​​" at bounding box center [70, 172] width 53 height 7
click at [270, 97] on div "-- this model will be used to distill down the kaf ka data to active primary me…" at bounding box center [597, 132] width 941 height 164
click at [231, 92] on div "-- this model will be used to distill down the kaf ka data to active primary me…" at bounding box center [597, 132] width 941 height 164
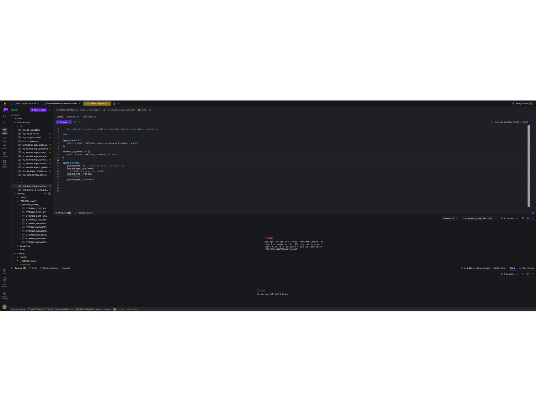
scroll to position [6, 0]
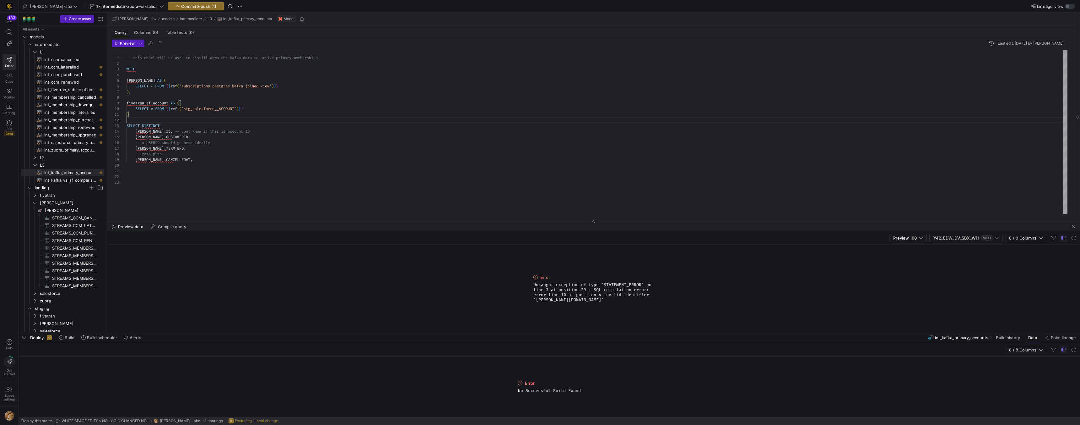
click at [204, 118] on div "-- this model will be used to distill down the kaf ka data to active primary me…" at bounding box center [597, 132] width 941 height 164
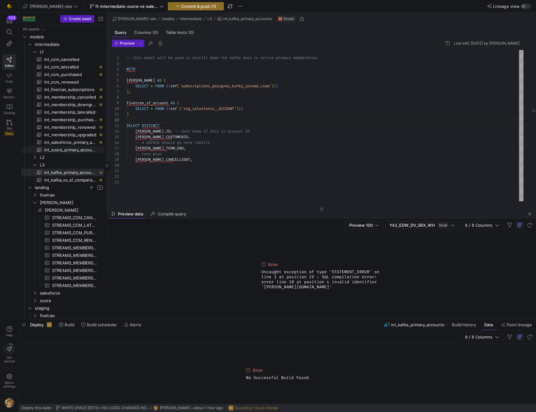
click at [76, 149] on span "int_zuora_primary_accounts​​​​​​​​​​" at bounding box center [70, 149] width 53 height 7
type textarea "-- File Name: int_zuora_primary_accounts -- Created by: [PERSON_NAME] -- Last M…"
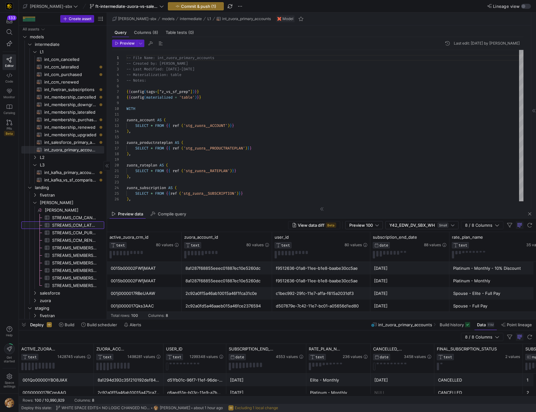
click at [67, 226] on span "STREAMS_CCM_LATERALLED_1828349067​​​​​​​​​" at bounding box center [74, 225] width 45 height 7
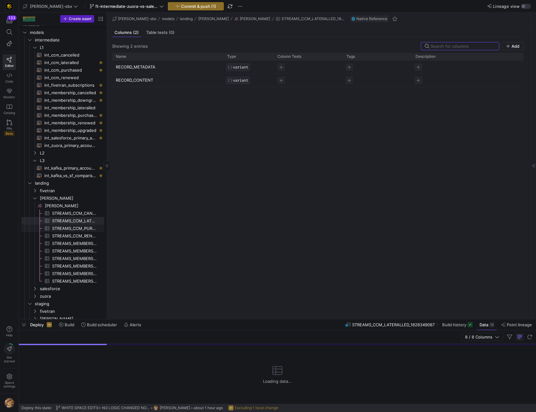
scroll to position [8, 0]
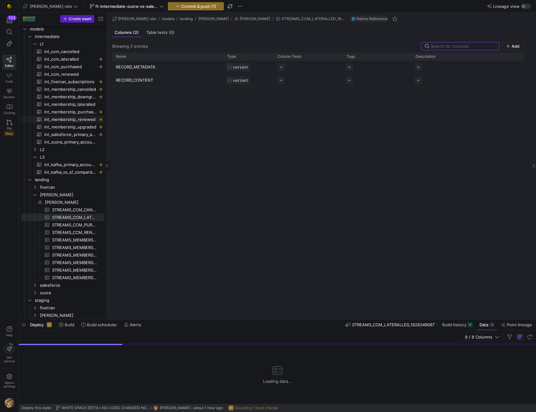
click at [66, 116] on span "int_membership_renewed​​​​​​​​​​" at bounding box center [70, 119] width 53 height 7
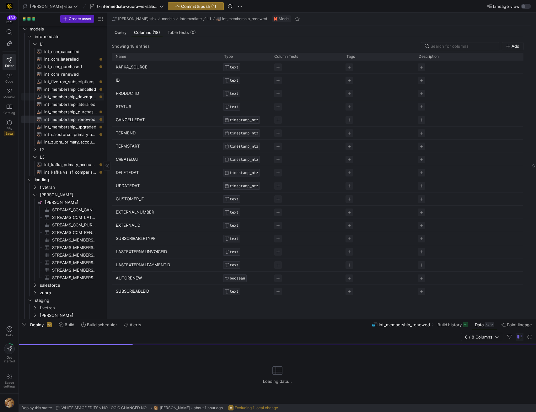
click at [62, 96] on span "int_membership_downgraded​​​​​​​​​​" at bounding box center [70, 96] width 53 height 7
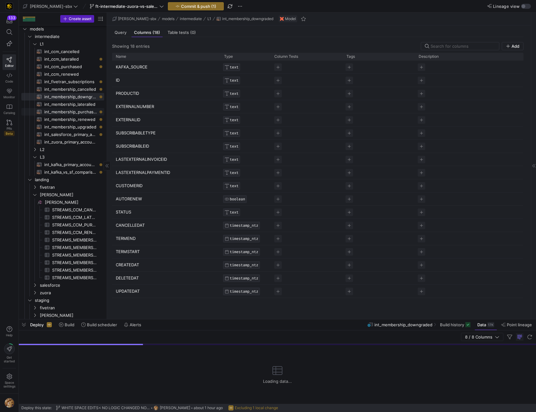
click at [62, 108] on span "int_membership_purchased​​​​​​​​​​" at bounding box center [70, 111] width 53 height 7
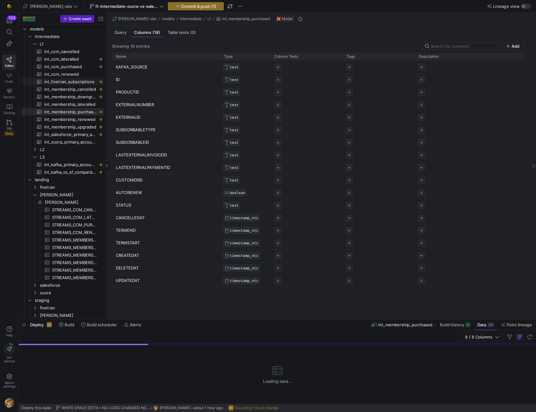
click at [64, 81] on span "int_fivetran_subscriptions​​​​​​​​​​" at bounding box center [70, 81] width 53 height 7
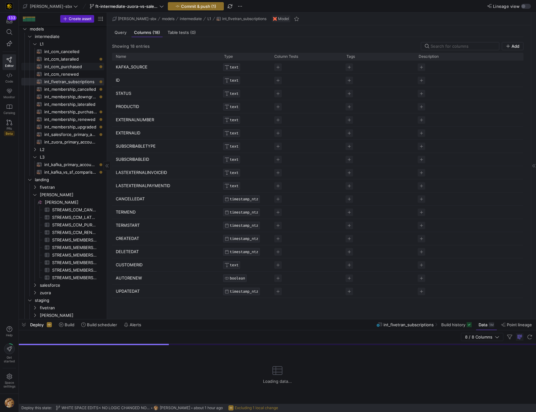
click at [66, 69] on span "int_ccm_purchased​​​​​​​​​​" at bounding box center [70, 66] width 53 height 7
click at [72, 52] on span "int_ccm_cancelled​​​​​​​​​​" at bounding box center [70, 51] width 53 height 7
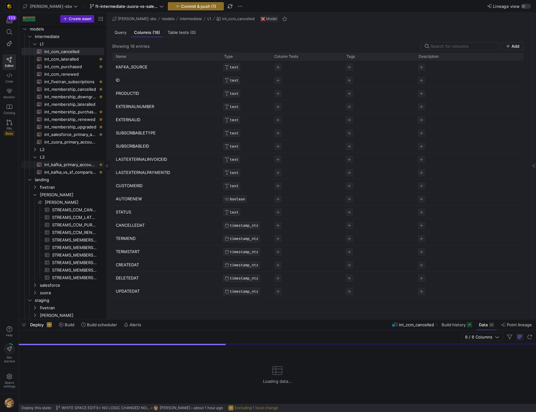
click at [76, 166] on span "int_kafka_primary_accounts​​​​​​​​​​" at bounding box center [70, 164] width 53 height 7
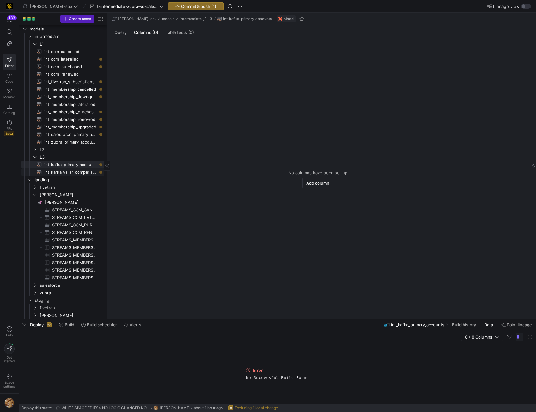
click at [76, 171] on span "int_kafka_vs_sf_comparison​​​​​​​​​​" at bounding box center [70, 172] width 53 height 7
click at [74, 173] on span "int_kafka_vs_sf_comparison​​​​​​​​​​" at bounding box center [70, 172] width 53 height 7
click at [73, 164] on span "int_kafka_primary_accounts​​​​​​​​​​" at bounding box center [70, 164] width 53 height 7
click at [124, 29] on div "Query" at bounding box center [120, 32] width 17 height 9
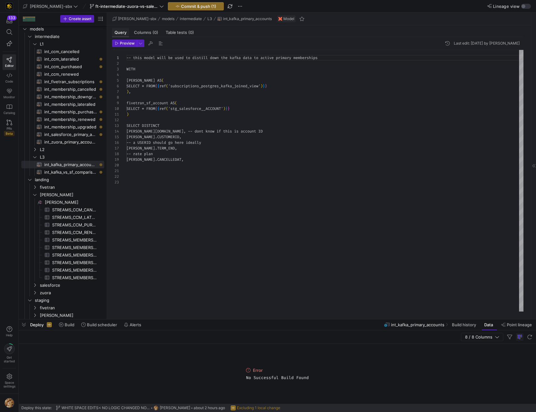
scroll to position [57, 0]
click at [52, 176] on span "landing" at bounding box center [61, 179] width 53 height 7
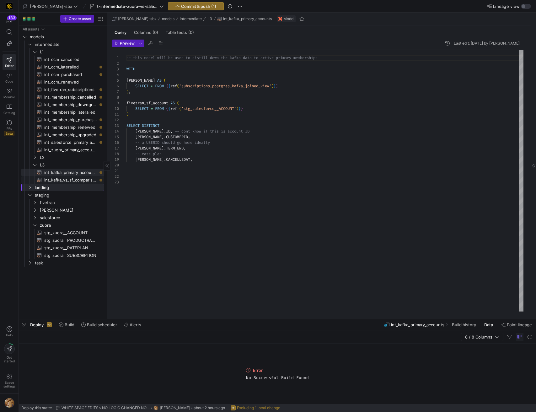
scroll to position [0, 0]
click at [75, 127] on span "int_membership_renewed​​​​​​​​​​" at bounding box center [70, 127] width 53 height 7
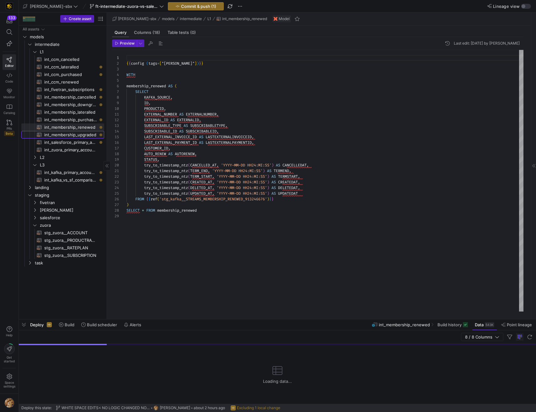
click at [74, 133] on span "int_membership_upgraded​​​​​​​​​​" at bounding box center [70, 134] width 53 height 7
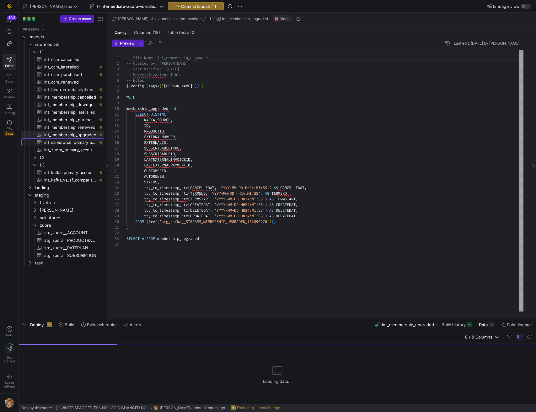
drag, startPoint x: 73, startPoint y: 144, endPoint x: 72, endPoint y: 148, distance: 3.5
click at [73, 145] on span "int_salesforce_primary_account​​​​​​​​​​" at bounding box center [70, 142] width 53 height 7
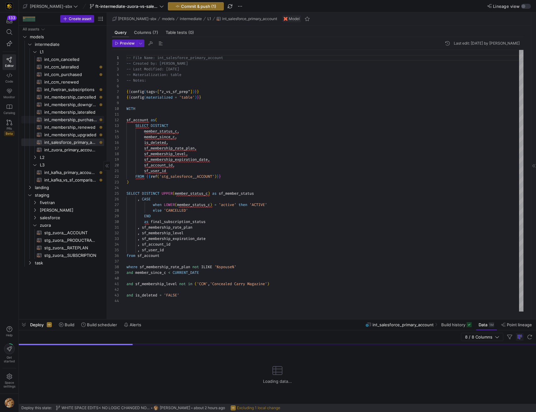
click at [73, 121] on span "int_membership_purchased​​​​​​​​​​" at bounding box center [70, 119] width 53 height 7
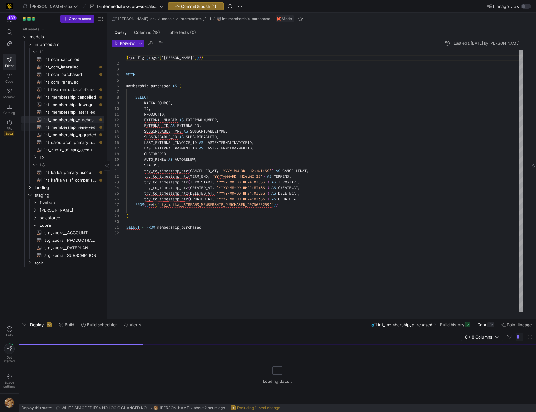
click at [72, 127] on span "int_membership_renewed​​​​​​​​​​" at bounding box center [70, 127] width 53 height 7
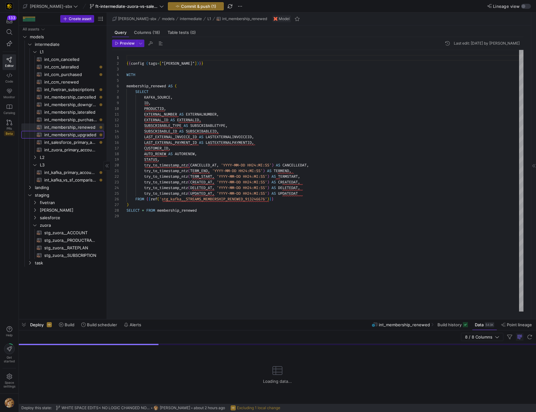
click at [72, 136] on span "int_membership_upgraded​​​​​​​​​​" at bounding box center [70, 134] width 53 height 7
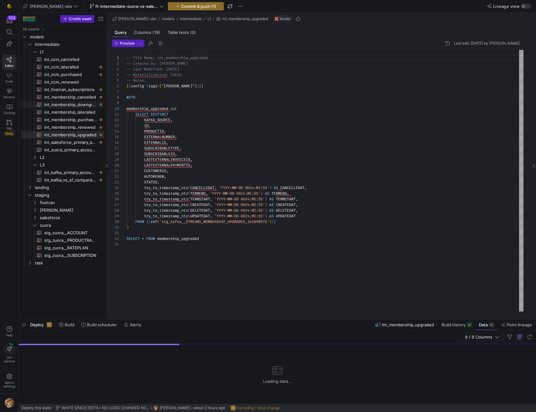
click at [73, 106] on span "int_membership_downgraded​​​​​​​​​​" at bounding box center [70, 104] width 53 height 7
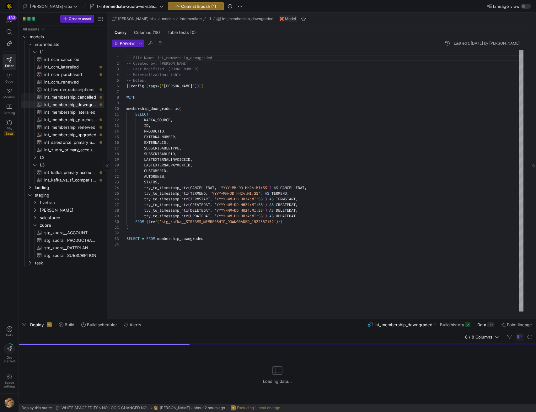
click at [78, 95] on span "int_membership_cancelled​​​​​​​​​​" at bounding box center [70, 97] width 53 height 7
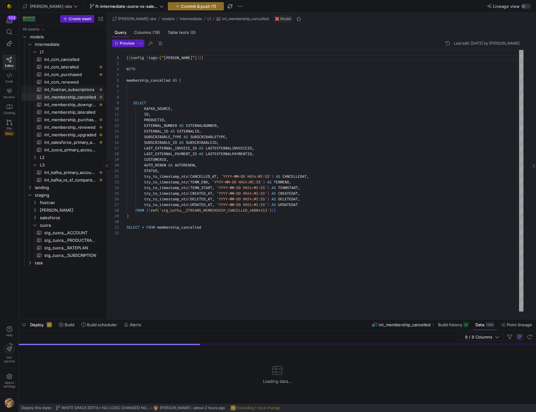
click at [79, 91] on span "int_fivetran_subscriptions​​​​​​​​​​" at bounding box center [70, 89] width 53 height 7
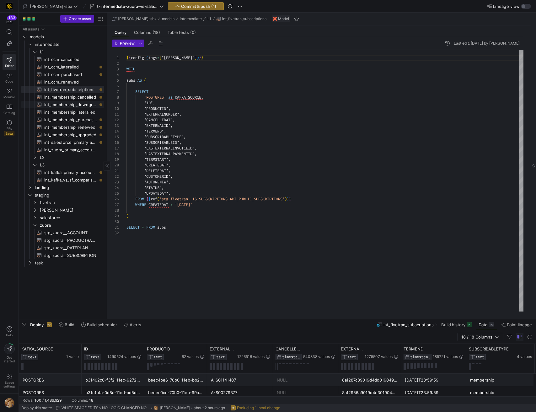
click at [79, 101] on span "int_membership_downgraded​​​​​​​​​​" at bounding box center [70, 104] width 53 height 7
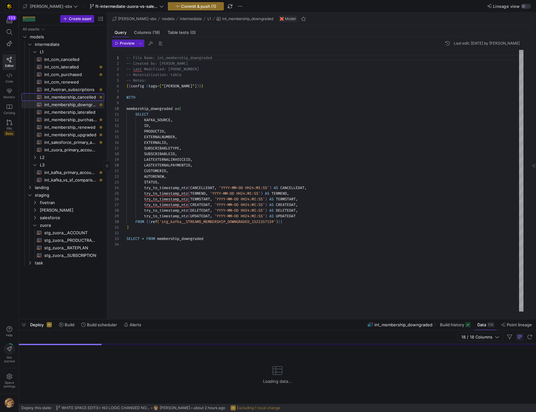
click at [79, 96] on span "int_membership_cancelled​​​​​​​​​​" at bounding box center [70, 97] width 53 height 7
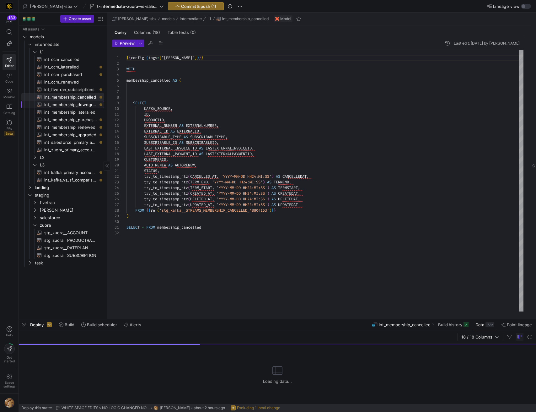
click at [79, 106] on span "int_membership_downgraded​​​​​​​​​​" at bounding box center [70, 104] width 53 height 7
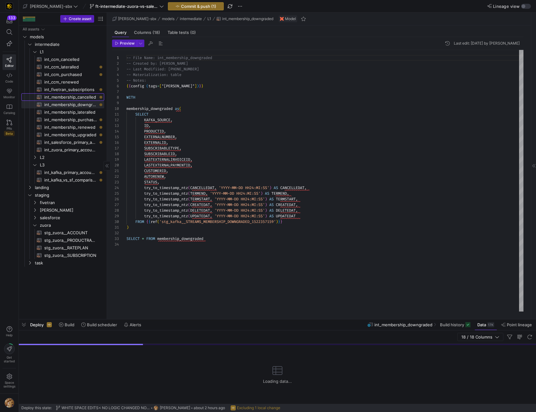
click at [73, 97] on span "int_membership_cancelled​​​​​​​​​​" at bounding box center [70, 97] width 53 height 7
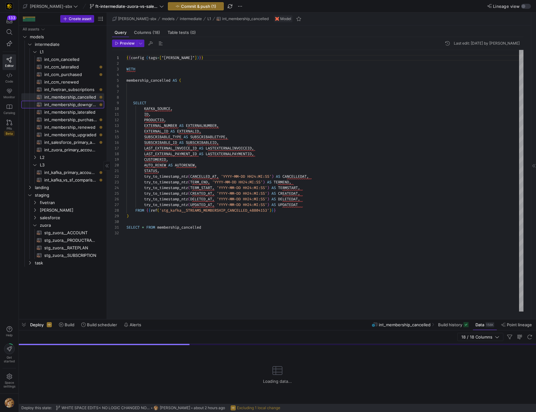
click at [80, 103] on span "int_membership_downgraded​​​​​​​​​​" at bounding box center [70, 104] width 53 height 7
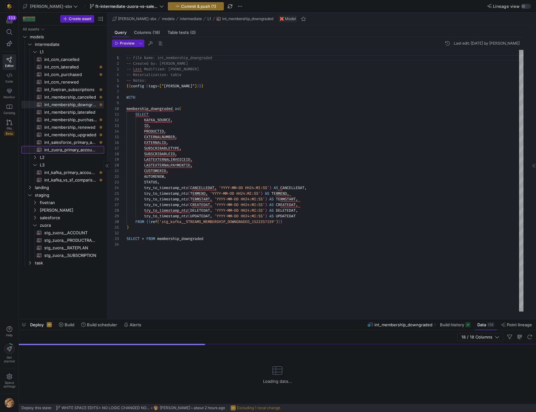
click at [72, 148] on span "int_zuora_primary_accounts​​​​​​​​​​" at bounding box center [70, 149] width 53 height 7
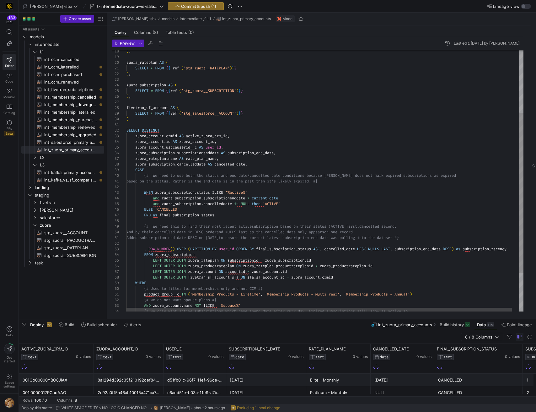
type textarea "SELECT * FROM {{ ref ('stg_zuora__RATEPLAN')}} ), zuora_subscription AS ( SELEC…"
click at [378, 109] on div "SELECT * FROM { { ref ( 'stg_salesforce__ACCOUNT' ) } } ) SELECT DISTINCT zuora…" at bounding box center [329, 160] width 405 height 427
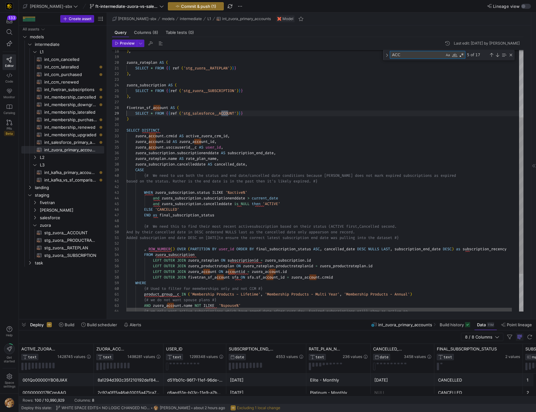
scroll to position [40, 102]
type textarea "ACCOUN"
type textarea "cription end date was pulling into the dataset #} , ROW_NUMBER() OVER (PARTITIO…"
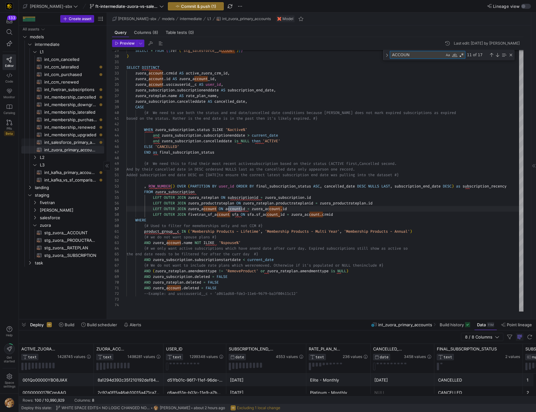
type textarea "ACCOUN"
click at [84, 144] on span "int_salesforce_primary_account​​​​​​​​​​" at bounding box center [70, 142] width 53 height 7
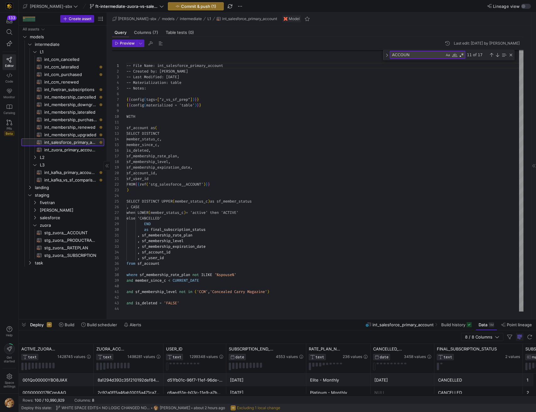
scroll to position [57, 0]
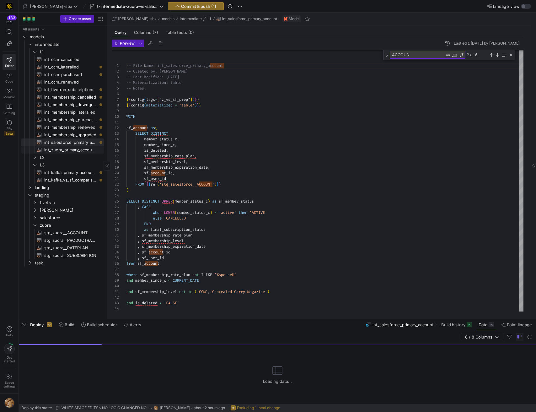
click at [81, 148] on span "int_zuora_primary_accounts​​​​​​​​​​" at bounding box center [70, 149] width 53 height 7
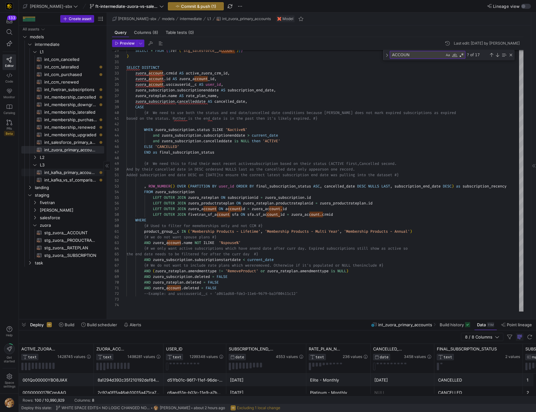
click at [80, 170] on span "int_kafka_primary_accounts​​​​​​​​​​" at bounding box center [70, 172] width 53 height 7
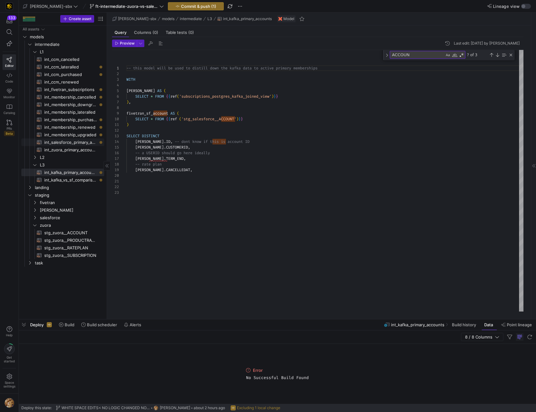
click at [51, 141] on span "int_salesforce_primary_account​​​​​​​​​​" at bounding box center [70, 142] width 53 height 7
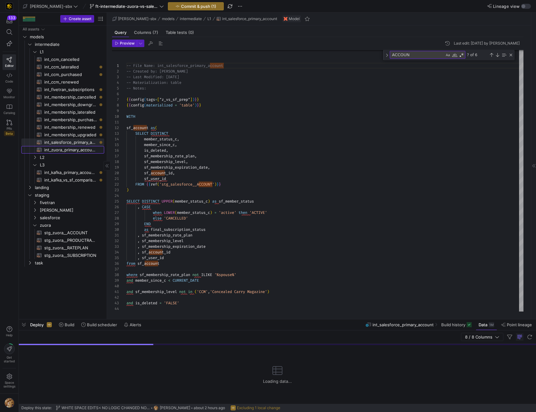
click at [57, 148] on span "int_zuora_primary_accounts​​​​​​​​​​" at bounding box center [70, 149] width 53 height 7
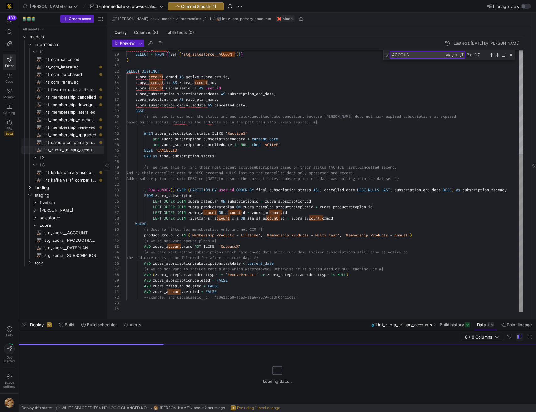
click at [72, 140] on span "int_salesforce_primary_account​​​​​​​​​​" at bounding box center [70, 142] width 53 height 7
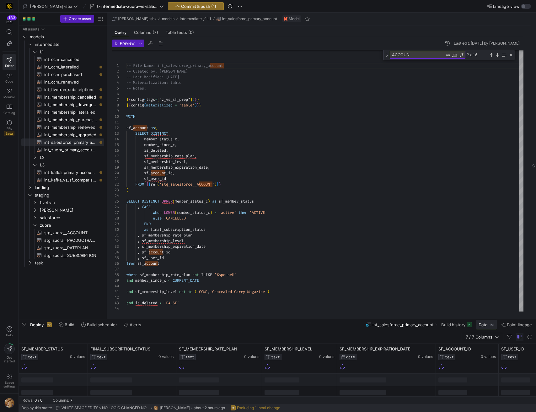
click at [490, 326] on div "1M" at bounding box center [492, 324] width 6 height 5
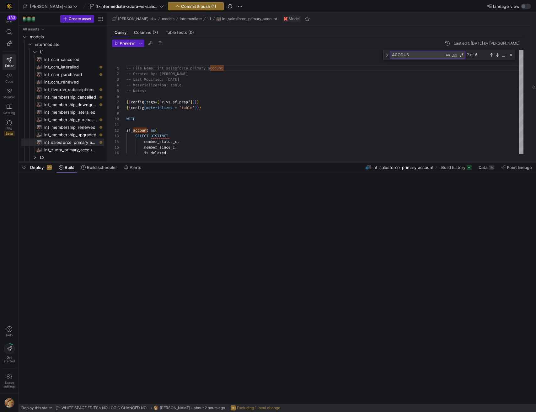
drag, startPoint x: 206, startPoint y: 401, endPoint x: 238, endPoint y: 163, distance: 240.2
click at [238, 163] on div at bounding box center [278, 162] width 518 height 3
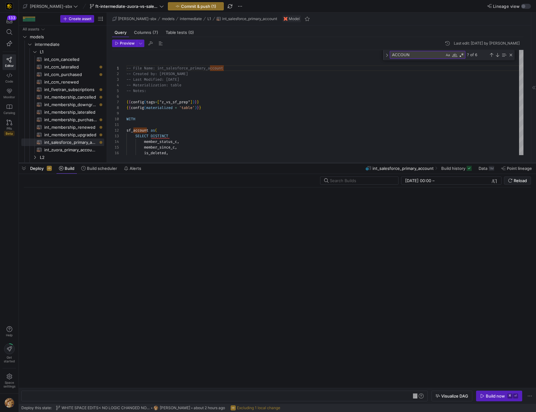
scroll to position [0, 91]
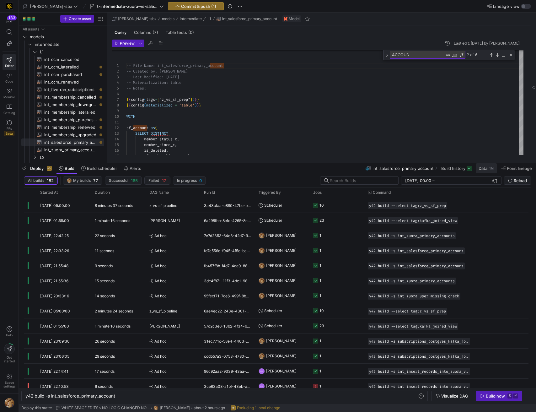
click at [492, 170] on div "1M" at bounding box center [492, 168] width 6 height 5
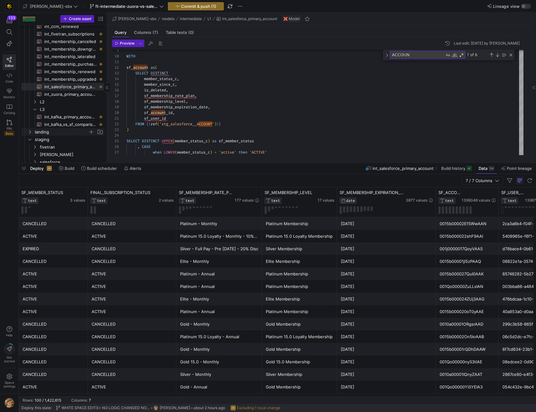
scroll to position [57, 0]
click at [73, 116] on span "int_kafka_primary_accounts​​​​​​​​​​" at bounding box center [70, 115] width 53 height 7
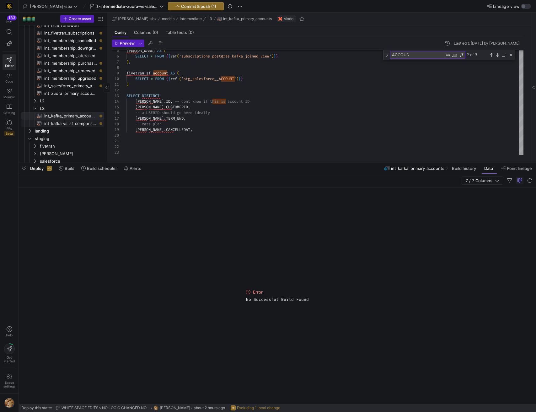
click at [67, 122] on span "int_kafka_vs_sf_comparison​​​​​​​​​​" at bounding box center [70, 123] width 53 height 7
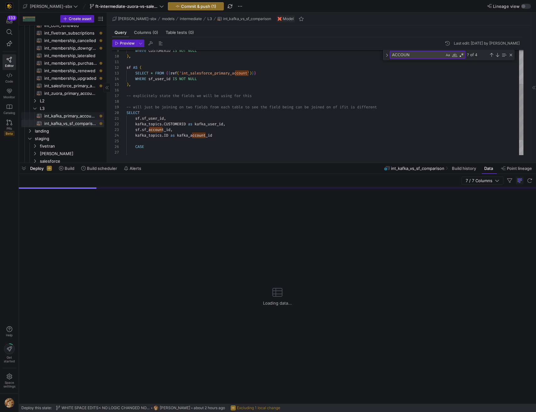
click at [67, 115] on span "int_kafka_primary_accounts​​​​​​​​​​" at bounding box center [70, 115] width 53 height 7
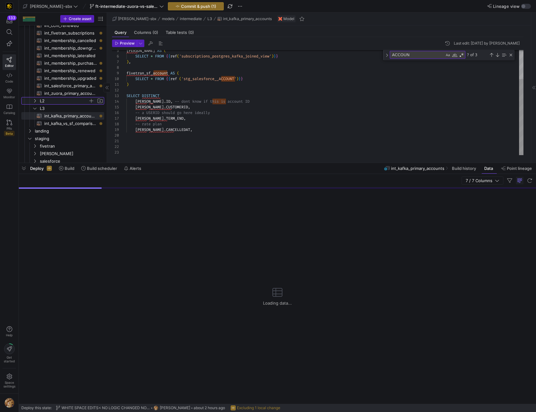
click at [57, 102] on span "L2" at bounding box center [64, 100] width 48 height 7
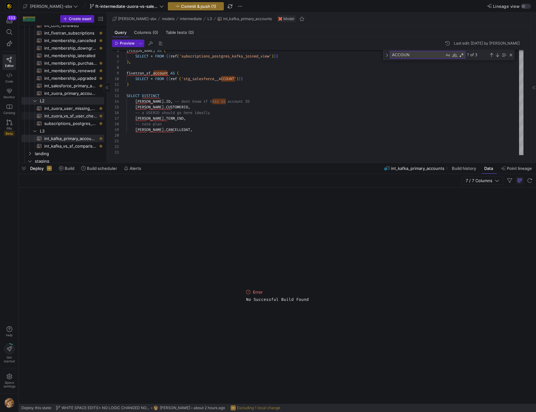
click at [62, 117] on span "int_zuora_vs_sf_user_check​​​​​​​​​​" at bounding box center [70, 115] width 53 height 7
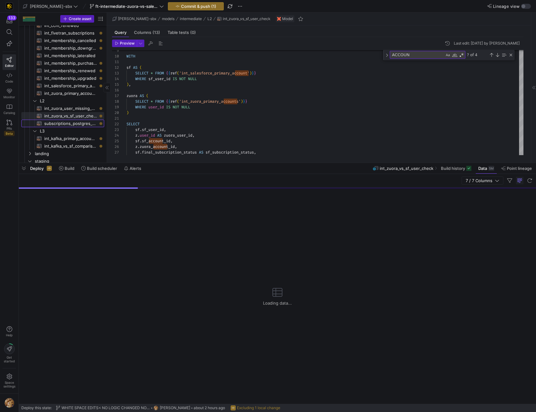
click at [57, 122] on span "subscriptions_postgres_kafka_joined_view​​​​​​​​​​" at bounding box center [70, 123] width 53 height 7
type textarea "{{config (tags=["kafka_joined_view"])}} WITH kafka_CCM_cancelled AS ( SELECT * …"
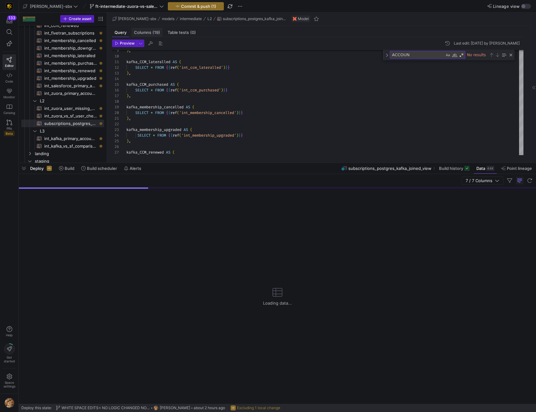
click at [134, 28] on div "Columns (19)" at bounding box center [147, 32] width 31 height 9
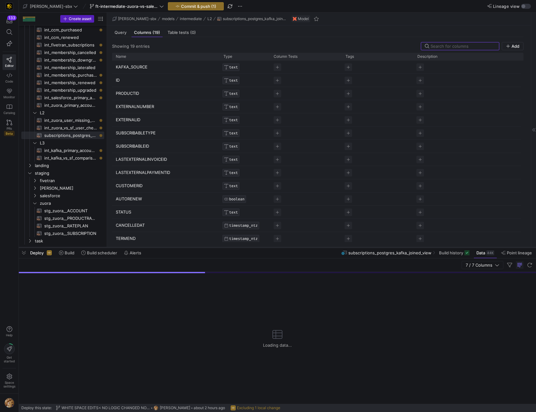
scroll to position [41, 0]
drag, startPoint x: 174, startPoint y: 163, endPoint x: 148, endPoint y: 245, distance: 85.8
click at [146, 248] on div at bounding box center [278, 247] width 518 height 3
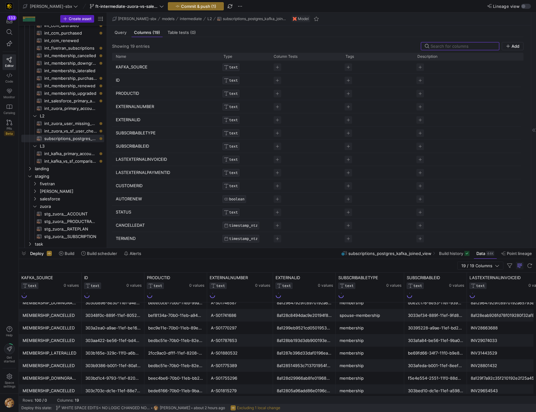
scroll to position [47, 0]
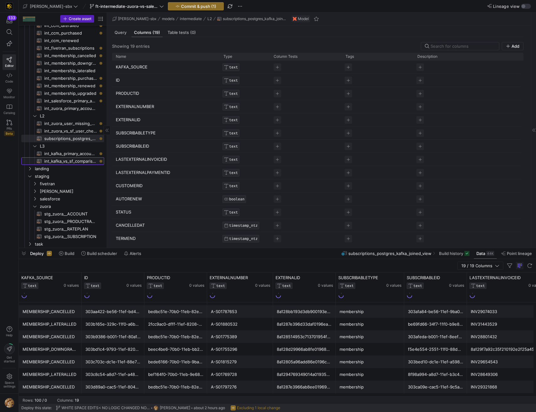
click at [71, 160] on span "int_kafka_vs_sf_comparison​​​​​​​​​​" at bounding box center [70, 161] width 53 height 7
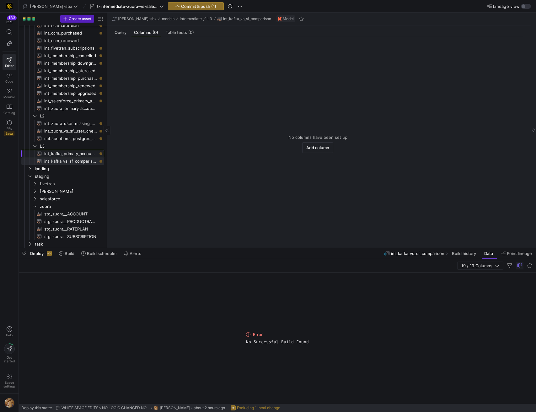
click at [74, 152] on span "int_kafka_primary_accounts​​​​​​​​​​" at bounding box center [70, 153] width 53 height 7
click at [115, 35] on div "Query" at bounding box center [120, 32] width 17 height 9
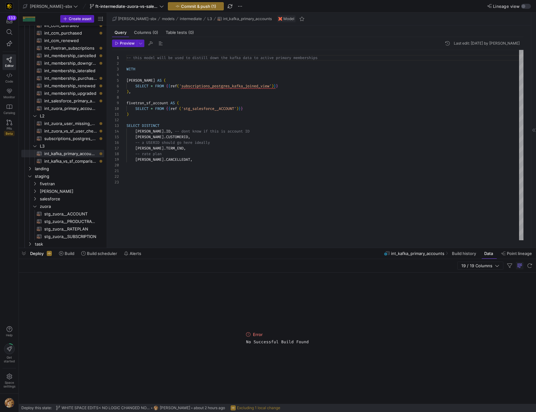
scroll to position [57, 0]
click at [166, 142] on div "-- this model will be used to distill down the kaf ka data to active primary me…" at bounding box center [325, 145] width 397 height 190
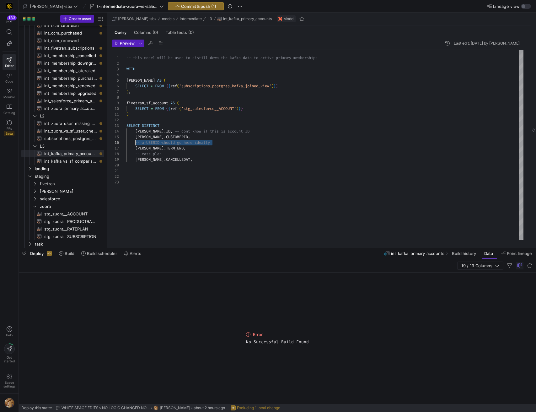
drag, startPoint x: 196, startPoint y: 141, endPoint x: 135, endPoint y: 141, distance: 61.6
click at [135, 141] on div "-- this model will be used to distill down the kaf ka data to active primary me…" at bounding box center [325, 145] width 397 height 190
click at [75, 106] on span "int_zuora_primary_accounts​​​​​​​​​​" at bounding box center [70, 108] width 53 height 7
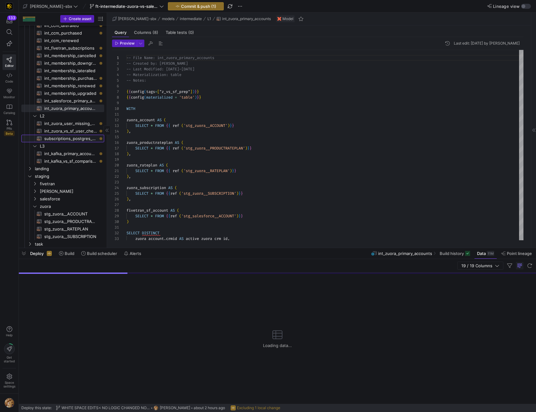
click at [61, 139] on span "subscriptions_postgres_kafka_joined_view​​​​​​​​​​" at bounding box center [70, 138] width 53 height 7
type textarea "{{config (tags=["kafka_joined_view"])}} WITH kafka_CCM_cancelled AS ( SELECT * …"
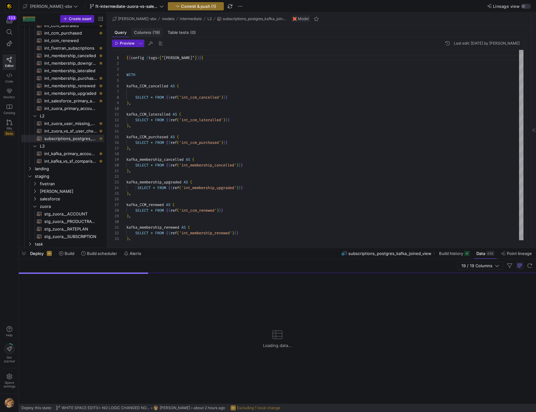
click at [140, 30] on span "Columns (19)" at bounding box center [147, 32] width 26 height 4
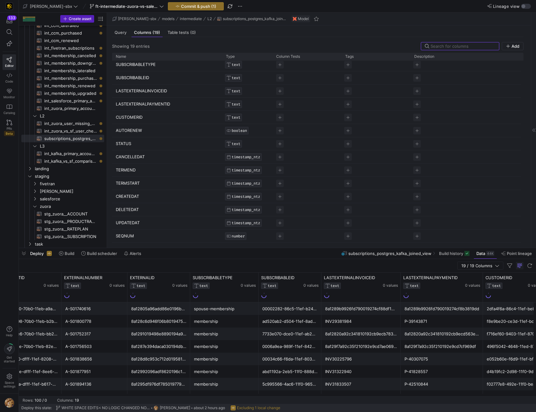
scroll to position [0, 210]
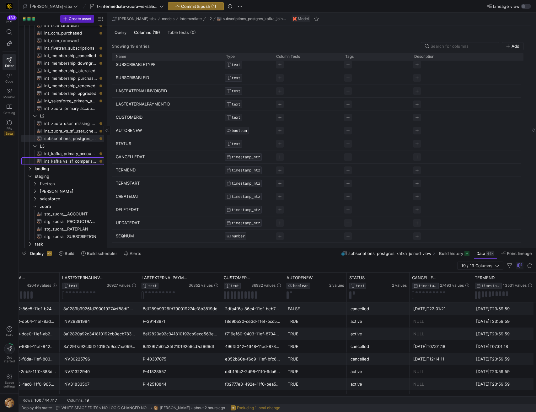
click at [75, 162] on span "int_kafka_vs_sf_comparison​​​​​​​​​​" at bounding box center [70, 161] width 53 height 7
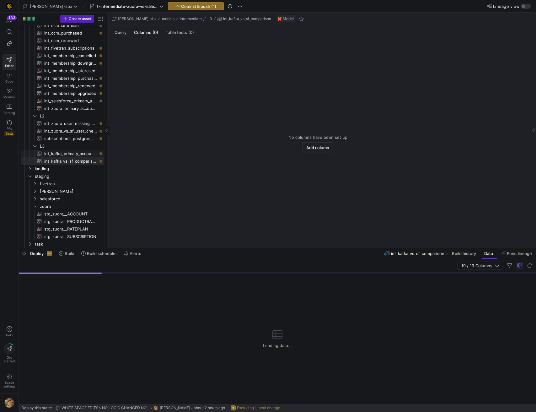
click at [70, 154] on span "int_kafka_primary_accounts​​​​​​​​​​" at bounding box center [70, 153] width 53 height 7
click at [76, 136] on span "subscriptions_postgres_kafka_joined_view​​​​​​​​​​" at bounding box center [70, 138] width 53 height 7
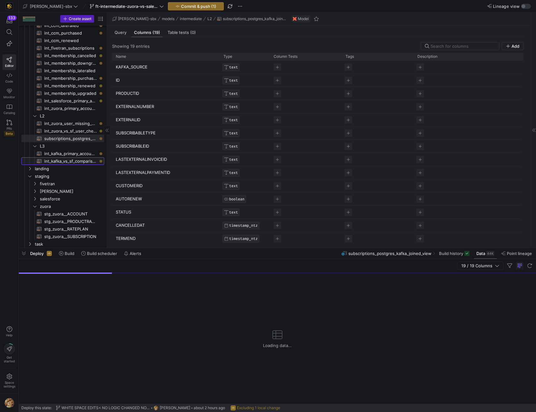
click at [52, 164] on span "int_kafka_vs_sf_comparison​​​​​​​​​​" at bounding box center [70, 161] width 53 height 7
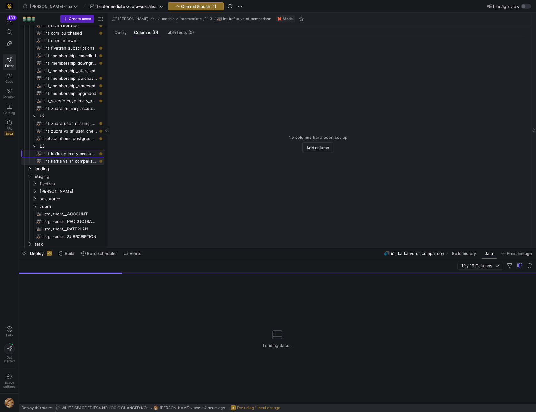
click at [68, 150] on span "int_kafka_primary_accounts​​​​​​​​​​" at bounding box center [70, 153] width 53 height 7
click at [122, 33] on span "Query" at bounding box center [121, 32] width 12 height 4
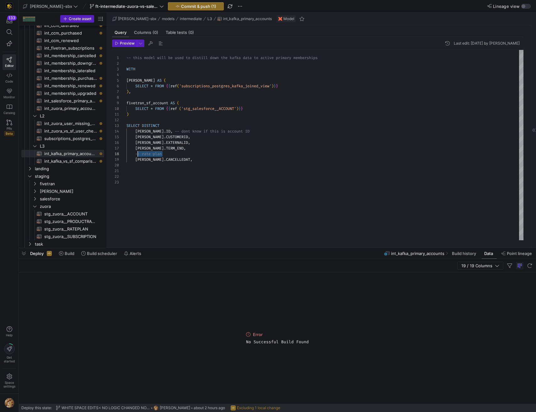
drag, startPoint x: 172, startPoint y: 154, endPoint x: 138, endPoint y: 154, distance: 34.5
click at [138, 154] on div "-- this model will be used to distill down the kaf ka data to active primary me…" at bounding box center [325, 145] width 397 height 190
type textarea ") SELECT DISTINCT kafka.ID, -- dont know if this is account ID kafka.CUSTOMERID…"
click at [201, 165] on div "-- this model will be used to distill down the kaf ka data to active primary me…" at bounding box center [325, 145] width 397 height 190
click at [181, 167] on div "-- this model will be used to distill down the kaf ka data to active primary me…" at bounding box center [325, 145] width 397 height 190
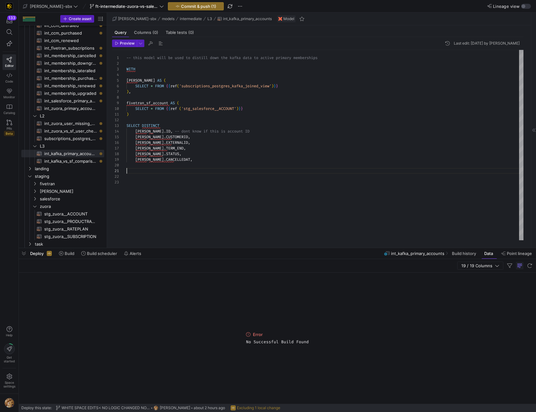
click at [175, 172] on div "-- this model will be used to distill down the kaf ka data to active primary me…" at bounding box center [325, 145] width 397 height 190
click at [77, 109] on span "int_zuora_primary_accounts​​​​​​​​​​" at bounding box center [70, 108] width 53 height 7
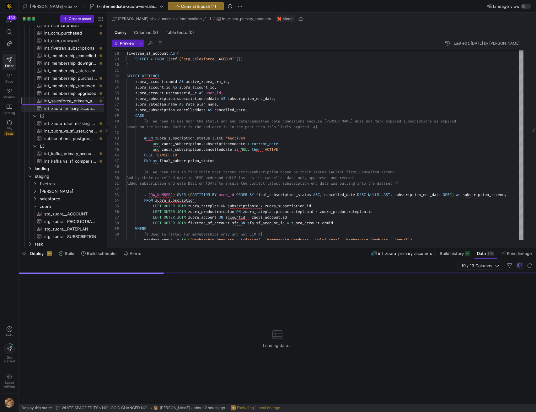
click at [62, 100] on span "int_salesforce_primary_account​​​​​​​​​​" at bounding box center [70, 100] width 53 height 7
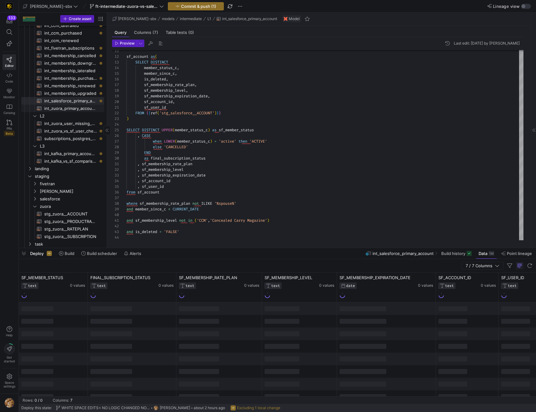
click at [70, 111] on span "int_zuora_primary_accounts​​​​​​​​​​" at bounding box center [70, 108] width 53 height 7
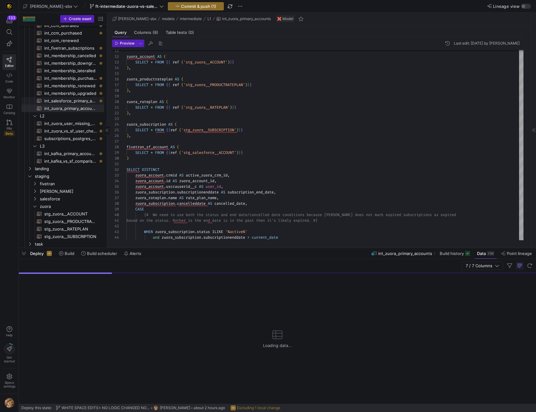
click at [75, 101] on span "int_salesforce_primary_account​​​​​​​​​​" at bounding box center [70, 100] width 53 height 7
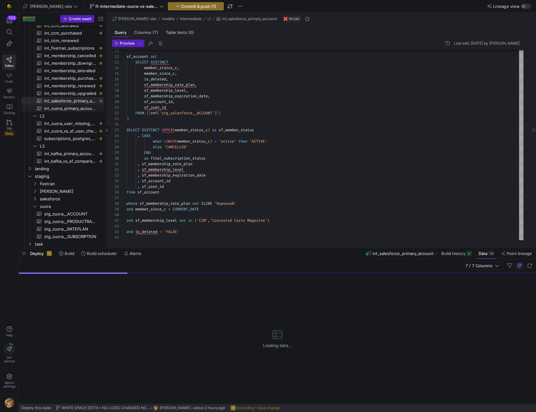
click at [72, 110] on span "int_zuora_primary_accounts​​​​​​​​​​" at bounding box center [70, 108] width 53 height 7
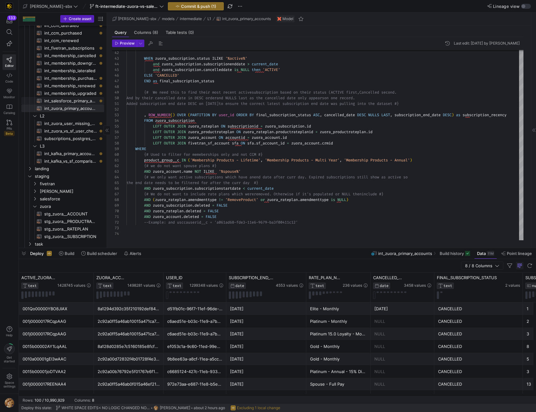
click at [75, 101] on span "int_salesforce_primary_account​​​​​​​​​​" at bounding box center [70, 100] width 53 height 7
type textarea "-- File Name: int_salesforce_primary_account -- Created by: [PERSON_NAME] -- La…"
